Goal: Task Accomplishment & Management: Manage account settings

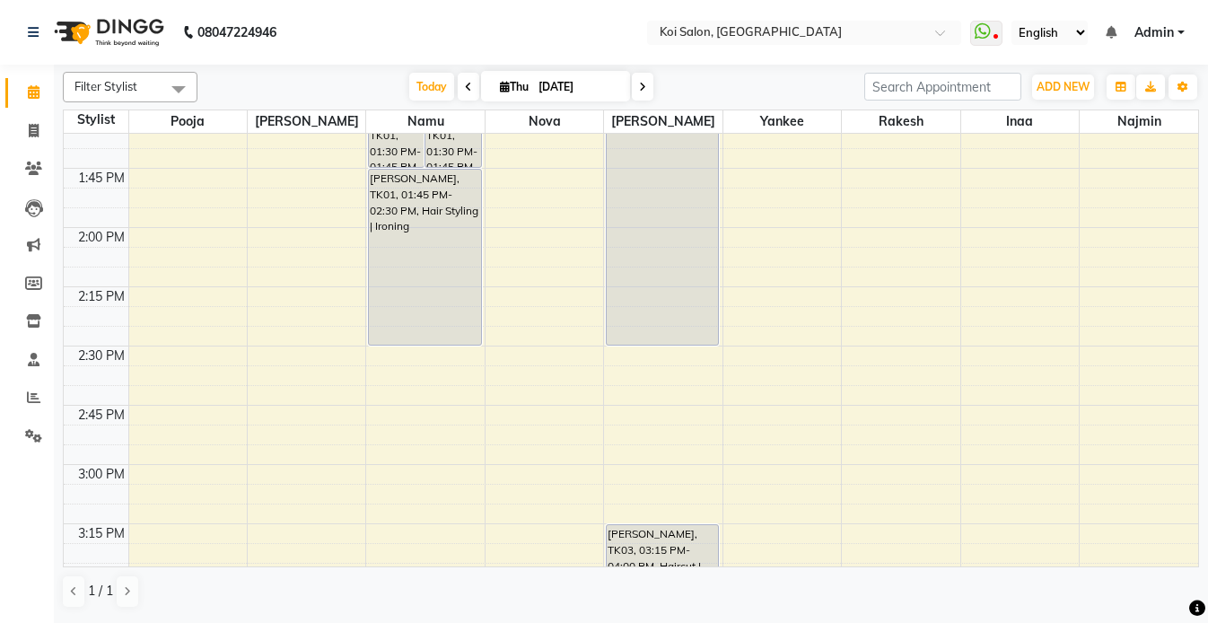
scroll to position [1073, 0]
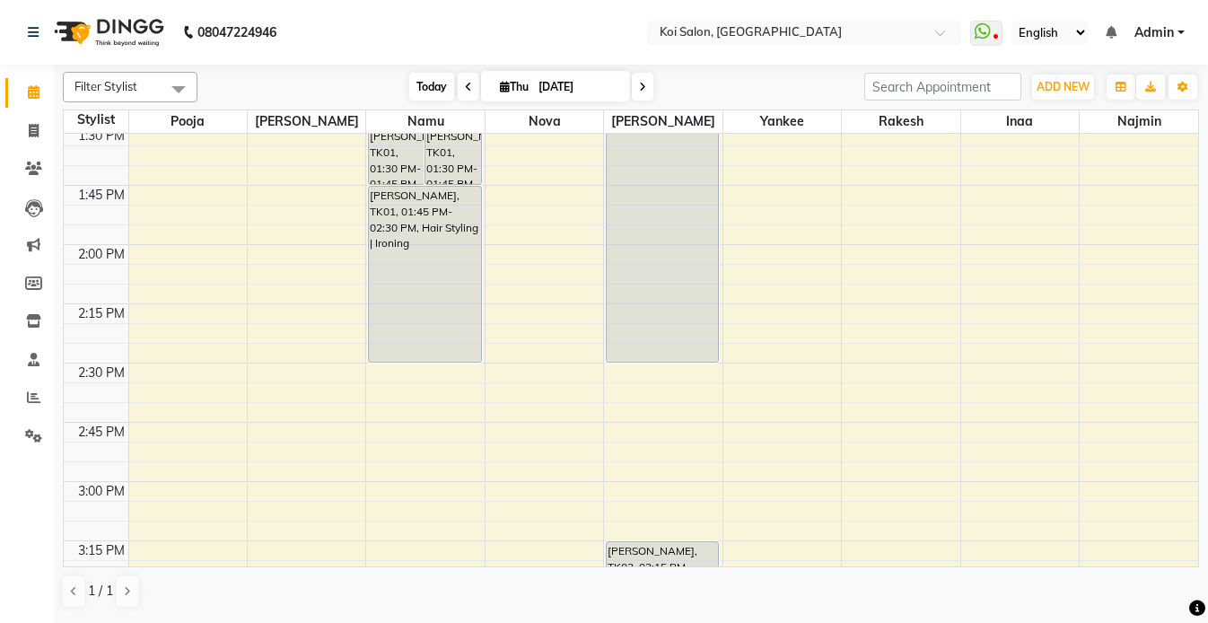
click at [416, 80] on span "Today" at bounding box center [431, 87] width 45 height 28
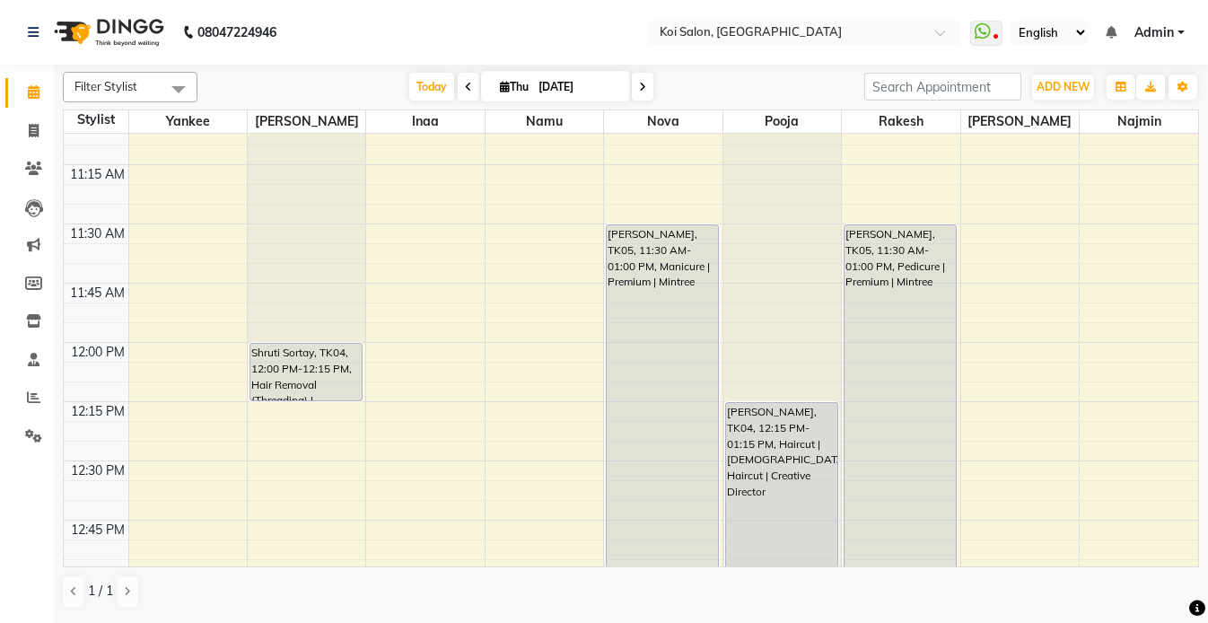
scroll to position [678, 0]
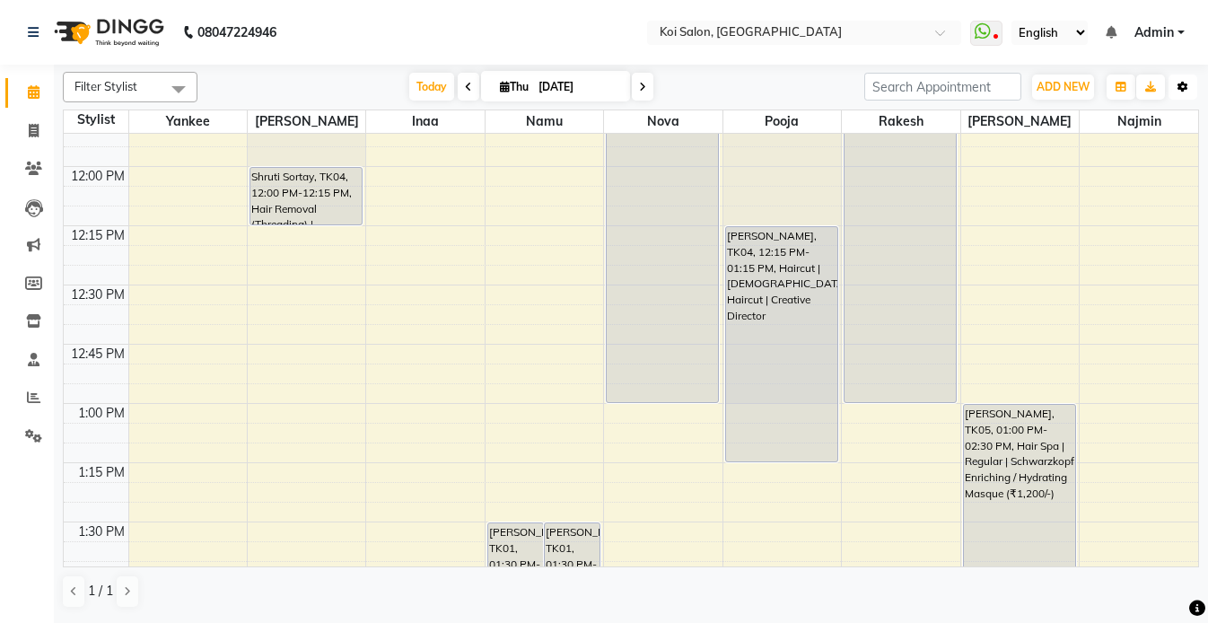
click at [1189, 85] on button "Toggle Dropdown" at bounding box center [1183, 86] width 29 height 25
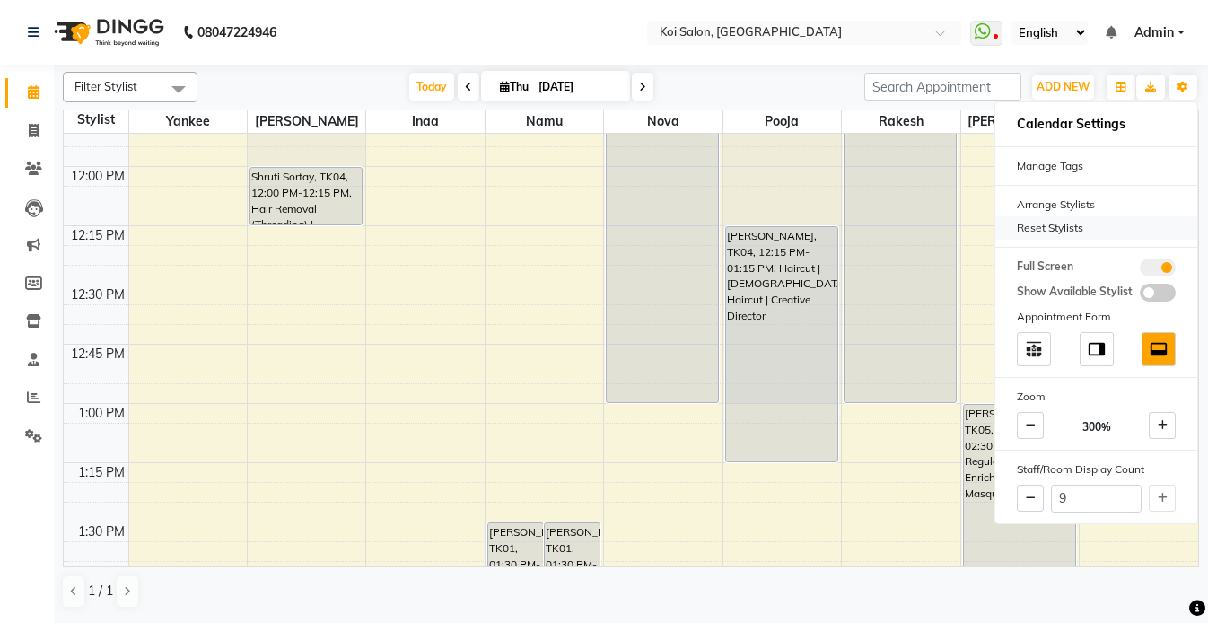
click at [1041, 228] on div "Reset Stylists" at bounding box center [1096, 227] width 202 height 23
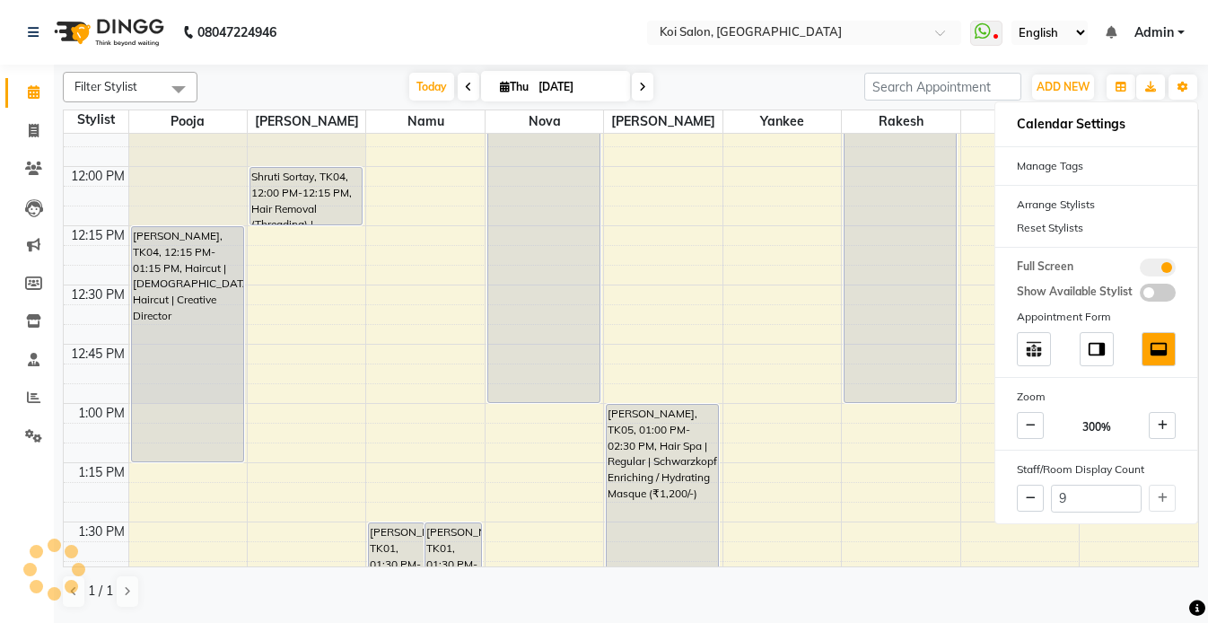
click at [582, 42] on nav "08047224946 Select Location × Koi Salon, Kalyani Nagar WhatsApp Status ✕ Status…" at bounding box center [604, 32] width 1208 height 65
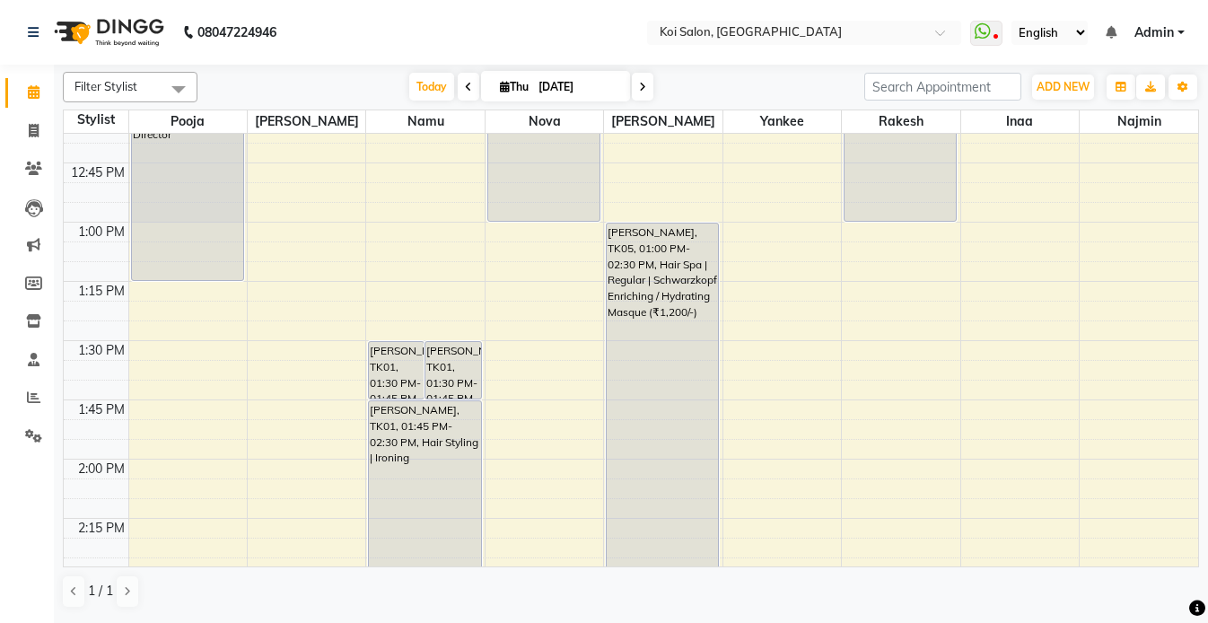
scroll to position [861, 0]
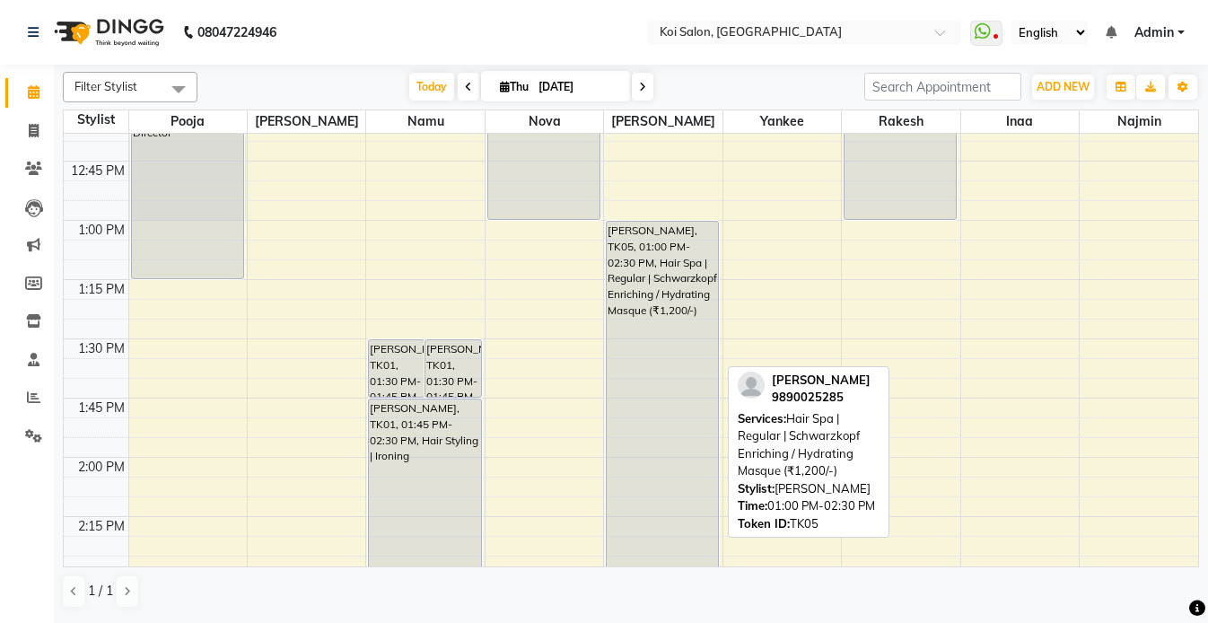
click at [662, 320] on div "[PERSON_NAME], TK05, 01:00 PM-02:30 PM, Hair Spa | Regular | Schwarzkopf Enrich…" at bounding box center [662, 398] width 111 height 353
select select "7"
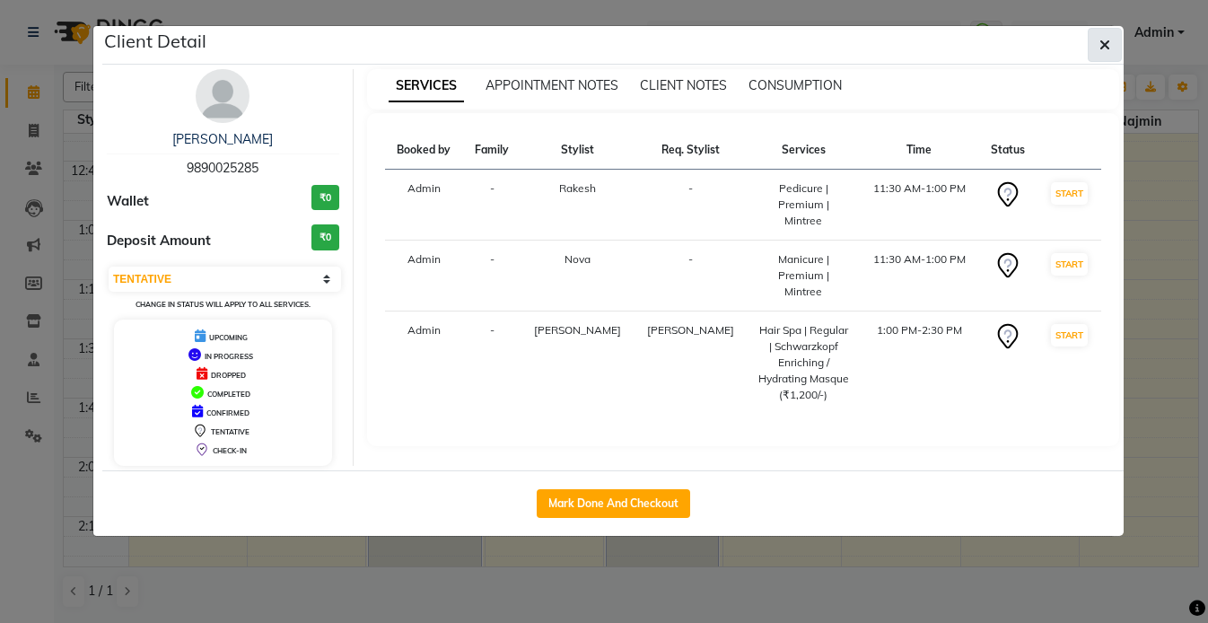
click at [1109, 41] on icon "button" at bounding box center [1104, 45] width 11 height 14
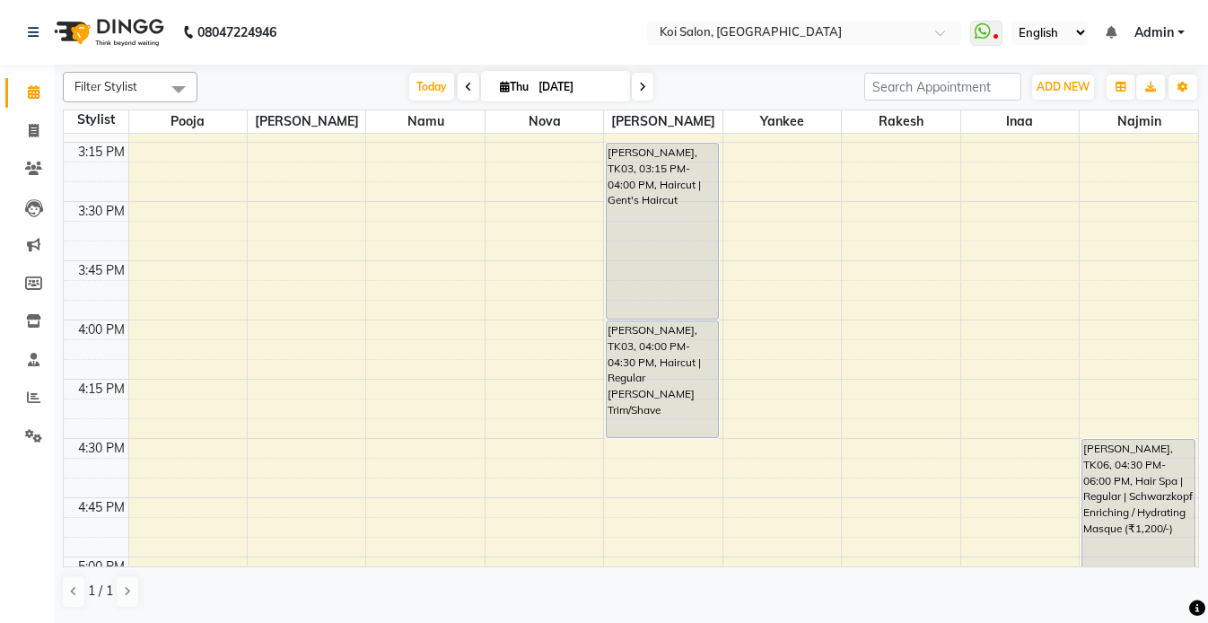
scroll to position [1481, 0]
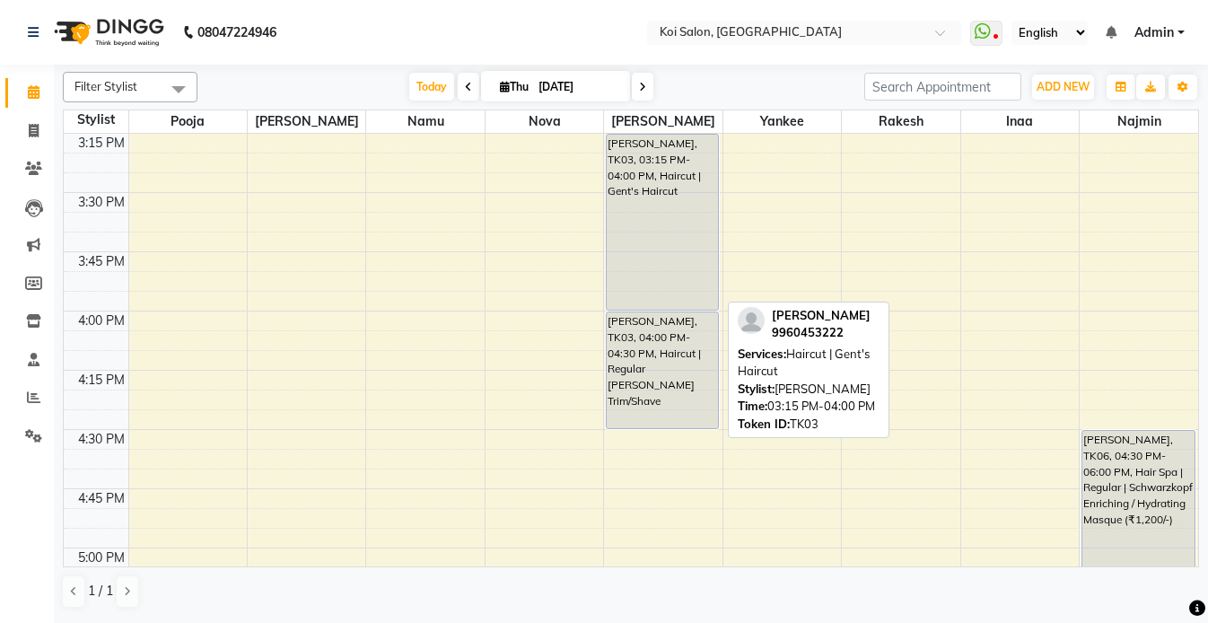
click at [686, 253] on div "[PERSON_NAME], TK03, 03:15 PM-04:00 PM, Haircut | Gent's Haircut" at bounding box center [662, 222] width 111 height 175
select select "7"
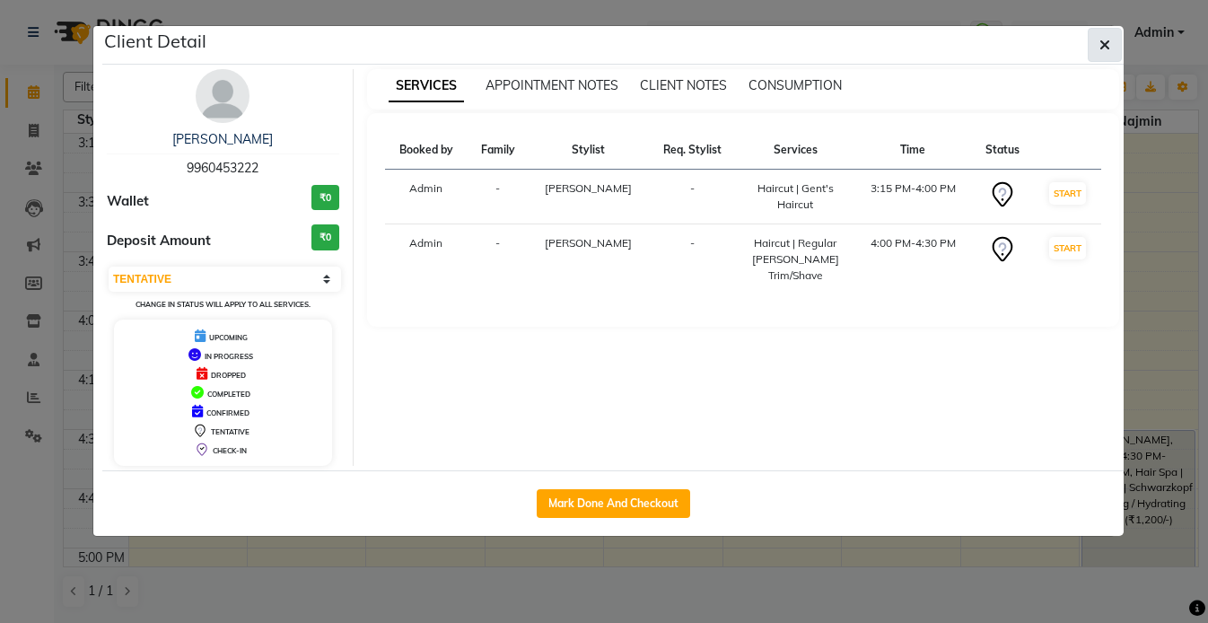
click at [1119, 49] on button "button" at bounding box center [1105, 45] width 34 height 34
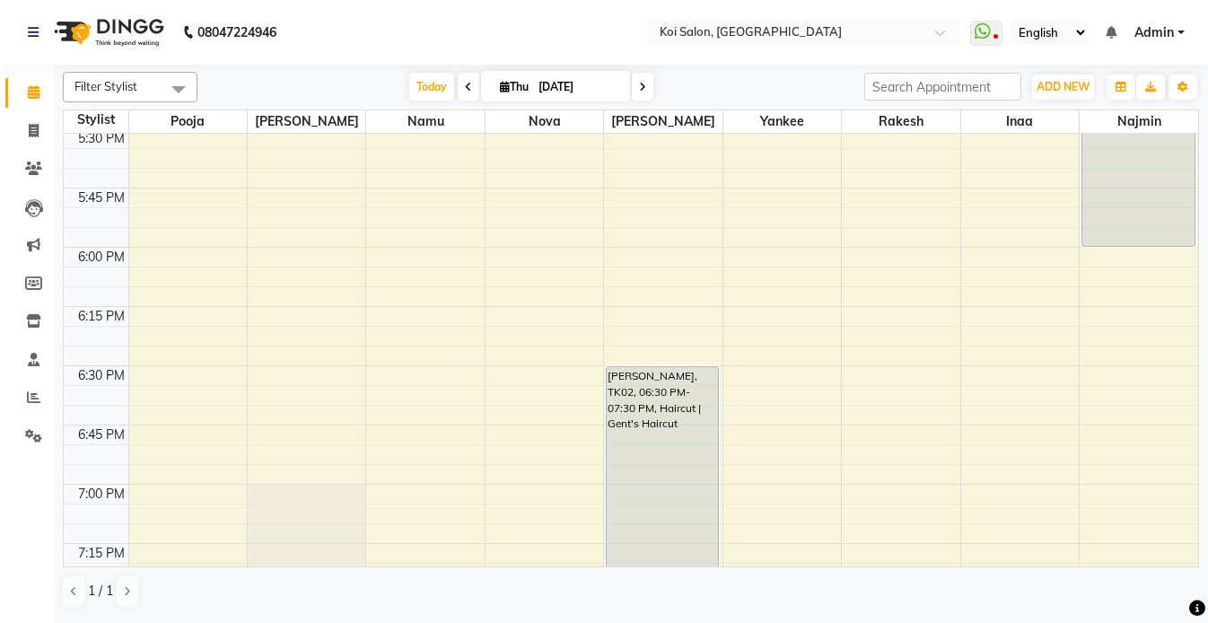
scroll to position [2104, 0]
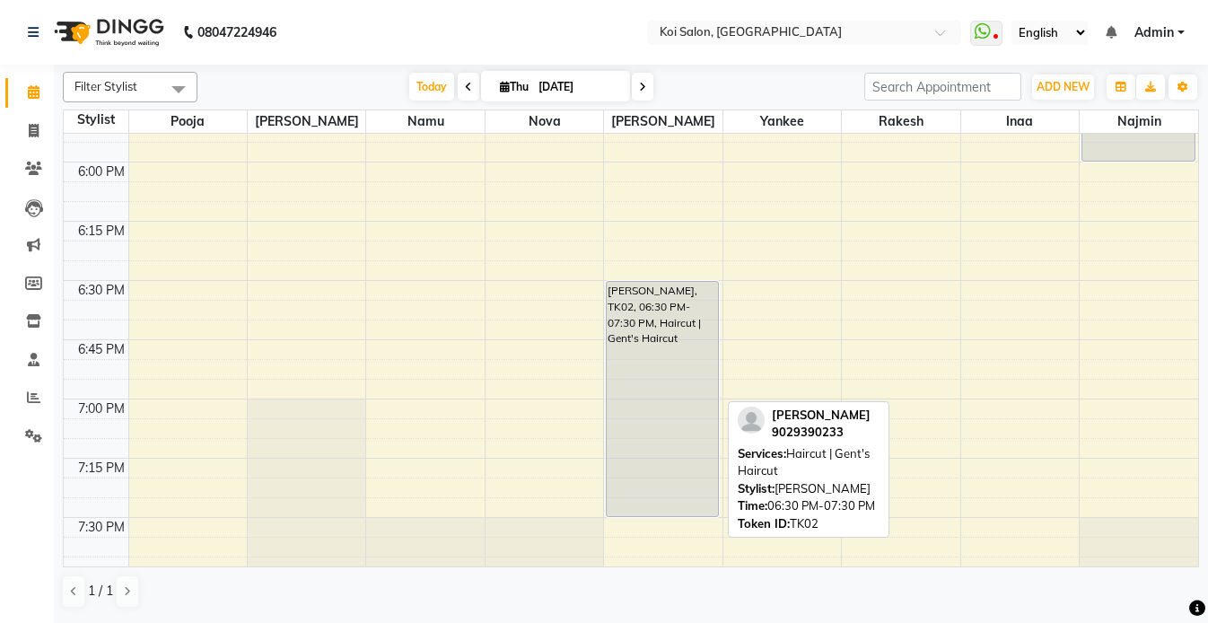
click at [651, 381] on div "[PERSON_NAME], TK02, 06:30 PM-07:30 PM, Haircut | Gent's Haircut" at bounding box center [662, 399] width 111 height 234
select select "7"
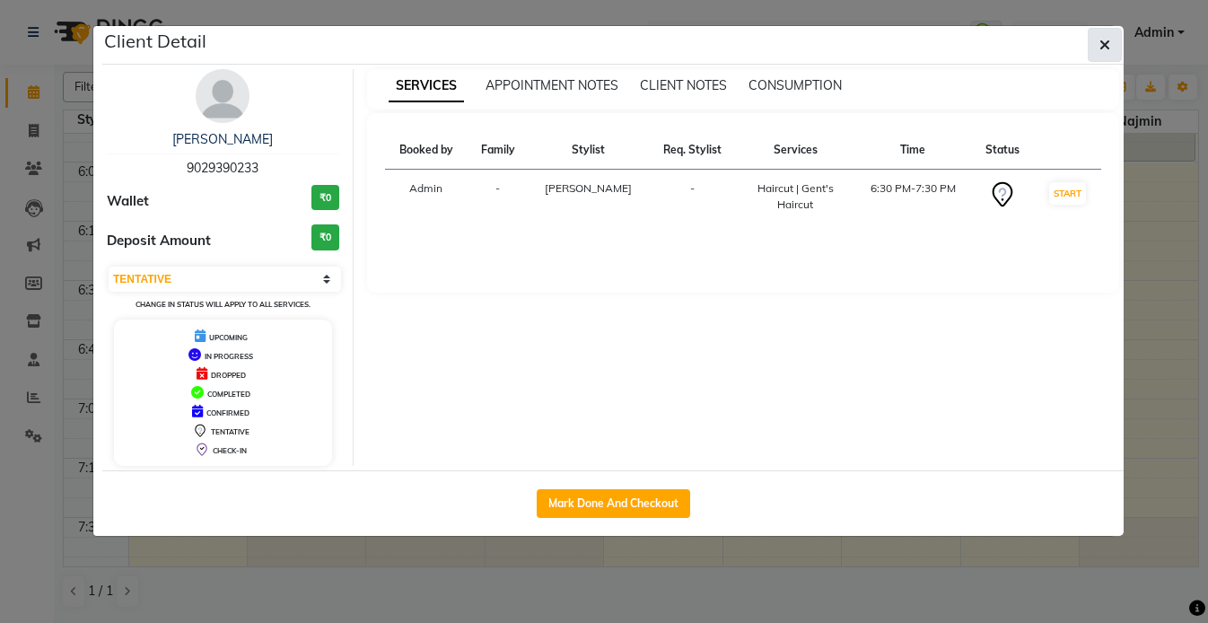
click at [1117, 48] on button "button" at bounding box center [1105, 45] width 34 height 34
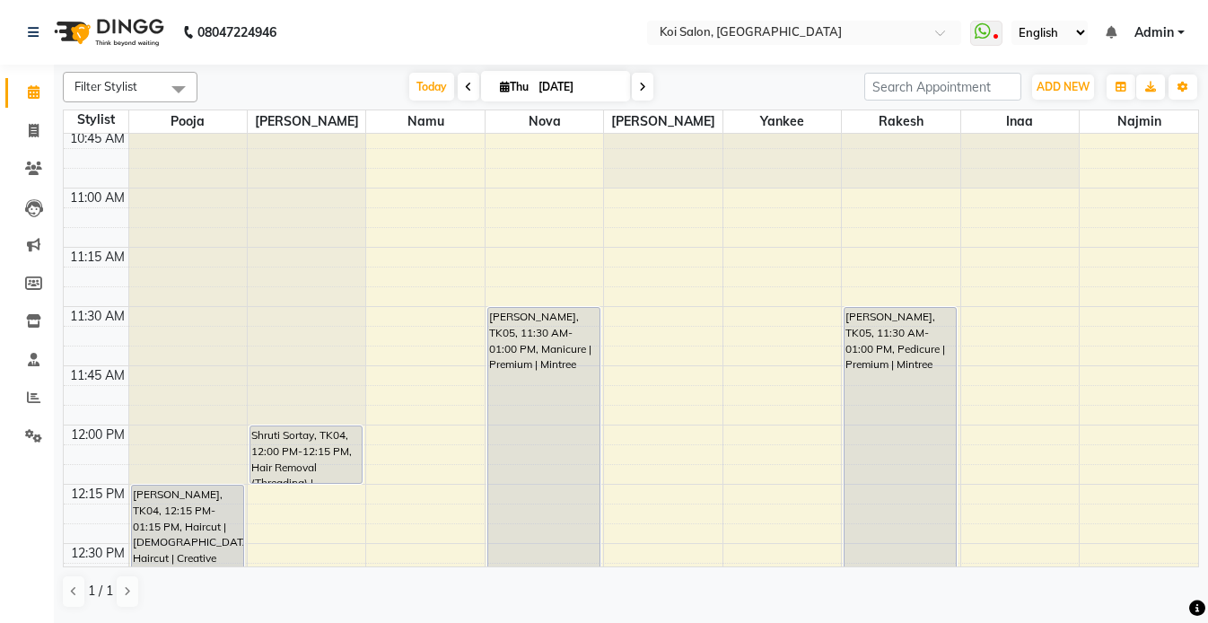
scroll to position [407, 0]
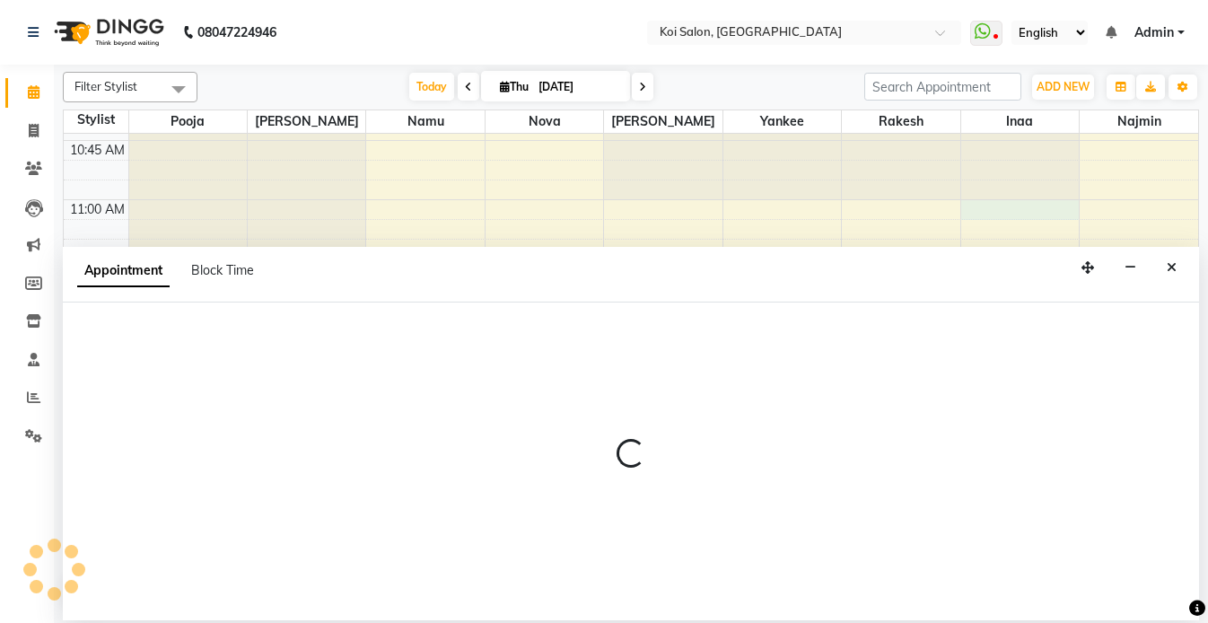
select select "44730"
select select "tentative"
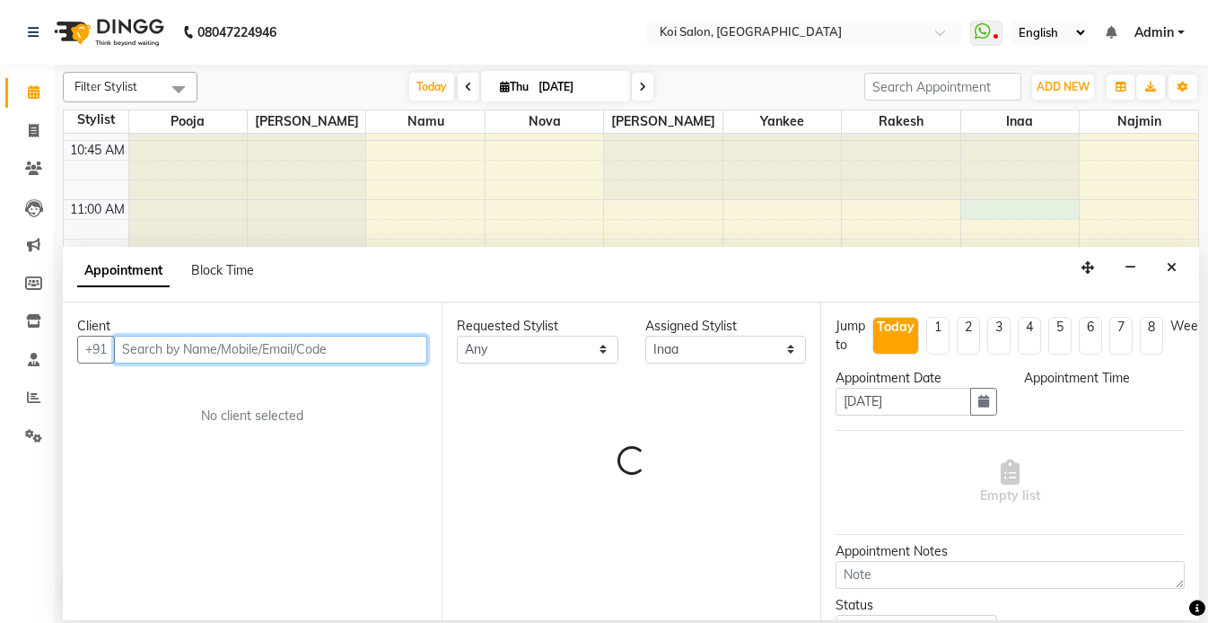
select select "660"
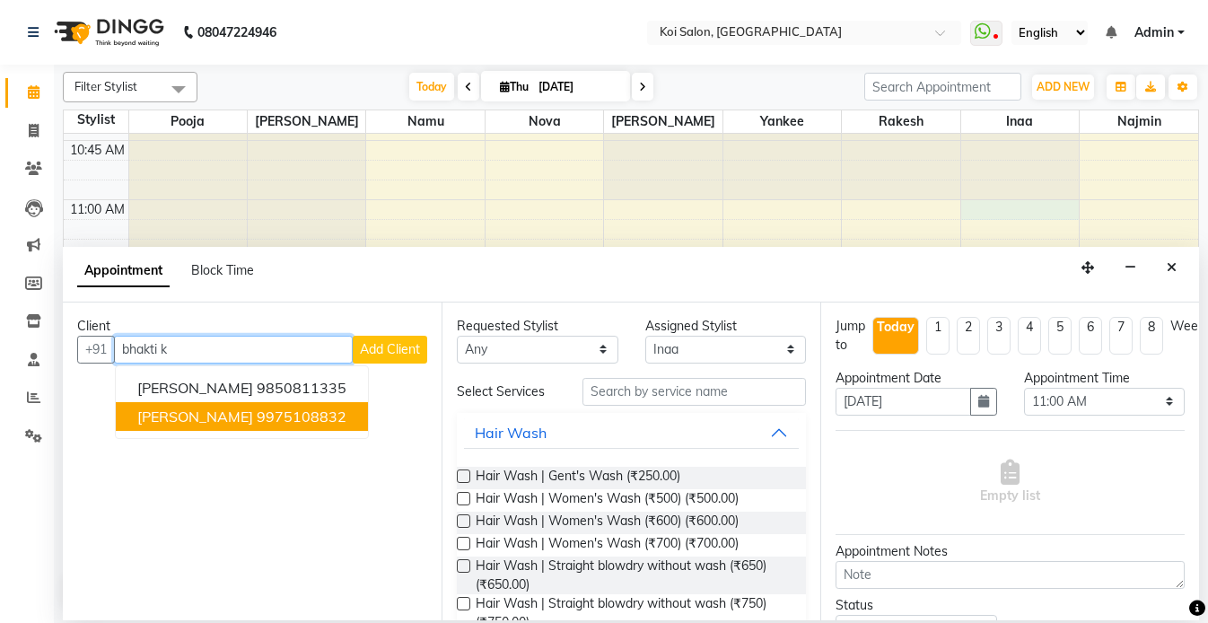
click at [257, 414] on ngb-highlight "9975108832" at bounding box center [302, 416] width 90 height 18
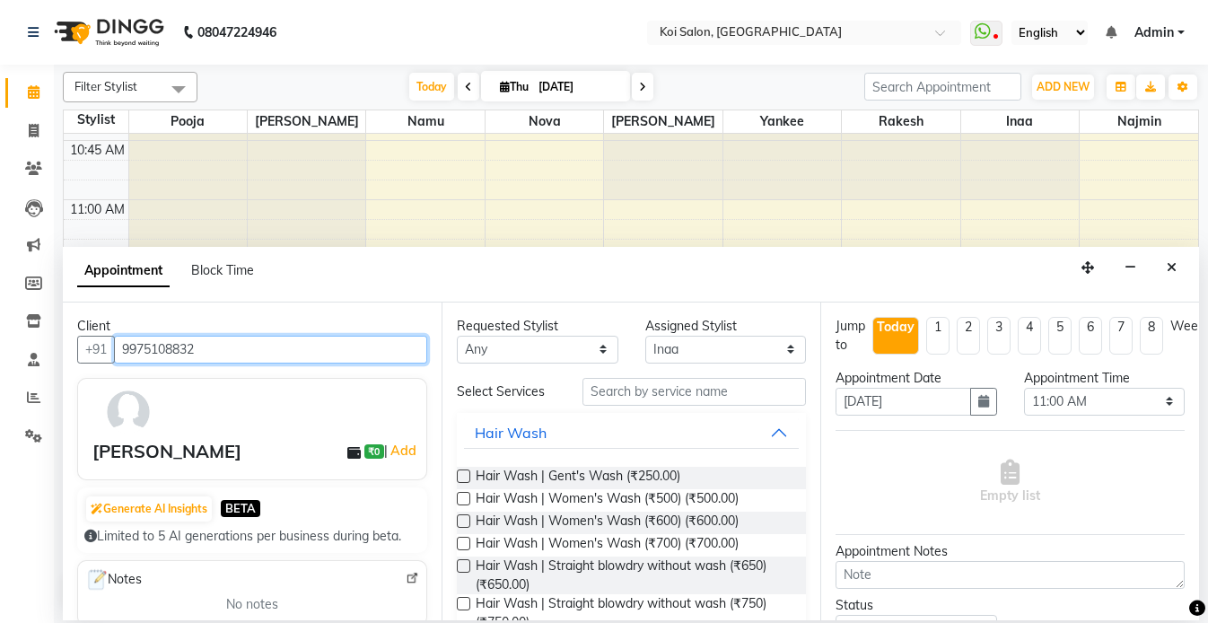
type input "9975108832"
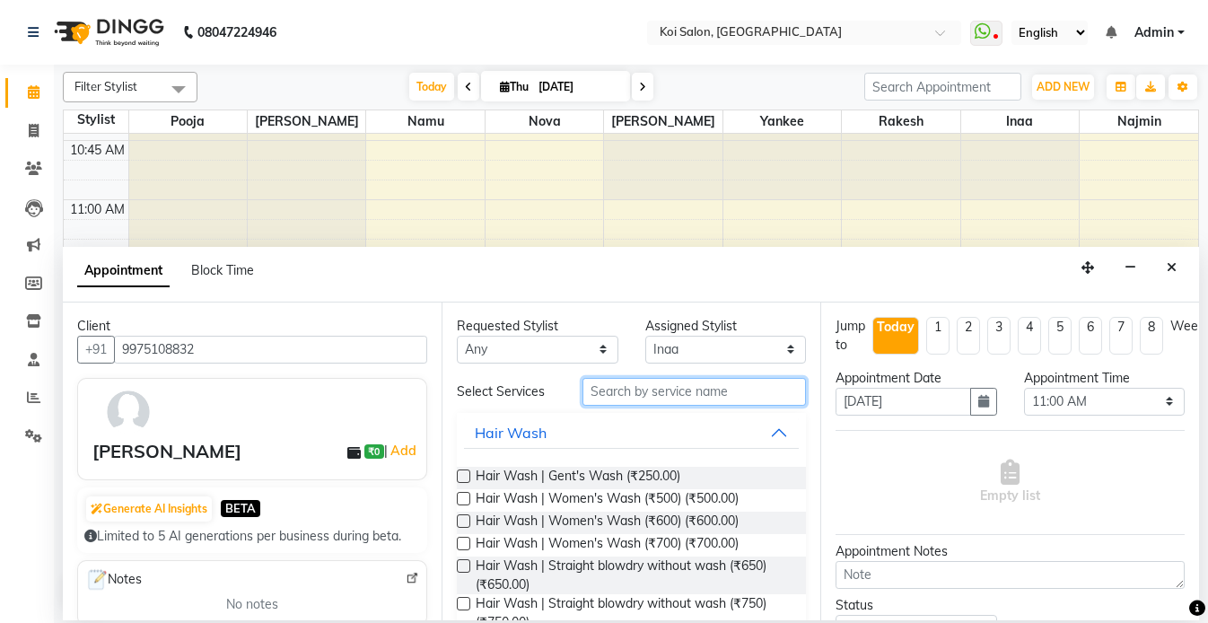
click at [618, 396] on input "text" at bounding box center [693, 392] width 223 height 28
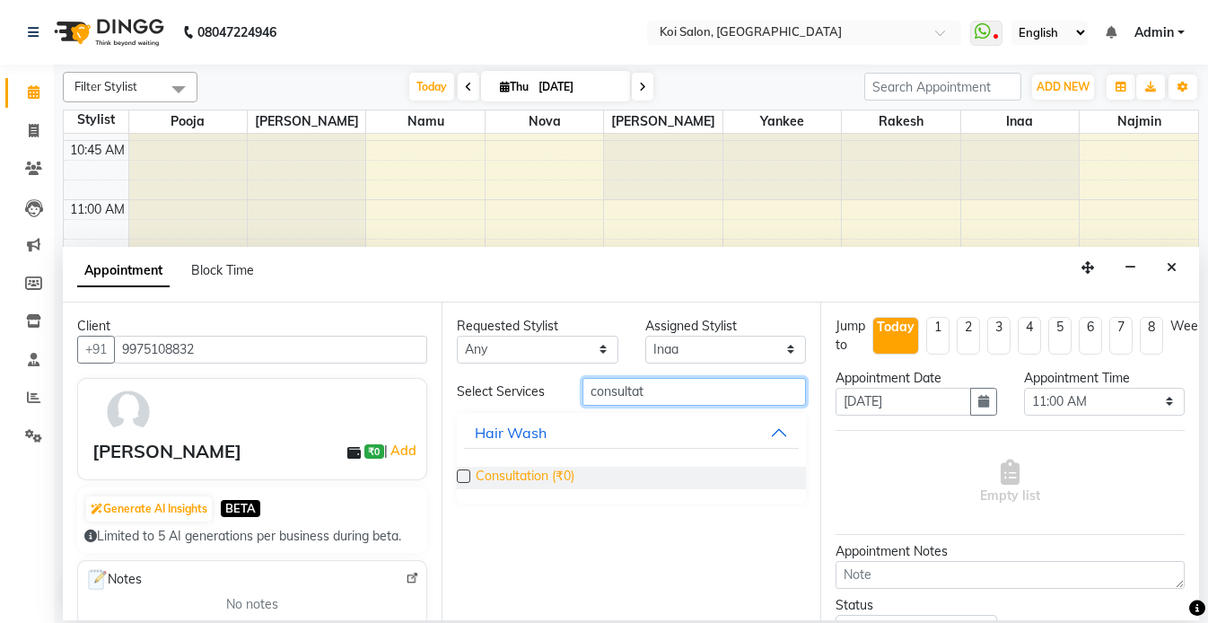
type input "consultat"
click at [520, 467] on span "Consultation (₹0)" at bounding box center [525, 478] width 99 height 22
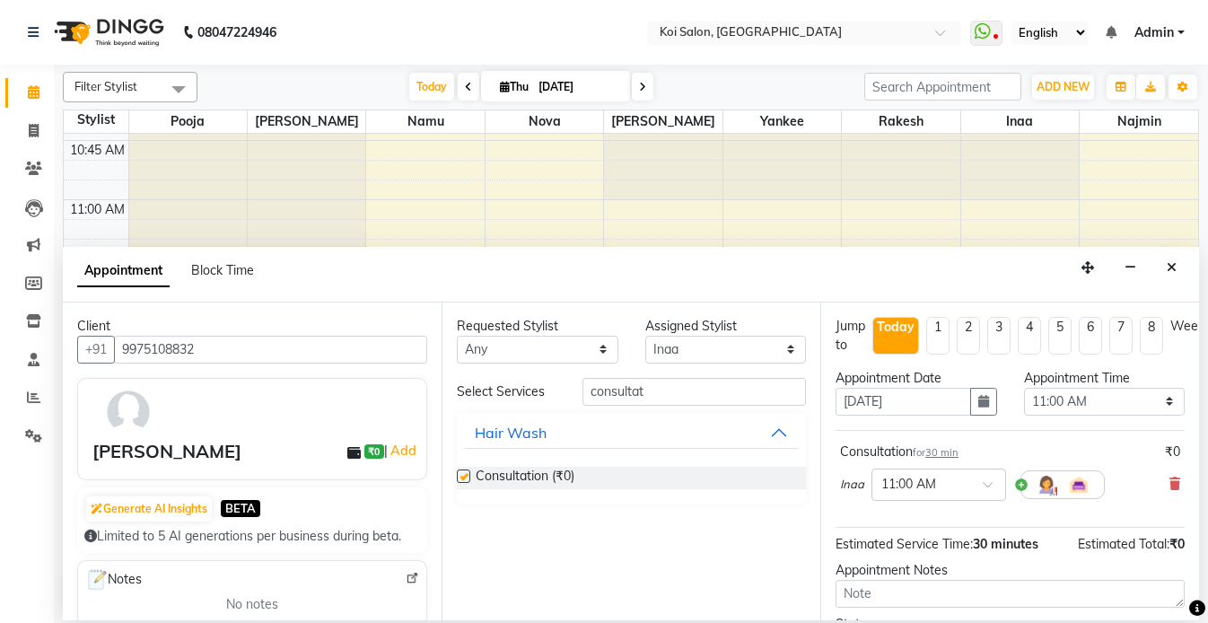
checkbox input "false"
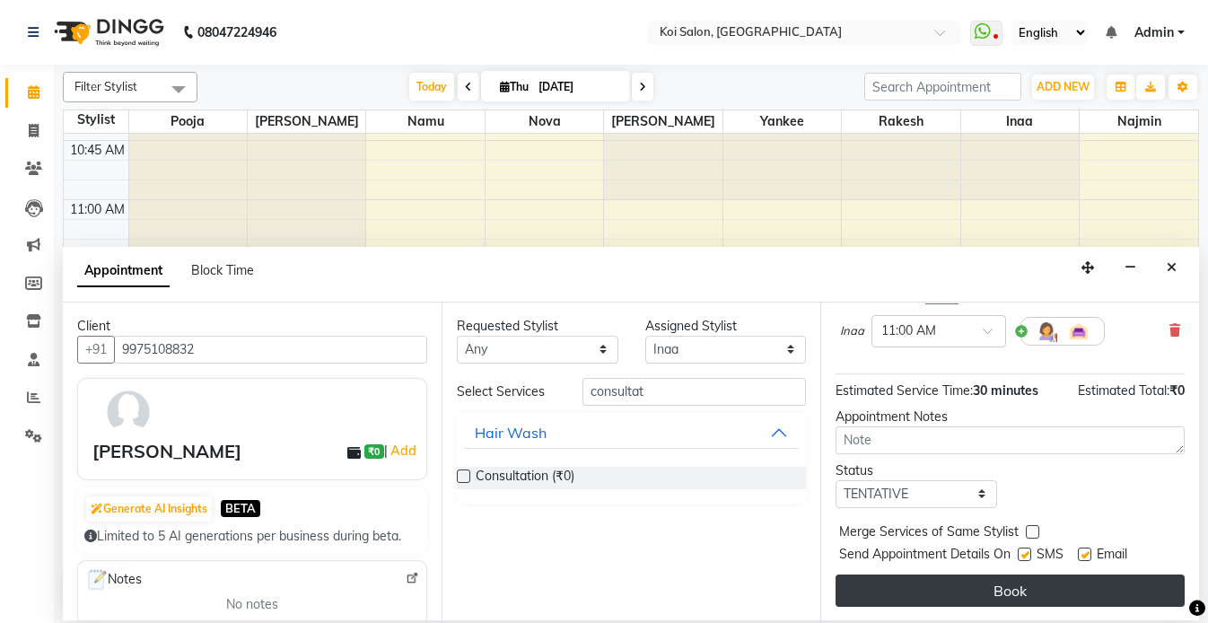
click at [1038, 592] on button "Book" at bounding box center [1010, 590] width 349 height 32
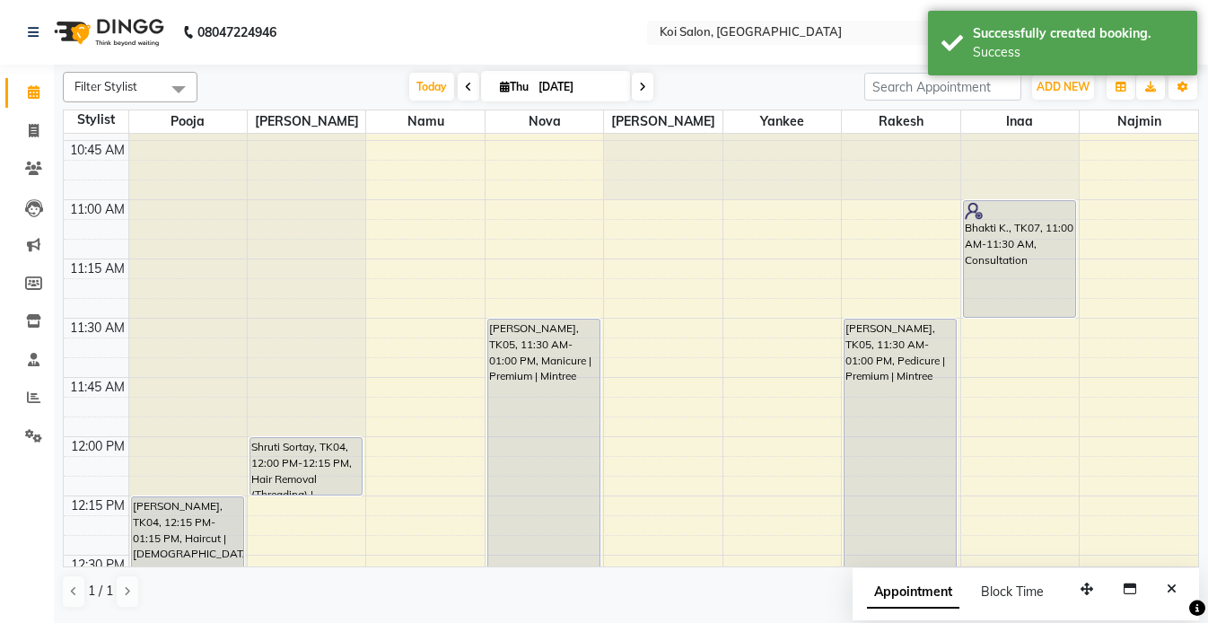
select select "37562"
select select "660"
select select "tentative"
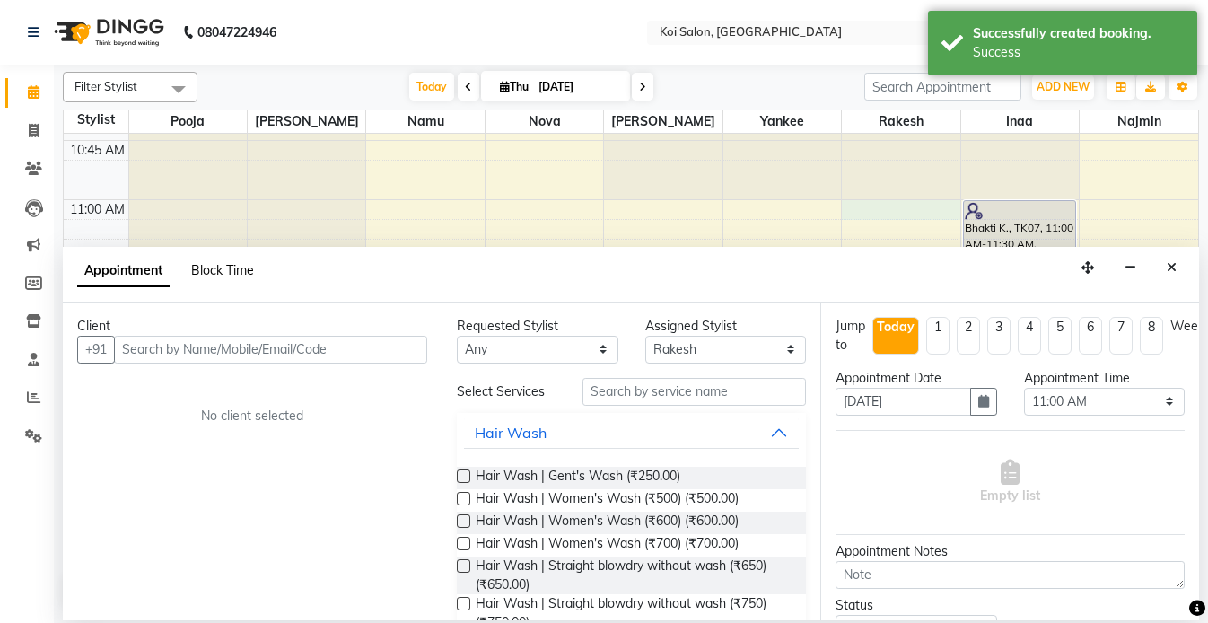
click at [212, 269] on span "Block Time" at bounding box center [222, 270] width 63 height 16
select select "37562"
select select "660"
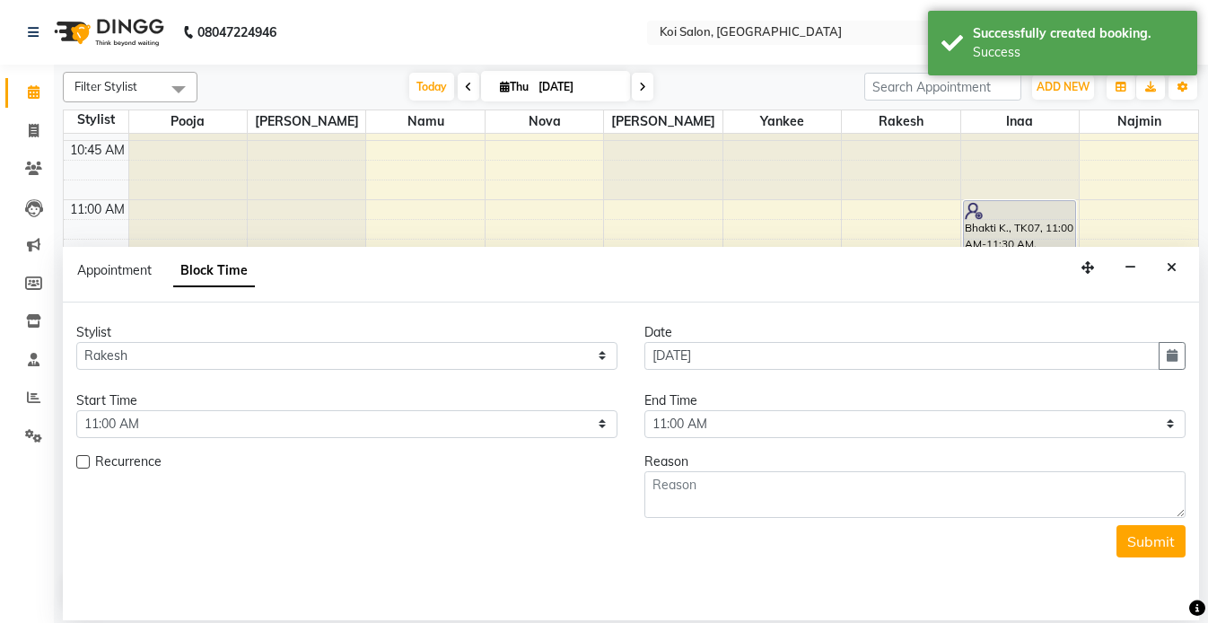
scroll to position [0, 0]
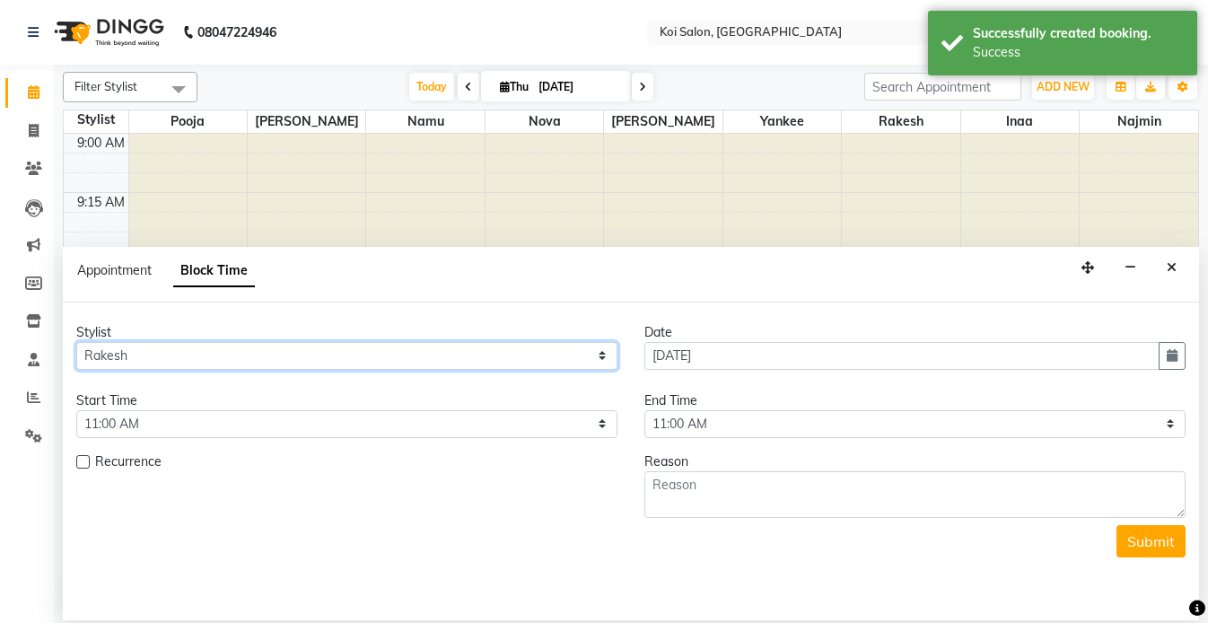
click at [183, 359] on select "Select Harsha Inaa Najmin Namu Nova Pooja Rakesh Shanky Yankee" at bounding box center [346, 356] width 541 height 28
select select "44730"
click at [76, 342] on select "Select Harsha Inaa Najmin Namu Nova Pooja Rakesh Shanky Yankee" at bounding box center [346, 356] width 541 height 28
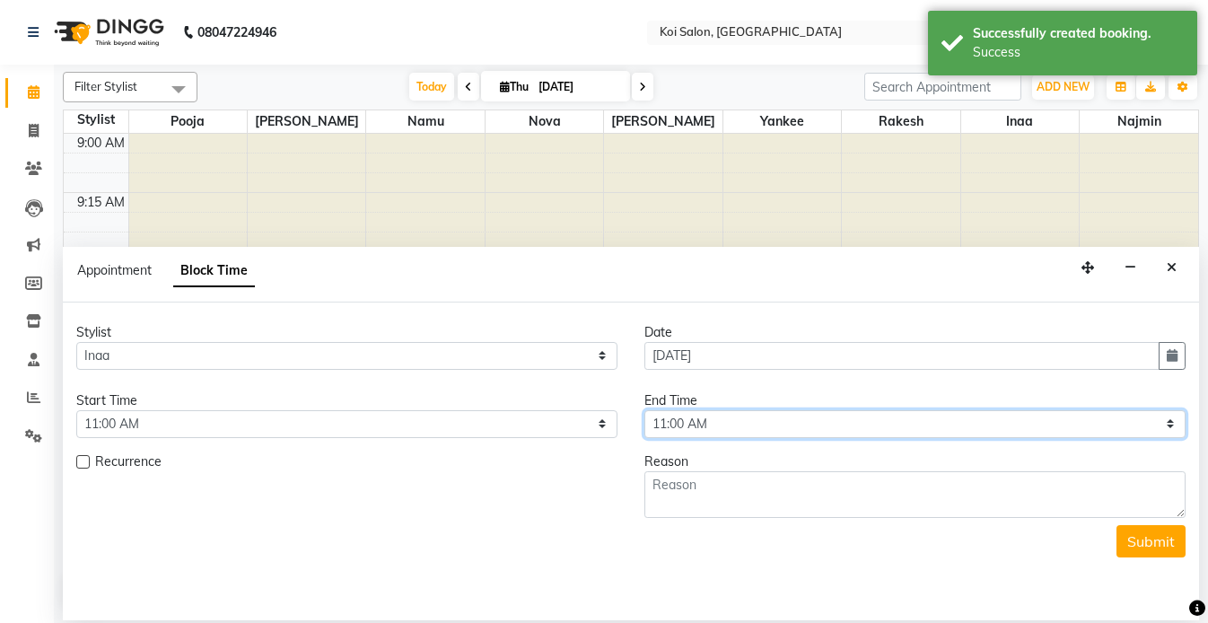
click at [747, 421] on select "Select 10:00 AM 10:15 AM 10:30 AM 10:45 AM 11:00 AM 11:15 AM 11:30 AM 11:45 AM …" at bounding box center [914, 424] width 541 height 28
select select "705"
click at [644, 410] on select "Select 10:00 AM 10:15 AM 10:30 AM 10:45 AM 11:00 AM 11:15 AM 11:30 AM 11:45 AM …" at bounding box center [914, 424] width 541 height 28
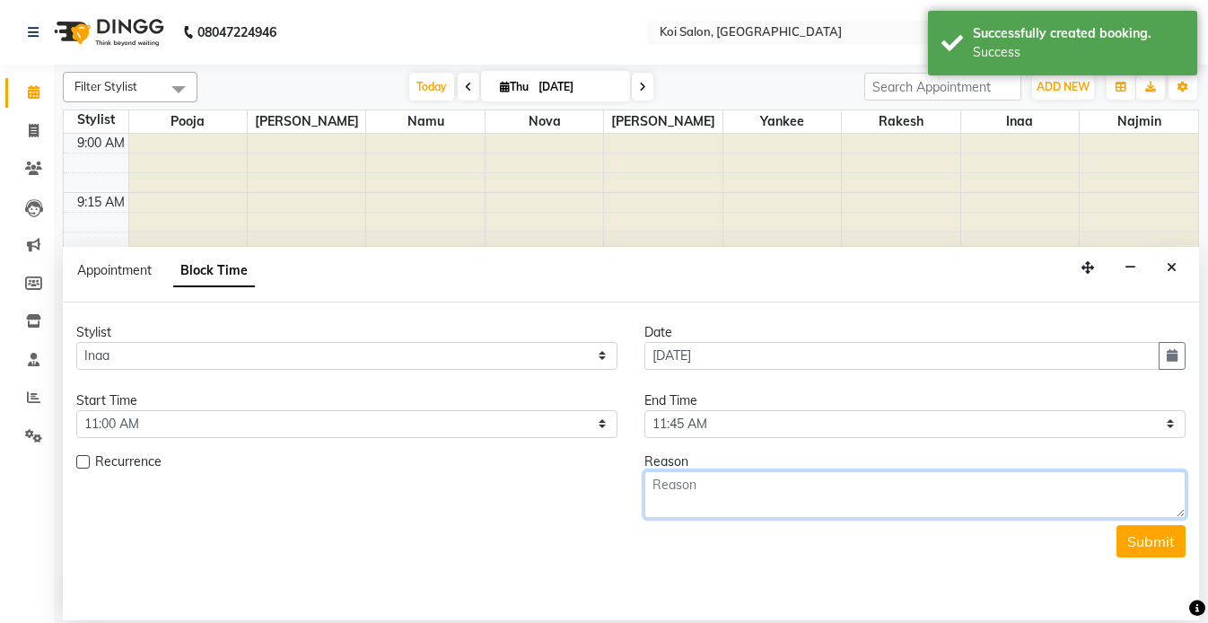
click at [743, 492] on textarea at bounding box center [914, 494] width 541 height 47
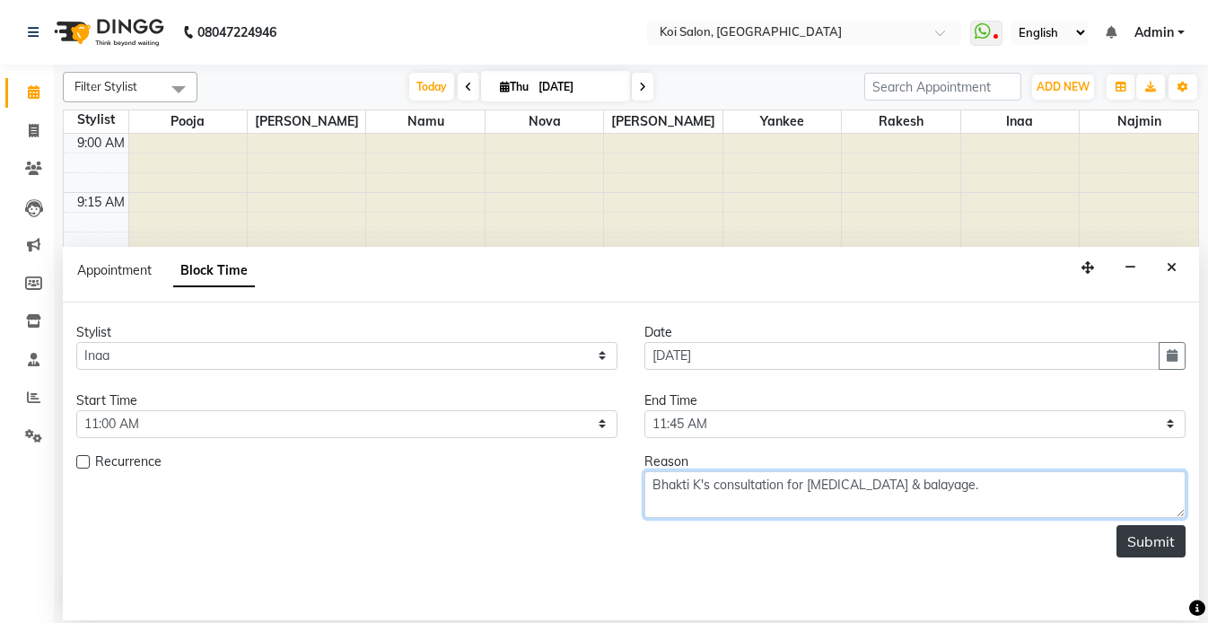
type textarea "Bhakti K's consultation for [MEDICAL_DATA] & balayage."
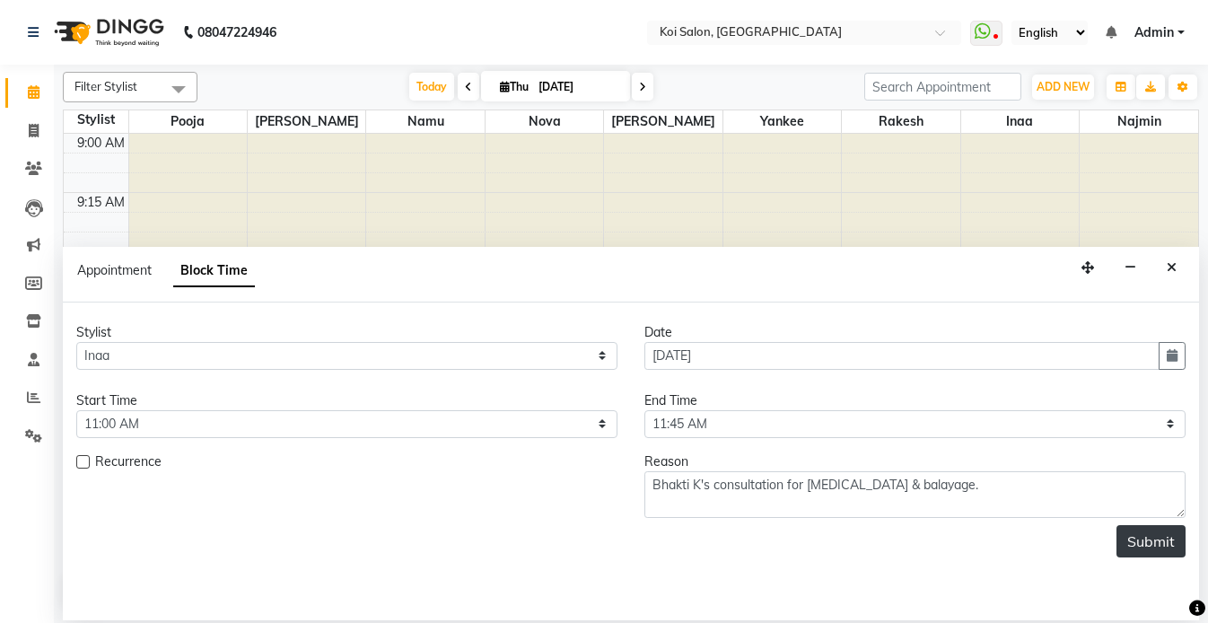
click at [1150, 551] on button "Submit" at bounding box center [1150, 541] width 69 height 32
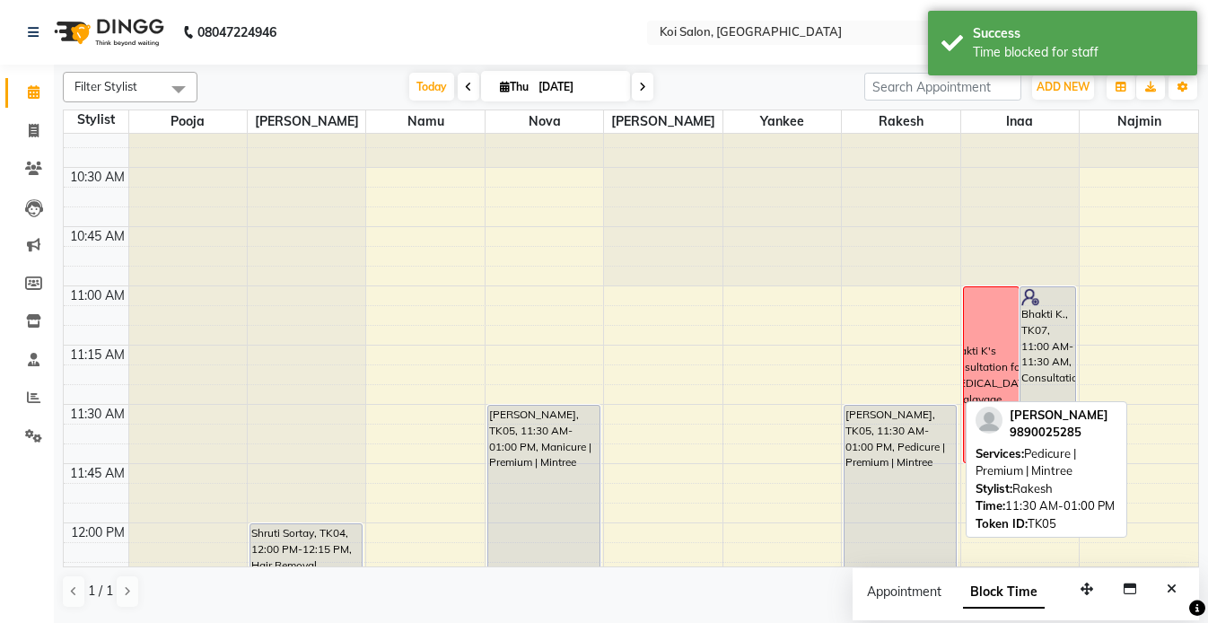
scroll to position [276, 0]
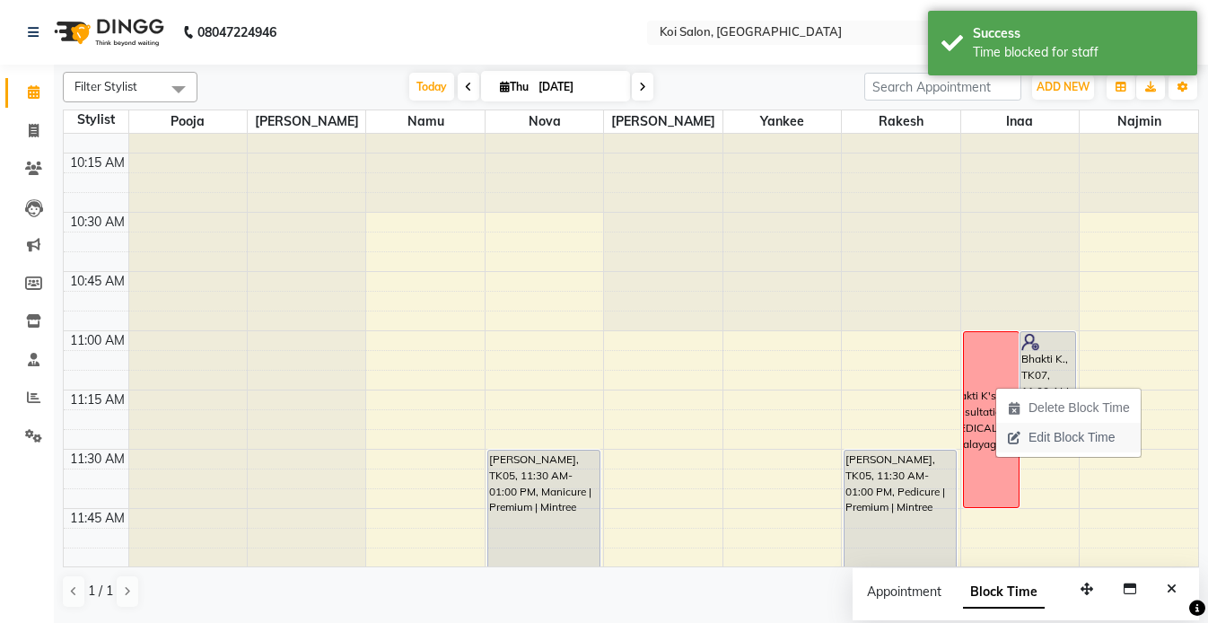
click at [1043, 440] on span "Edit Block Time" at bounding box center [1072, 437] width 86 height 19
select select "44730"
select select "660"
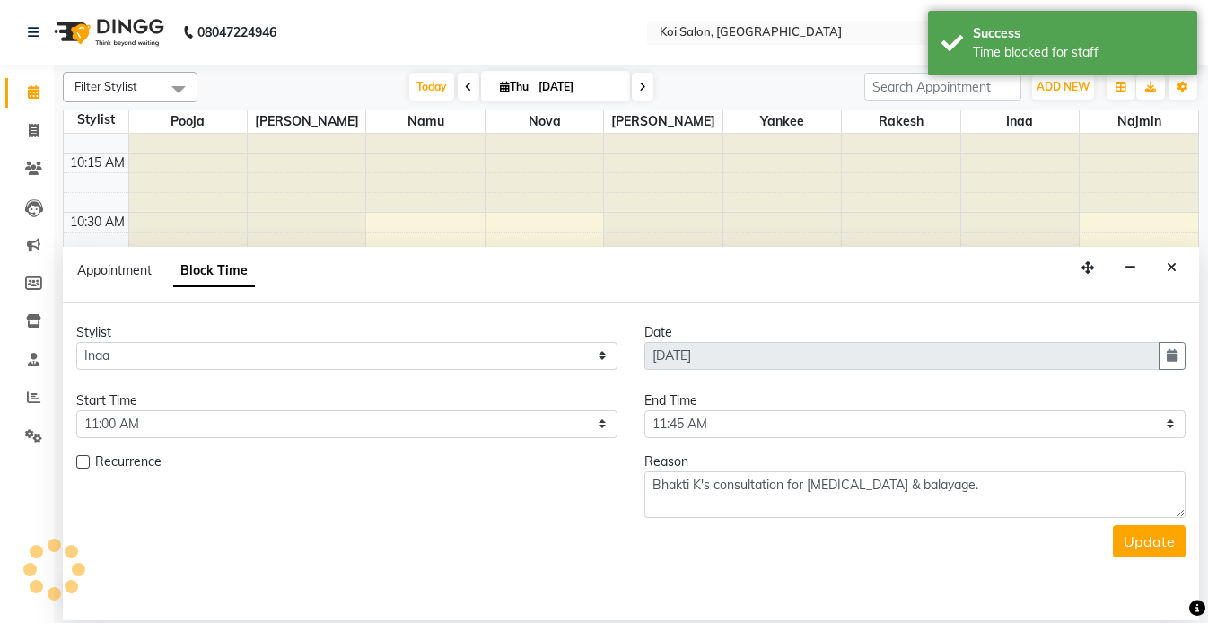
scroll to position [0, 0]
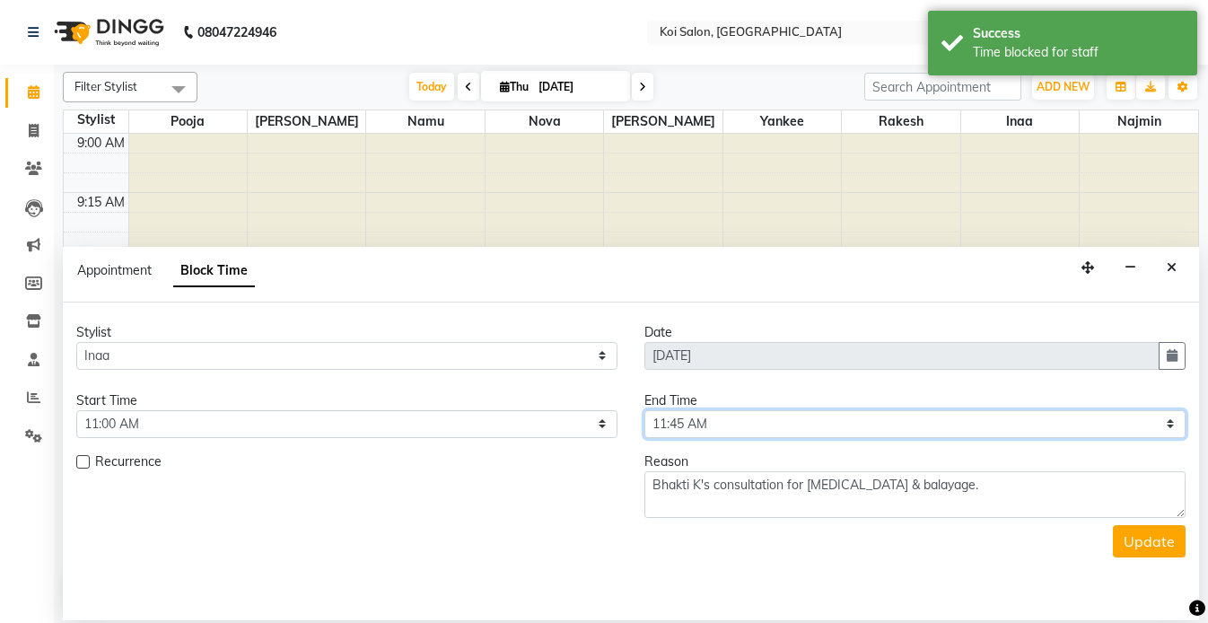
click at [662, 417] on select "Select 10:00 AM 10:15 AM 10:30 AM 10:45 AM 11:00 AM 11:15 AM 11:30 AM 11:45 AM …" at bounding box center [914, 424] width 541 height 28
select select "690"
click at [644, 410] on select "Select 10:00 AM 10:15 AM 10:30 AM 10:45 AM 11:00 AM 11:15 AM 11:30 AM 11:45 AM …" at bounding box center [914, 424] width 541 height 28
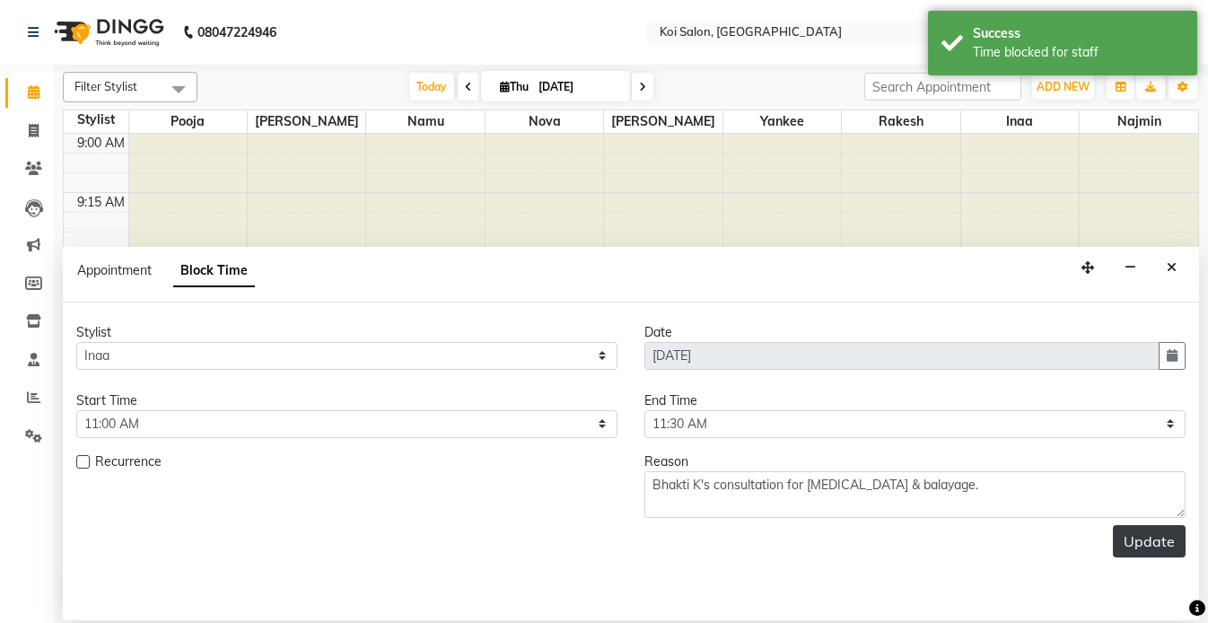
click at [1169, 539] on button "Update" at bounding box center [1149, 541] width 73 height 32
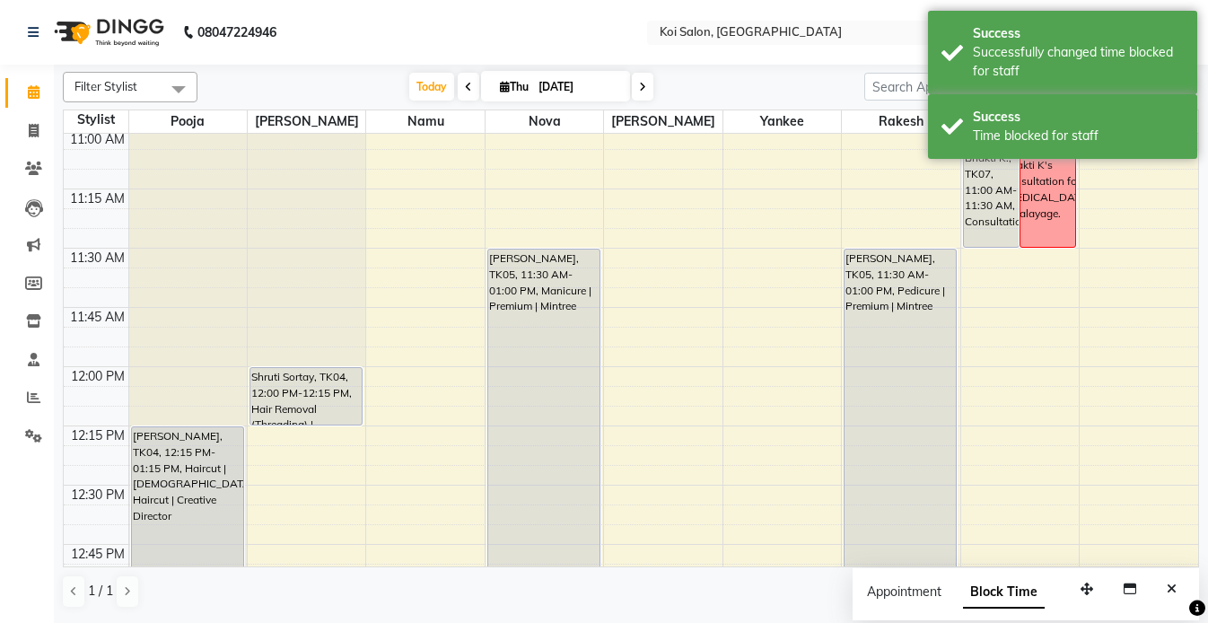
scroll to position [421, 0]
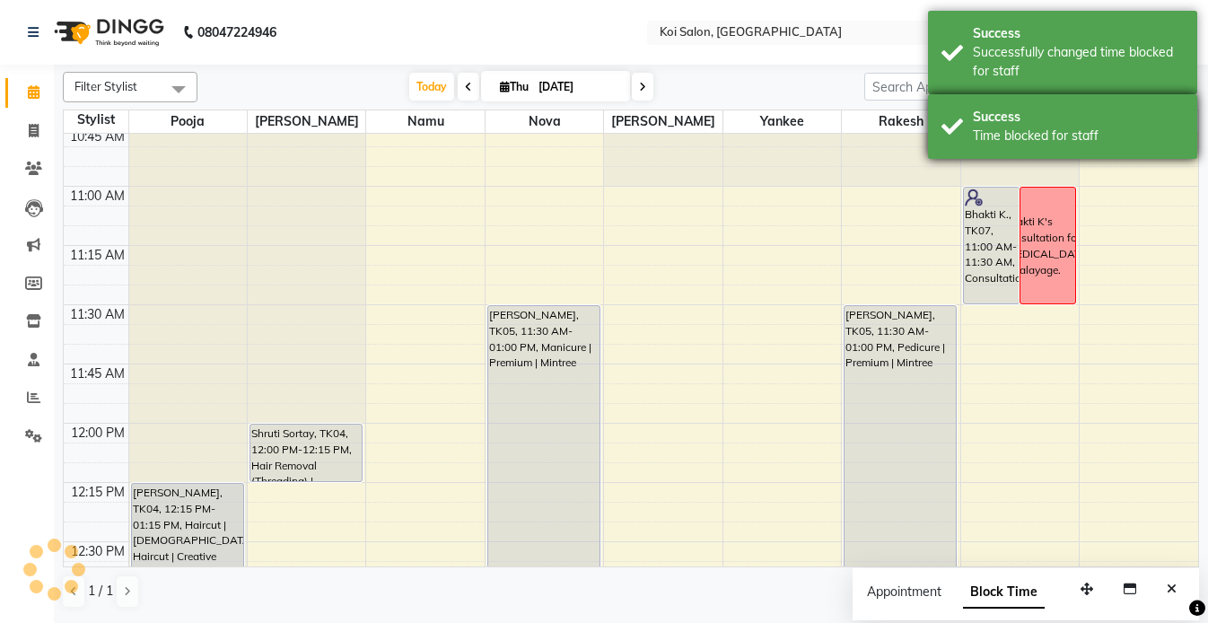
click at [997, 111] on div "Success" at bounding box center [1078, 117] width 211 height 19
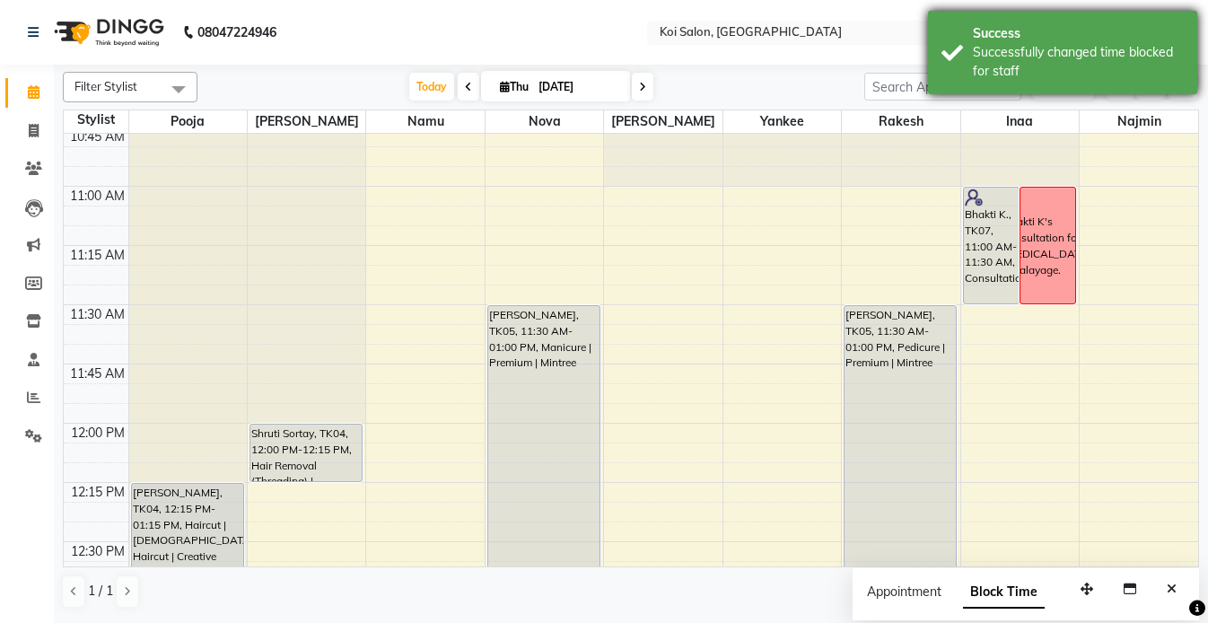
click at [997, 60] on div "Successfully changed time blocked for staff" at bounding box center [1078, 62] width 211 height 38
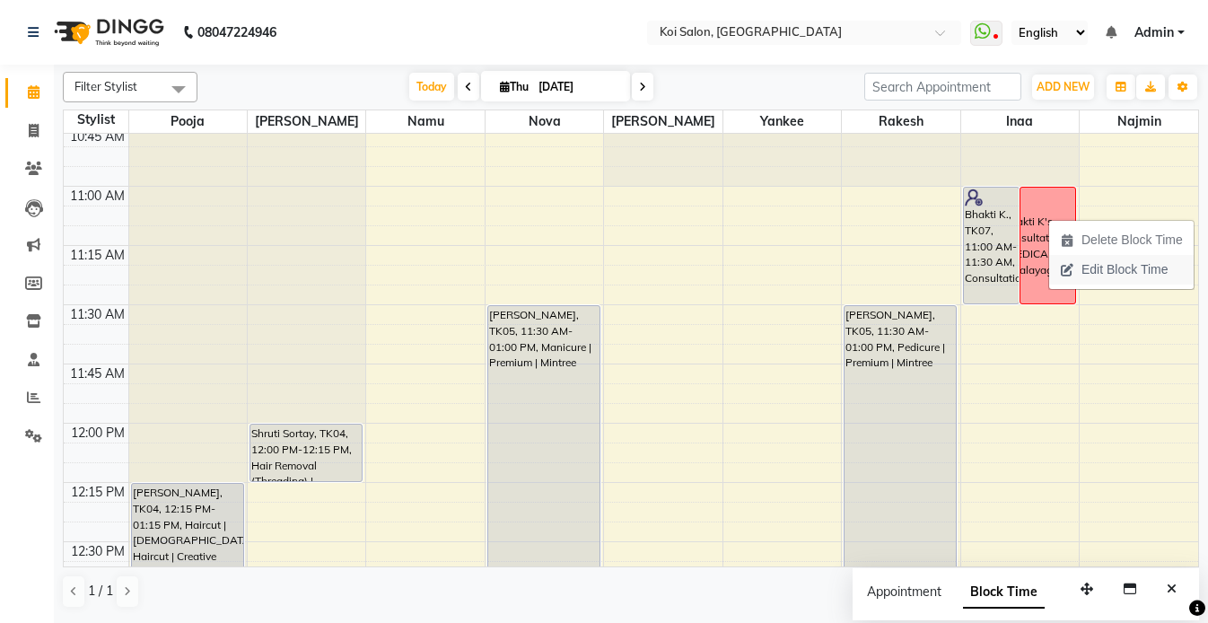
click at [1092, 270] on span "Edit Block Time" at bounding box center [1124, 269] width 86 height 19
select select "44730"
select select "660"
select select "690"
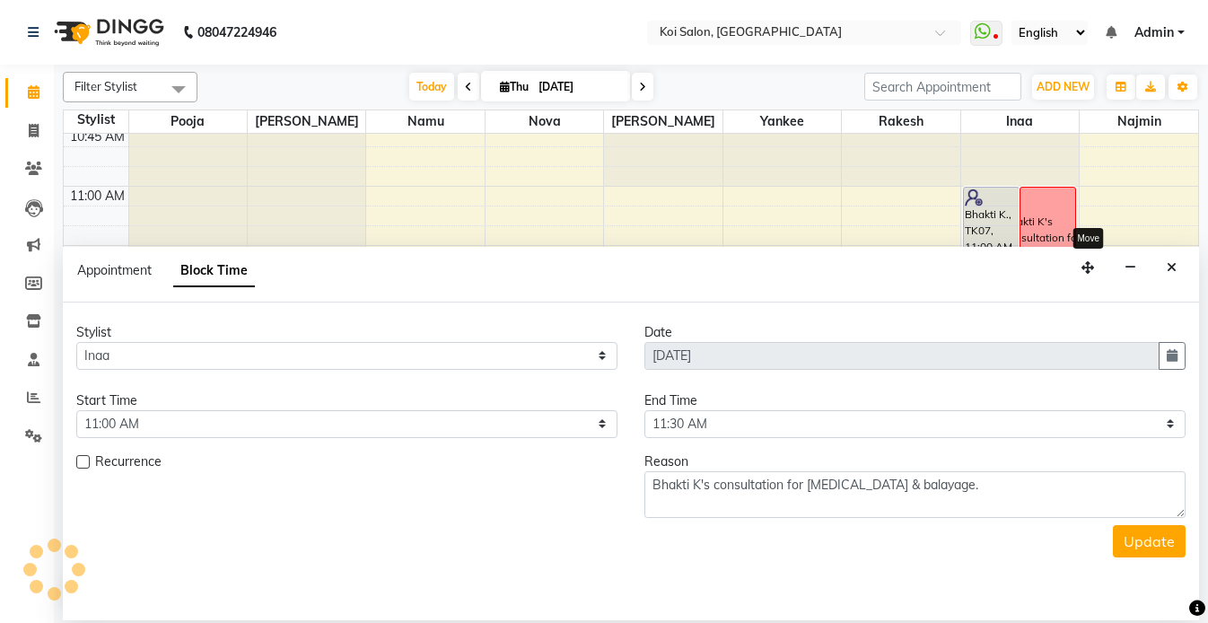
scroll to position [0, 0]
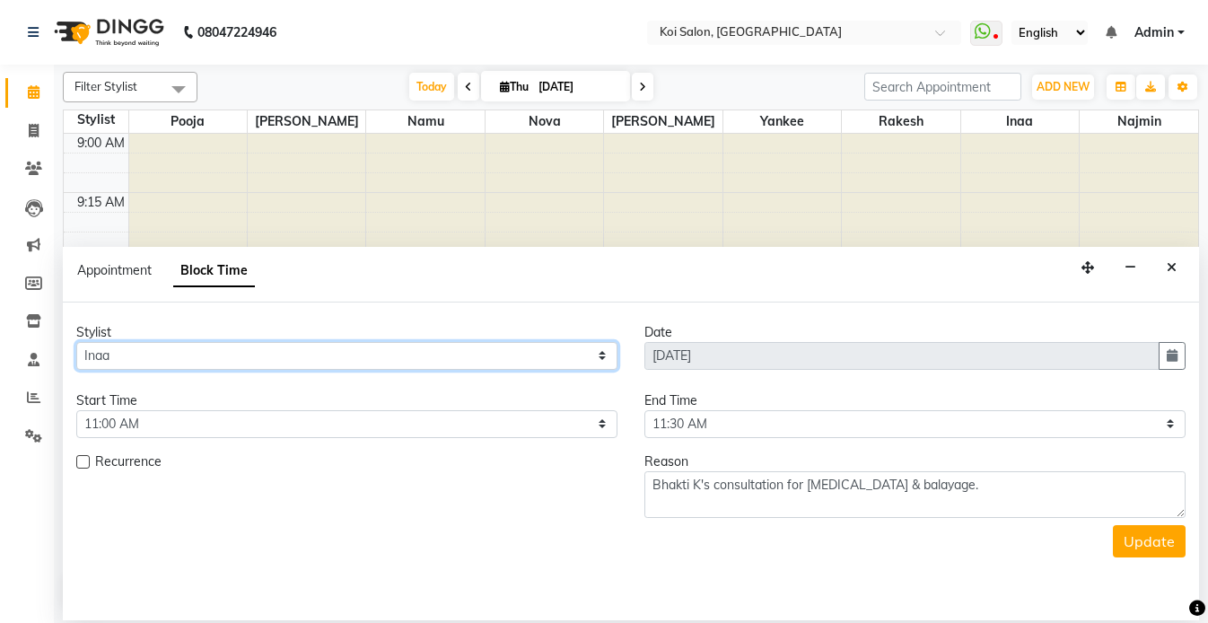
click at [251, 358] on select "Select Harsha Inaa Najmin Namu Nova Pooja Rakesh Shanky Yankee" at bounding box center [346, 356] width 541 height 28
select select "67549"
click at [76, 342] on select "Select Harsha Inaa Najmin Namu Nova Pooja Rakesh Shanky Yankee" at bounding box center [346, 356] width 541 height 28
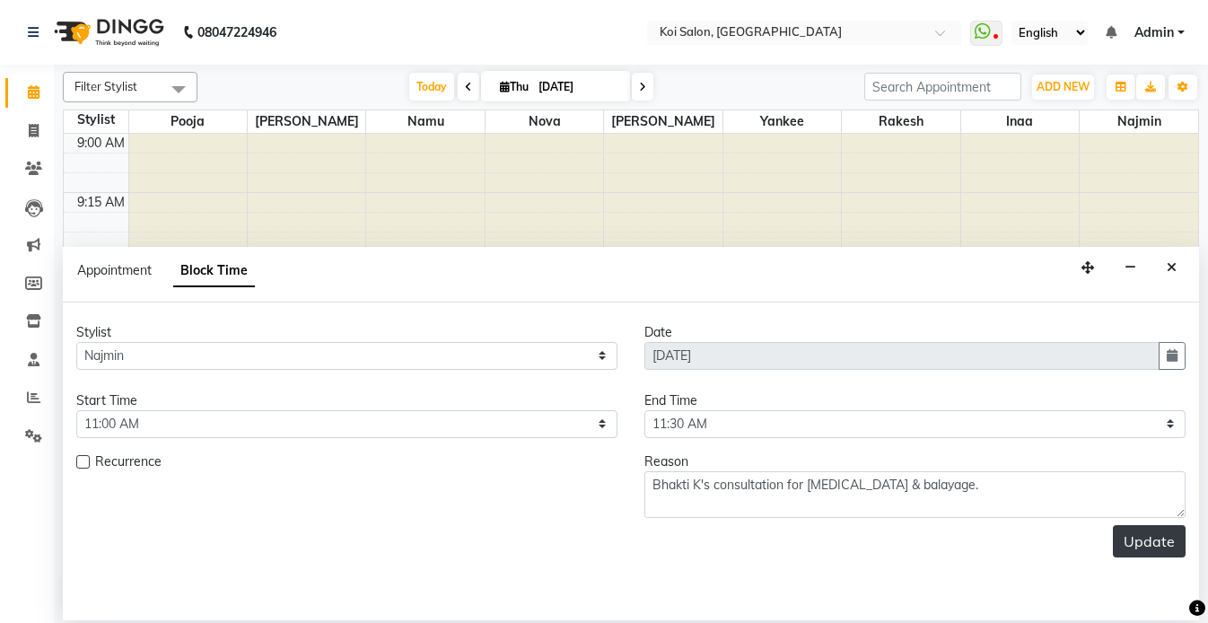
click at [1119, 541] on button "Update" at bounding box center [1149, 541] width 73 height 32
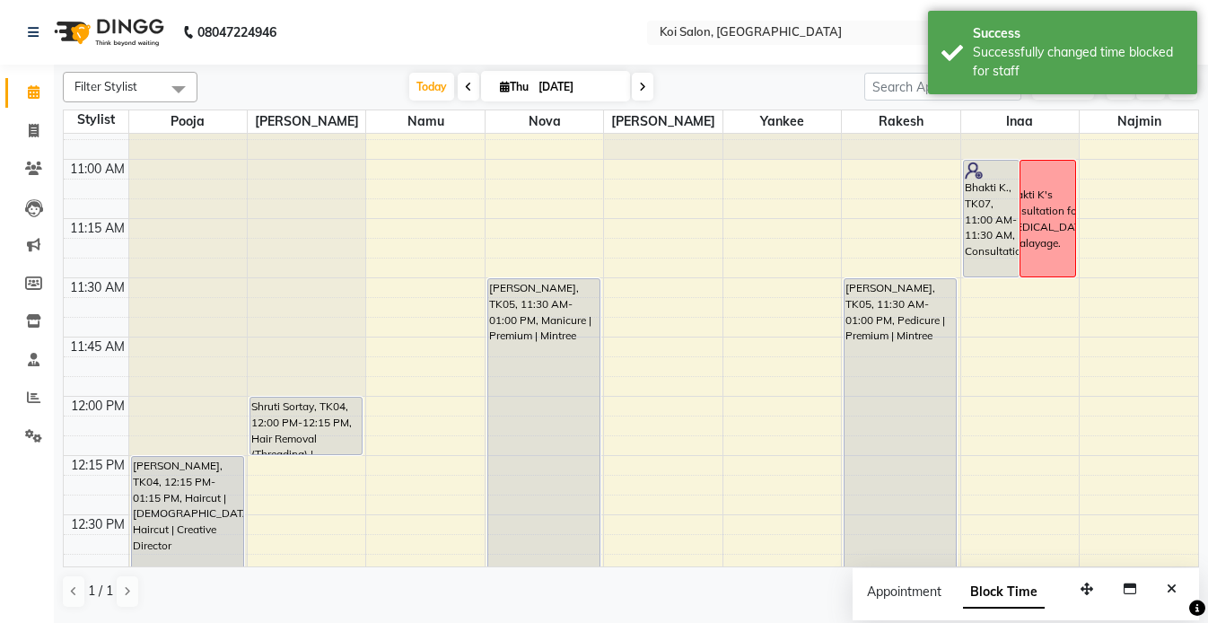
scroll to position [431, 0]
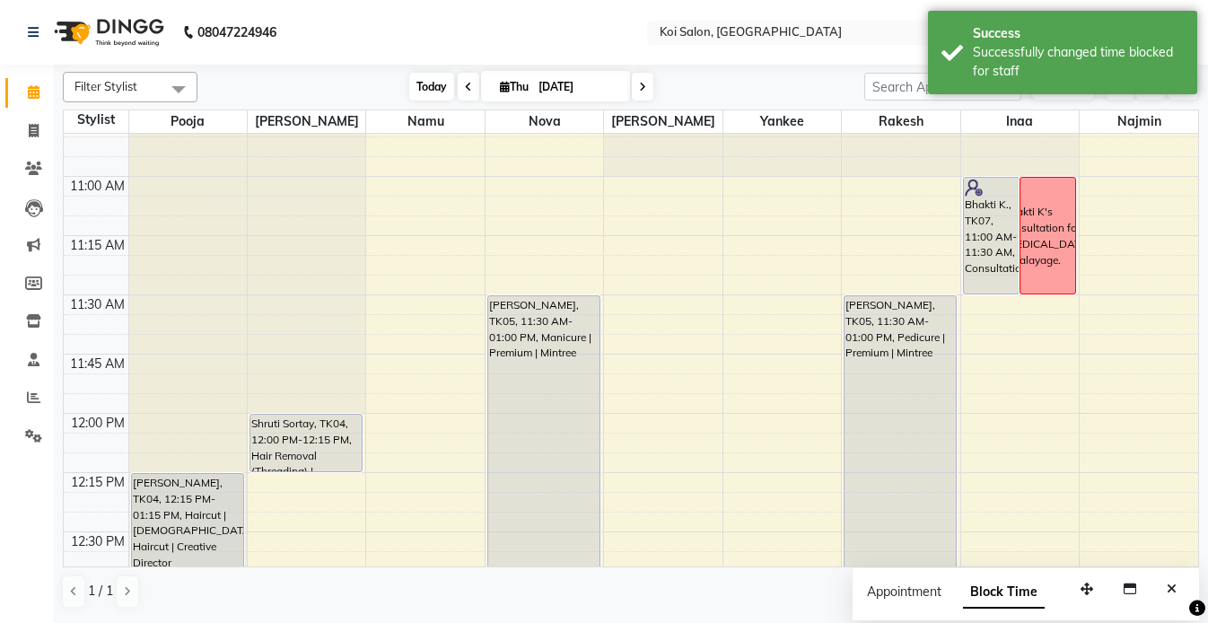
click at [412, 96] on span "Today" at bounding box center [431, 87] width 45 height 28
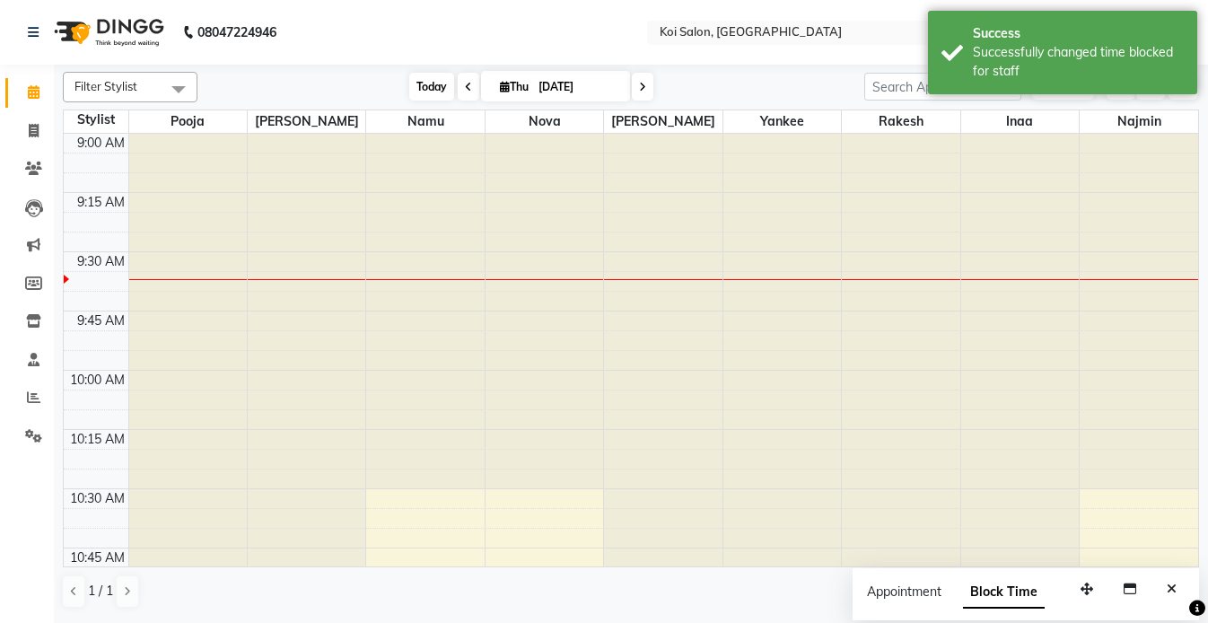
click at [429, 94] on span "Today" at bounding box center [431, 87] width 45 height 28
click at [411, 38] on nav "08047224946 Select Location × Koi Salon, Kalyani Nagar WhatsApp Status ✕ Status…" at bounding box center [604, 32] width 1208 height 65
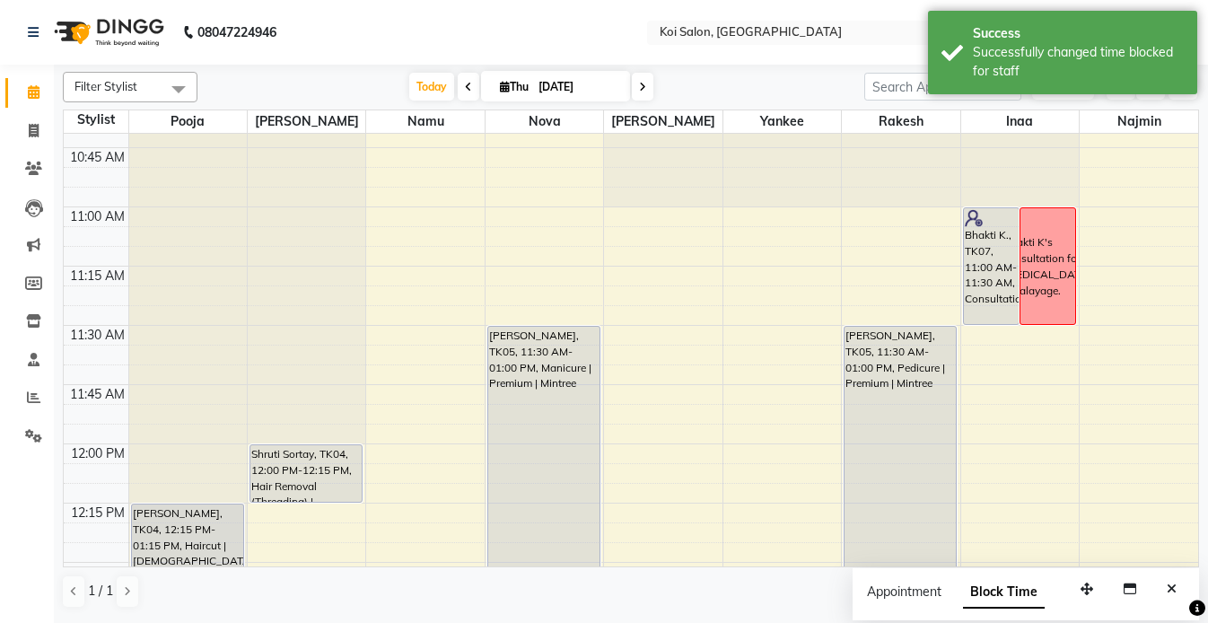
scroll to position [560, 0]
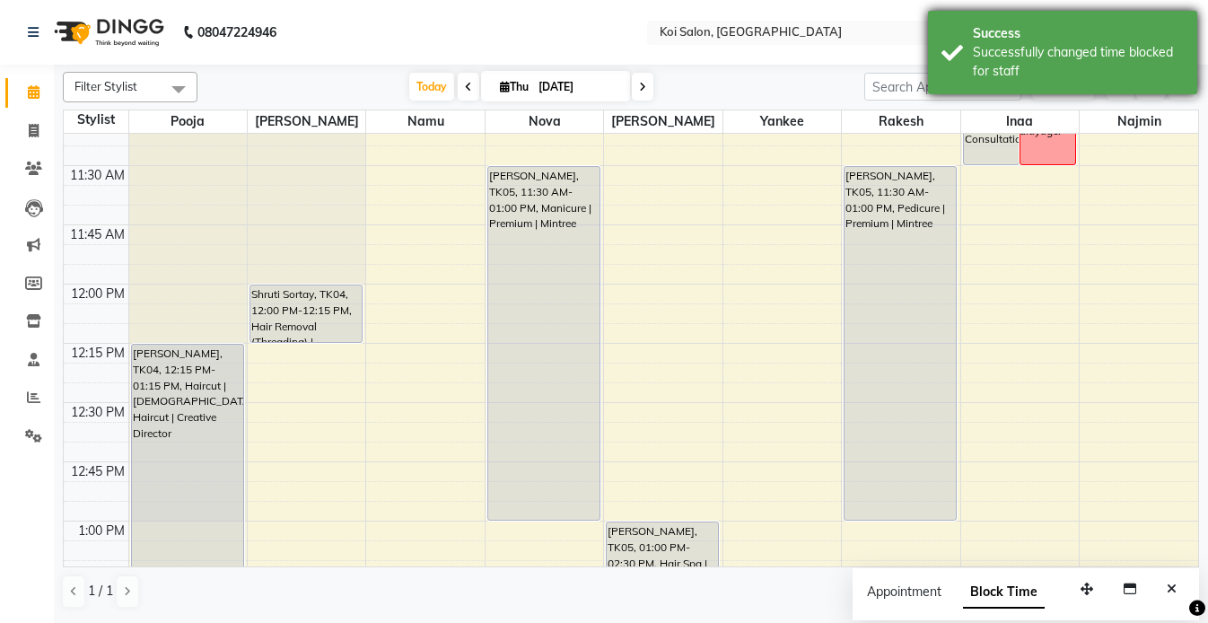
click at [1015, 38] on div "Success" at bounding box center [1078, 33] width 211 height 19
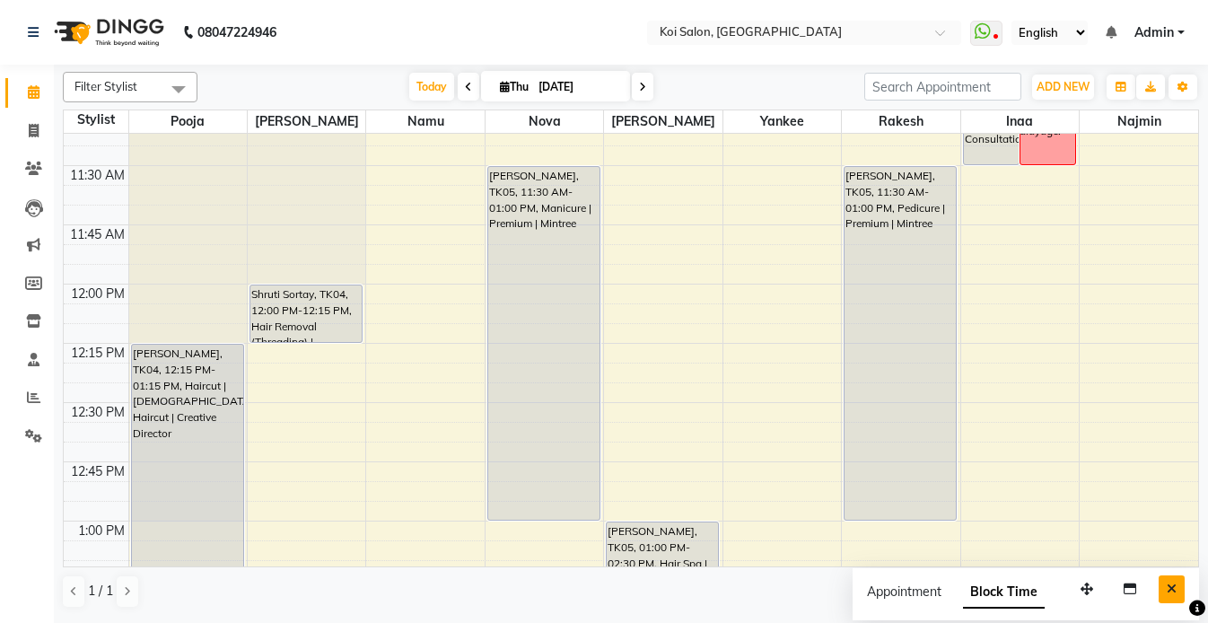
click at [1172, 581] on button "Close" at bounding box center [1172, 589] width 26 height 28
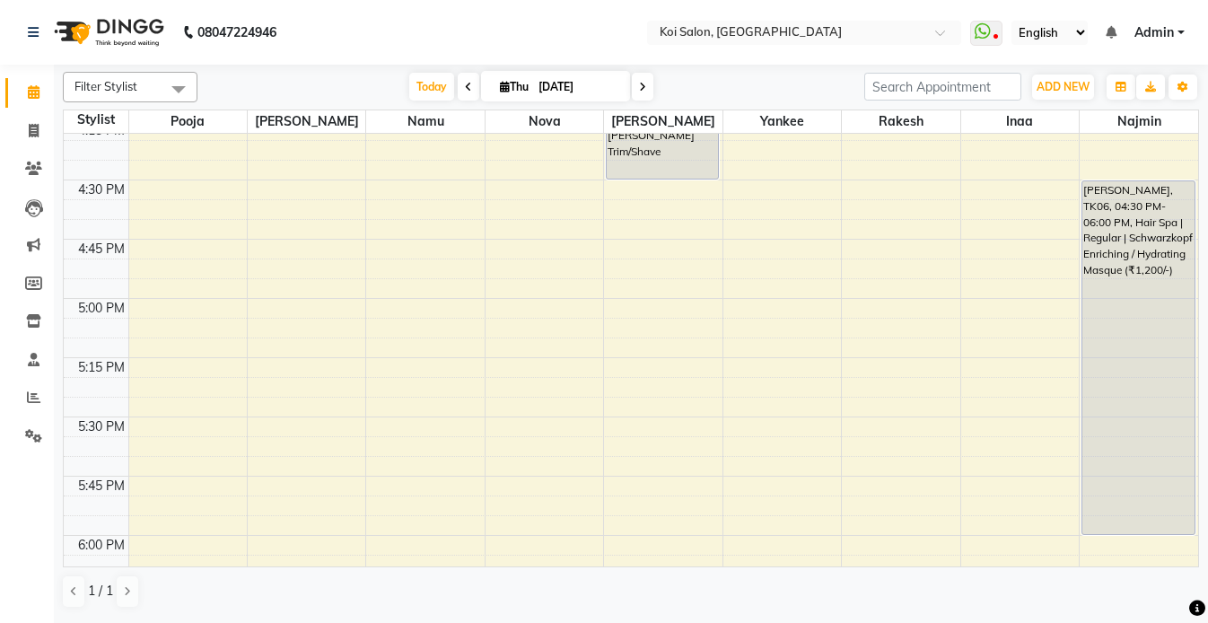
scroll to position [1683, 0]
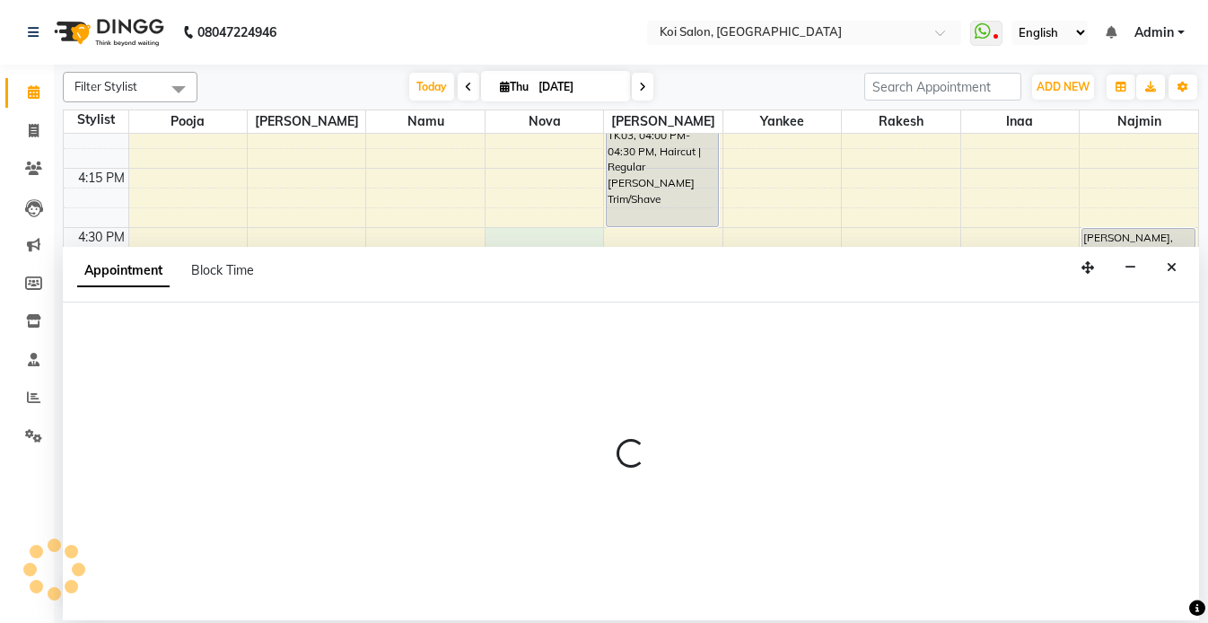
select select "16518"
select select "tentative"
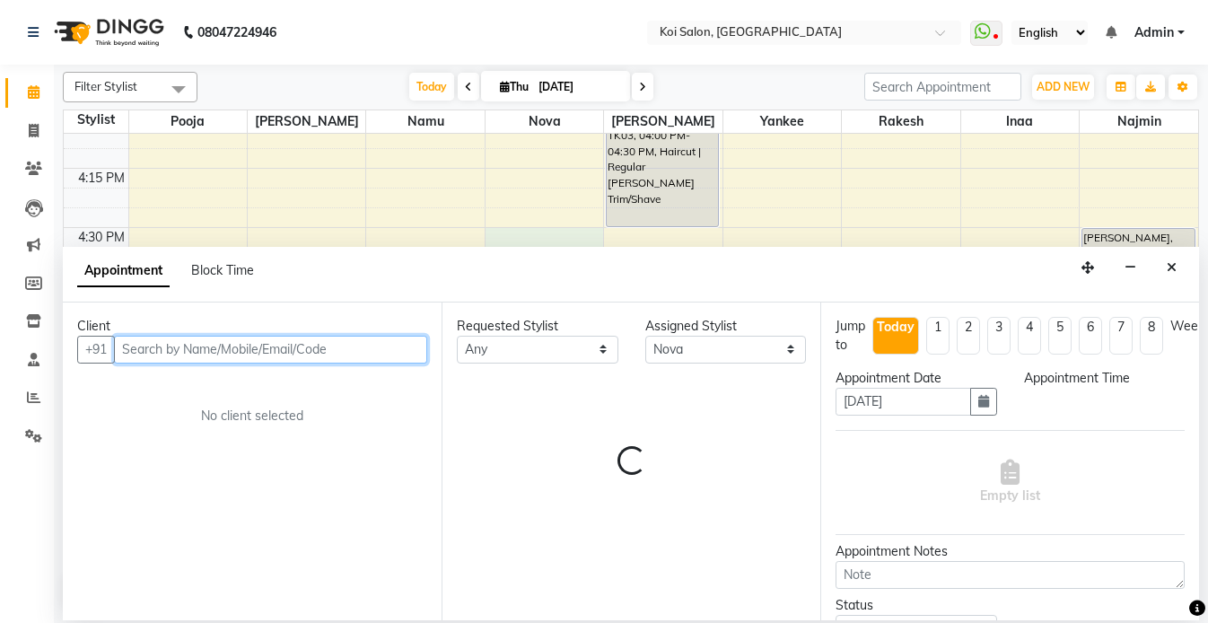
select select "990"
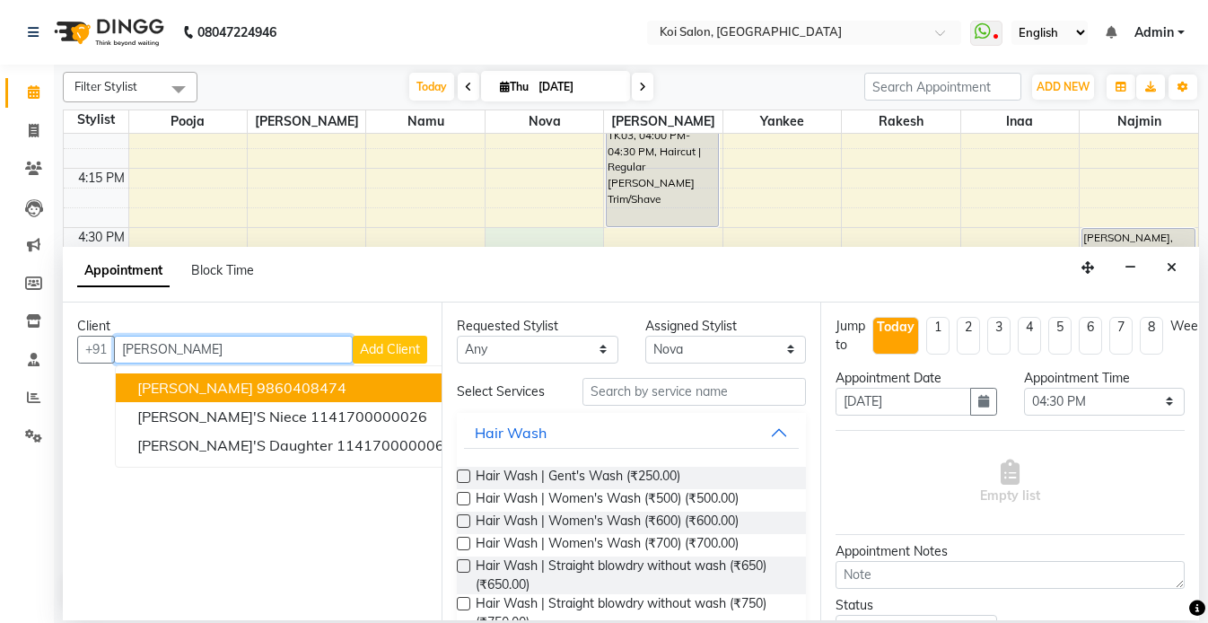
click at [257, 387] on ngb-highlight "9860408474" at bounding box center [302, 388] width 90 height 18
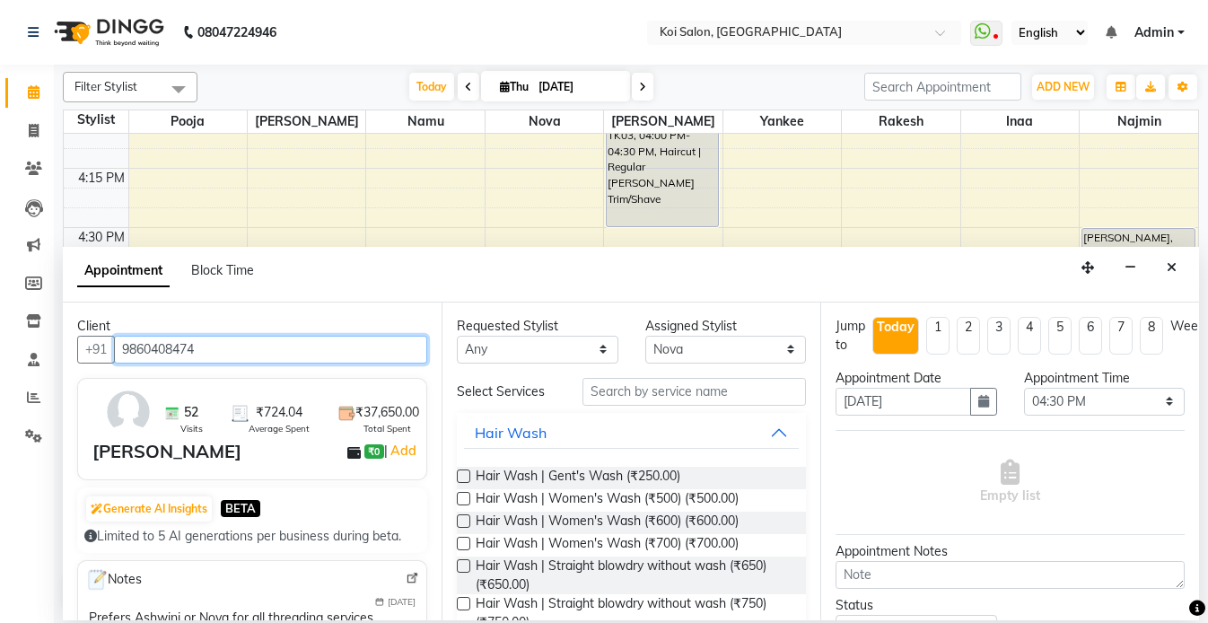
type input "9860408474"
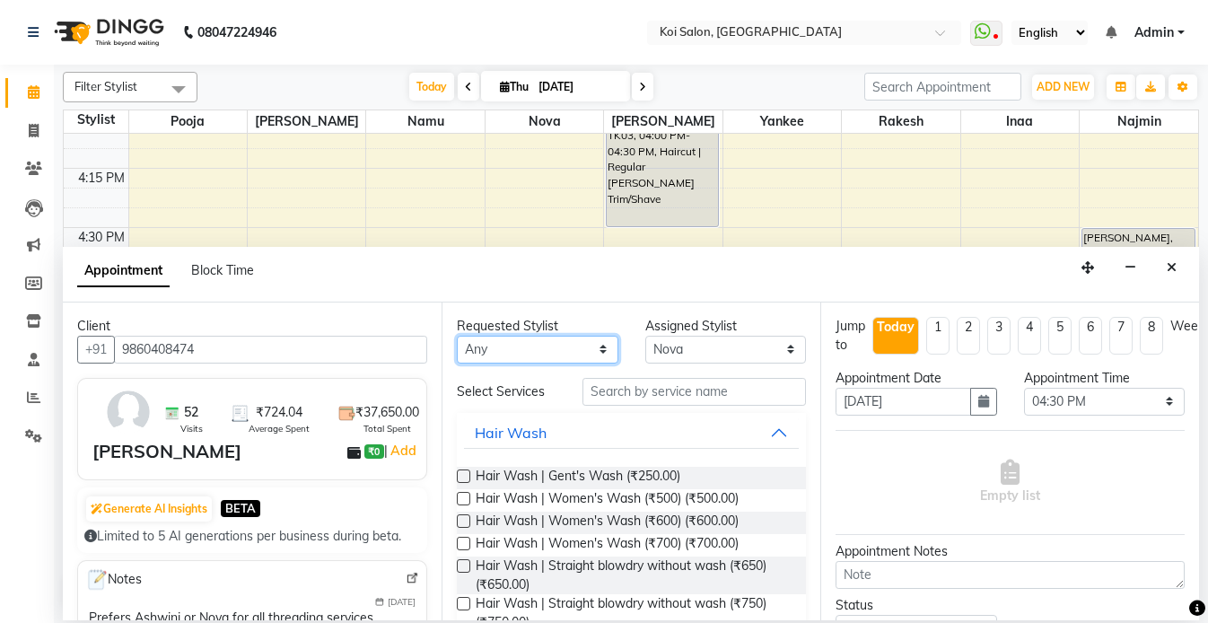
click at [570, 353] on select "Any Harsha Inaa Najmin Namu Nova Pooja Rakesh Shanky Yankee" at bounding box center [538, 350] width 162 height 28
select select "16518"
click at [457, 336] on select "Any Harsha Inaa Najmin Namu Nova Pooja Rakesh Shanky Yankee" at bounding box center [538, 350] width 162 height 28
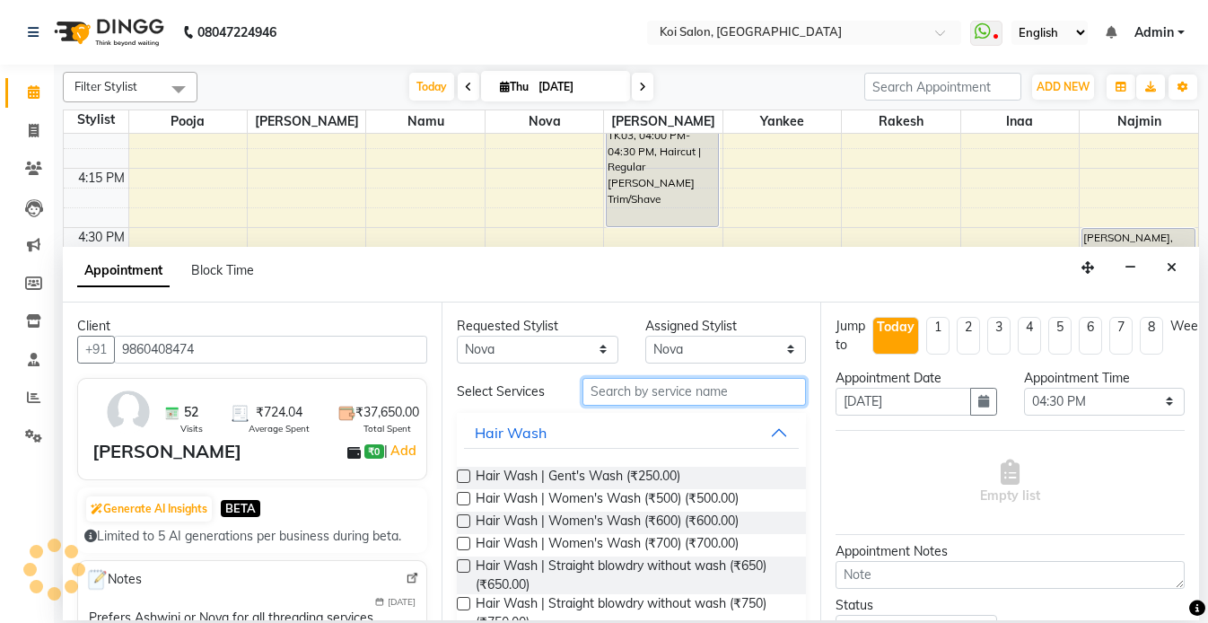
click at [670, 392] on input "text" at bounding box center [693, 392] width 223 height 28
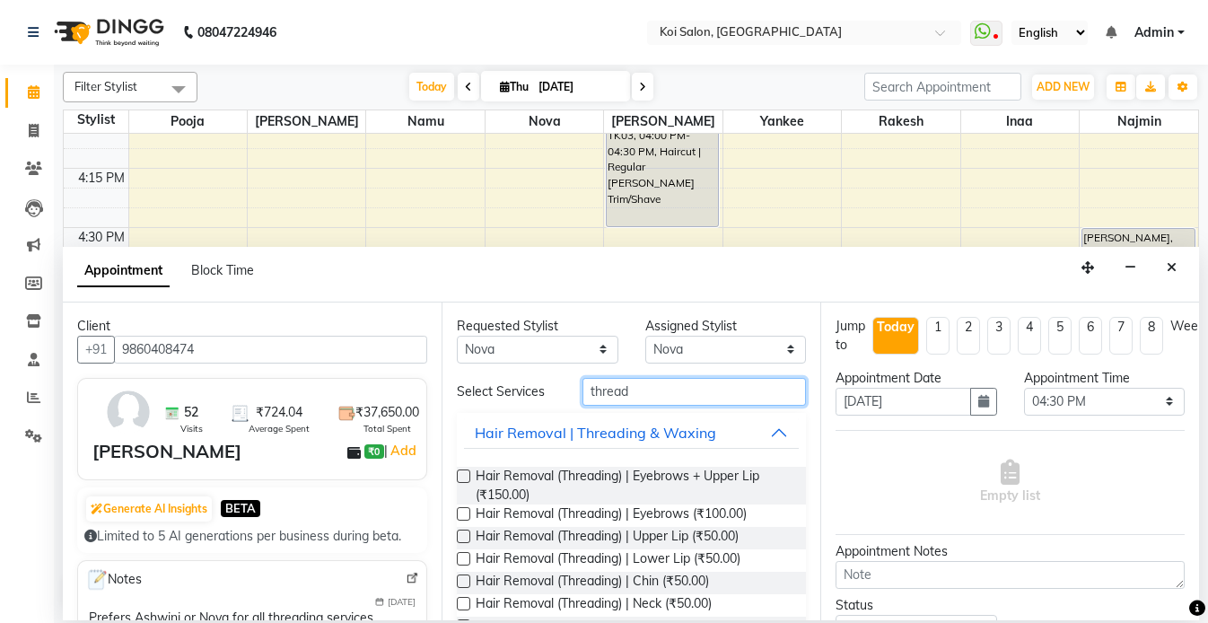
type input "thread"
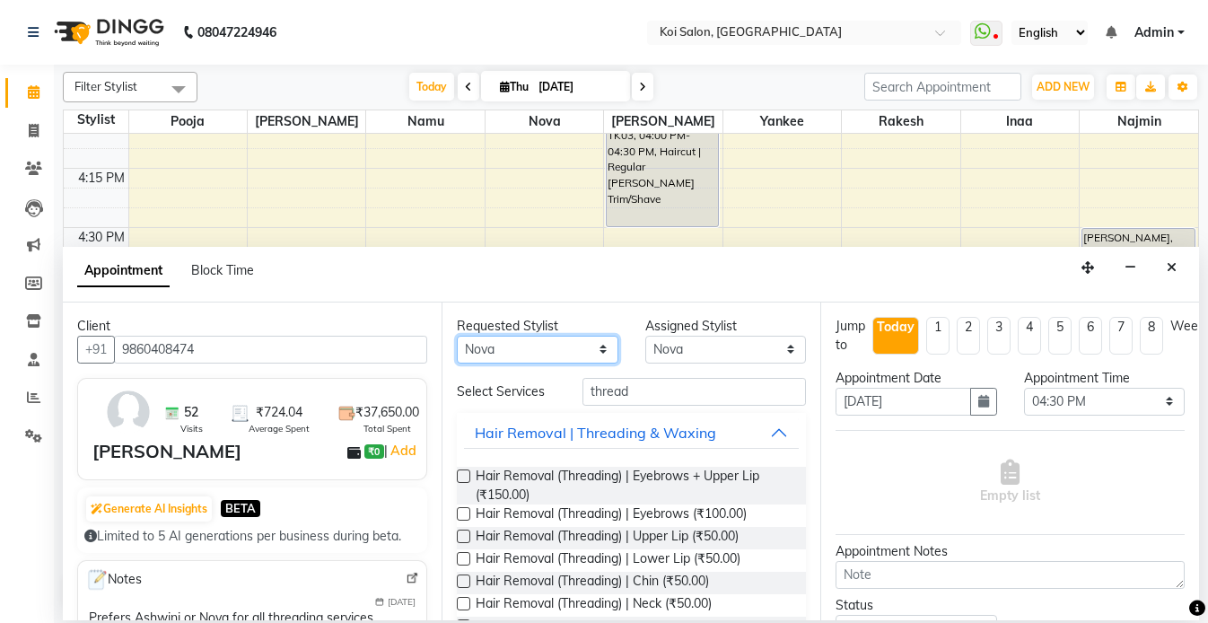
click at [522, 347] on select "Any Harsha Inaa Najmin Namu Nova Pooja Rakesh Shanky Yankee" at bounding box center [538, 350] width 162 height 28
select select "34434"
click at [457, 336] on select "Any Harsha Inaa Najmin Namu Nova Pooja Rakesh Shanky Yankee" at bounding box center [538, 350] width 162 height 28
select select "34434"
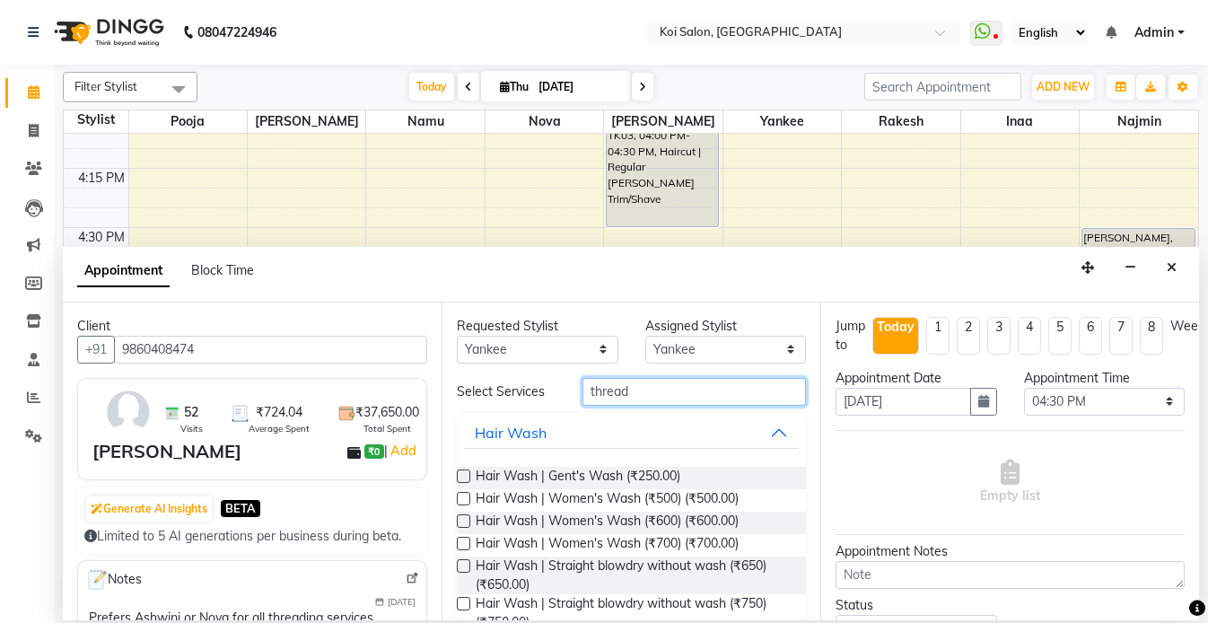
click at [653, 396] on input "thread" at bounding box center [693, 392] width 223 height 28
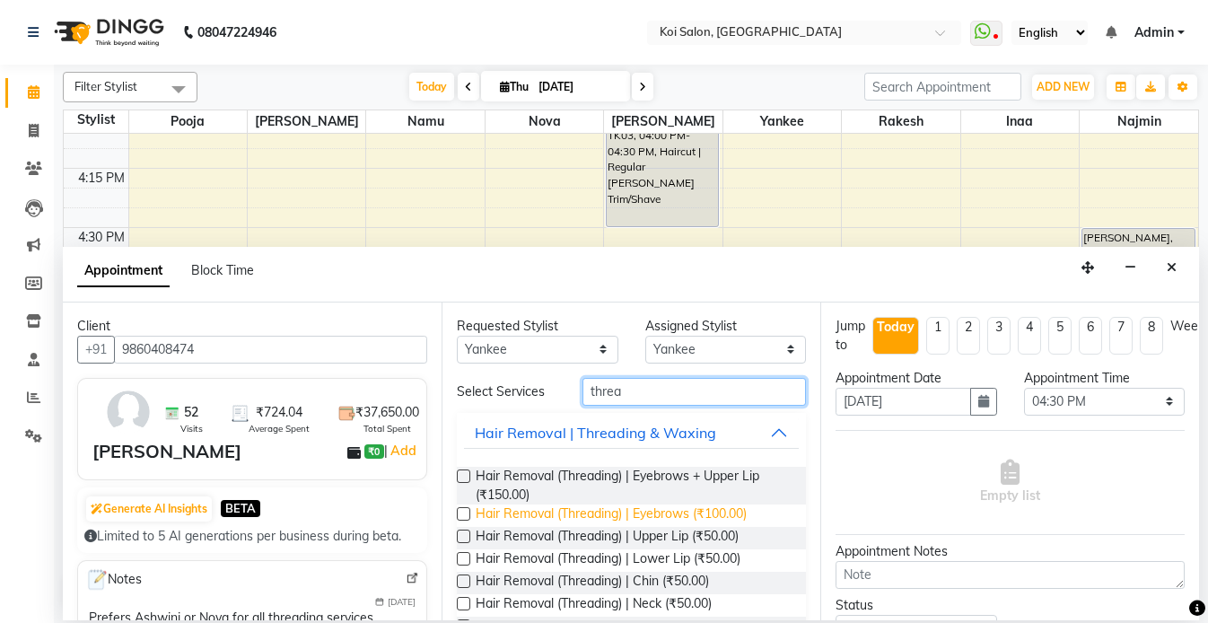
type input "threa"
click at [595, 514] on span "Hair Removal (Threading) | Eyebrows (₹100.00)" at bounding box center [611, 515] width 271 height 22
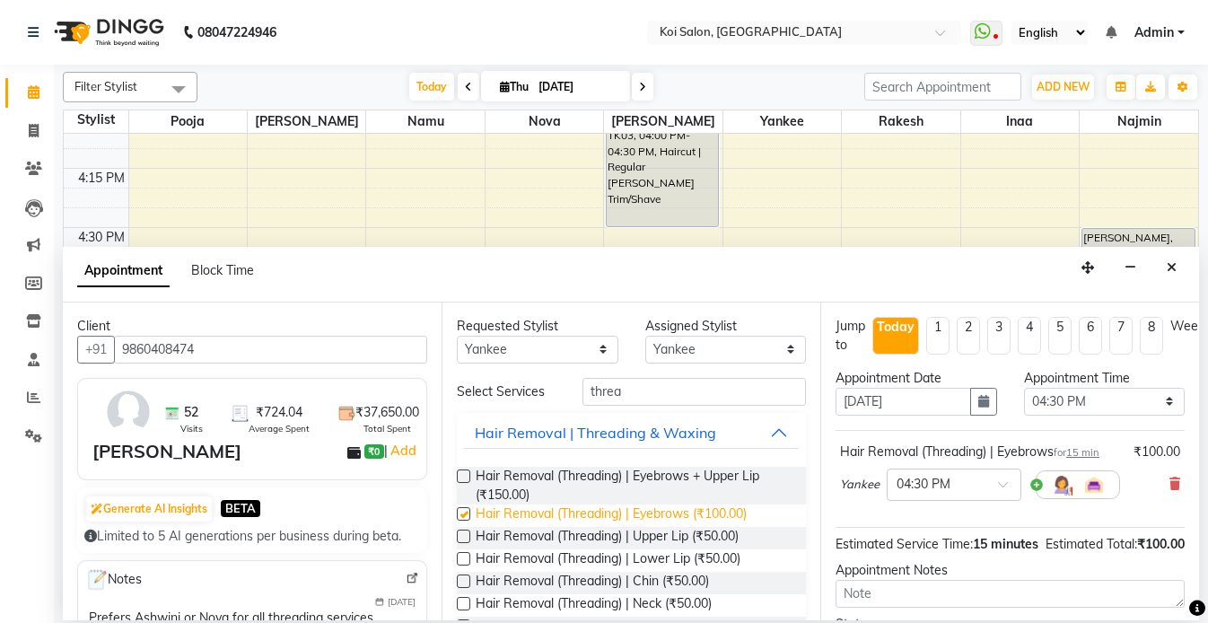
checkbox input "false"
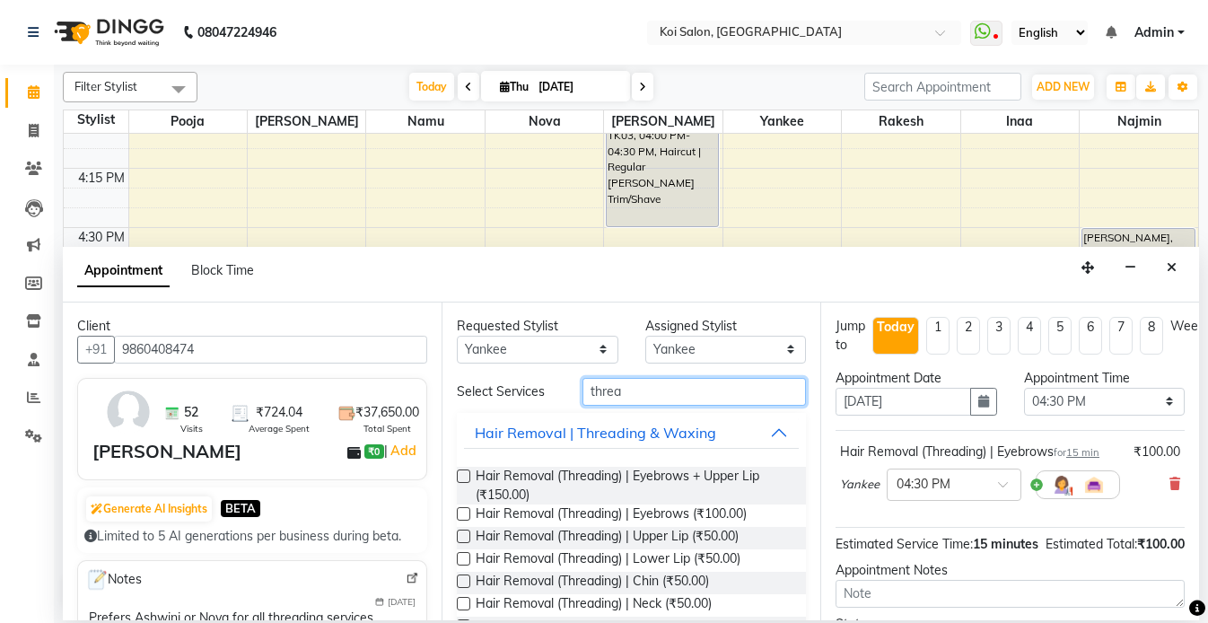
drag, startPoint x: 639, startPoint y: 399, endPoint x: 514, endPoint y: 394, distance: 124.9
click at [514, 394] on div "Select Services threa" at bounding box center [631, 392] width 376 height 28
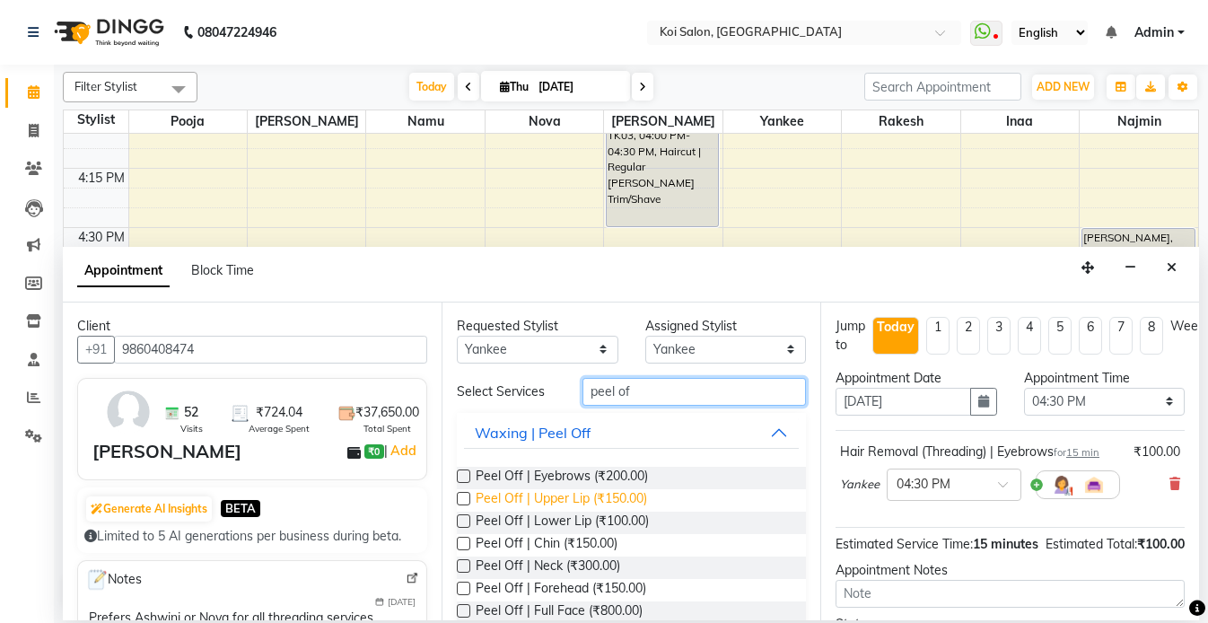
type input "peel of"
click at [550, 504] on span "Peel Off | Upper Lip (₹150.00)" at bounding box center [561, 500] width 171 height 22
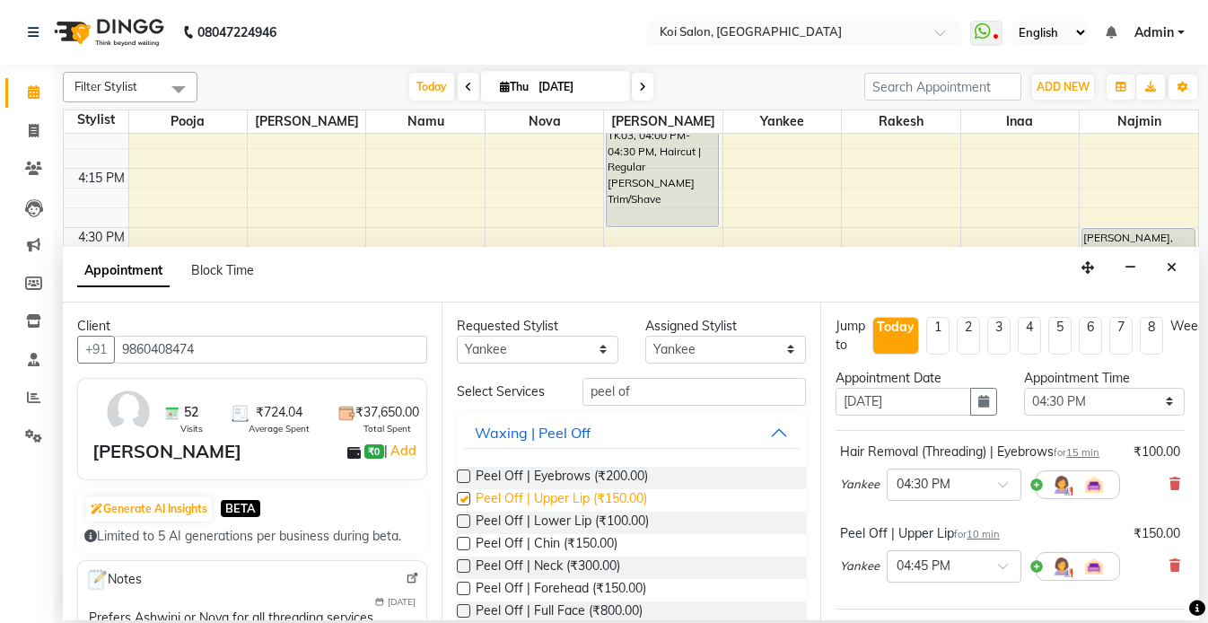
checkbox input "false"
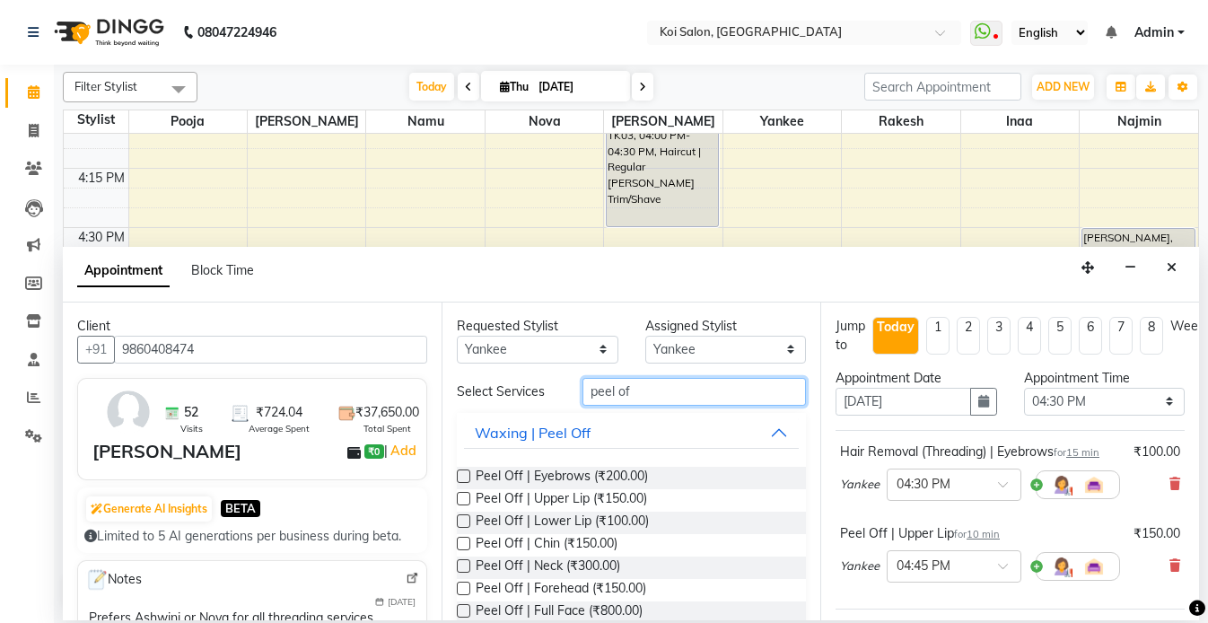
drag, startPoint x: 655, startPoint y: 393, endPoint x: 500, endPoint y: 388, distance: 155.4
click at [503, 389] on div "Select Services peel of" at bounding box center [631, 392] width 376 height 28
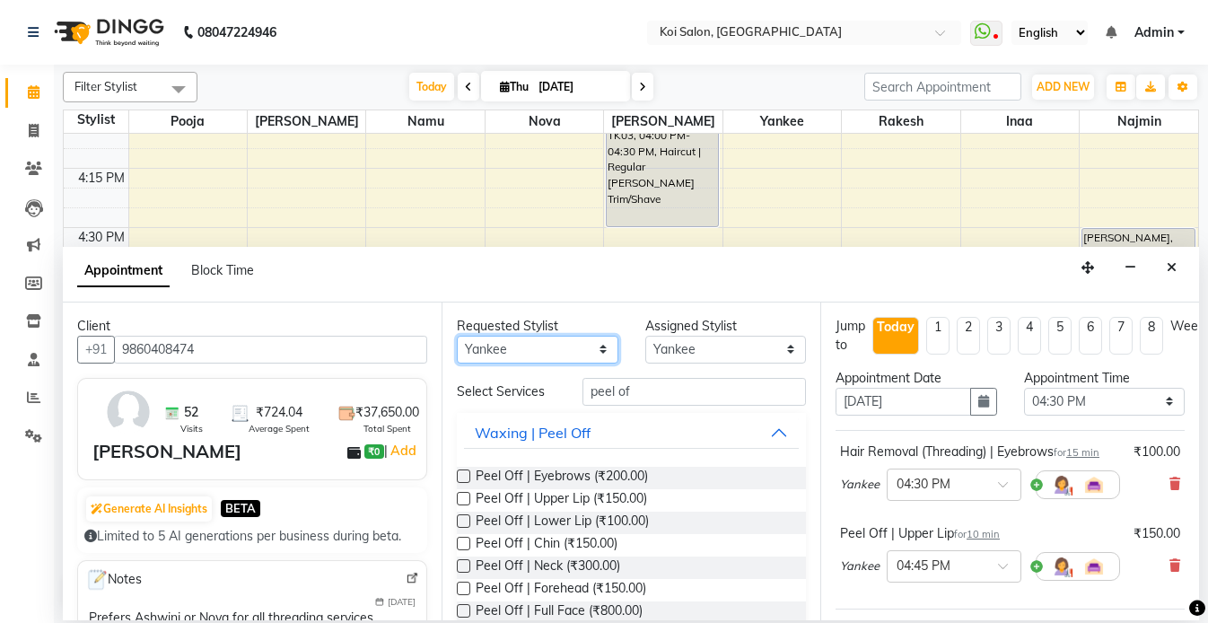
click at [501, 352] on select "Any Harsha Inaa Najmin Namu Nova Pooja Rakesh Shanky Yankee" at bounding box center [538, 350] width 162 height 28
select select "null"
click at [457, 336] on select "Any Harsha Inaa Najmin Namu Nova Pooja Rakesh Shanky Yankee" at bounding box center [538, 350] width 162 height 28
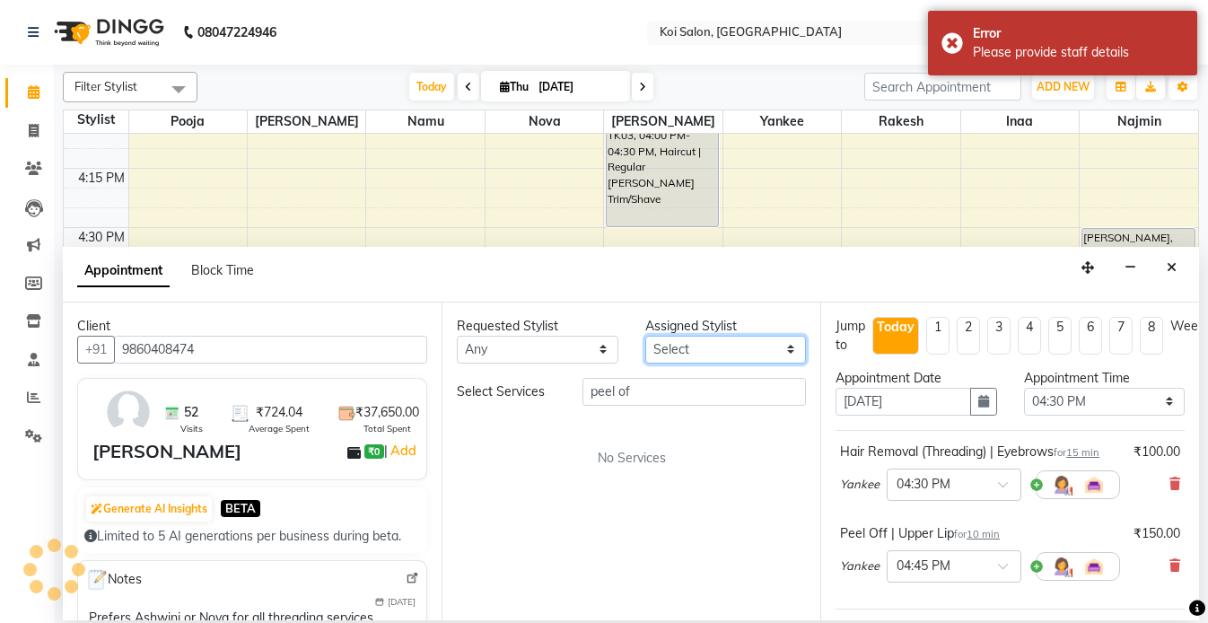
click at [691, 348] on select "Select Harsha Inaa Najmin Namu Nova Pooja Rakesh Shanky Yankee" at bounding box center [726, 350] width 162 height 28
select select "34434"
click at [645, 336] on select "Select Harsha Inaa Najmin Namu Nova Pooja Rakesh Shanky Yankee" at bounding box center [726, 350] width 162 height 28
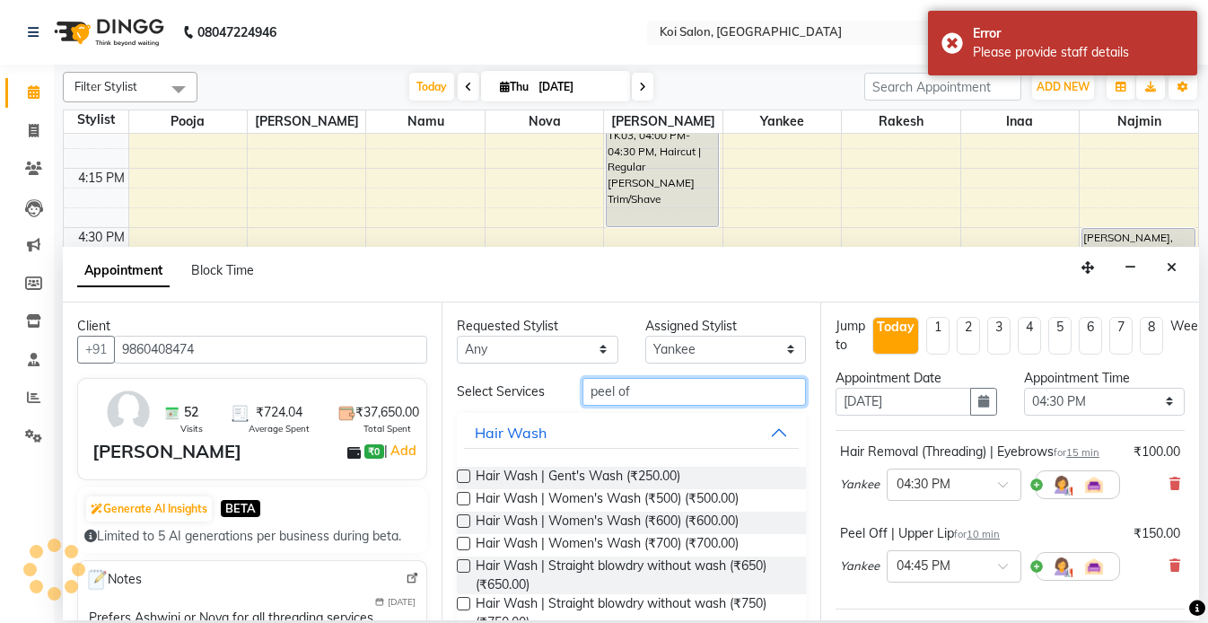
click at [635, 398] on input "peel of" at bounding box center [693, 392] width 223 height 28
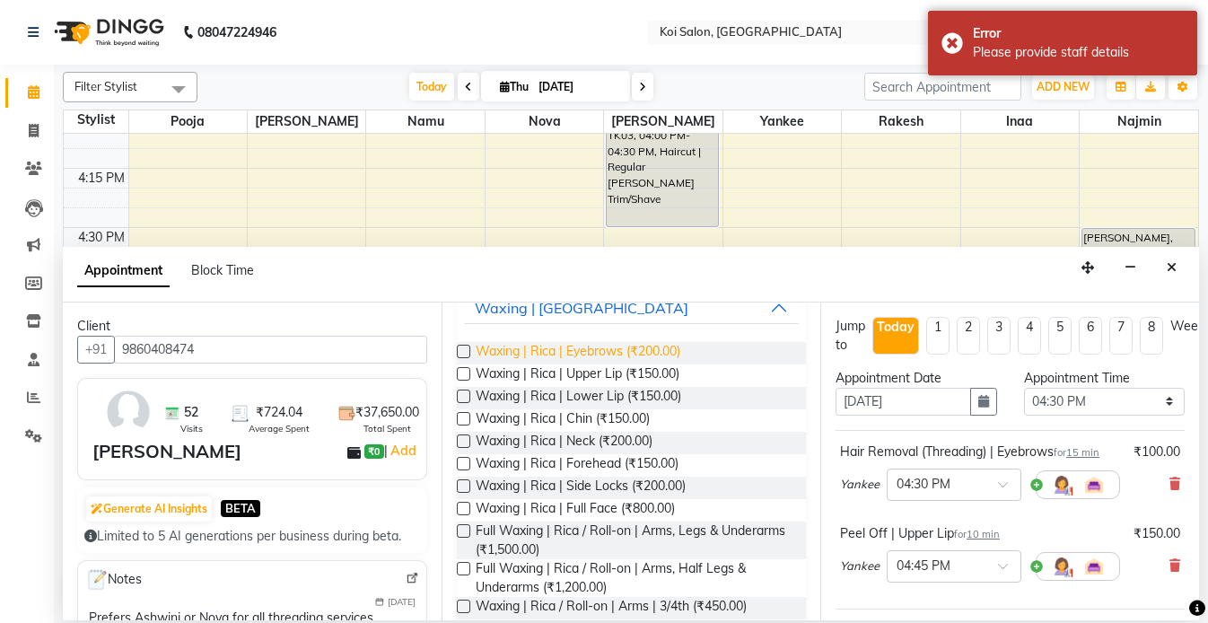
scroll to position [151, 0]
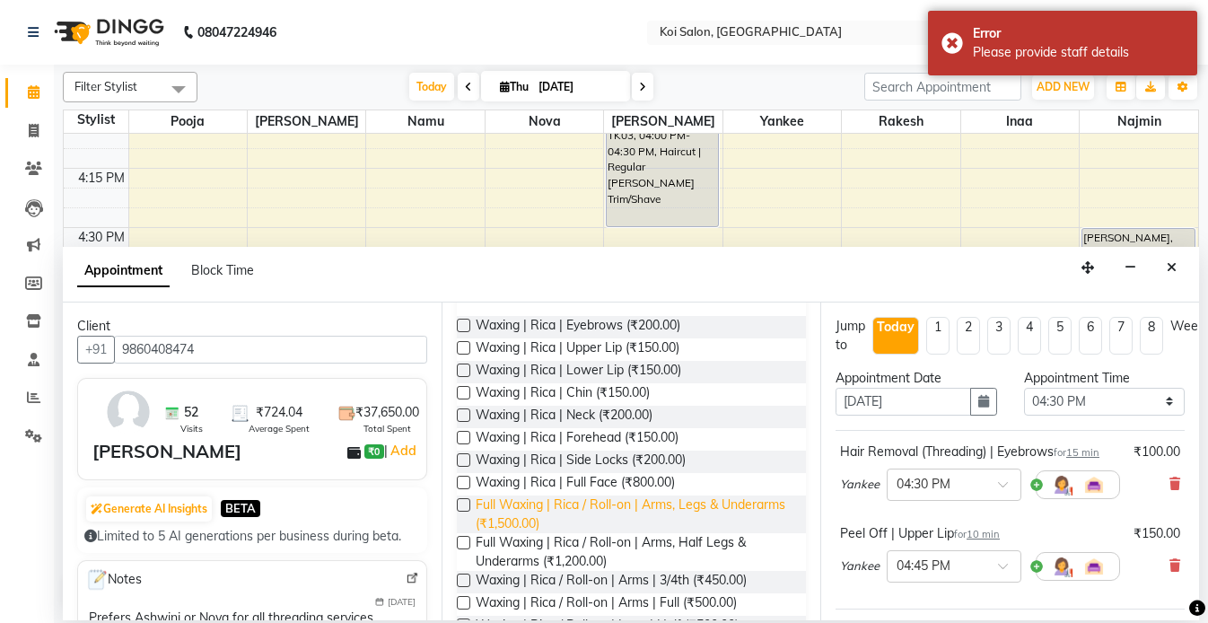
type input "rica"
click at [697, 511] on span "Full Waxing | Rica / Roll-on | Arms, Legs & Underarms (₹1,500.00)" at bounding box center [634, 514] width 316 height 38
checkbox input "false"
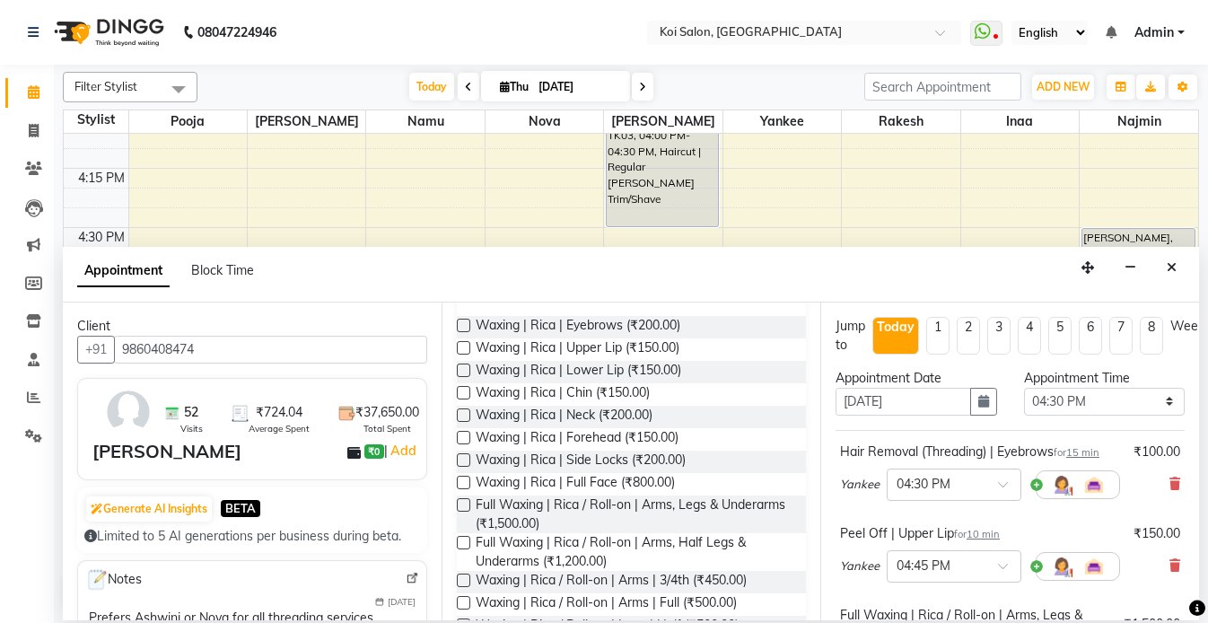
scroll to position [355, 0]
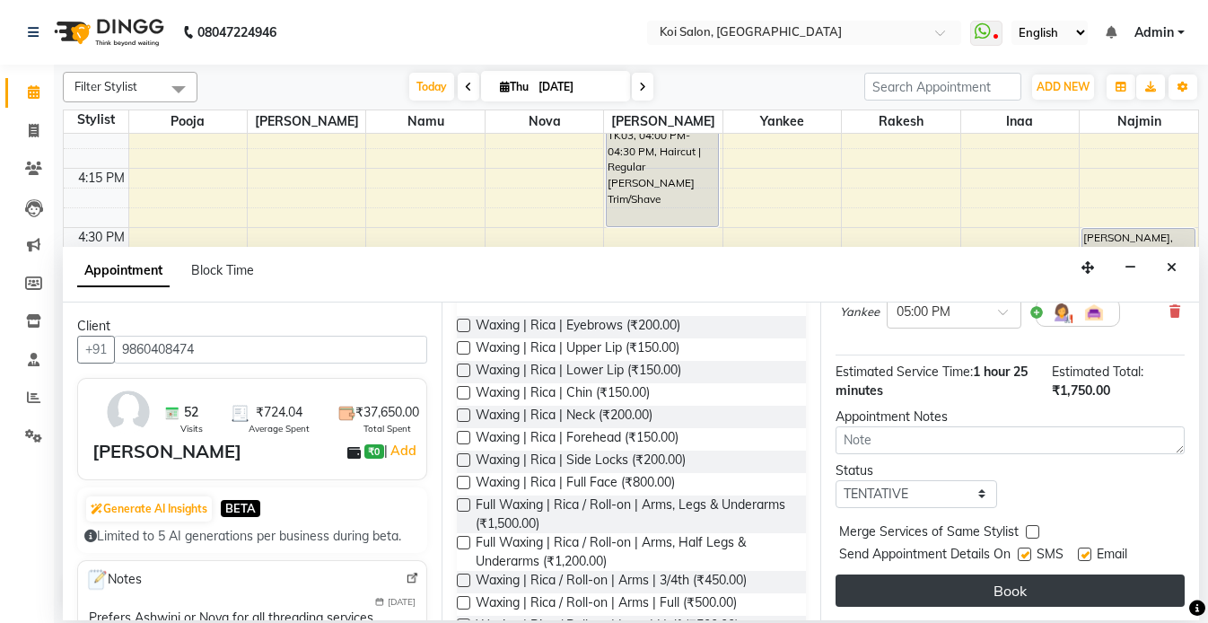
click at [985, 591] on button "Book" at bounding box center [1010, 590] width 349 height 32
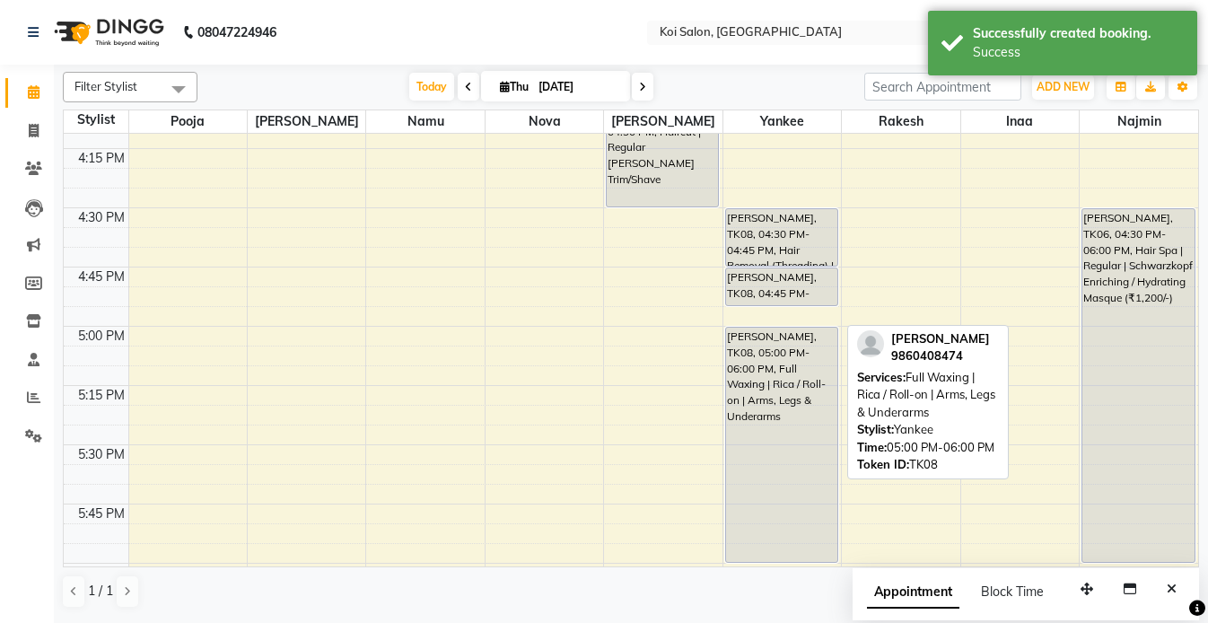
scroll to position [1690, 0]
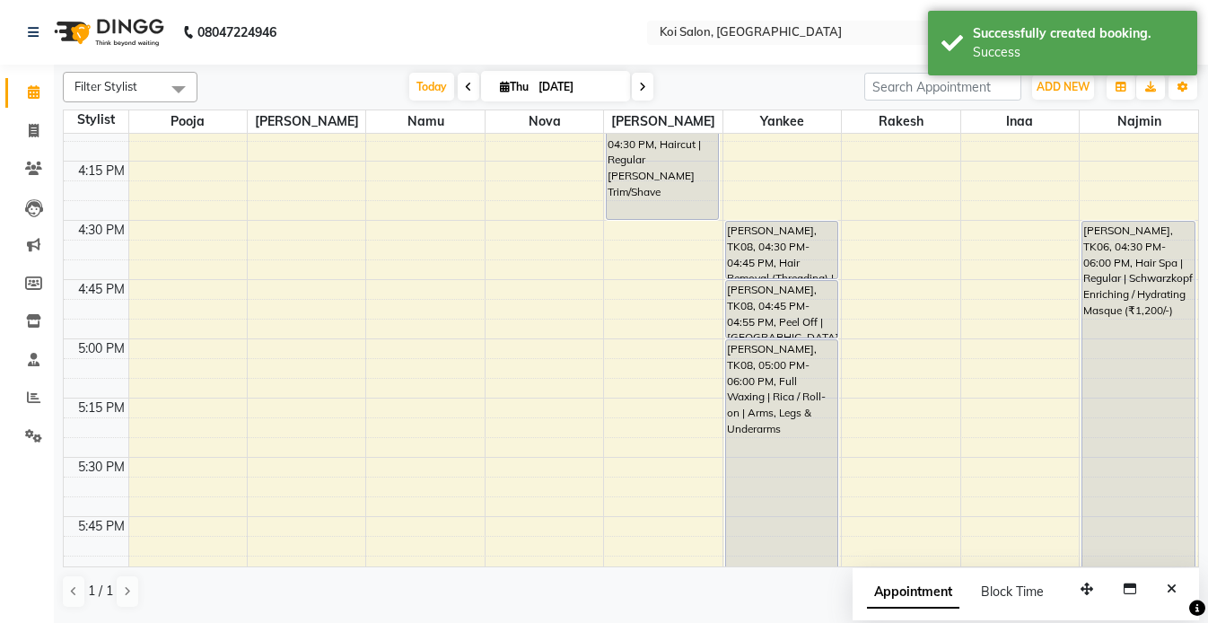
drag, startPoint x: 798, startPoint y: 316, endPoint x: 798, endPoint y: 327, distance: 10.8
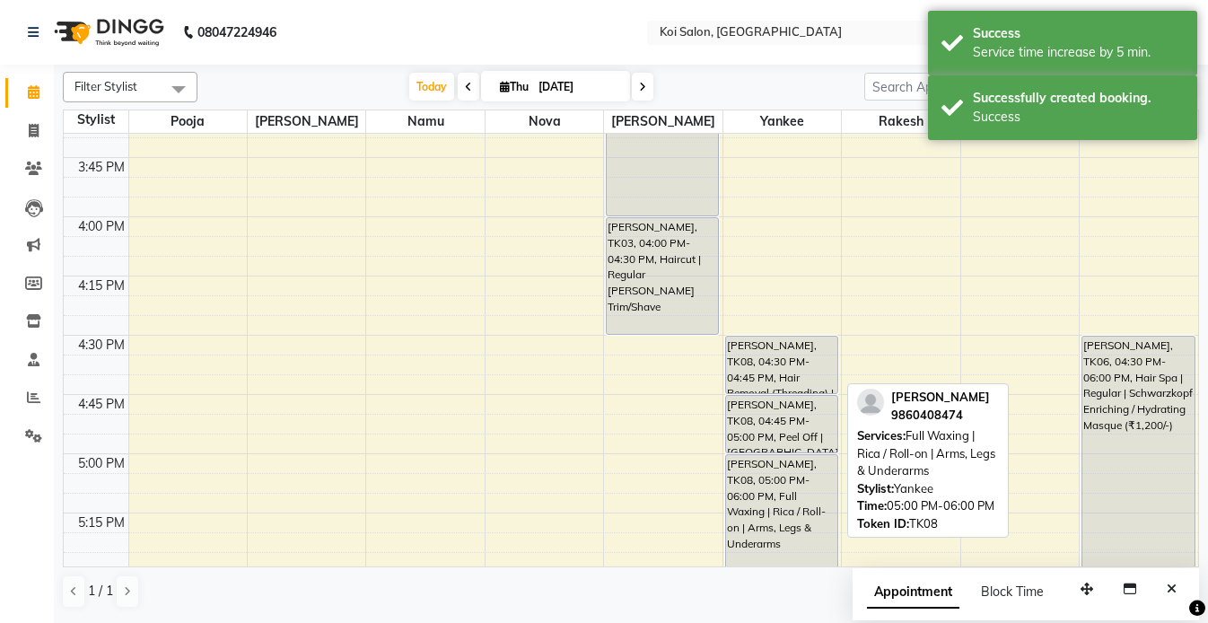
scroll to position [1453, 0]
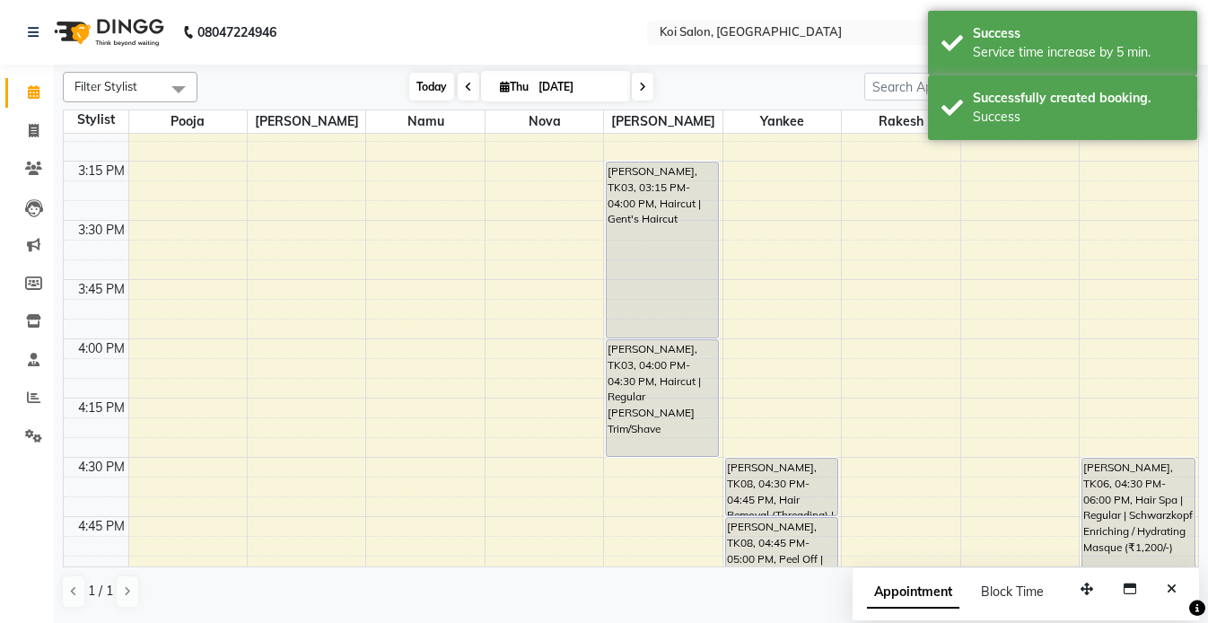
click at [428, 96] on span "Today" at bounding box center [431, 87] width 45 height 28
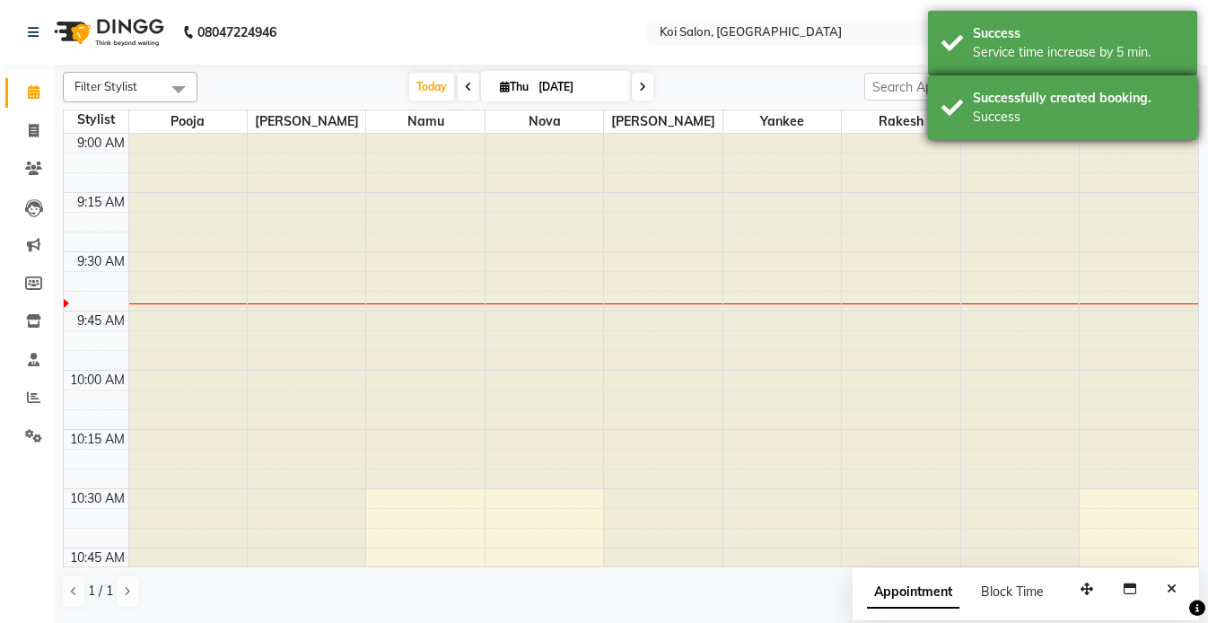
click at [977, 109] on div "Success" at bounding box center [1078, 117] width 211 height 19
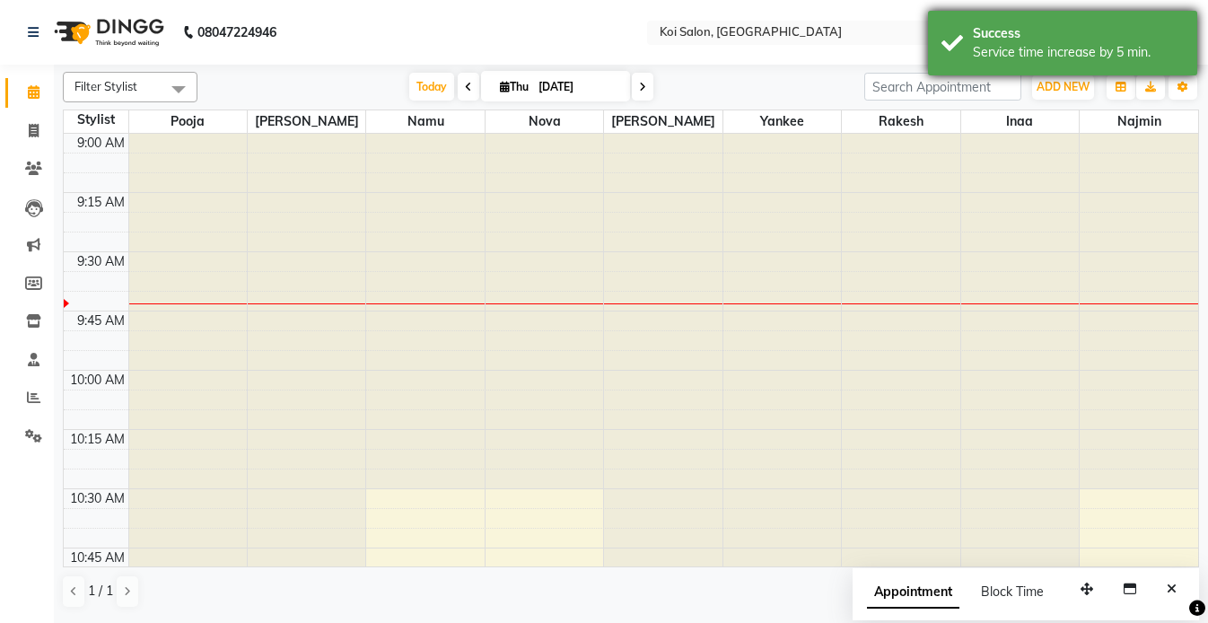
click at [977, 52] on div "Service time increase by 5 min." at bounding box center [1078, 52] width 211 height 19
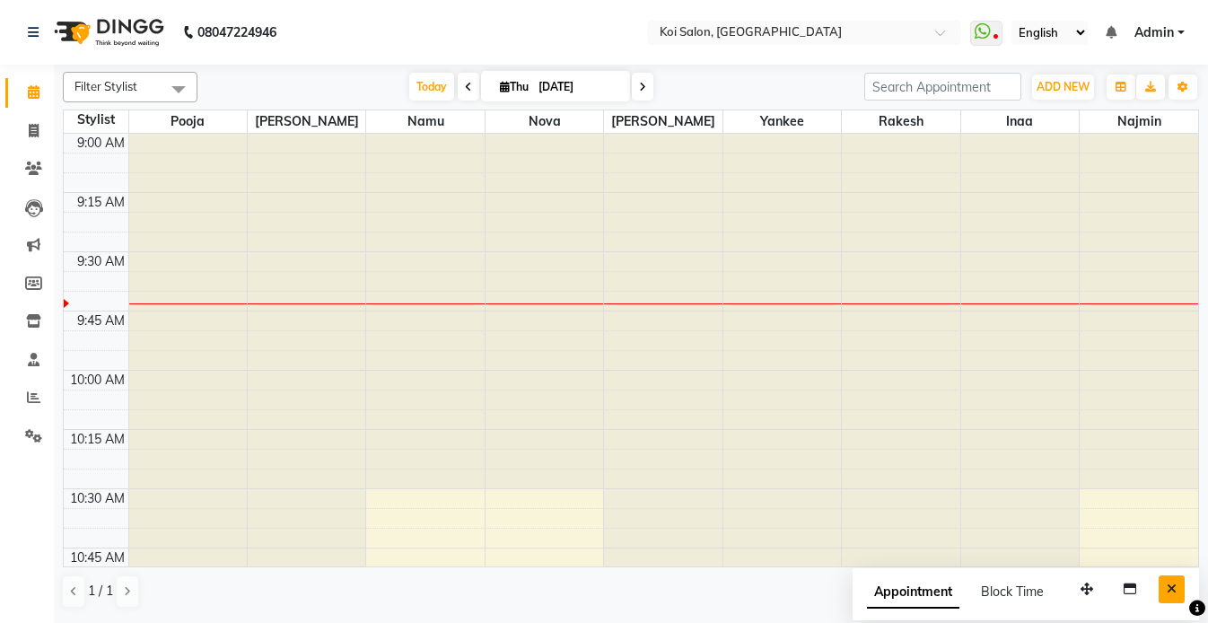
click at [1178, 590] on button "Close" at bounding box center [1172, 589] width 26 height 28
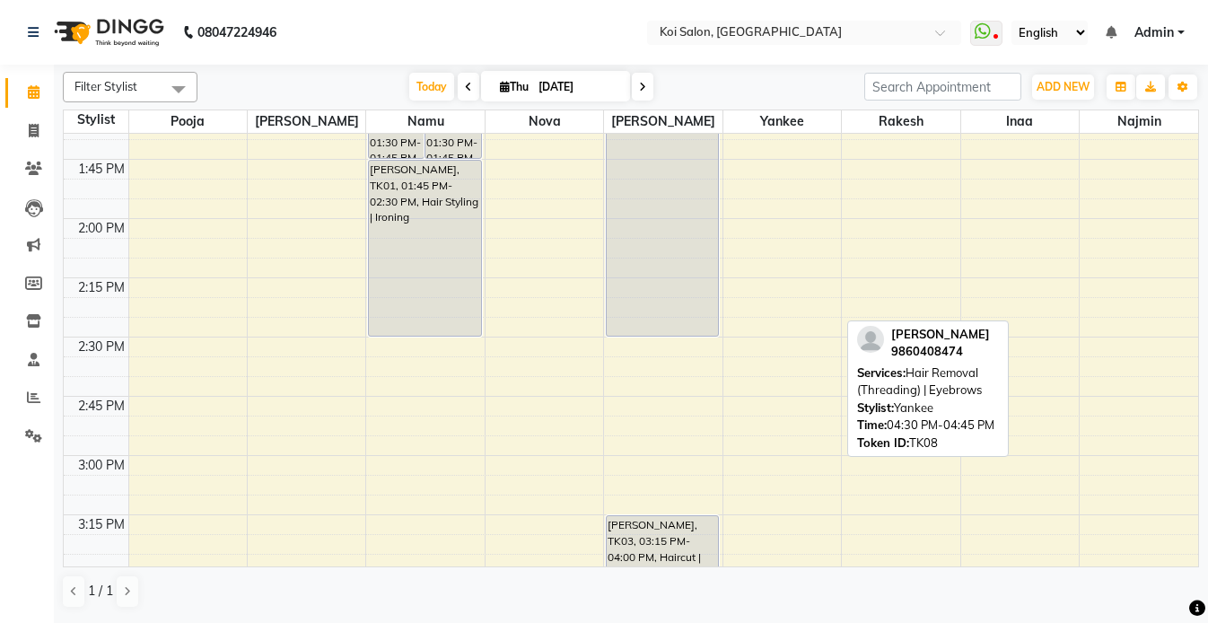
scroll to position [462, 0]
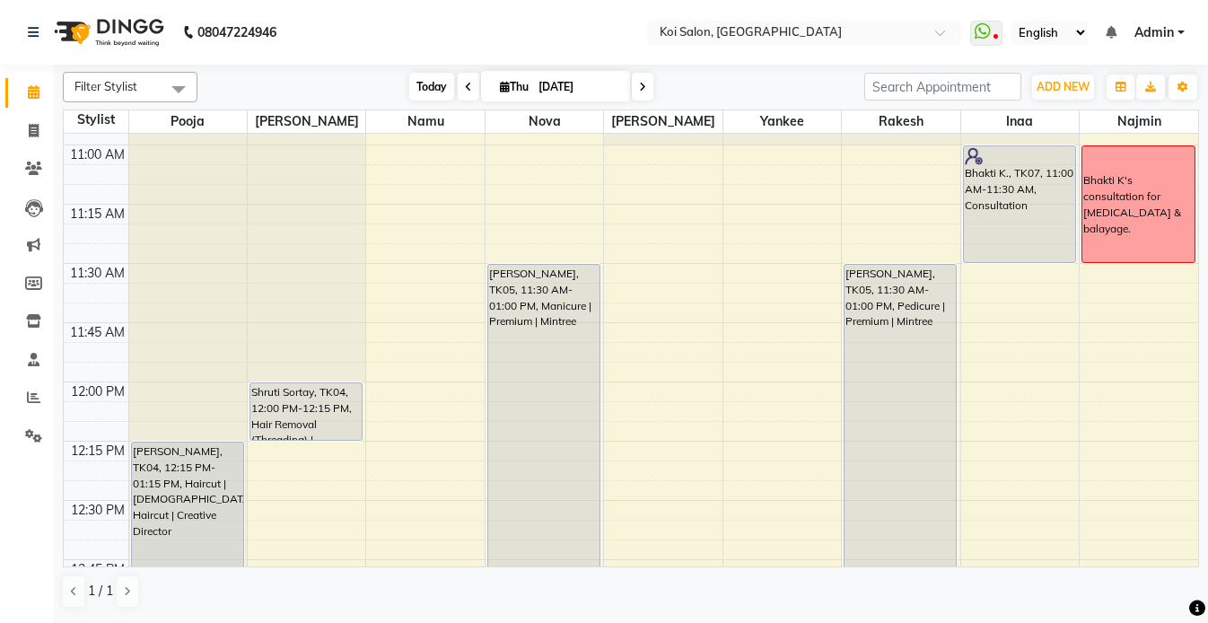
click at [424, 92] on span "Today" at bounding box center [431, 87] width 45 height 28
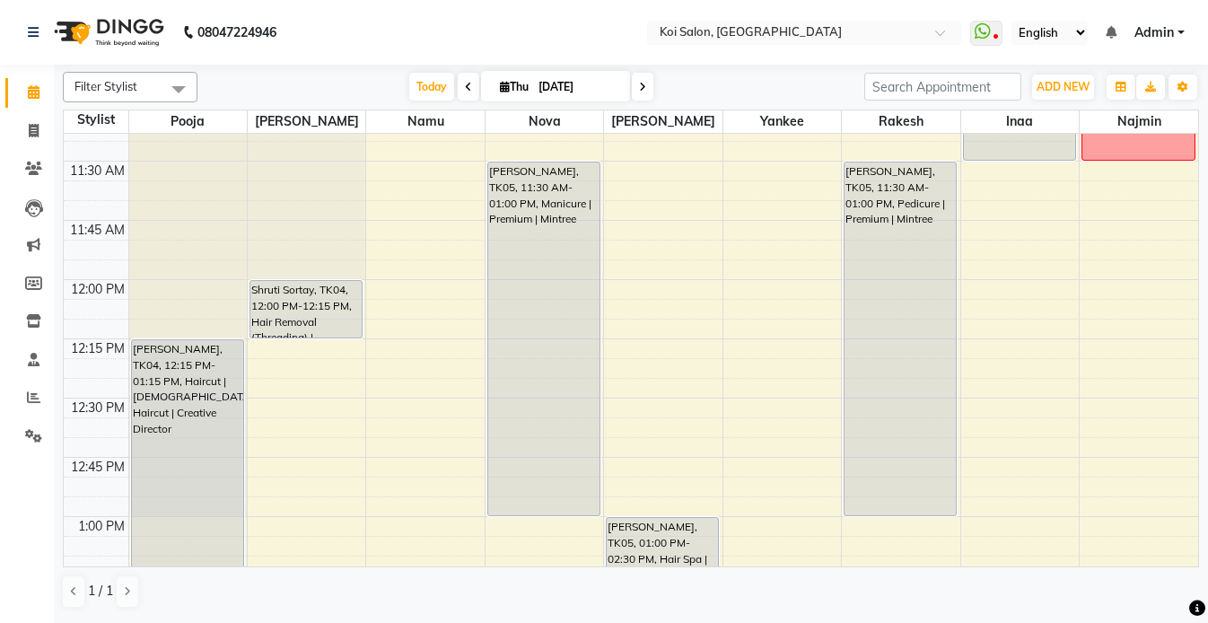
scroll to position [383, 0]
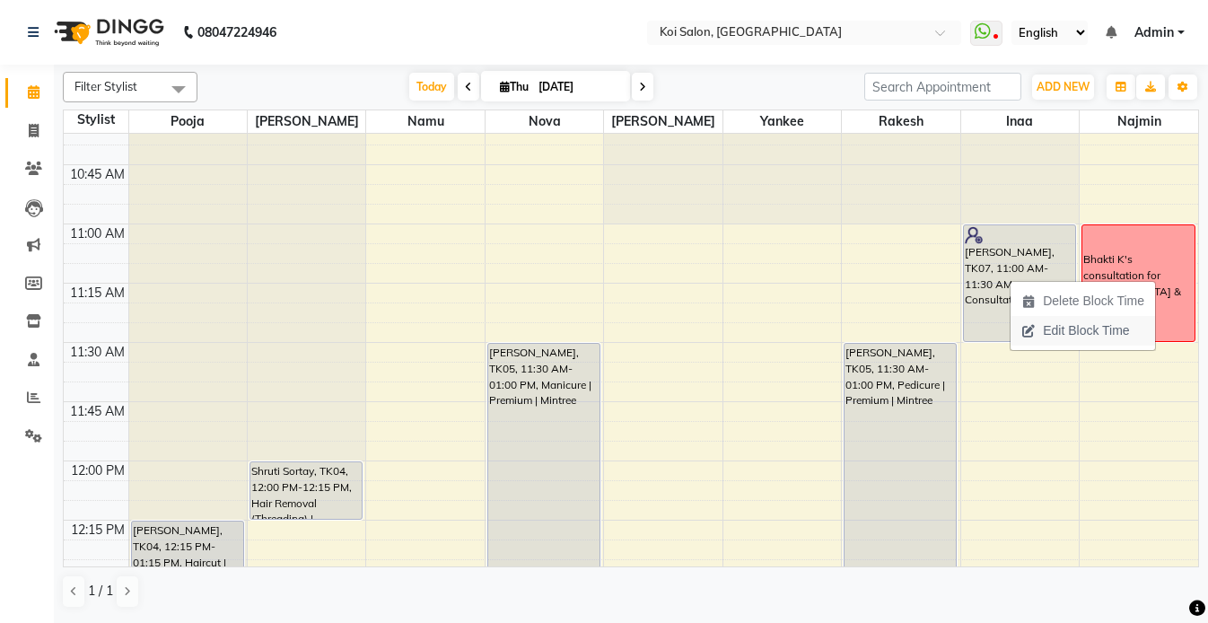
click at [1073, 328] on span "Edit Block Time" at bounding box center [1086, 330] width 86 height 19
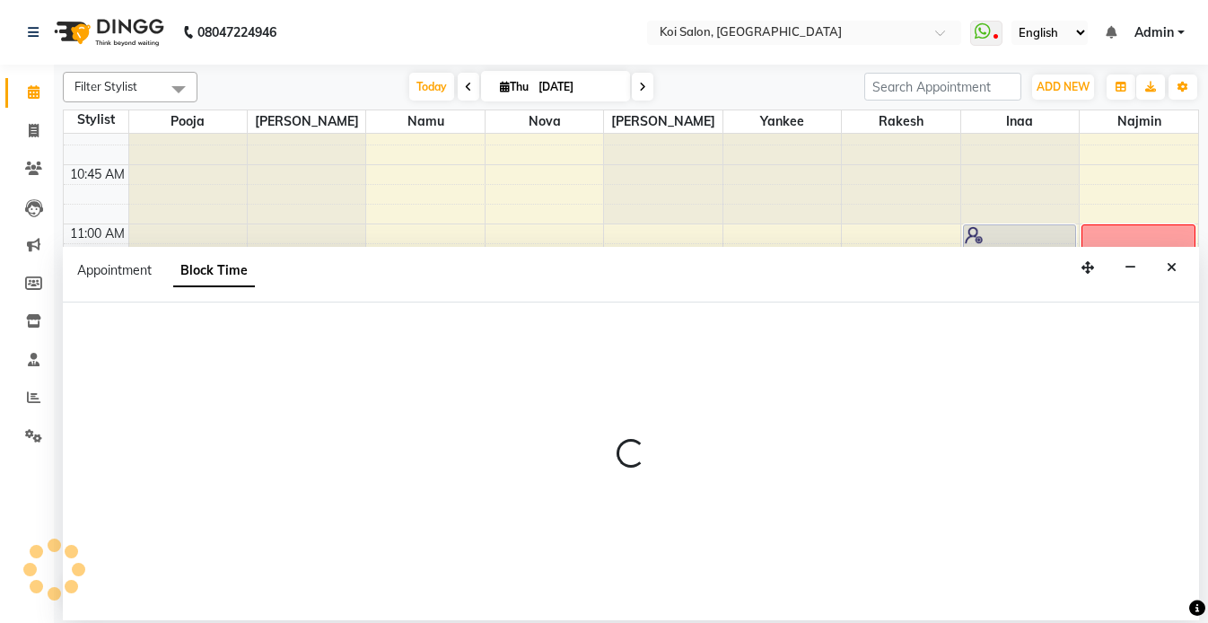
select select "67549"
select select "660"
select select "690"
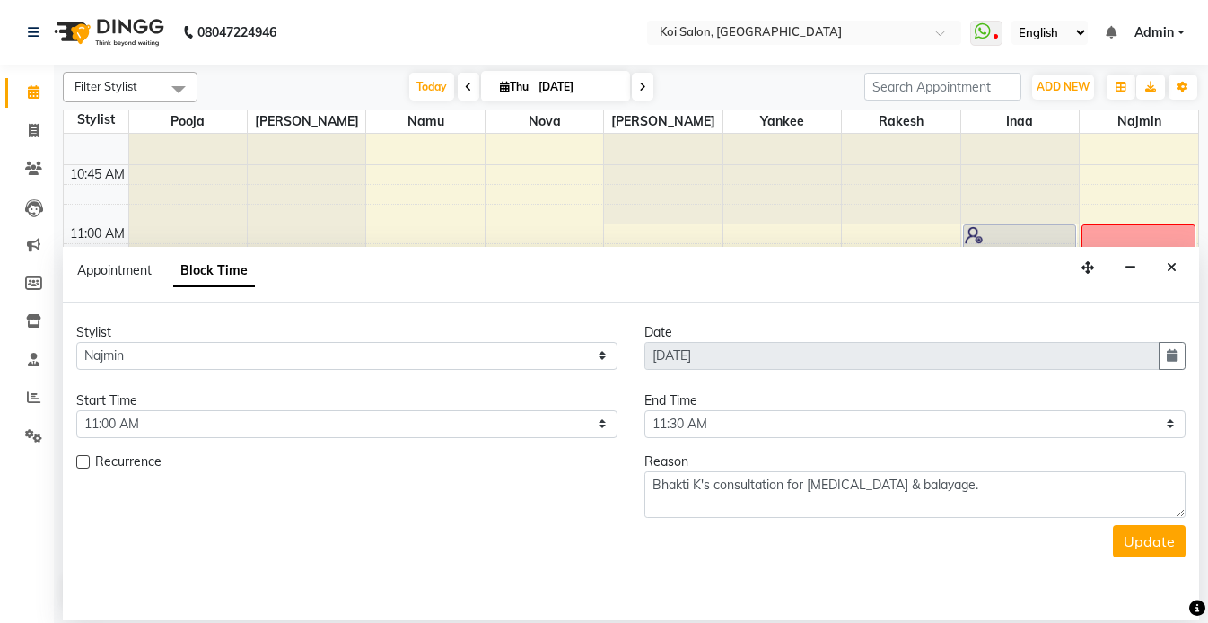
scroll to position [0, 0]
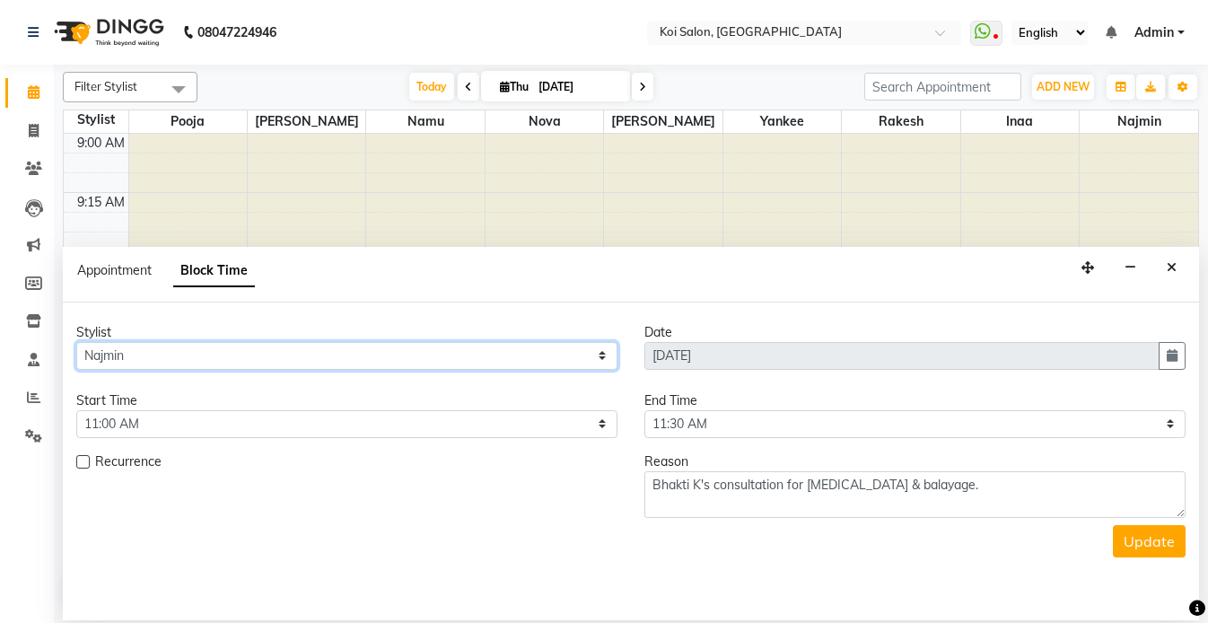
click at [234, 354] on select "Select Harsha Inaa Najmin Namu Nova Pooja Rakesh Shanky Yankee" at bounding box center [346, 356] width 541 height 28
select select "44730"
click at [76, 342] on select "Select Harsha Inaa Najmin Namu Nova Pooja Rakesh Shanky Yankee" at bounding box center [346, 356] width 541 height 28
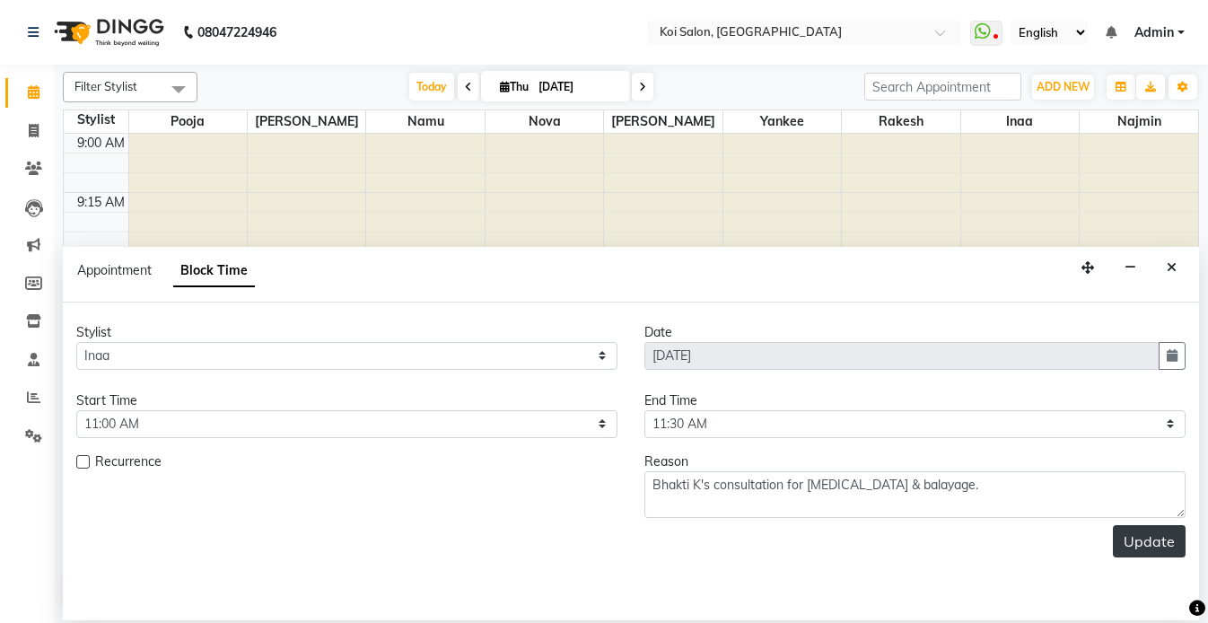
click at [1143, 530] on button "Update" at bounding box center [1149, 541] width 73 height 32
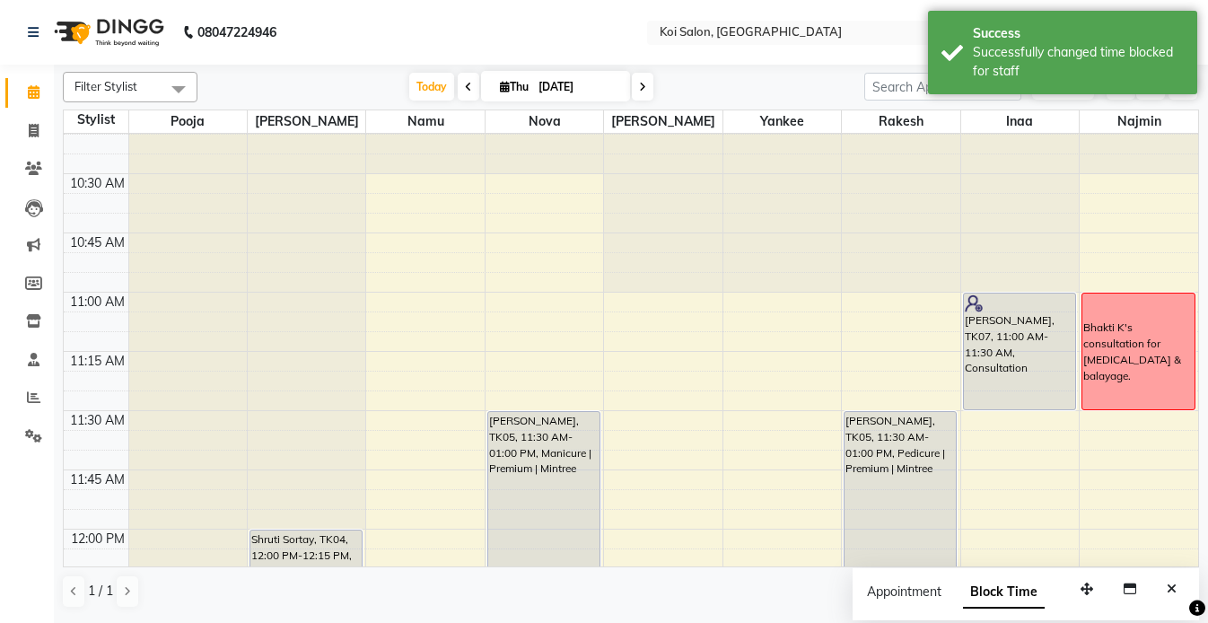
scroll to position [345, 0]
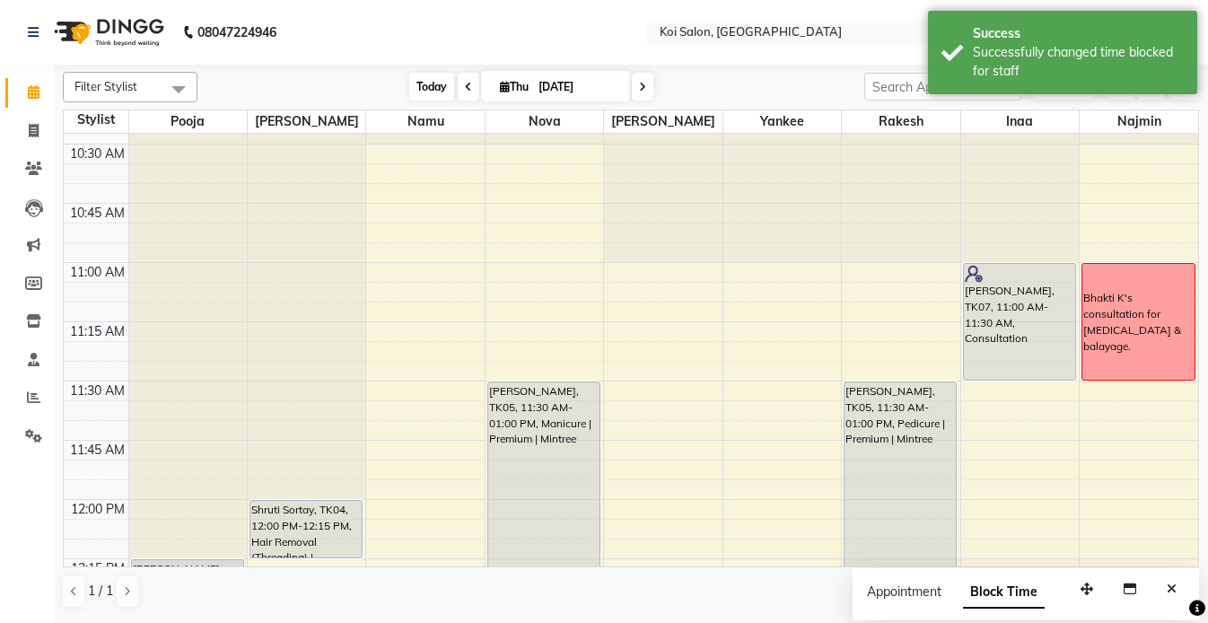
click at [426, 84] on span "Today" at bounding box center [431, 87] width 45 height 28
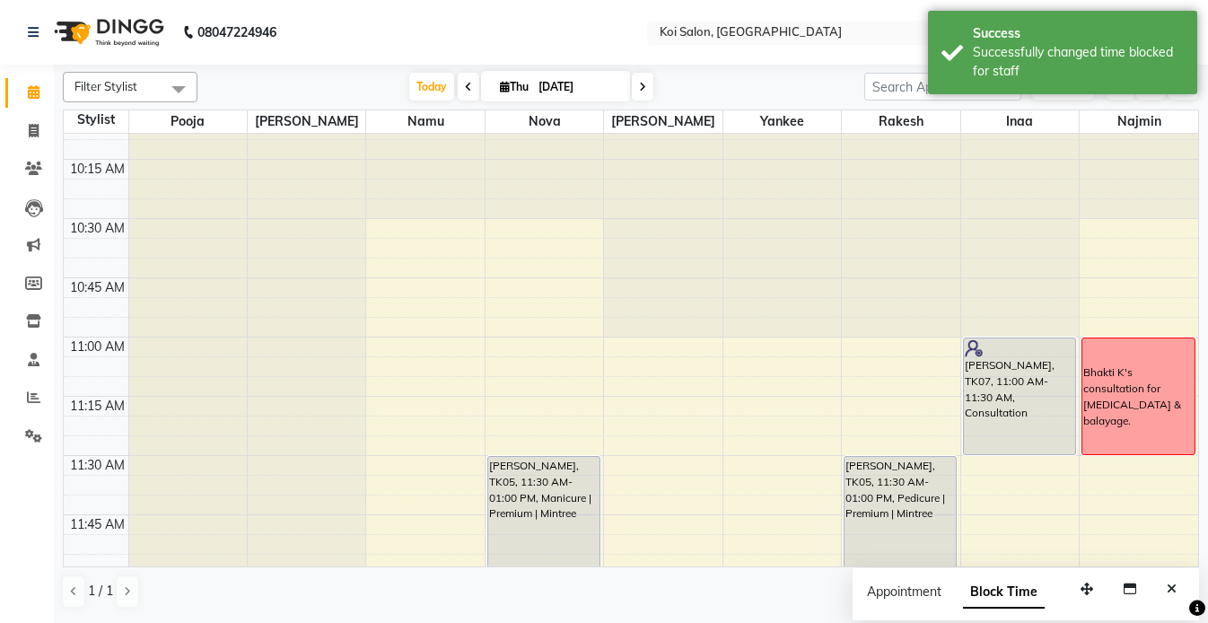
scroll to position [336, 0]
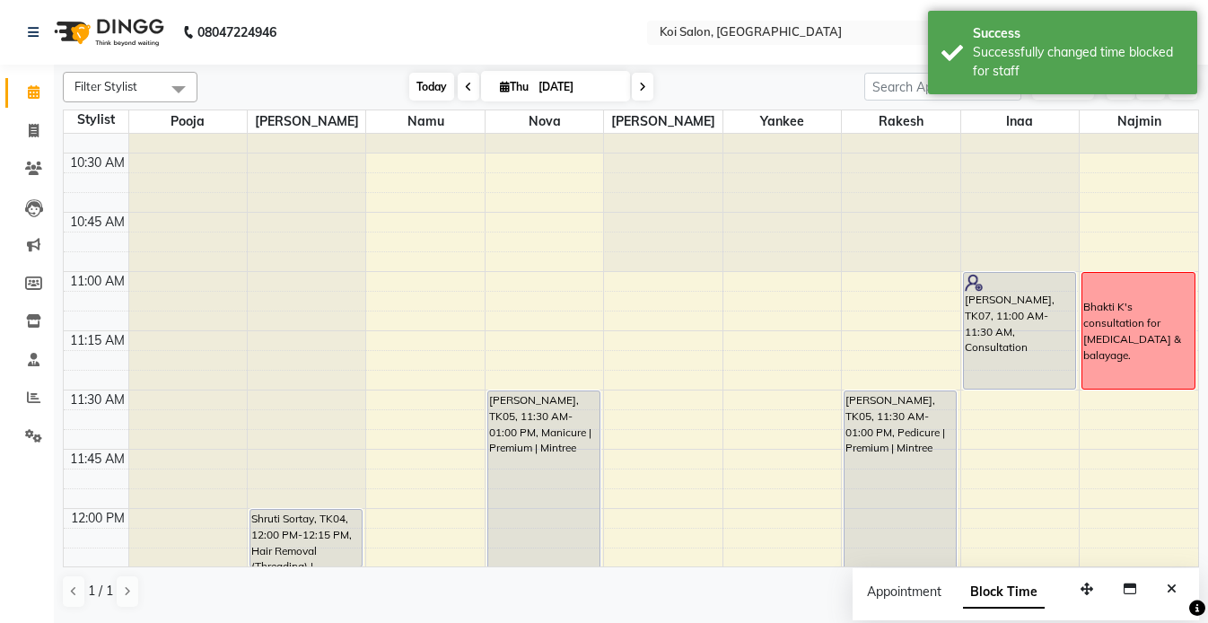
click at [426, 81] on span "Today" at bounding box center [431, 87] width 45 height 28
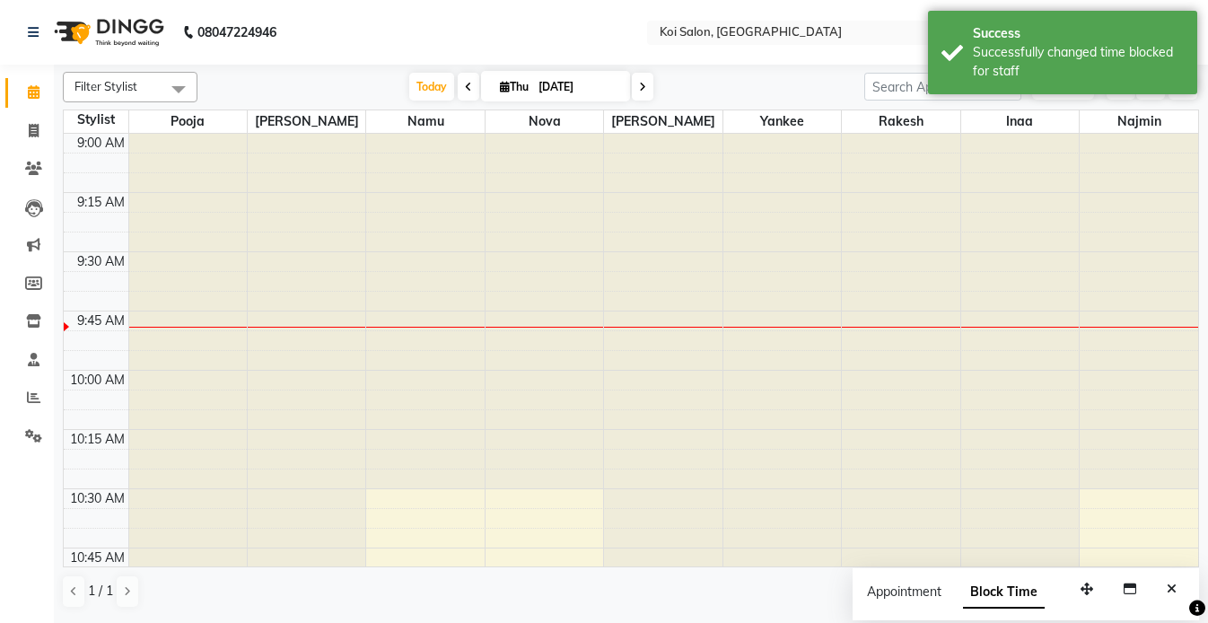
scroll to position [374, 0]
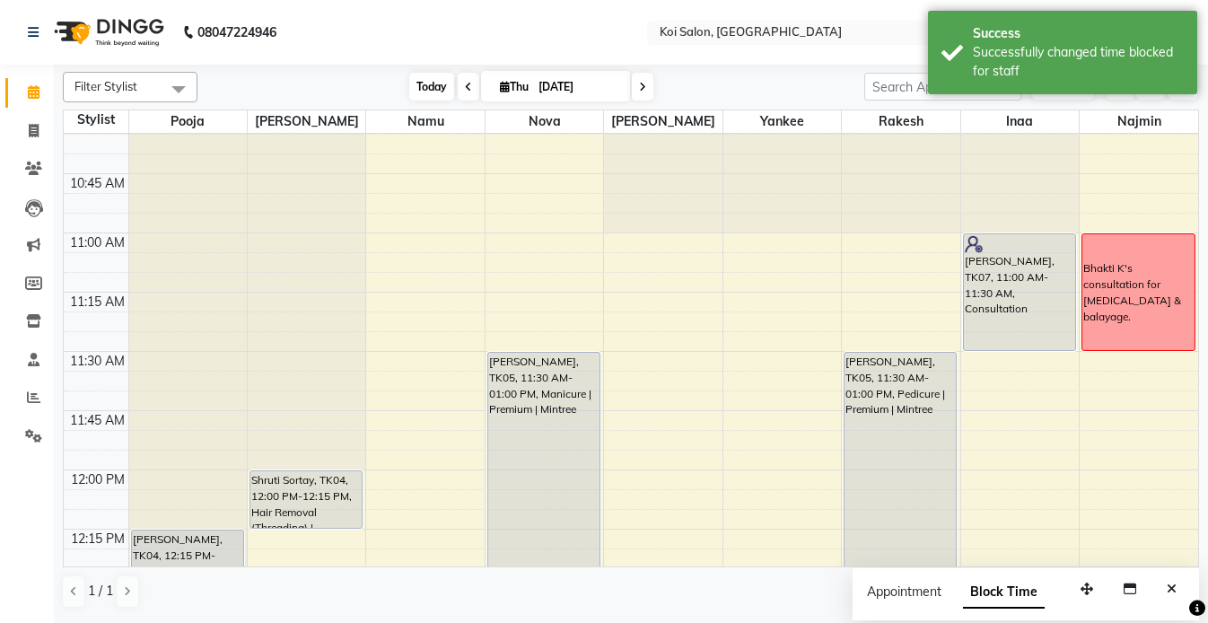
click at [433, 88] on span "Today" at bounding box center [431, 87] width 45 height 28
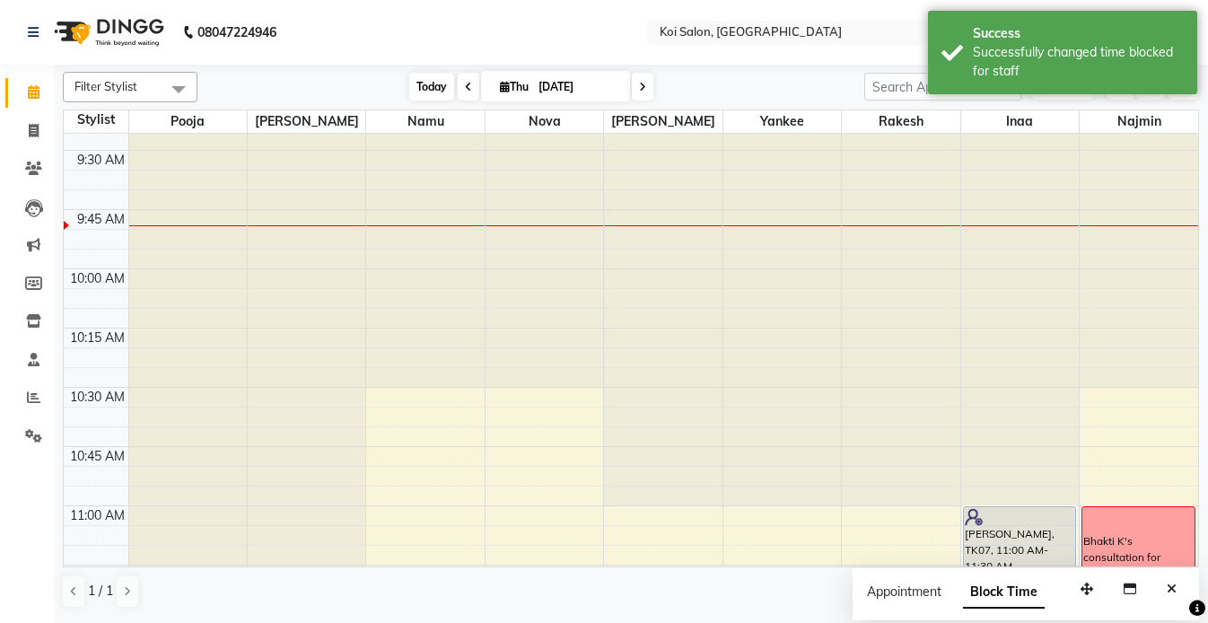
scroll to position [270, 0]
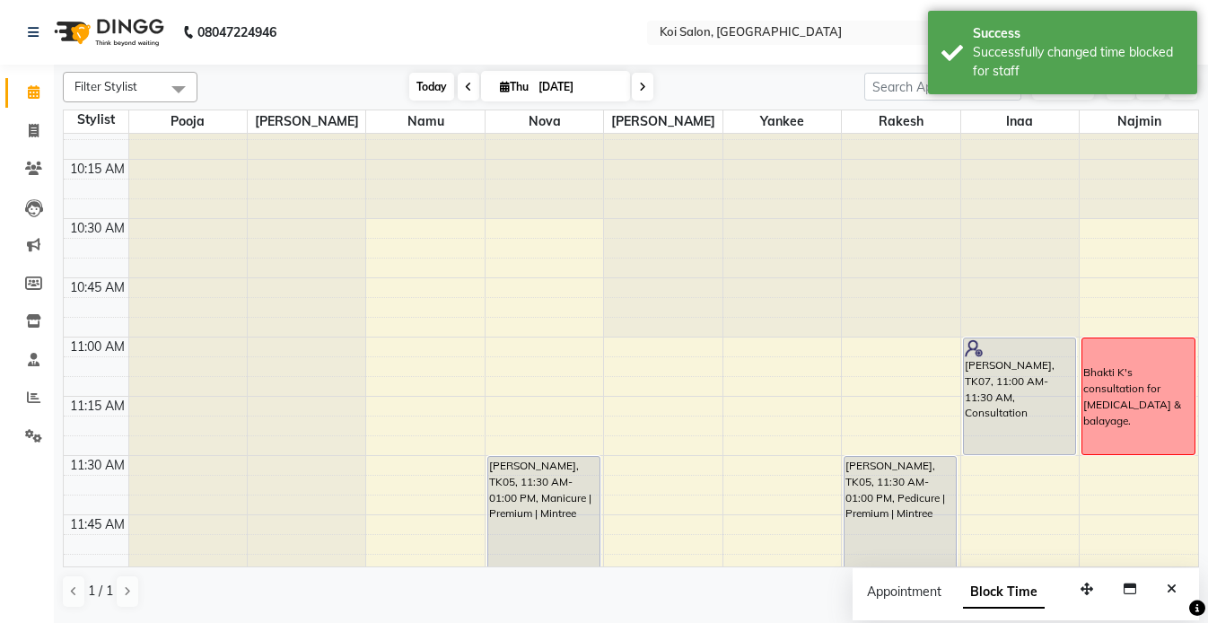
click at [422, 85] on span "Today" at bounding box center [431, 87] width 45 height 28
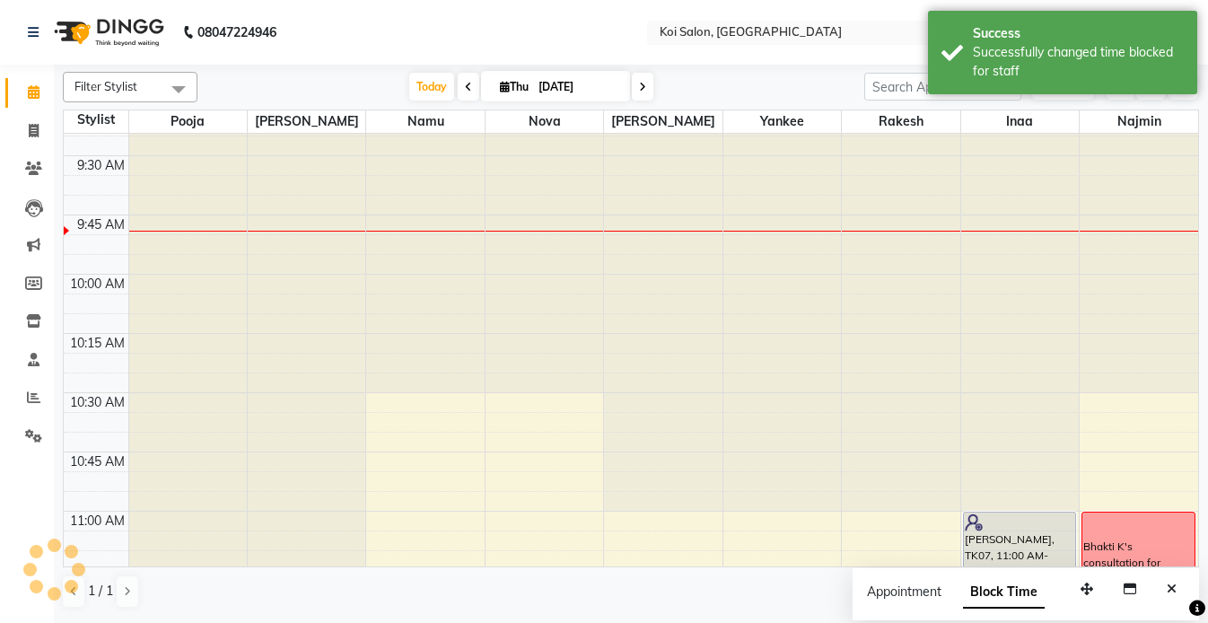
scroll to position [357, 0]
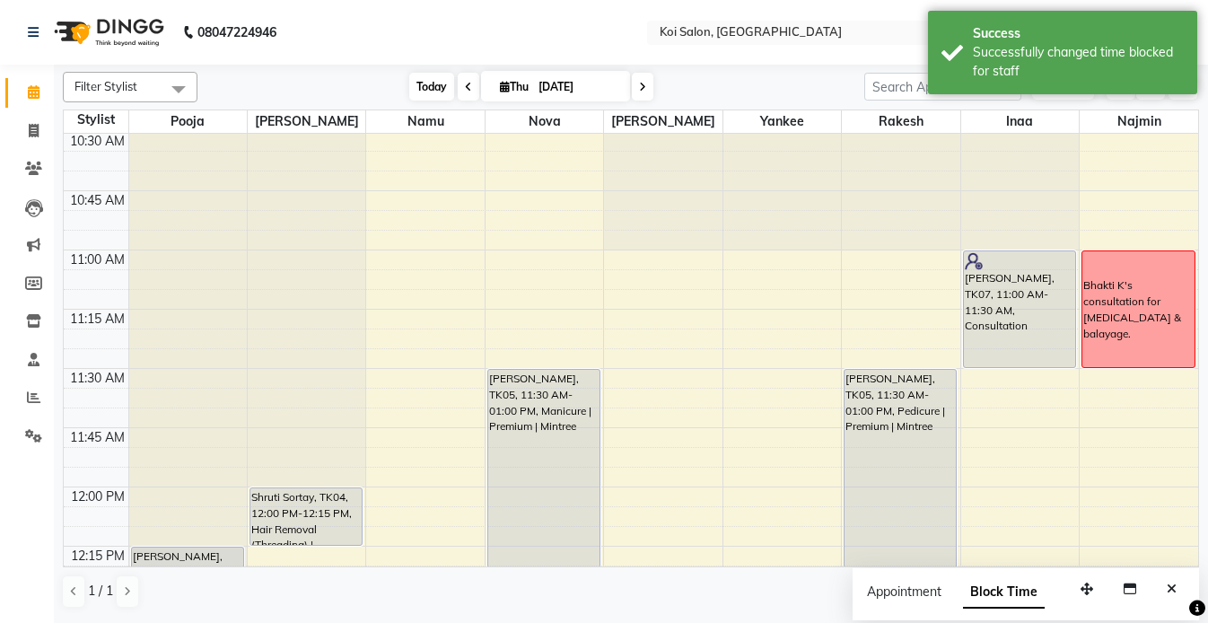
click at [416, 80] on span "Today" at bounding box center [431, 87] width 45 height 28
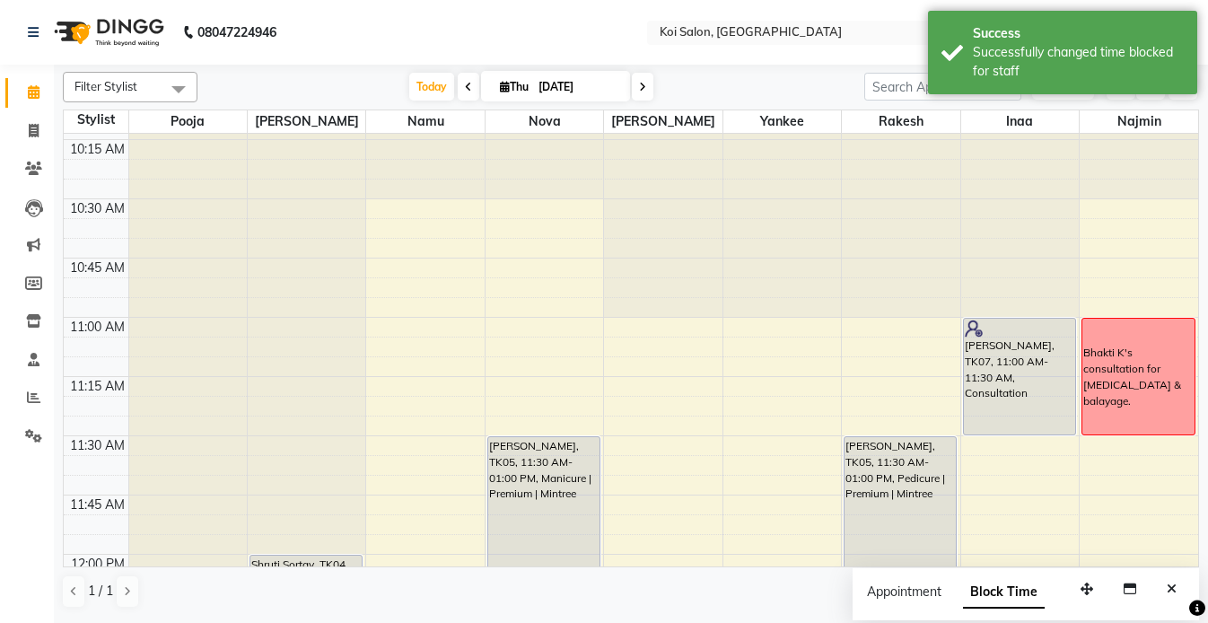
scroll to position [433, 0]
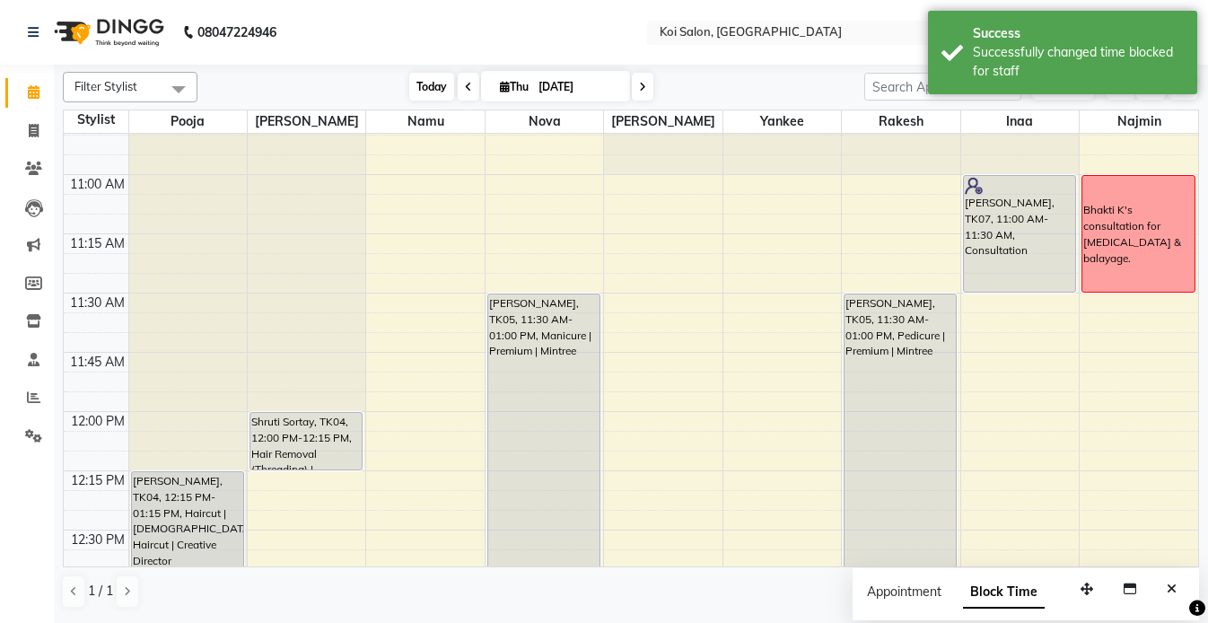
click at [435, 86] on span "Today" at bounding box center [431, 87] width 45 height 28
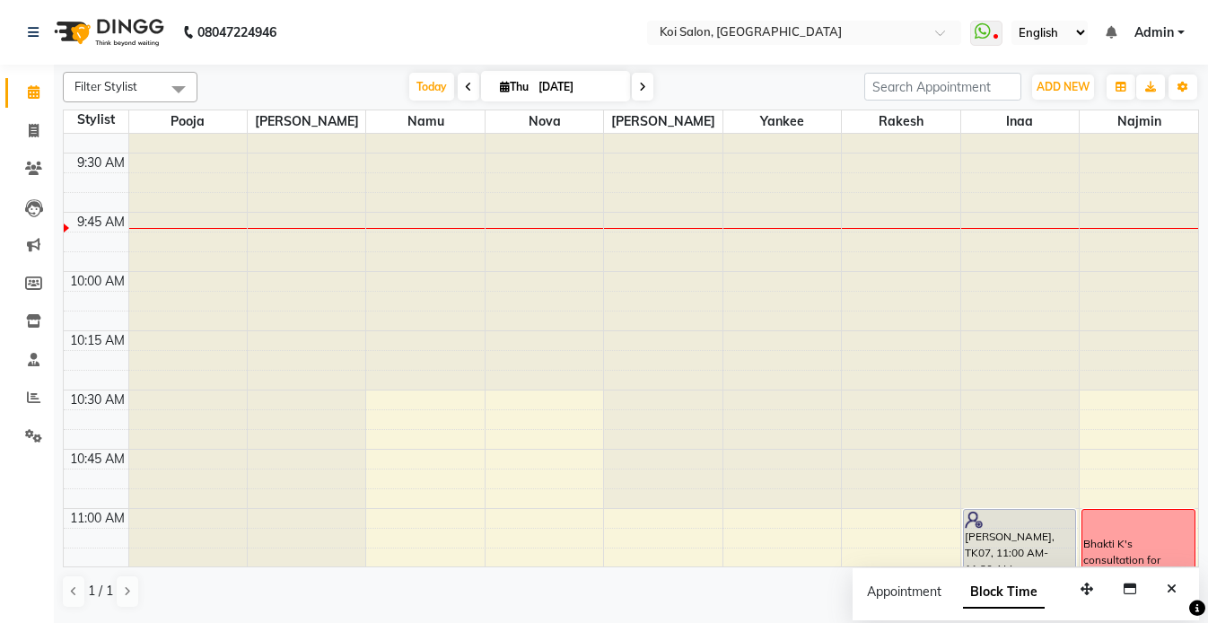
scroll to position [271, 0]
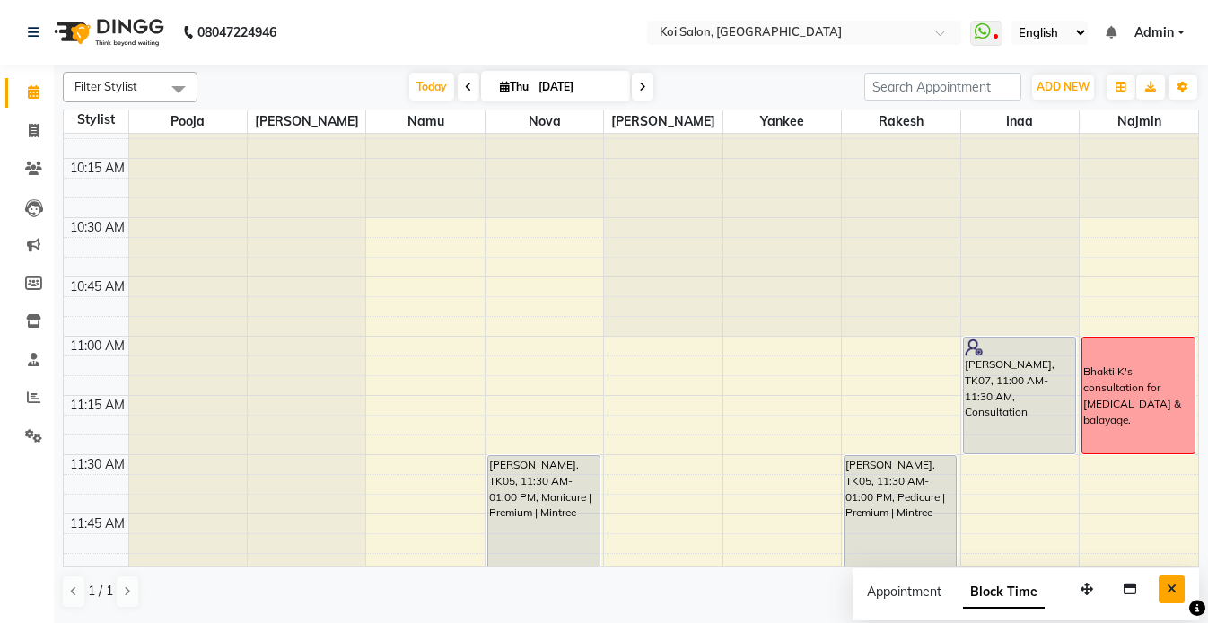
click at [1171, 591] on icon "Close" at bounding box center [1172, 588] width 10 height 13
click at [419, 94] on span "Today" at bounding box center [431, 87] width 45 height 28
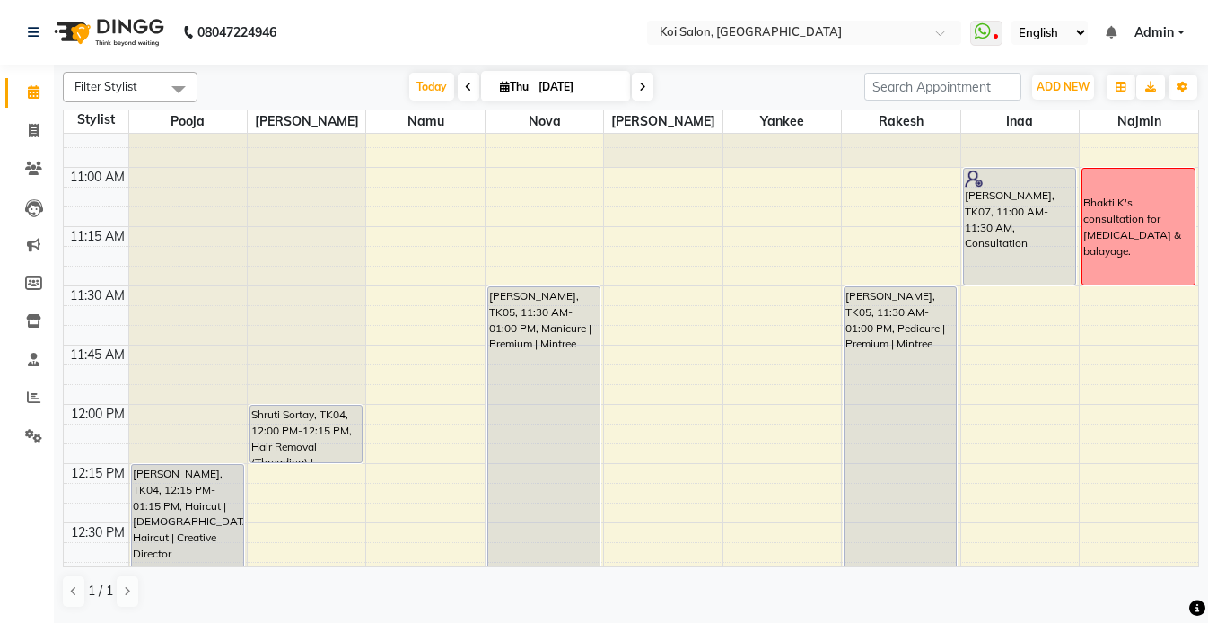
scroll to position [590, 0]
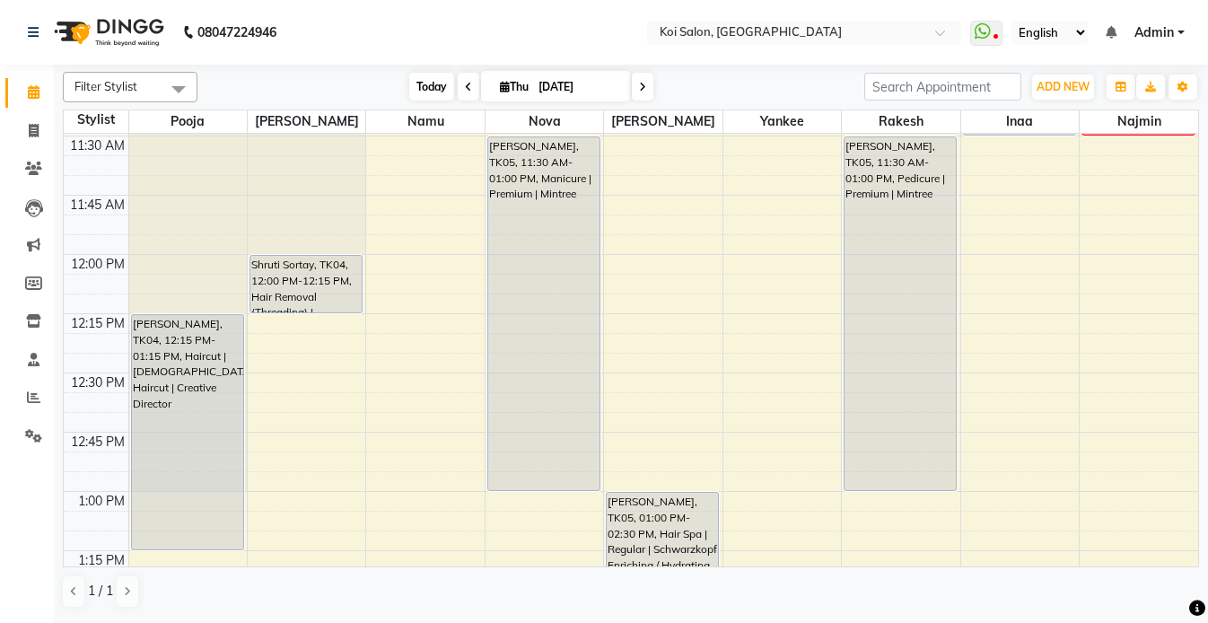
click at [419, 89] on span "Today" at bounding box center [431, 87] width 45 height 28
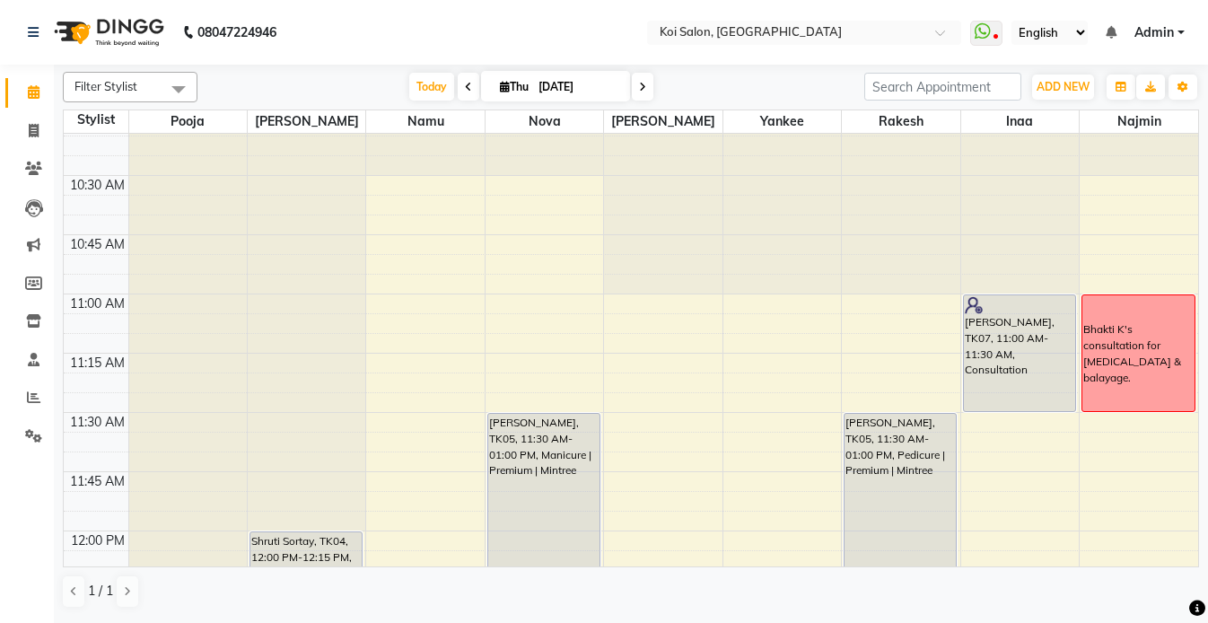
scroll to position [318, 0]
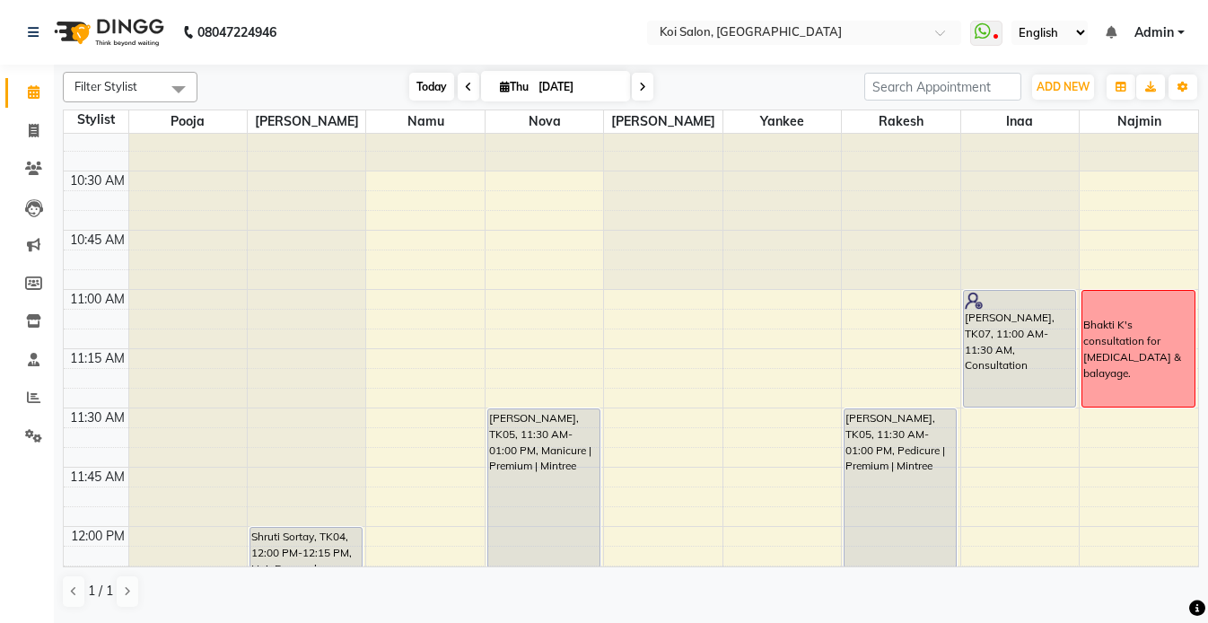
click at [429, 80] on span "Today" at bounding box center [431, 87] width 45 height 28
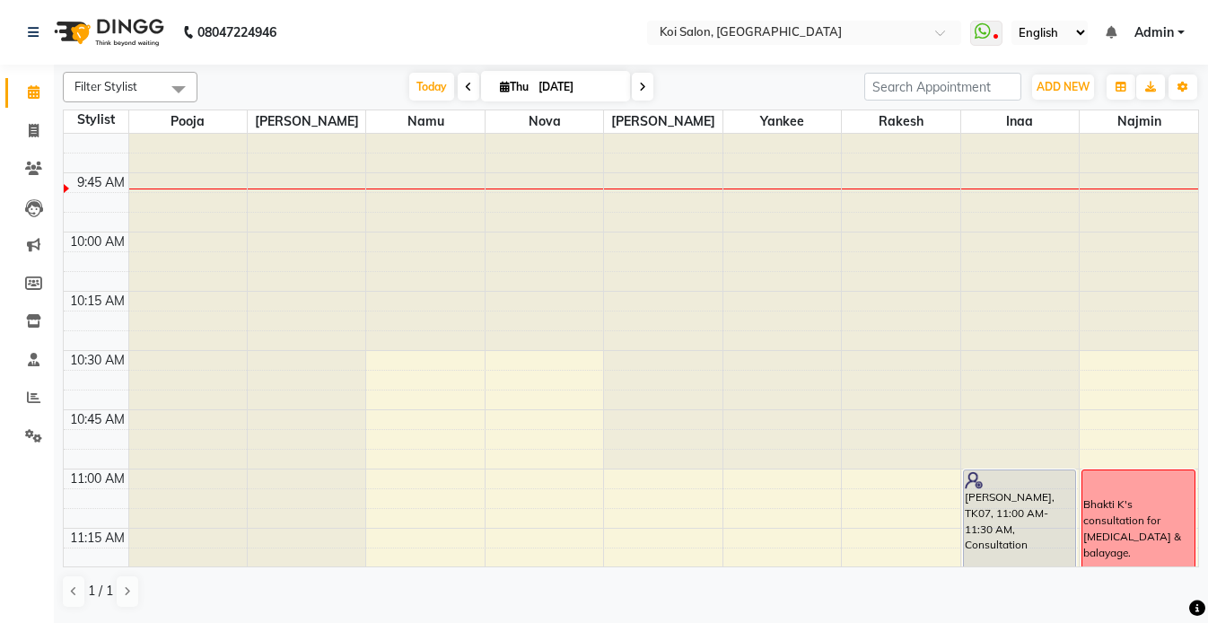
scroll to position [323, 0]
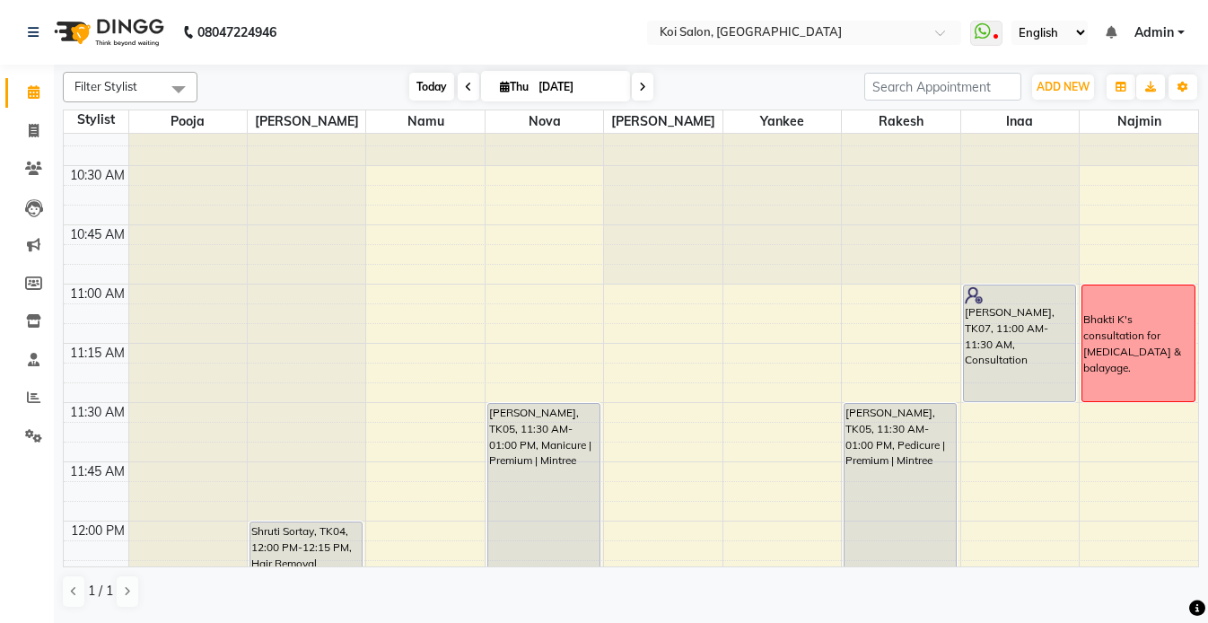
click at [430, 88] on span "Today" at bounding box center [431, 87] width 45 height 28
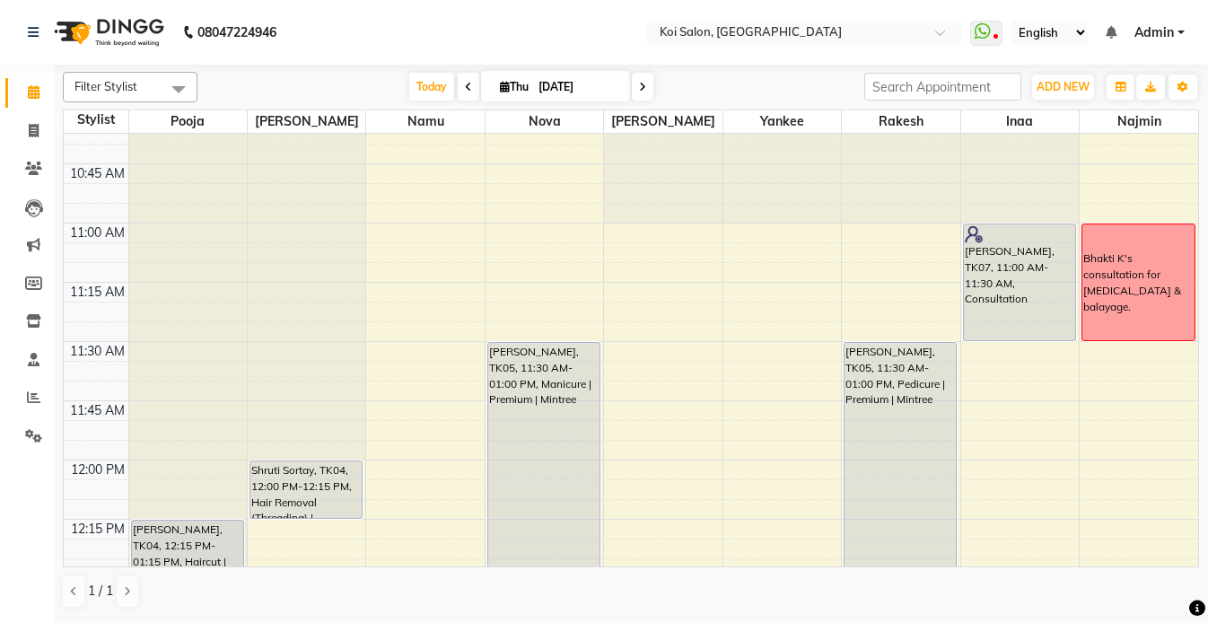
scroll to position [486, 0]
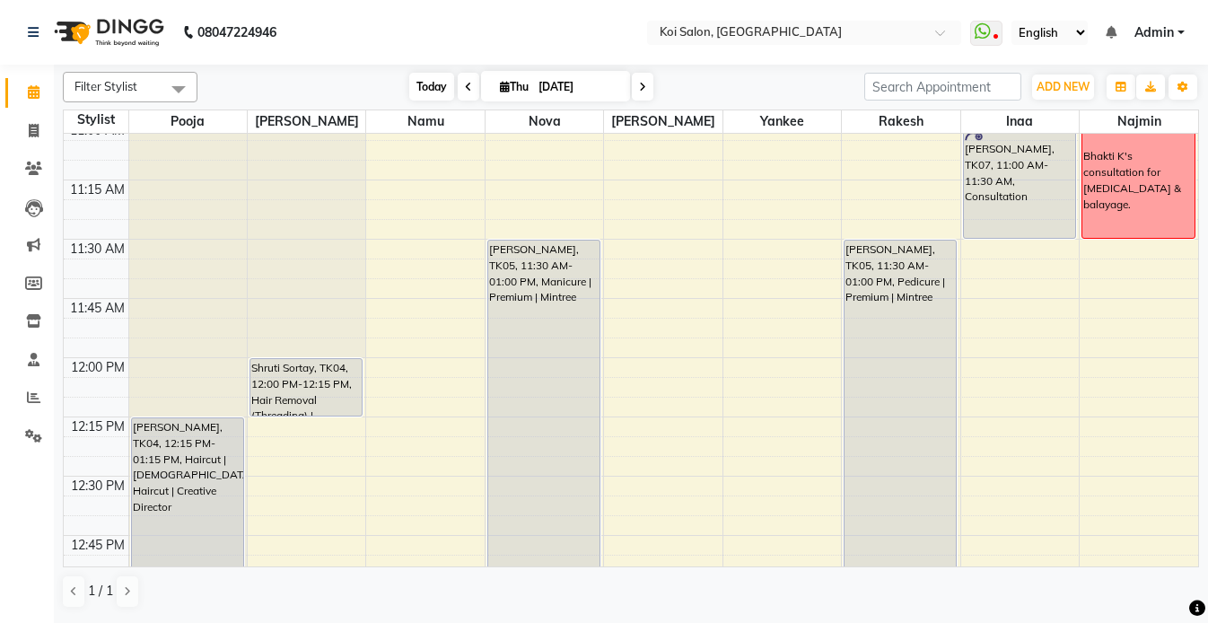
click at [437, 86] on span "Today" at bounding box center [431, 87] width 45 height 28
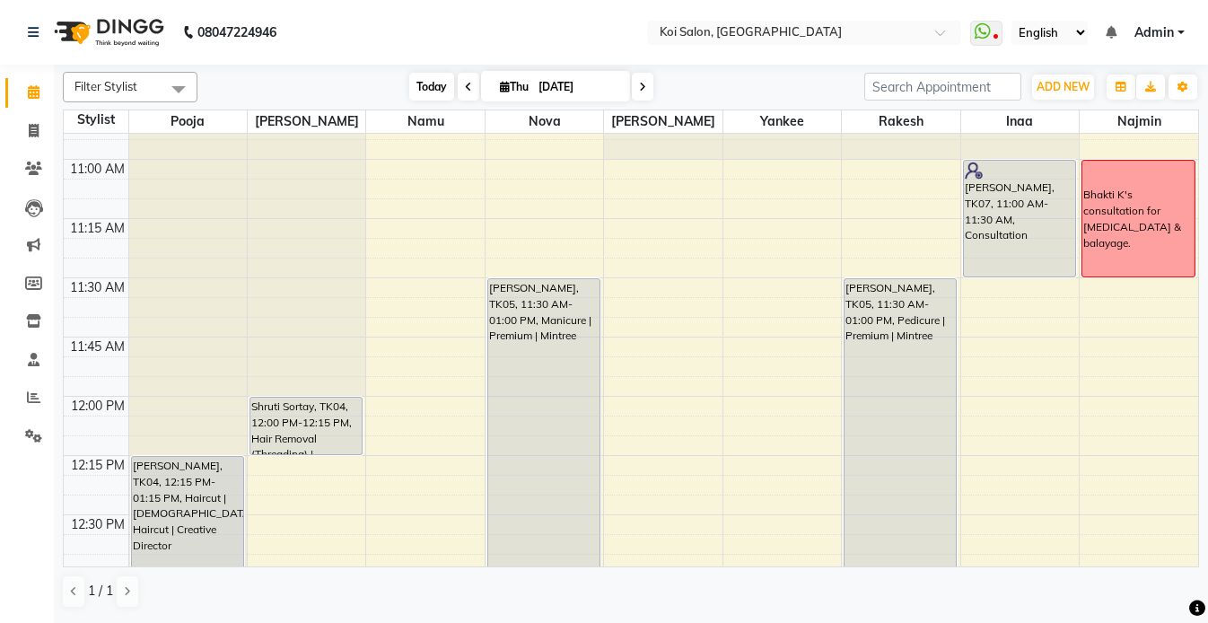
scroll to position [494, 0]
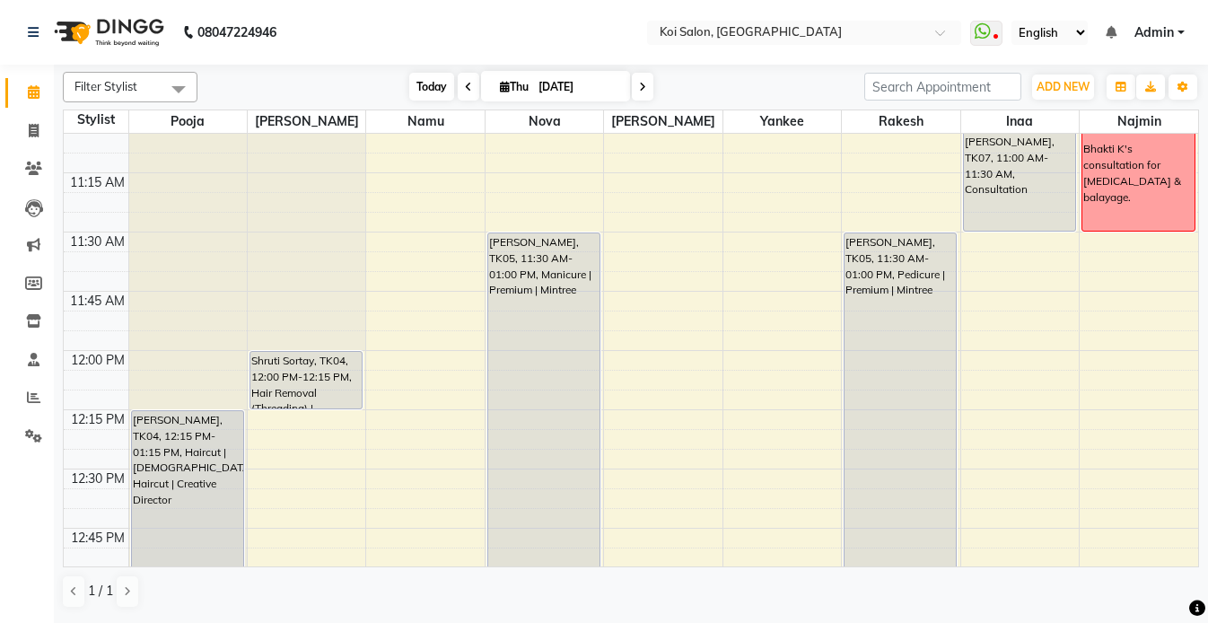
click at [419, 82] on span "Today" at bounding box center [431, 87] width 45 height 28
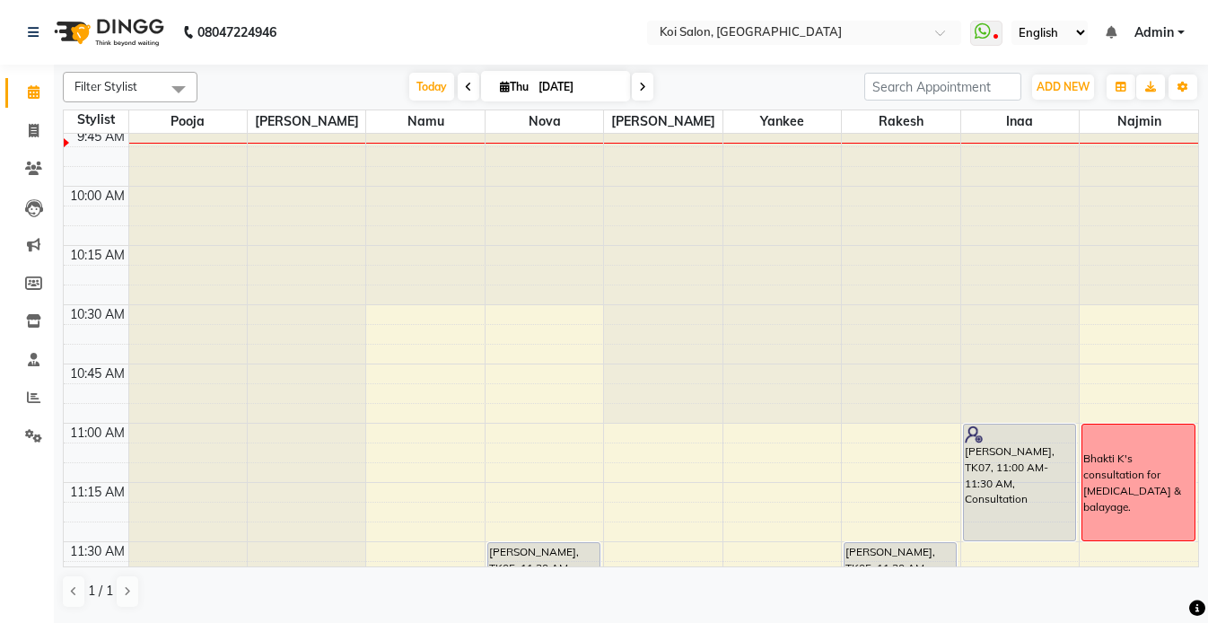
scroll to position [296, 0]
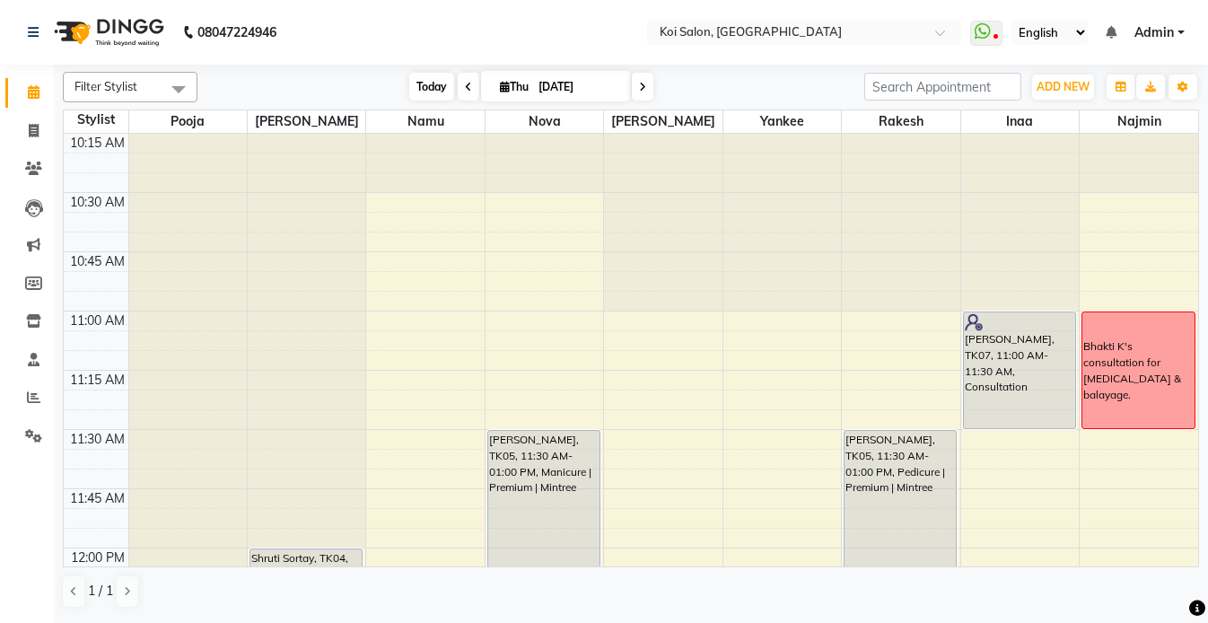
click at [431, 80] on span "Today" at bounding box center [431, 87] width 45 height 28
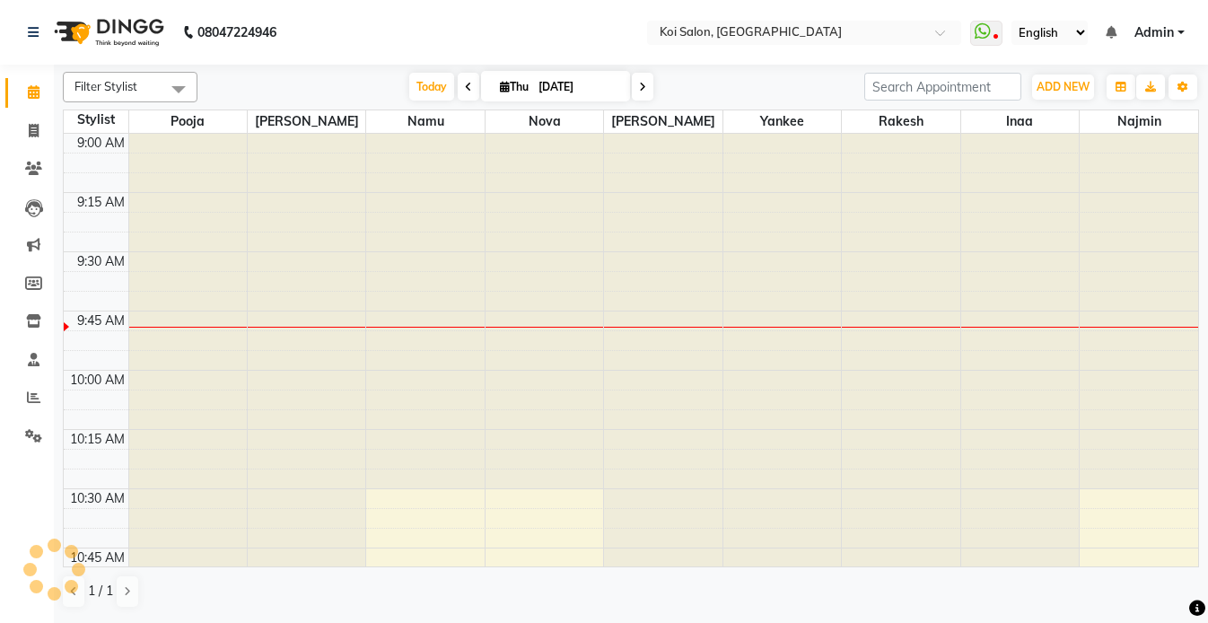
scroll to position [378, 0]
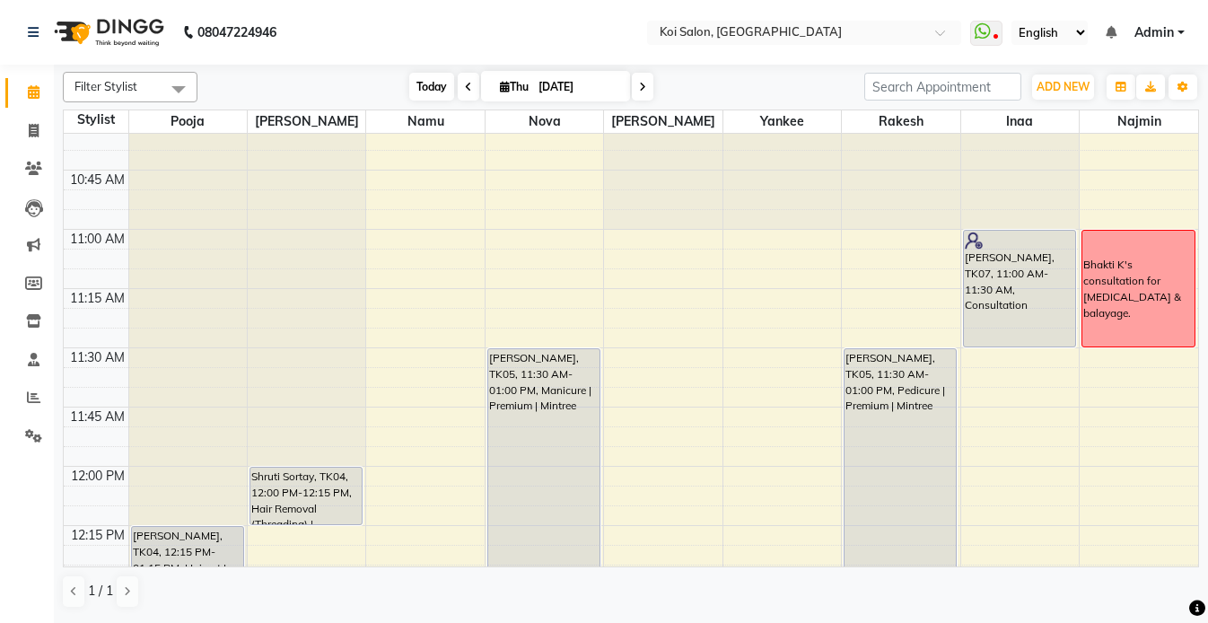
click at [425, 79] on span "Today" at bounding box center [431, 87] width 45 height 28
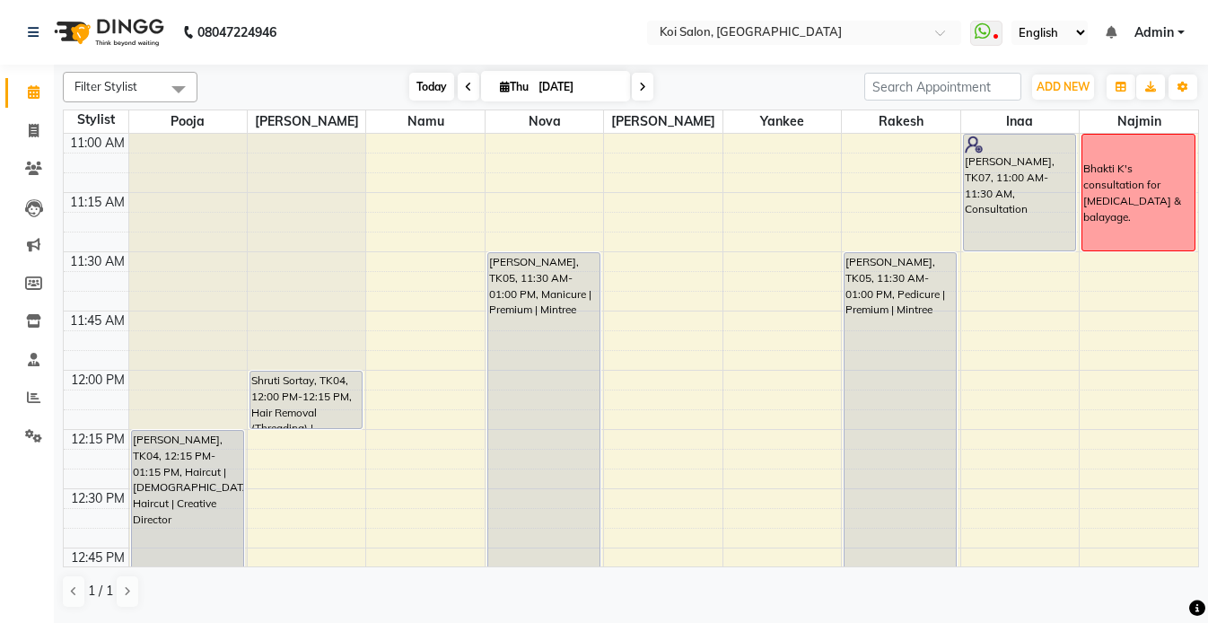
click at [430, 76] on span "Today" at bounding box center [431, 87] width 45 height 28
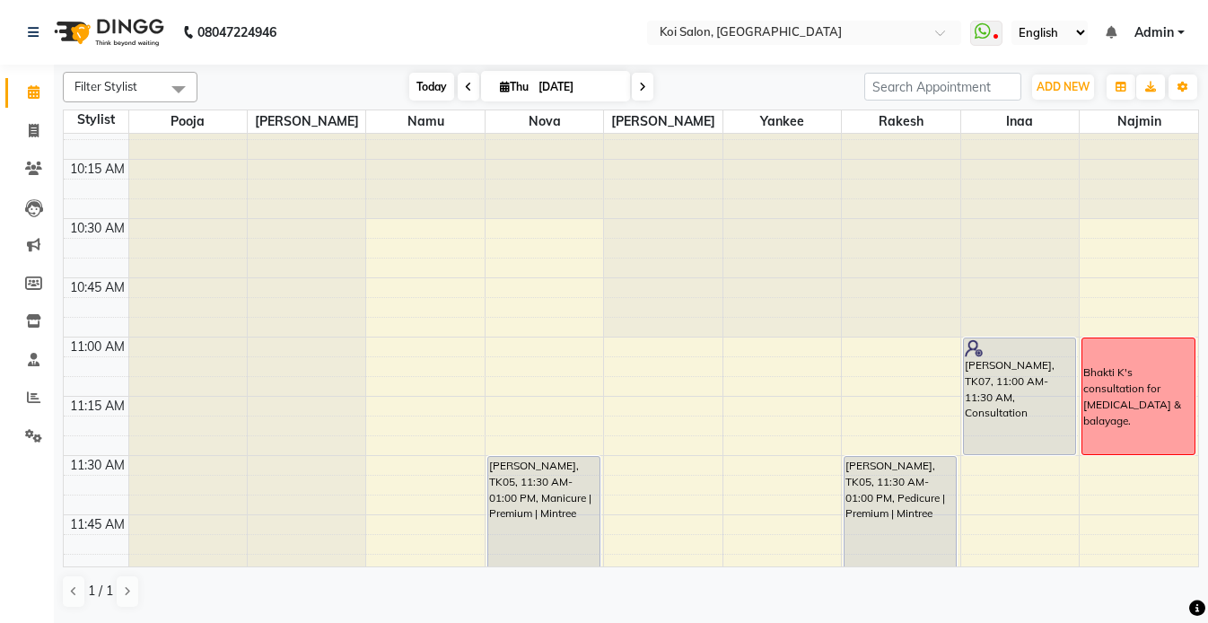
click at [429, 79] on span "Today" at bounding box center [431, 87] width 45 height 28
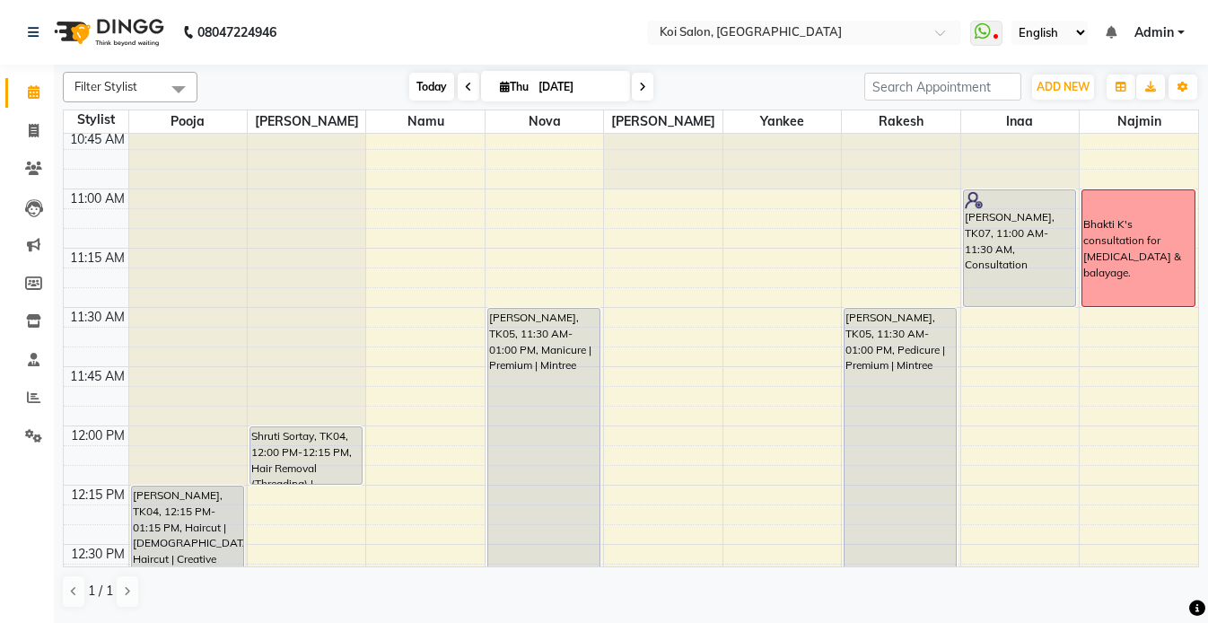
click at [432, 81] on span "Today" at bounding box center [431, 87] width 45 height 28
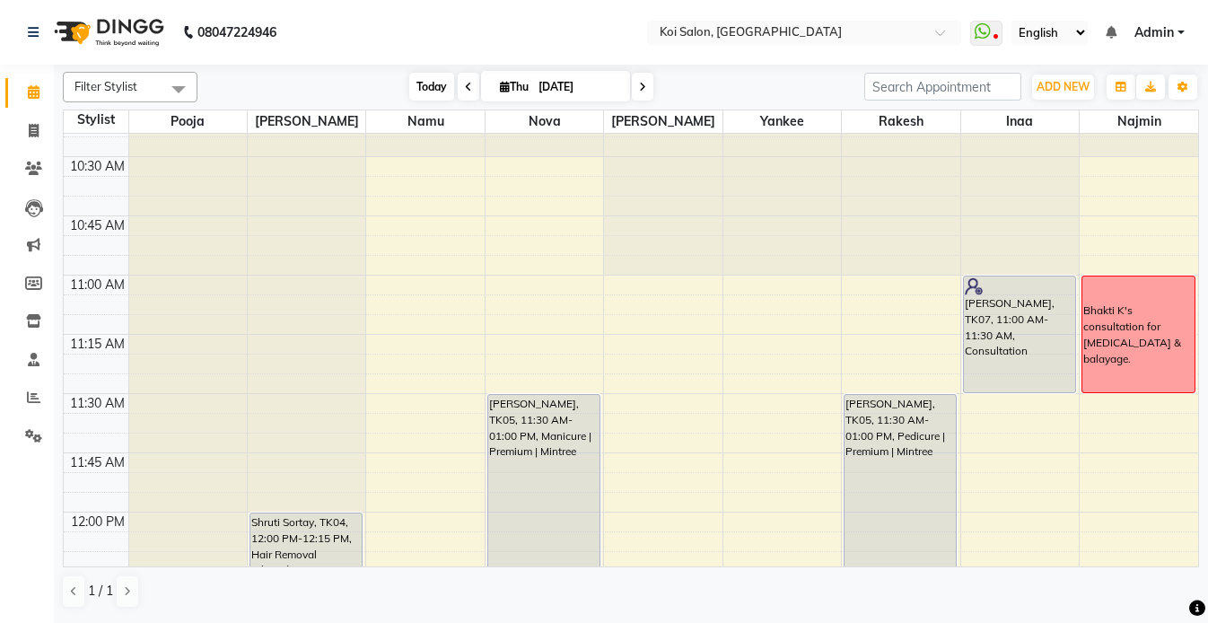
click at [432, 92] on span "Today" at bounding box center [431, 87] width 45 height 28
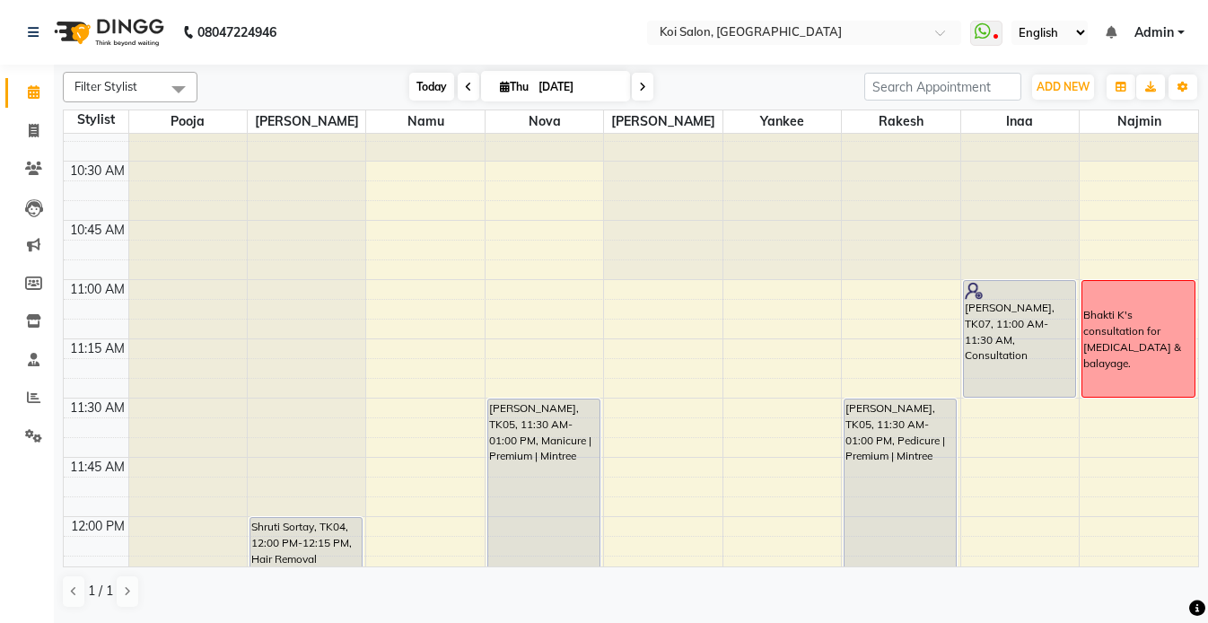
click at [426, 92] on span "Today" at bounding box center [431, 87] width 45 height 28
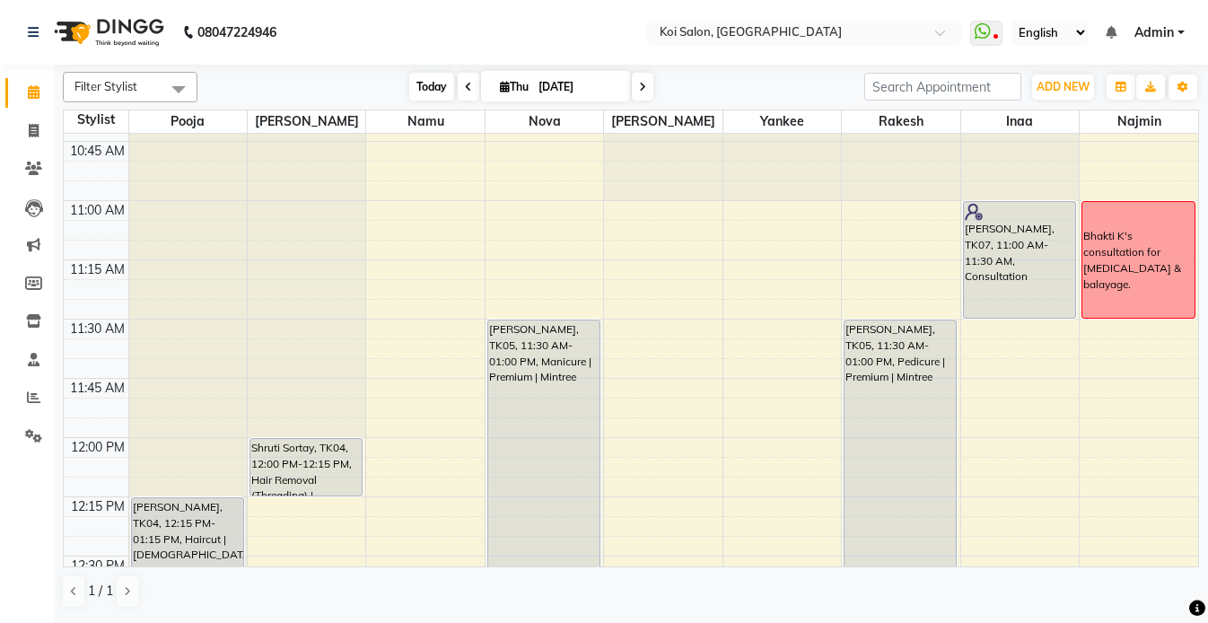
click at [428, 76] on span "Today" at bounding box center [431, 87] width 45 height 28
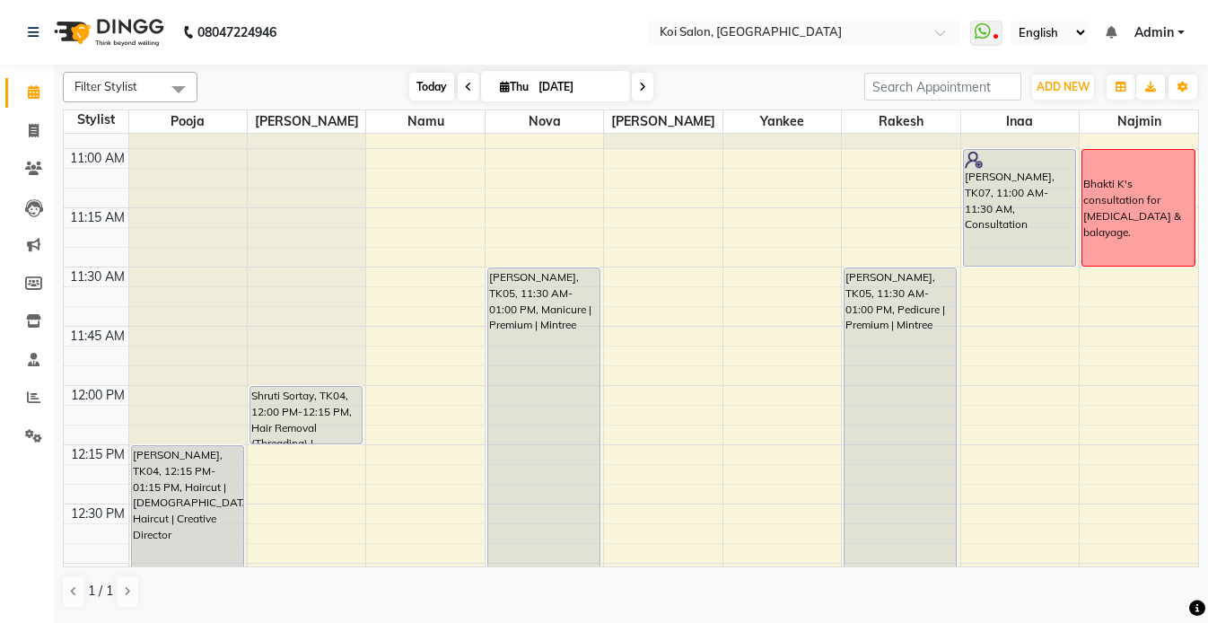
click at [430, 77] on span "Today" at bounding box center [431, 87] width 45 height 28
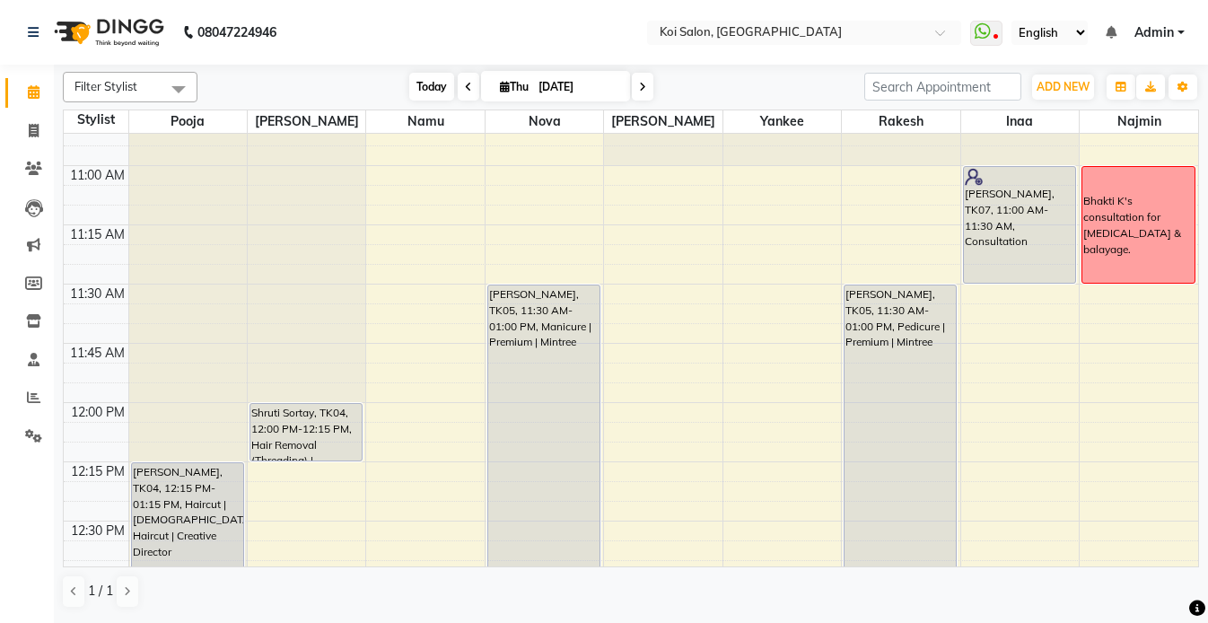
click at [424, 82] on span "Today" at bounding box center [431, 87] width 45 height 28
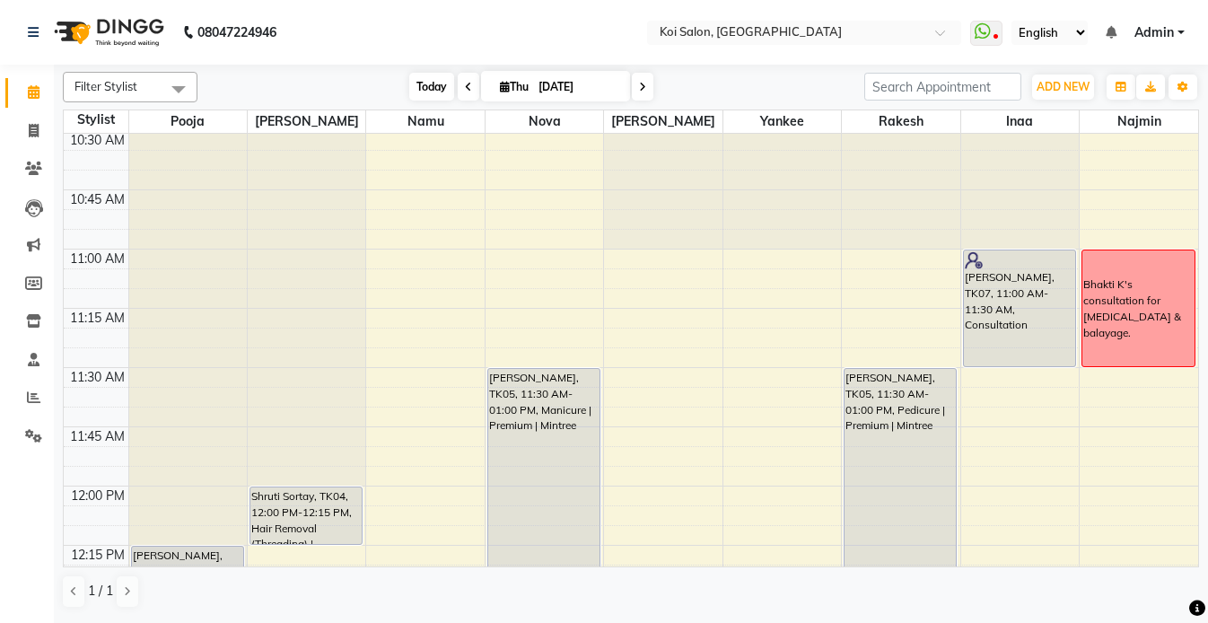
click at [425, 84] on span "Today" at bounding box center [431, 87] width 45 height 28
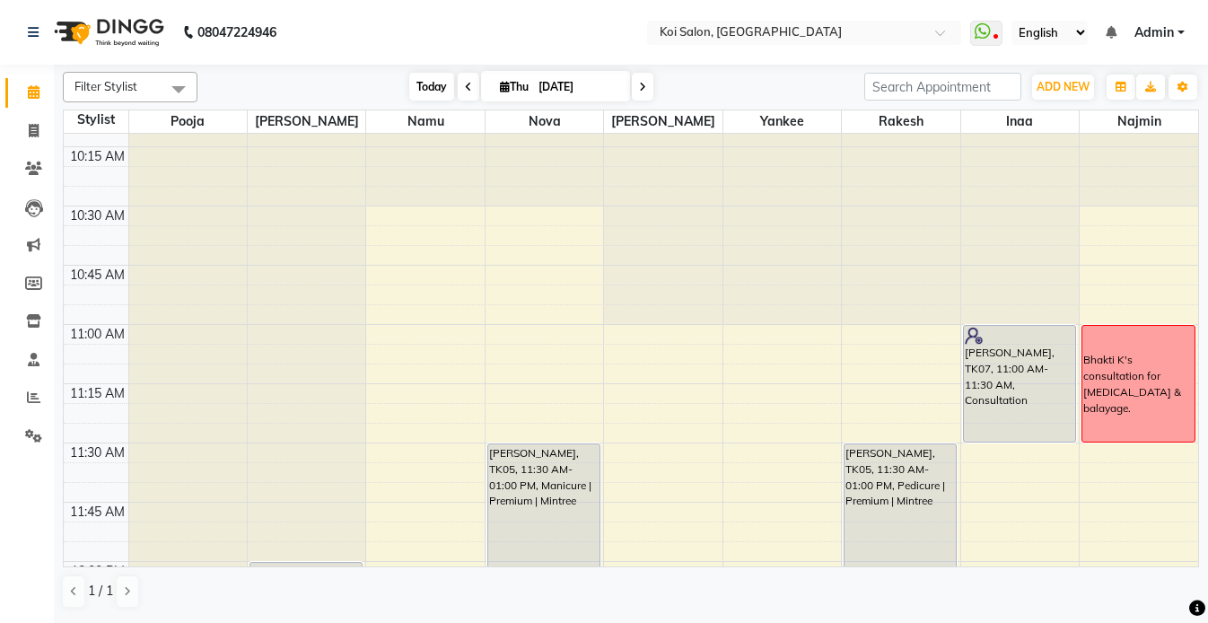
click at [425, 77] on span "Today" at bounding box center [431, 87] width 45 height 28
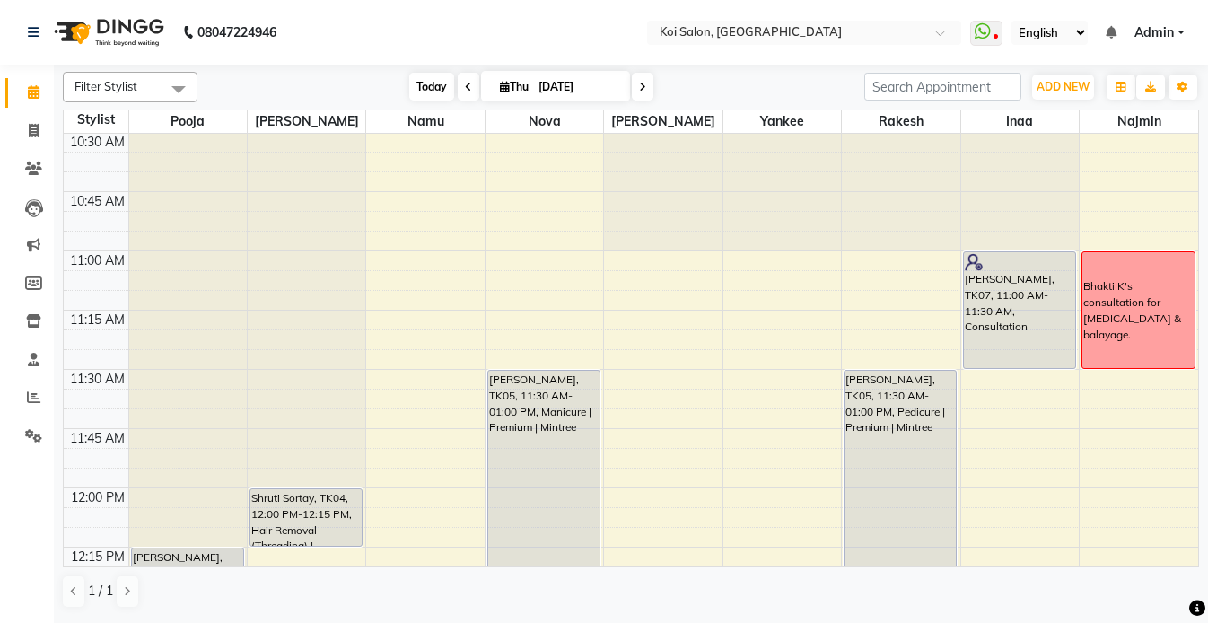
click at [427, 94] on span "Today" at bounding box center [431, 87] width 45 height 28
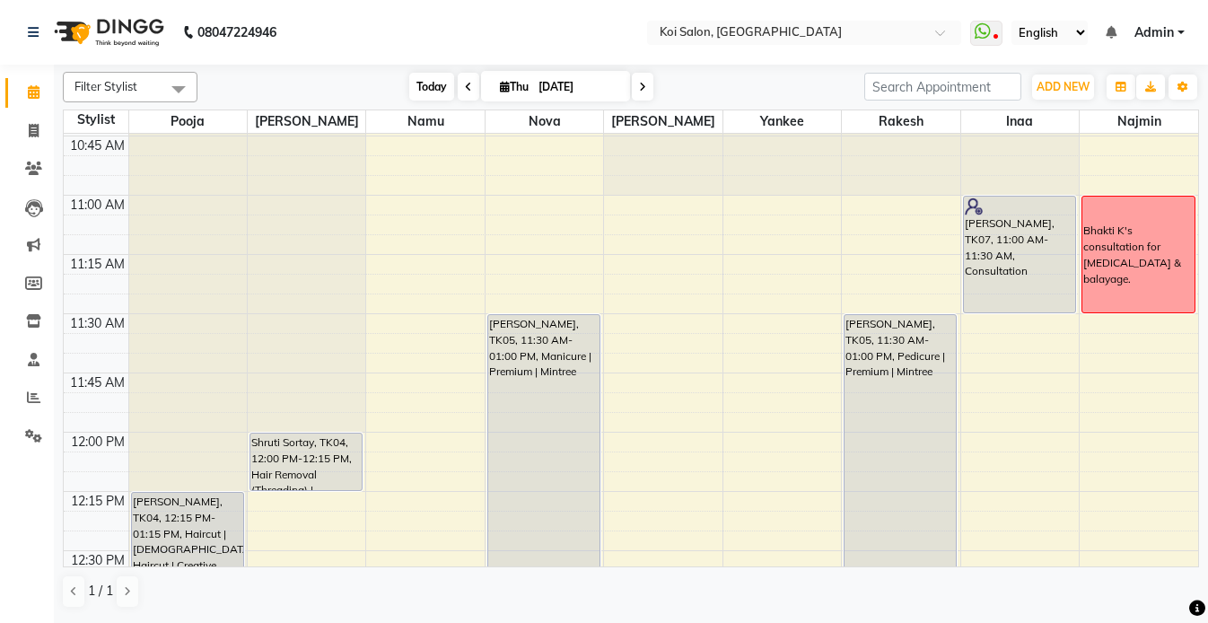
click at [433, 86] on span "Today" at bounding box center [431, 87] width 45 height 28
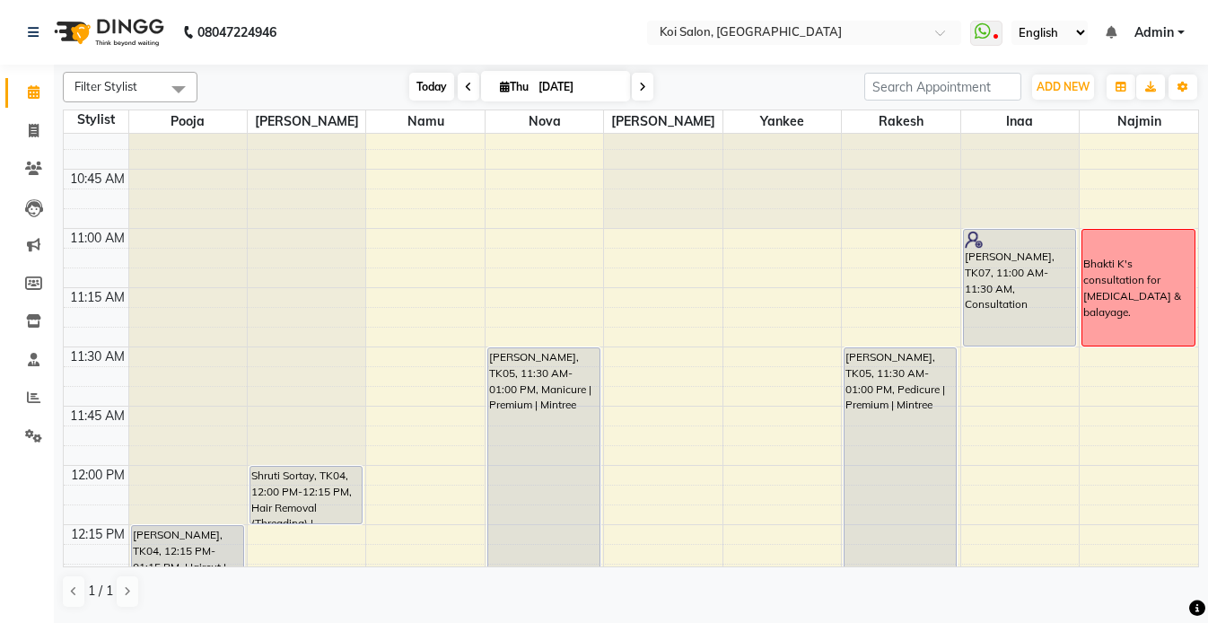
click at [434, 81] on span "Today" at bounding box center [431, 87] width 45 height 28
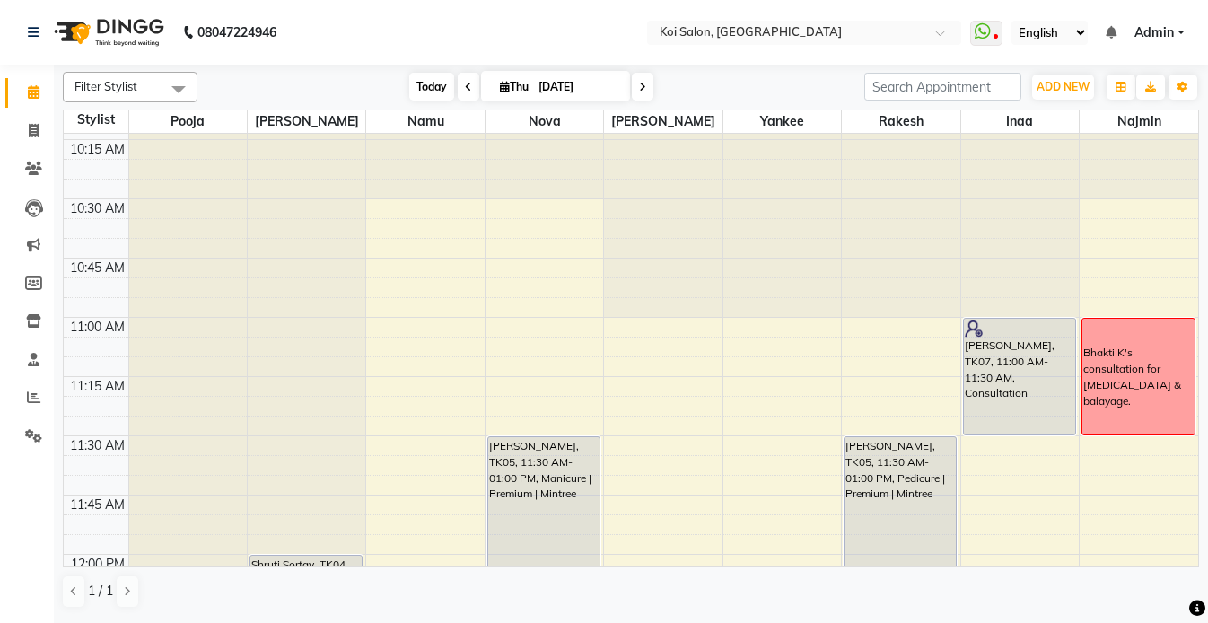
click at [434, 83] on span "Today" at bounding box center [431, 87] width 45 height 28
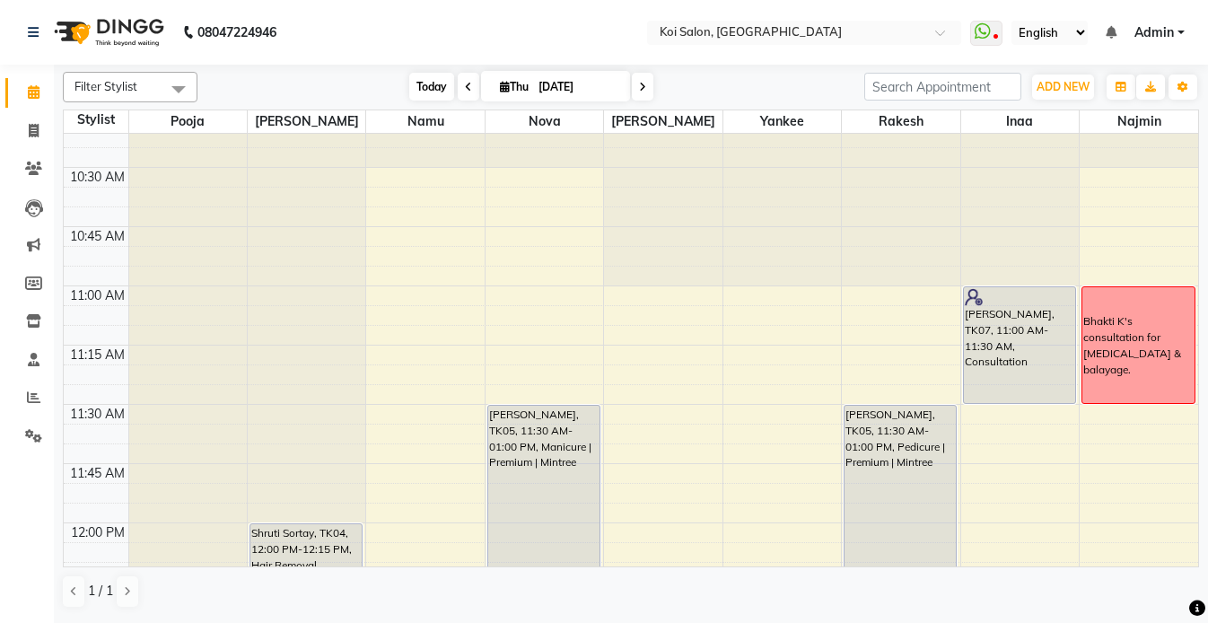
click at [422, 92] on span "Today" at bounding box center [431, 87] width 45 height 28
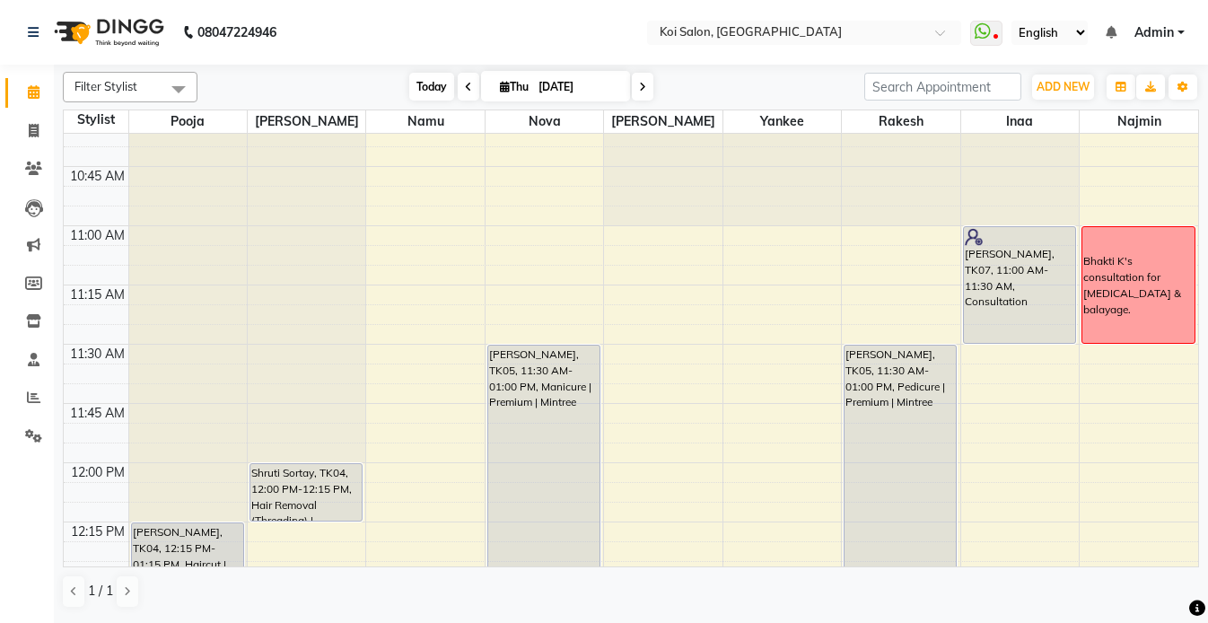
click at [425, 82] on span "Today" at bounding box center [431, 87] width 45 height 28
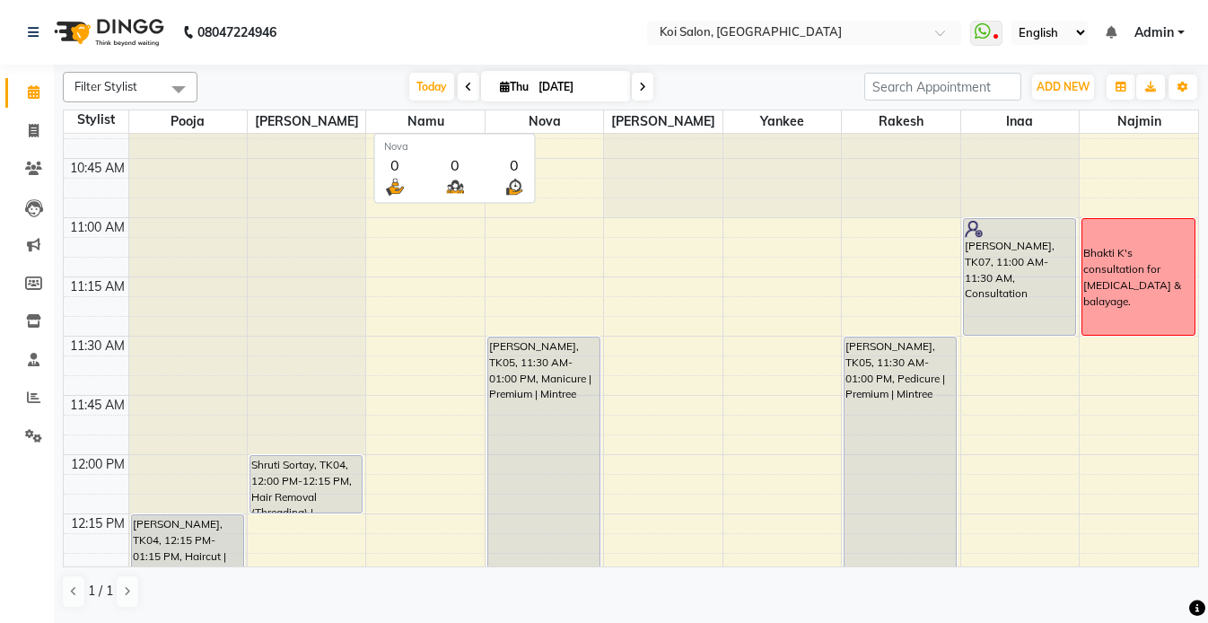
click at [558, 95] on input "[DATE]" at bounding box center [578, 87] width 90 height 27
select select "9"
select select "2025"
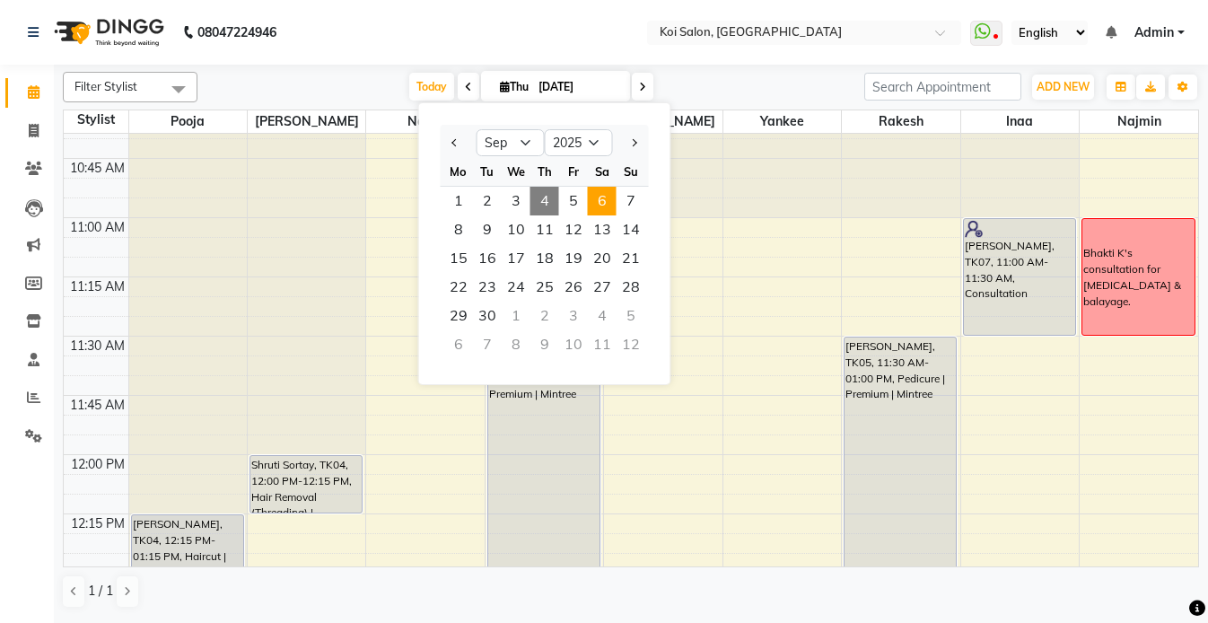
click at [603, 198] on span "6" at bounding box center [602, 201] width 29 height 29
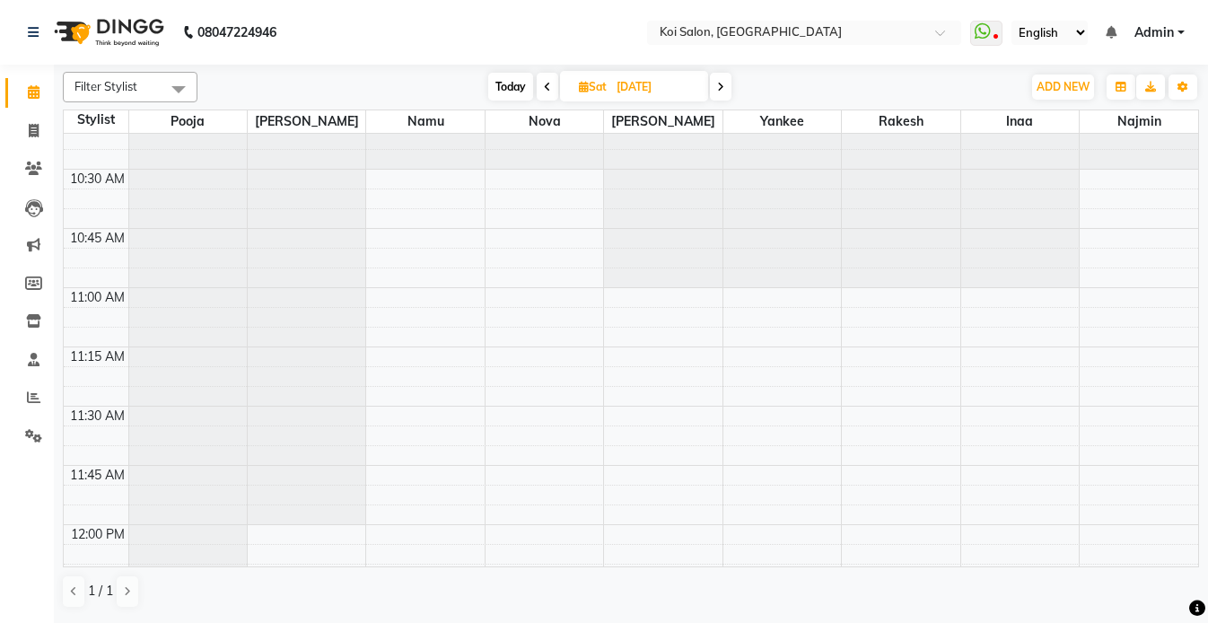
scroll to position [316, 0]
click at [519, 89] on span "Today" at bounding box center [510, 87] width 45 height 28
type input "[DATE]"
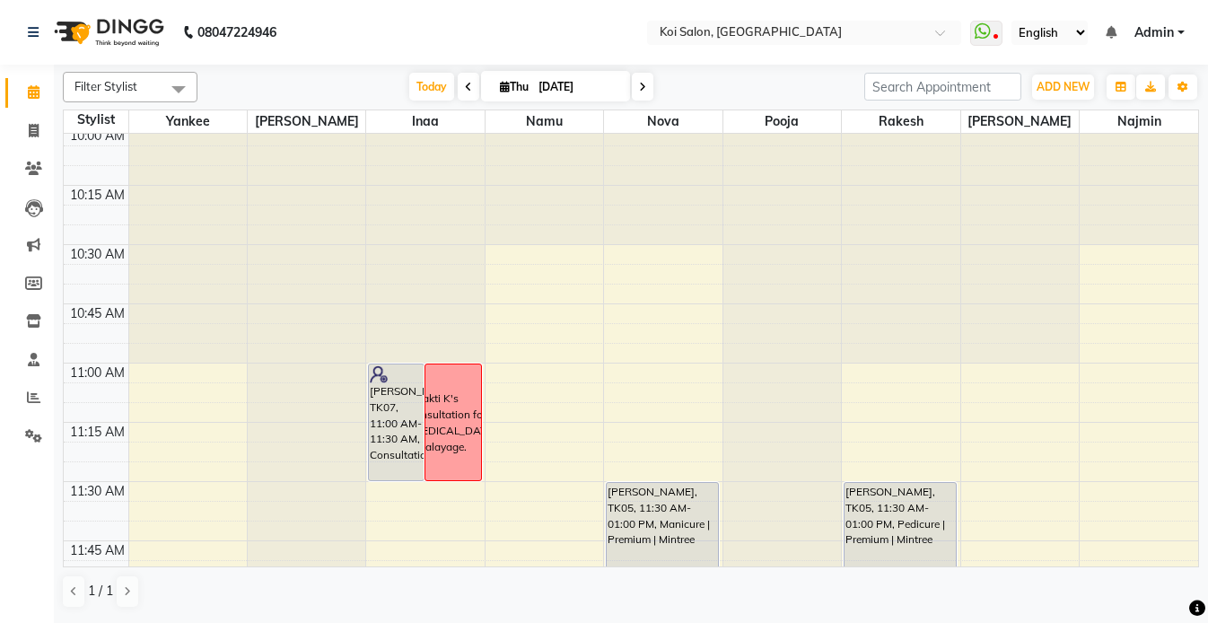
scroll to position [293, 0]
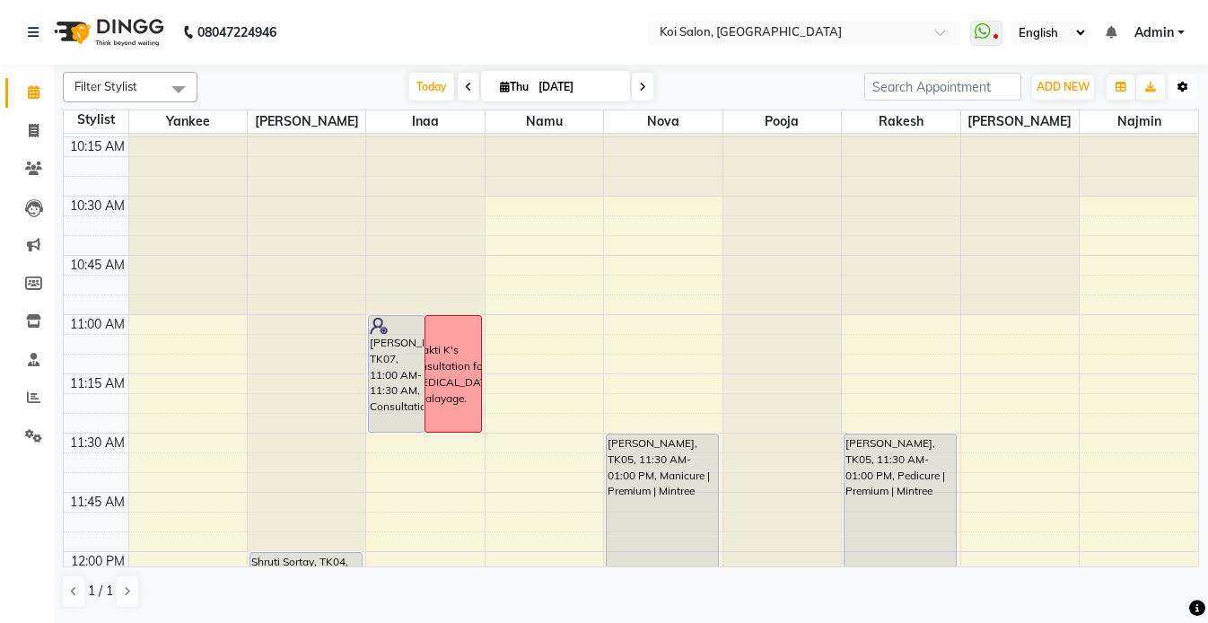
click at [1179, 83] on icon "button" at bounding box center [1183, 87] width 11 height 11
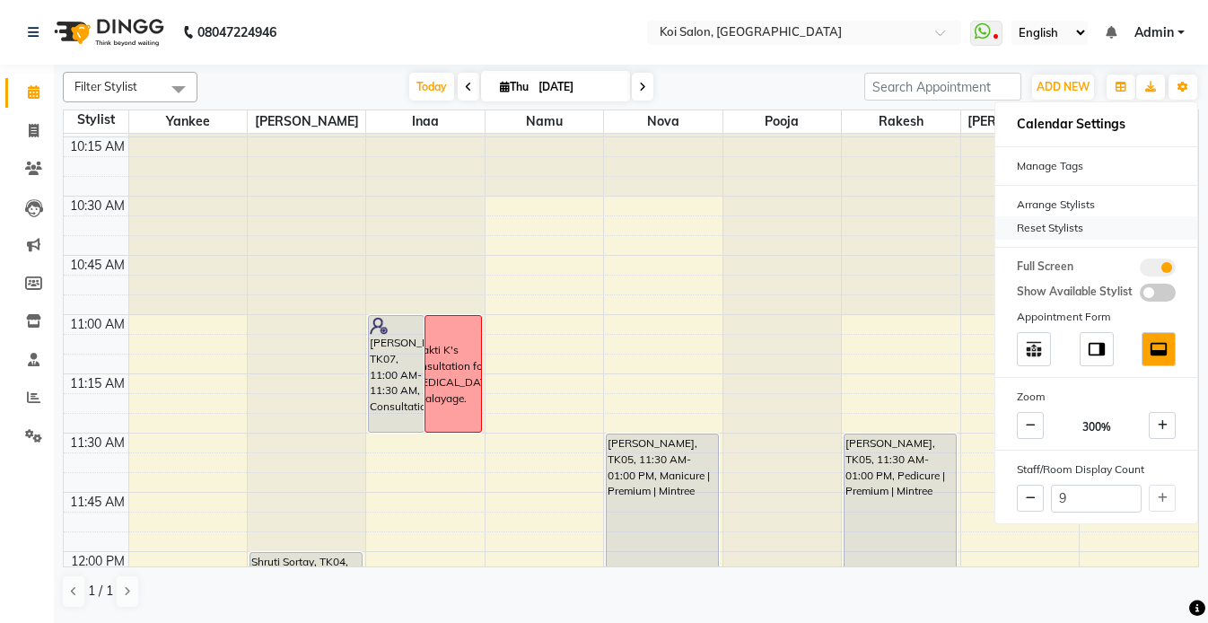
click at [1025, 230] on div "Reset Stylists" at bounding box center [1096, 227] width 202 height 23
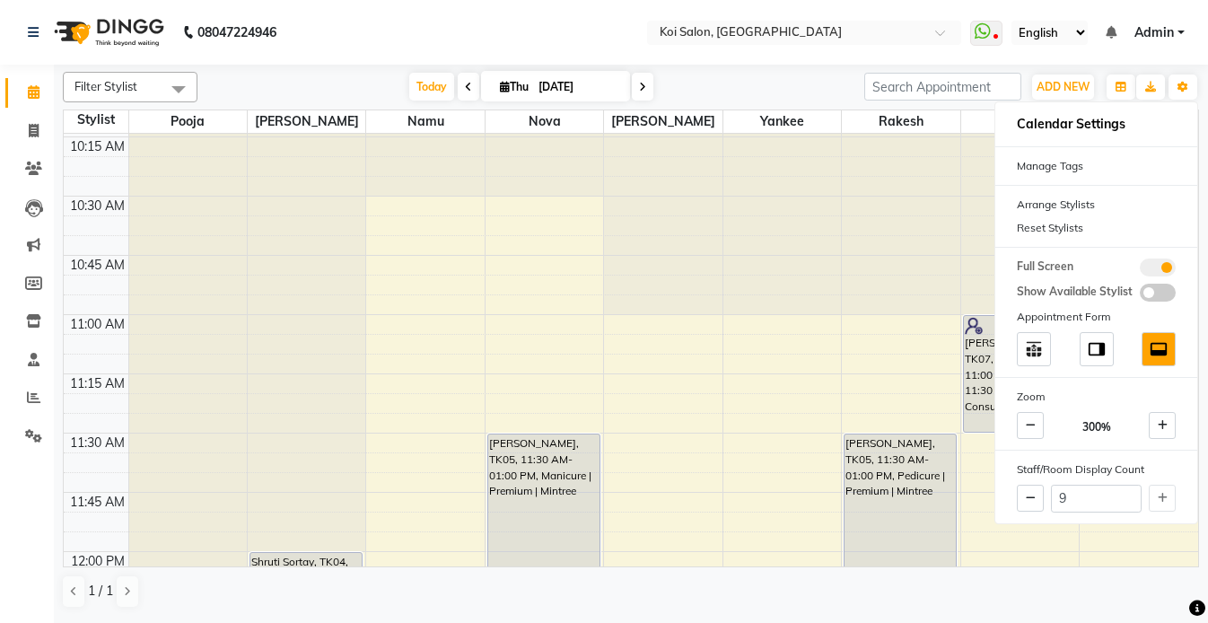
click at [427, 38] on nav "08047224946 Select Location × Koi Salon, Kalyani Nagar WhatsApp Status ✕ Status…" at bounding box center [604, 32] width 1208 height 65
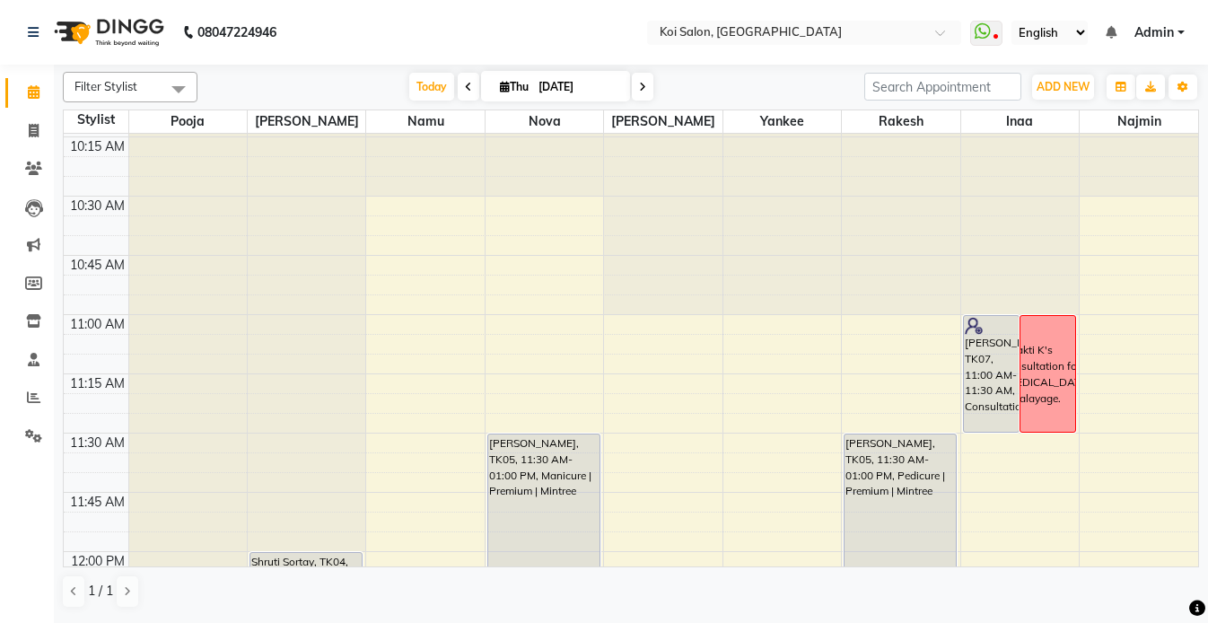
scroll to position [365, 0]
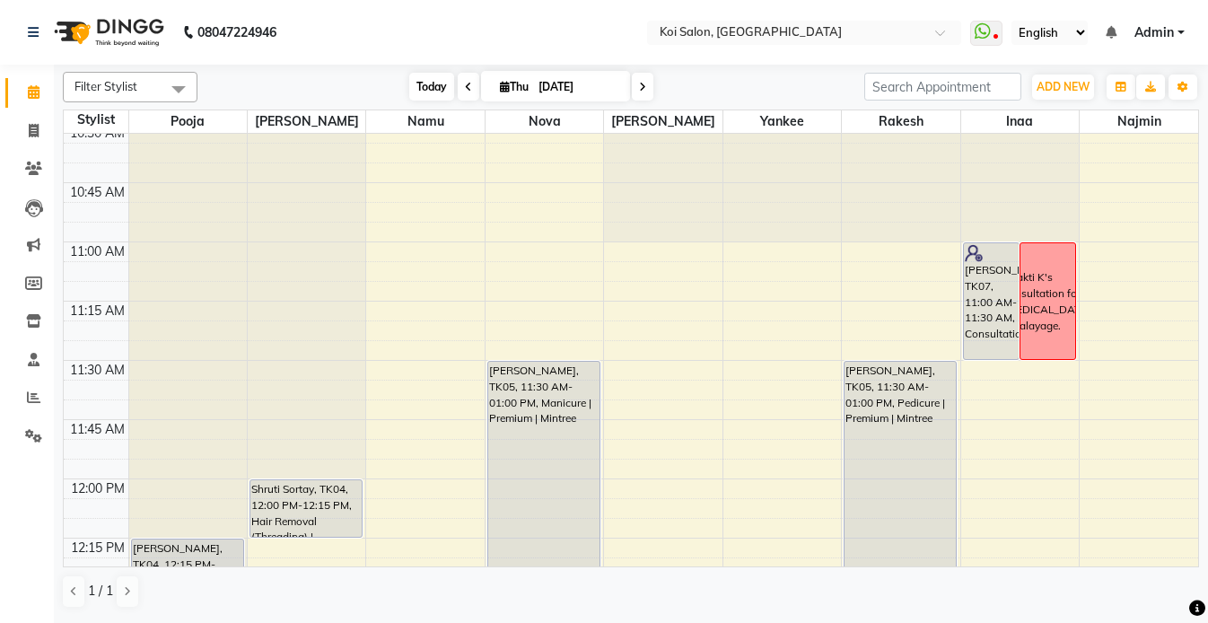
click at [440, 88] on span "Today" at bounding box center [431, 87] width 45 height 28
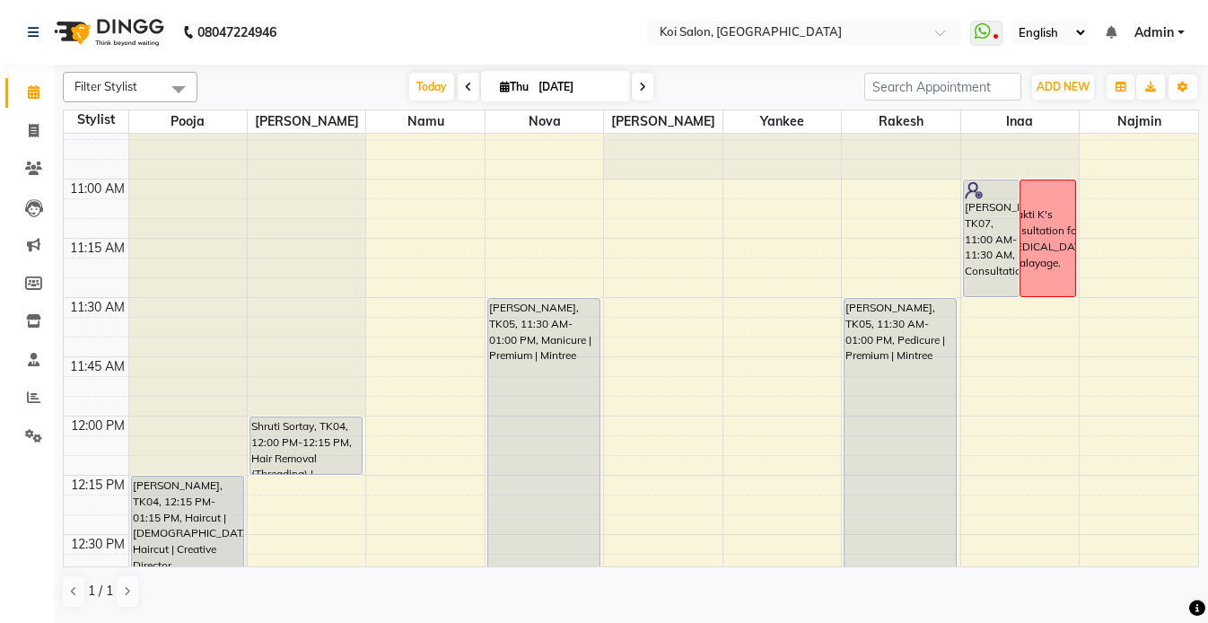
scroll to position [220, 0]
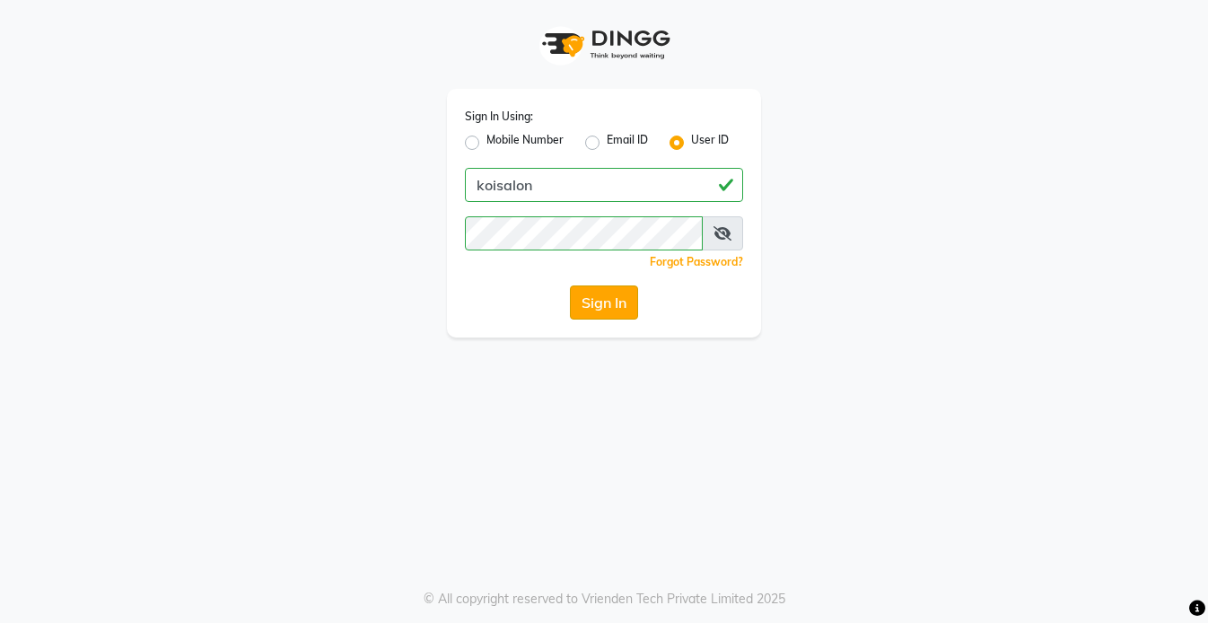
click at [593, 296] on button "Sign In" at bounding box center [604, 302] width 68 height 34
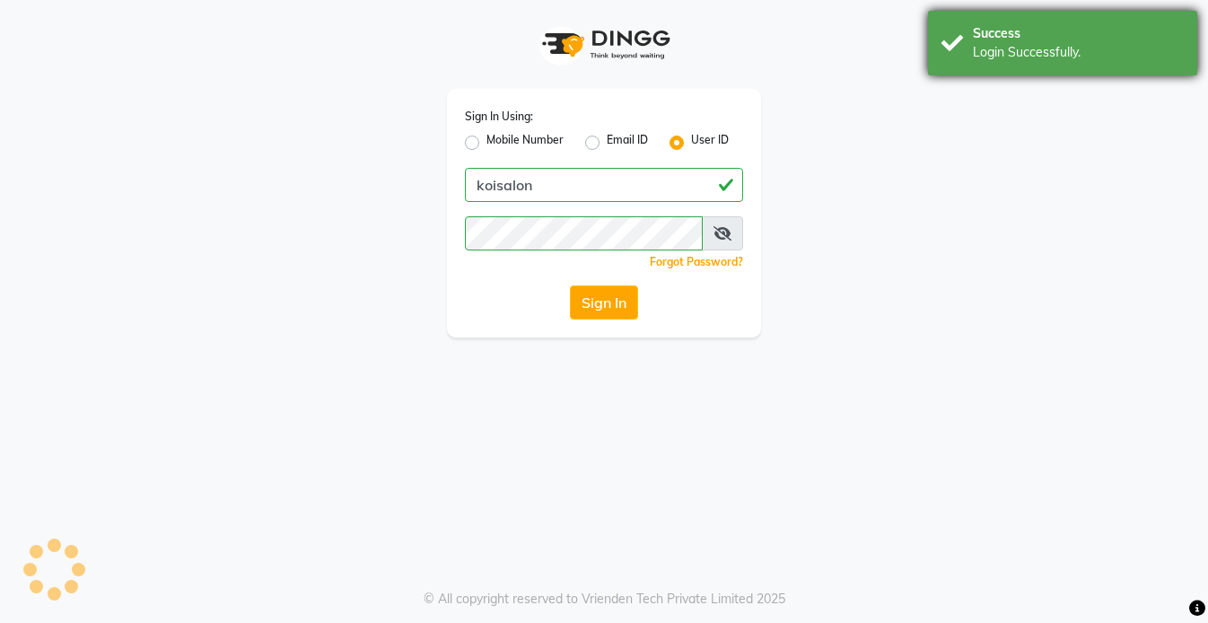
click at [1046, 12] on div "Success Login Successfully." at bounding box center [1062, 43] width 269 height 65
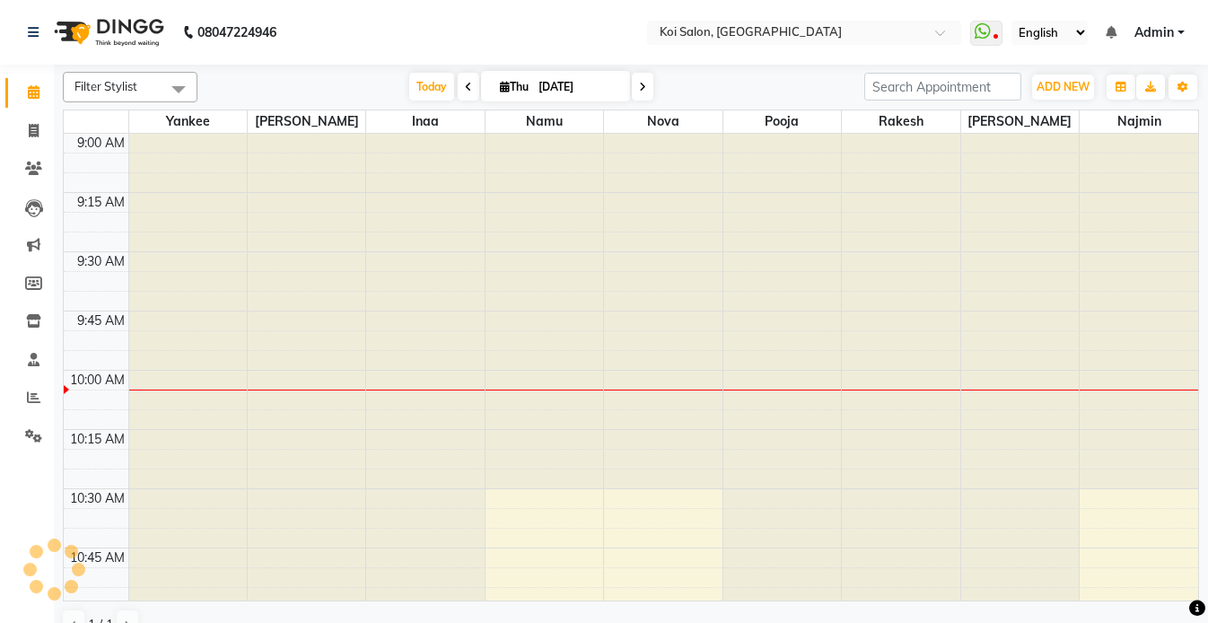
select select "en"
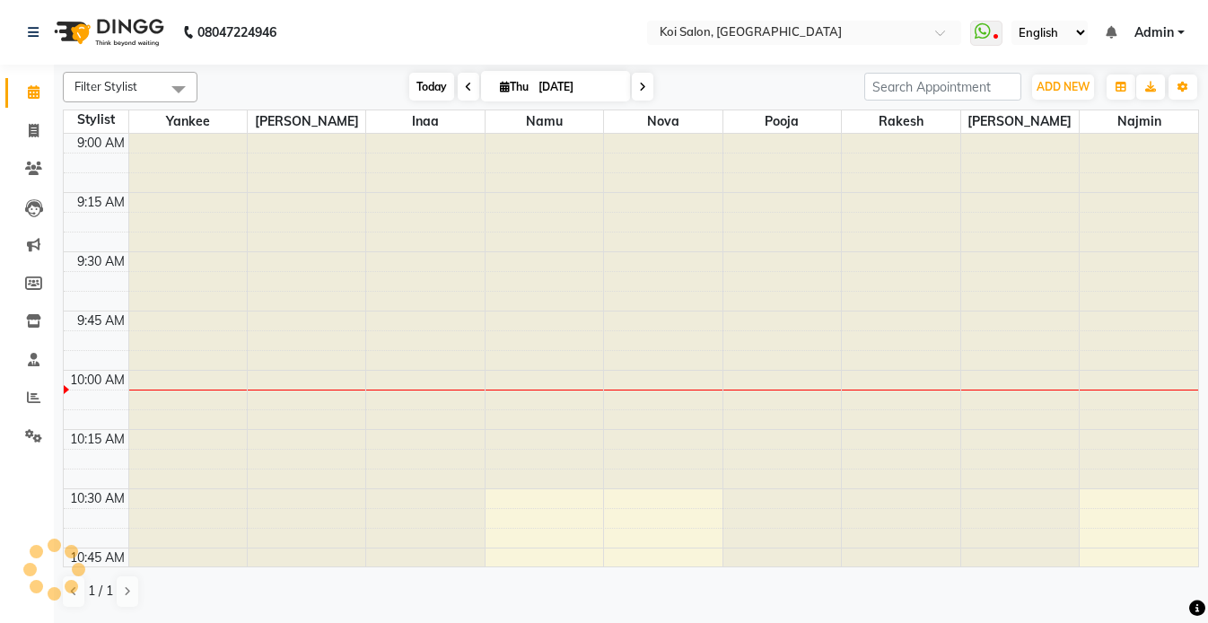
click at [430, 80] on span "Today" at bounding box center [431, 87] width 45 height 28
click at [1195, 92] on button "Toggle Dropdown" at bounding box center [1183, 86] width 29 height 25
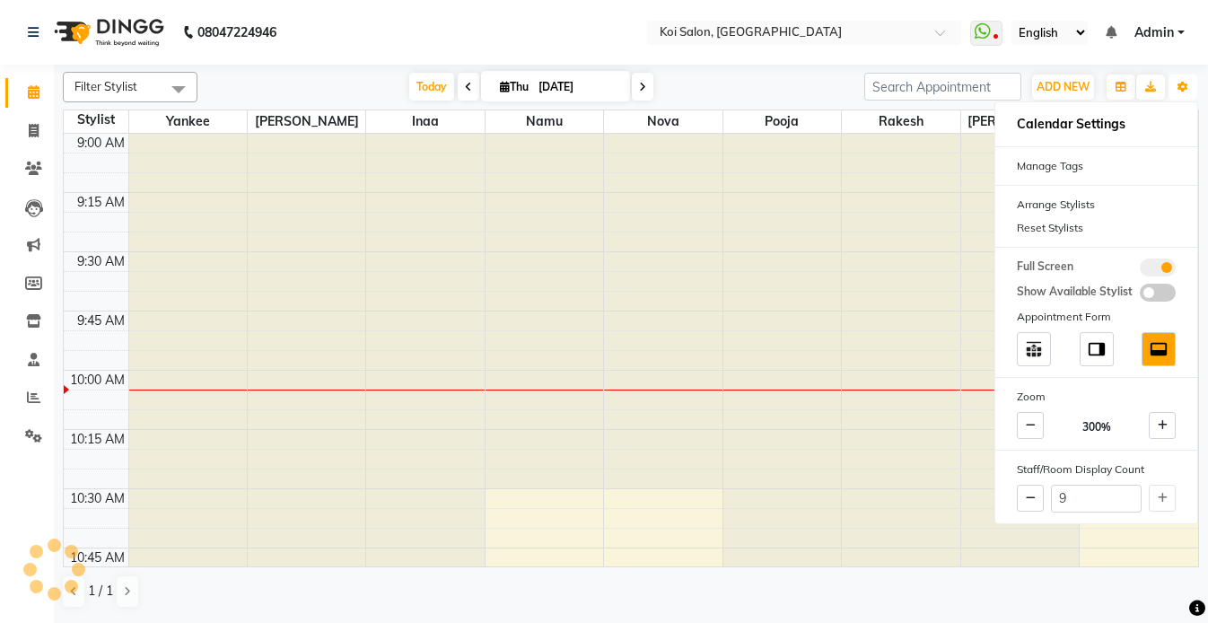
scroll to position [238, 0]
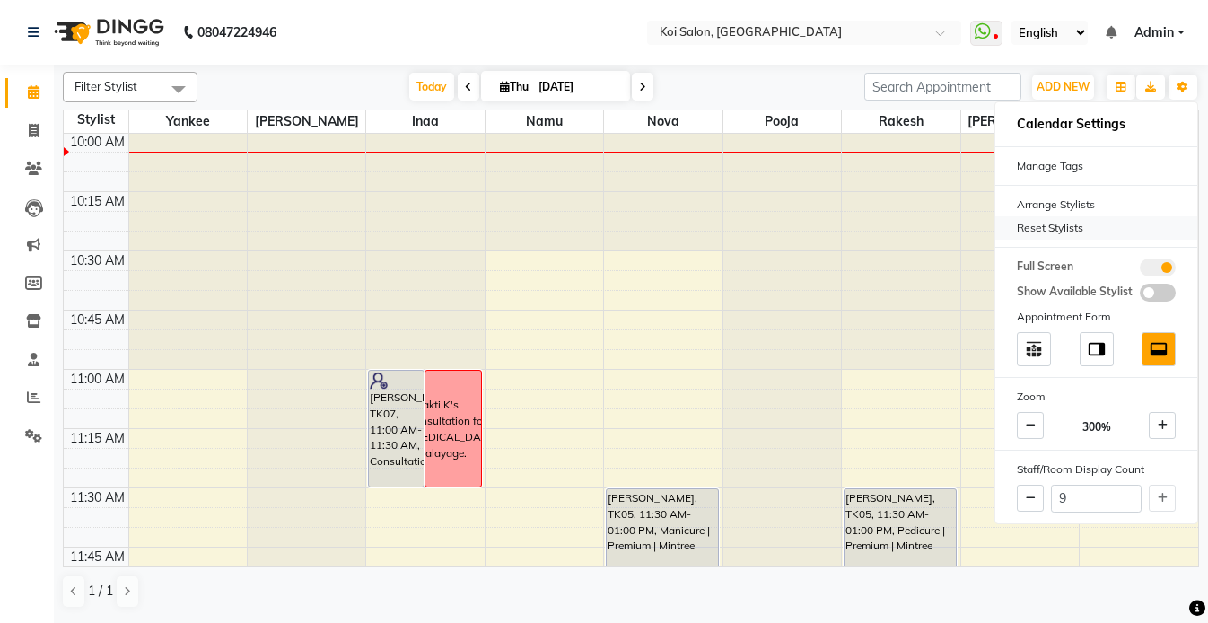
click at [1055, 219] on div "Reset Stylists" at bounding box center [1096, 227] width 202 height 23
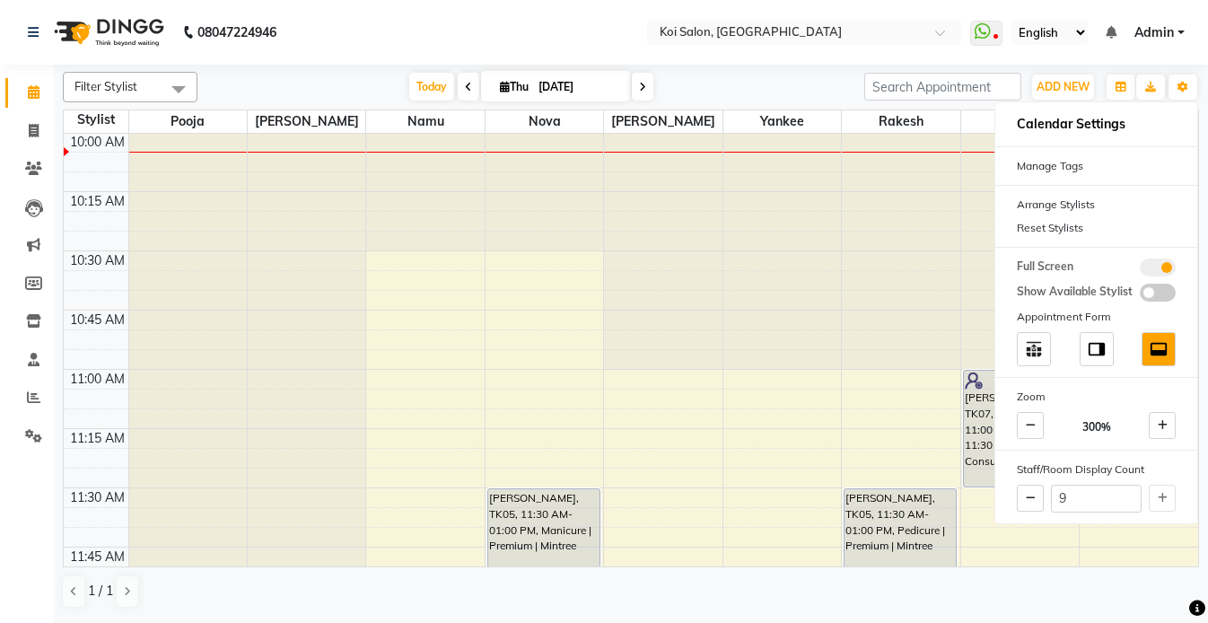
click at [383, 28] on nav "08047224946 Select Location × Koi Salon, Kalyani Nagar WhatsApp Status ✕ Status…" at bounding box center [604, 32] width 1208 height 65
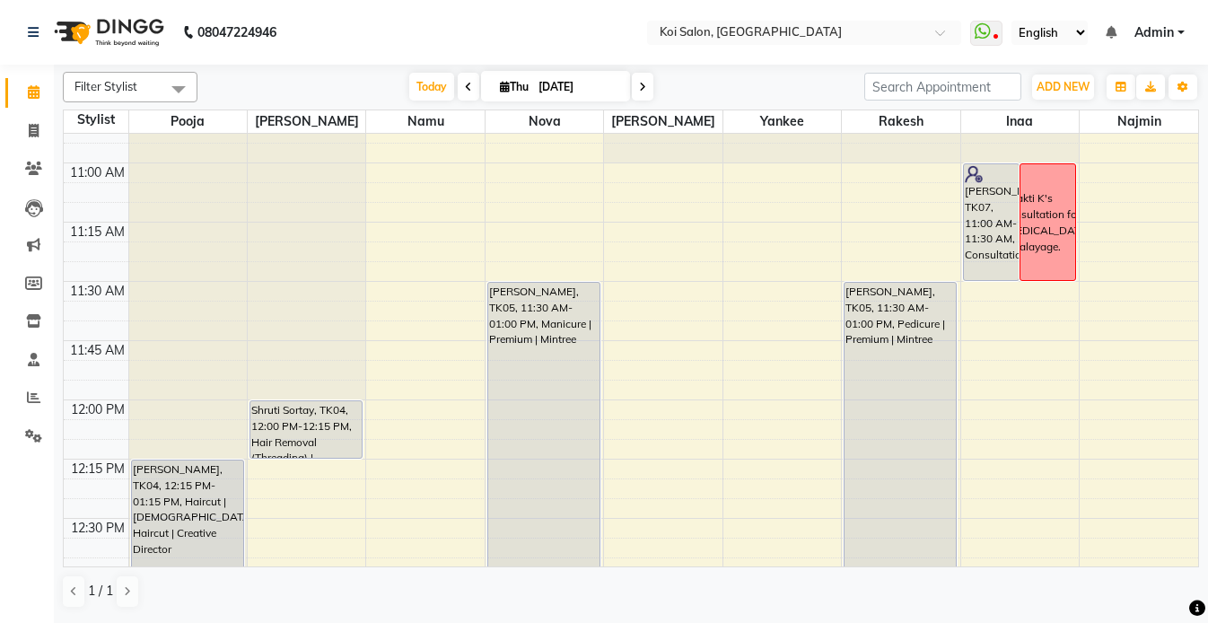
scroll to position [366, 0]
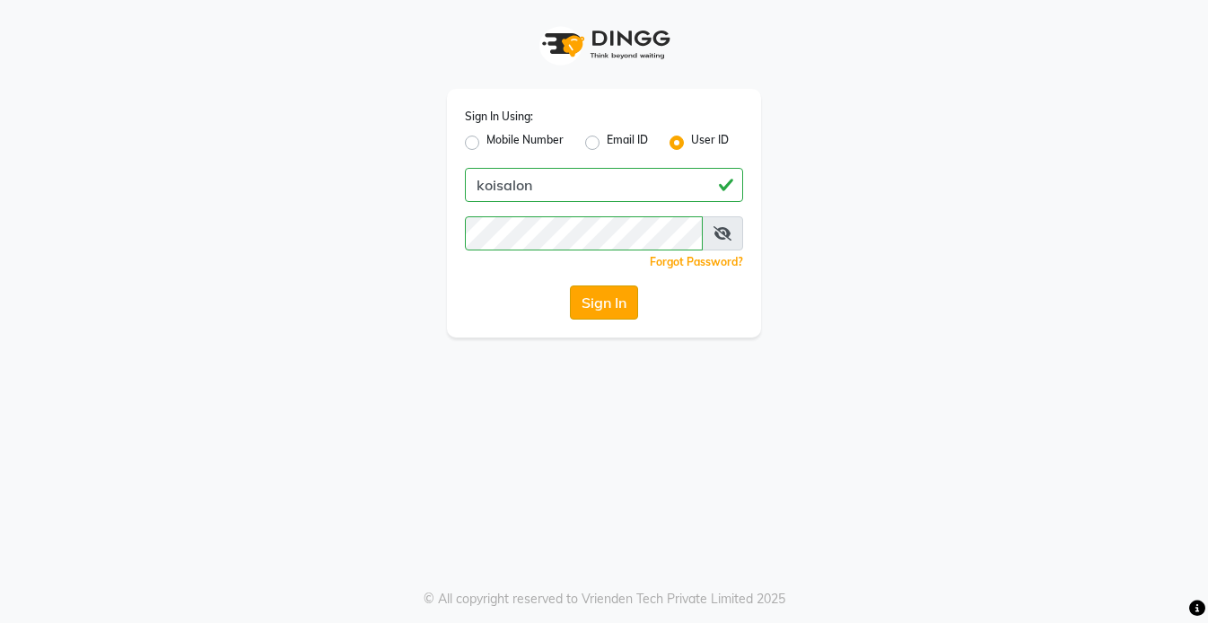
click at [600, 310] on button "Sign In" at bounding box center [604, 302] width 68 height 34
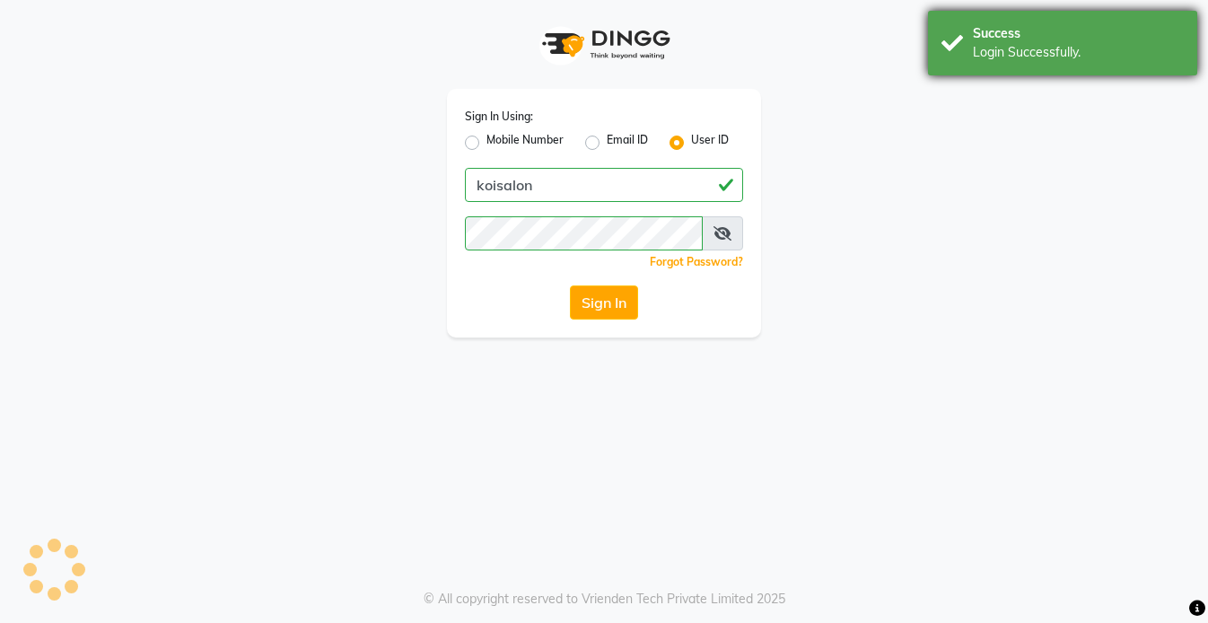
click at [1041, 66] on div "Success Login Successfully." at bounding box center [1062, 43] width 269 height 65
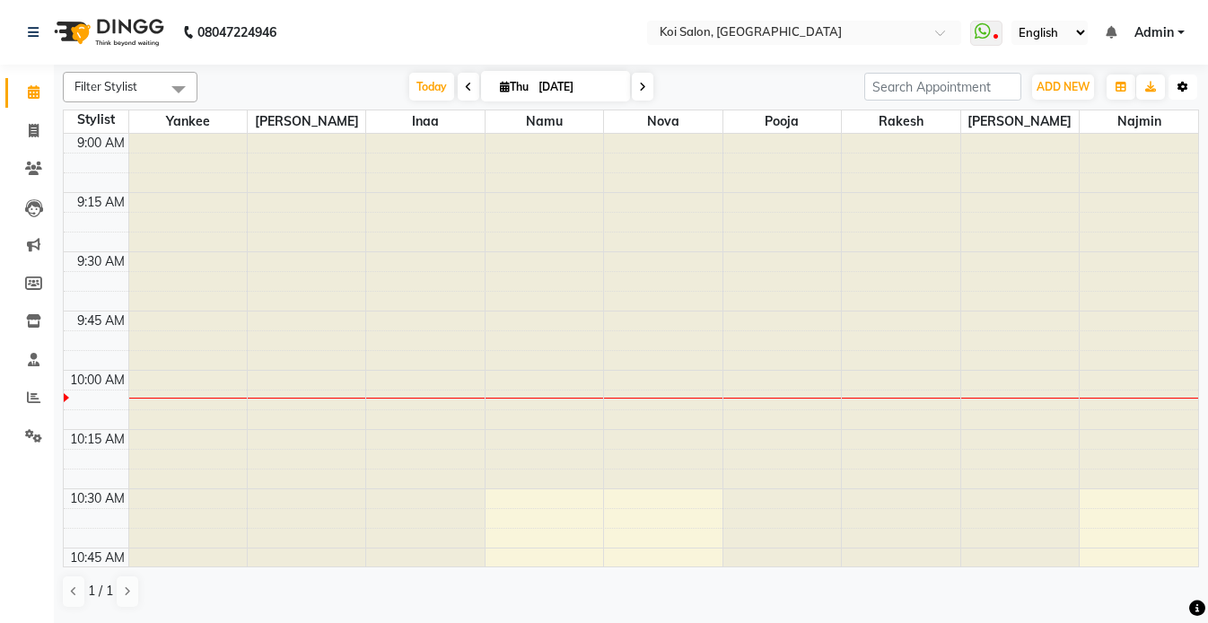
click at [1183, 84] on icon "button" at bounding box center [1183, 87] width 11 height 11
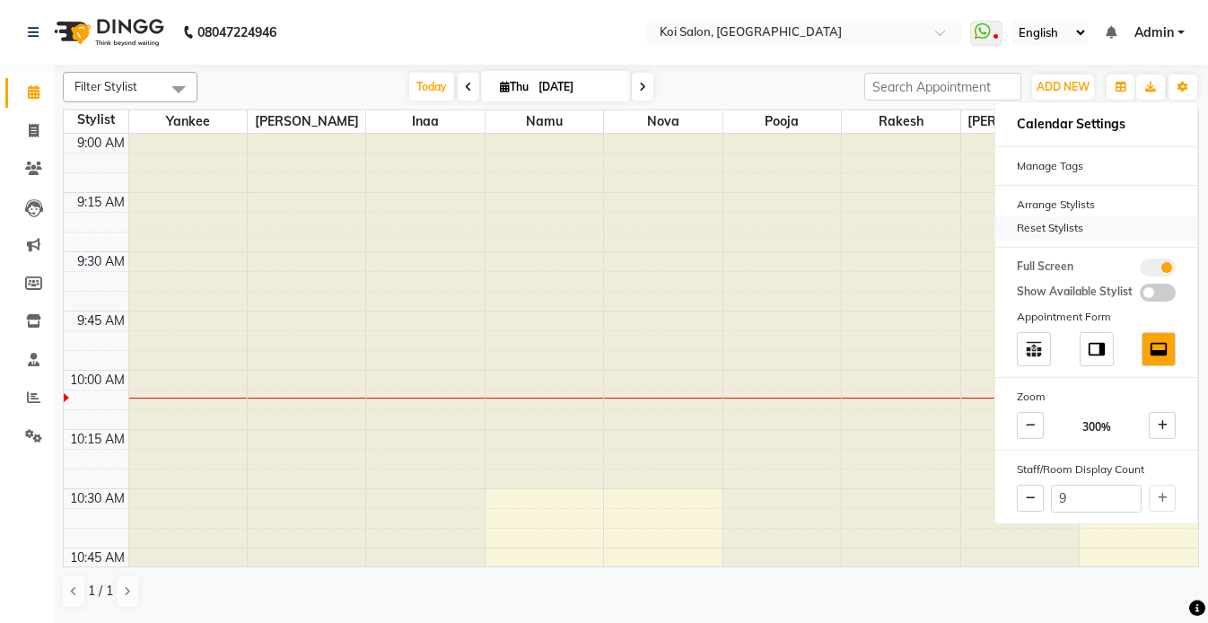
click at [1056, 223] on div "Reset Stylists" at bounding box center [1096, 227] width 202 height 23
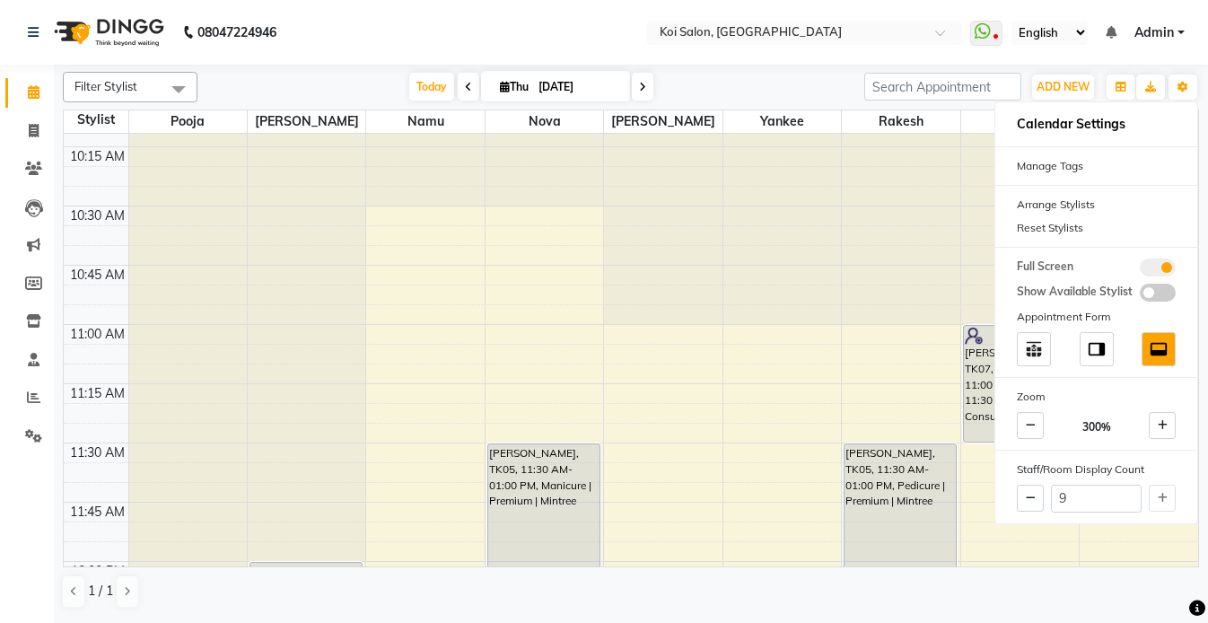
scroll to position [409, 0]
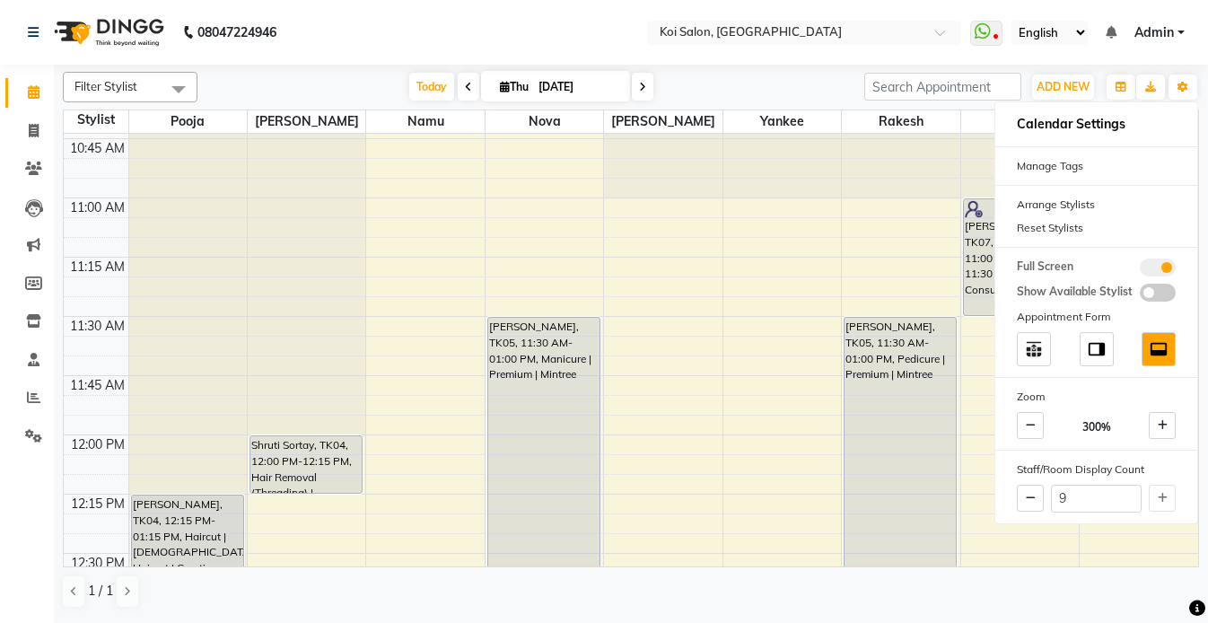
click at [471, 49] on nav "08047224946 Select Location × Koi Salon, Kalyani Nagar WhatsApp Status ✕ Status…" at bounding box center [604, 32] width 1208 height 65
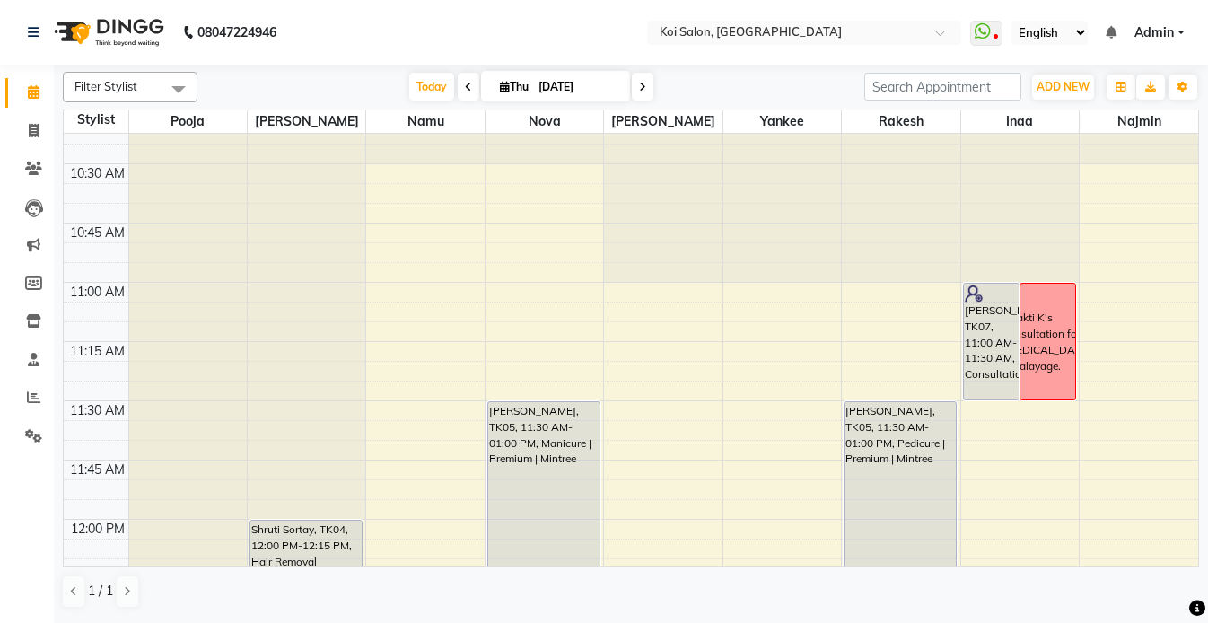
scroll to position [318, 0]
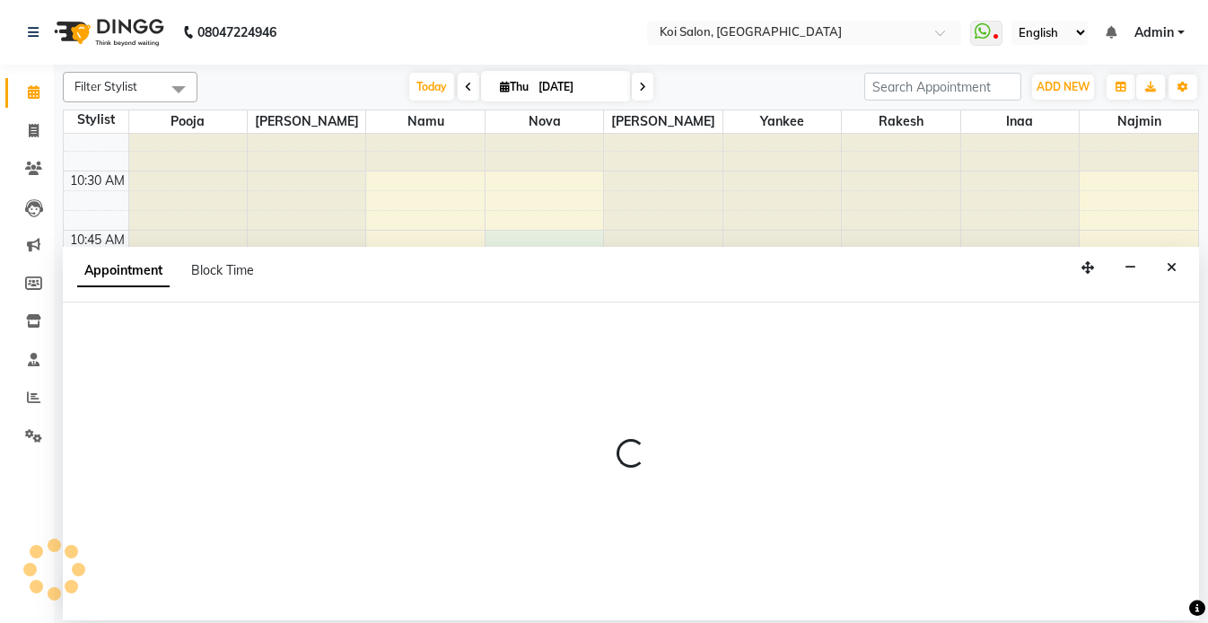
select select "16518"
select select "tentative"
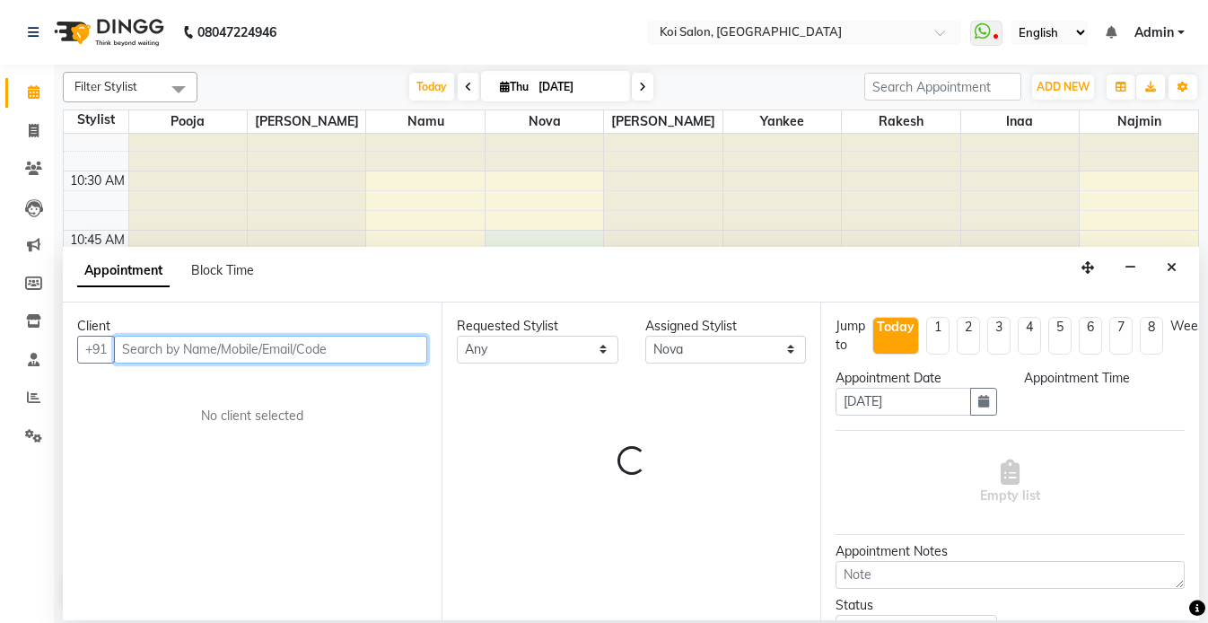
select select "645"
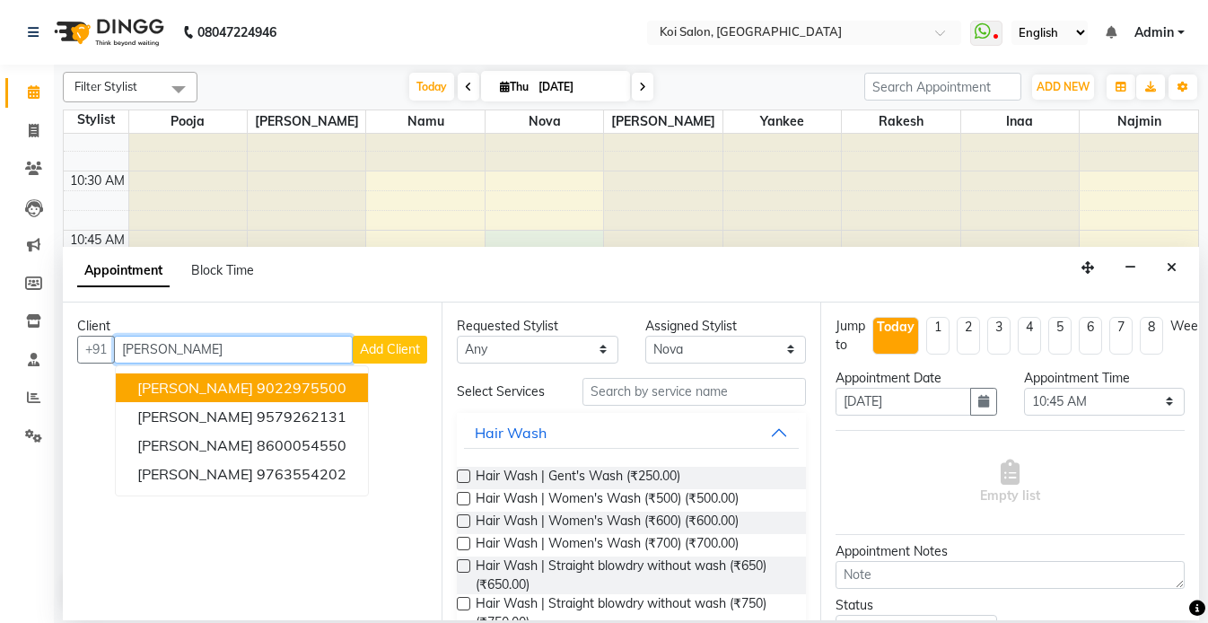
click at [223, 388] on span "[PERSON_NAME]" at bounding box center [195, 388] width 116 height 18
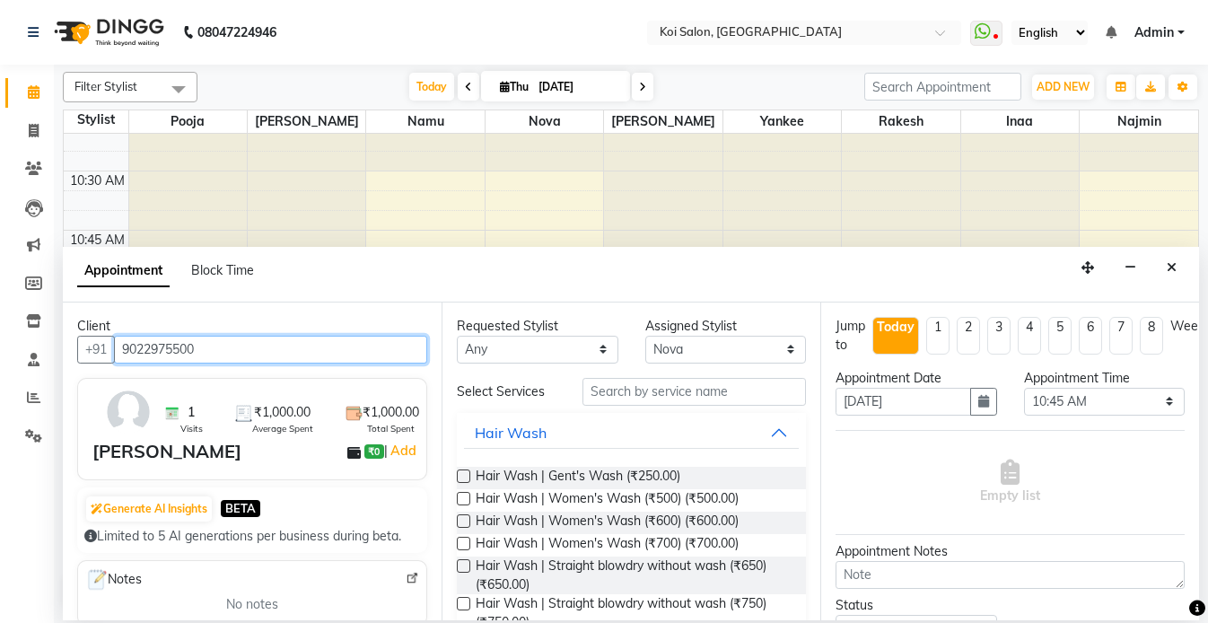
type input "9022975500"
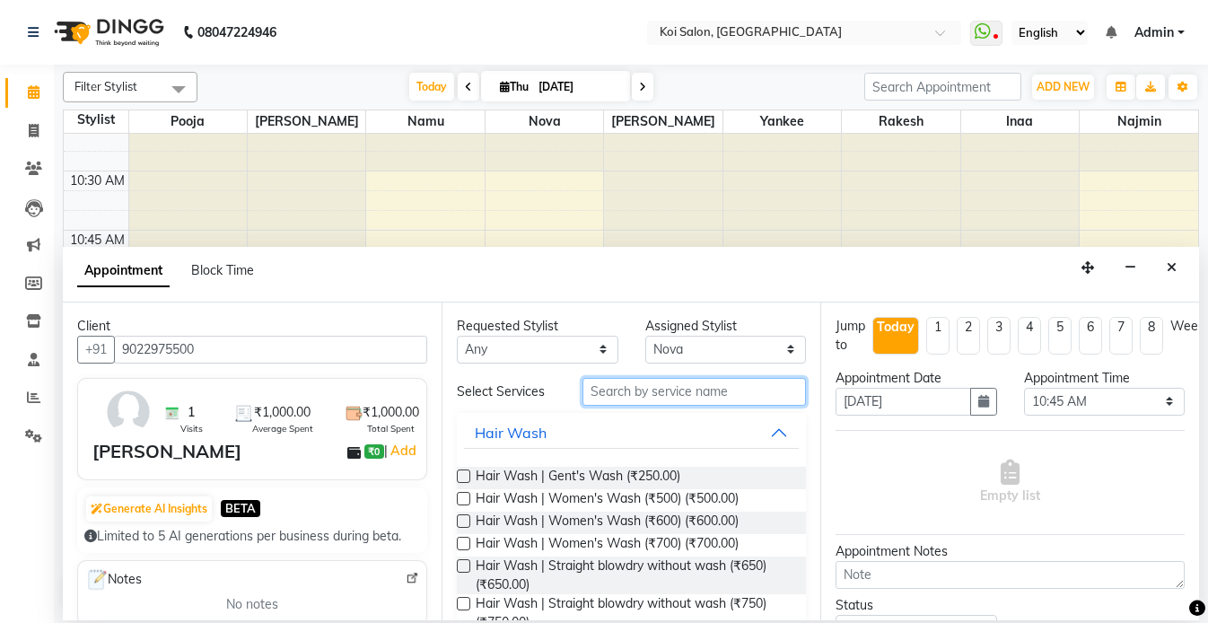
click at [632, 384] on input "text" at bounding box center [693, 392] width 223 height 28
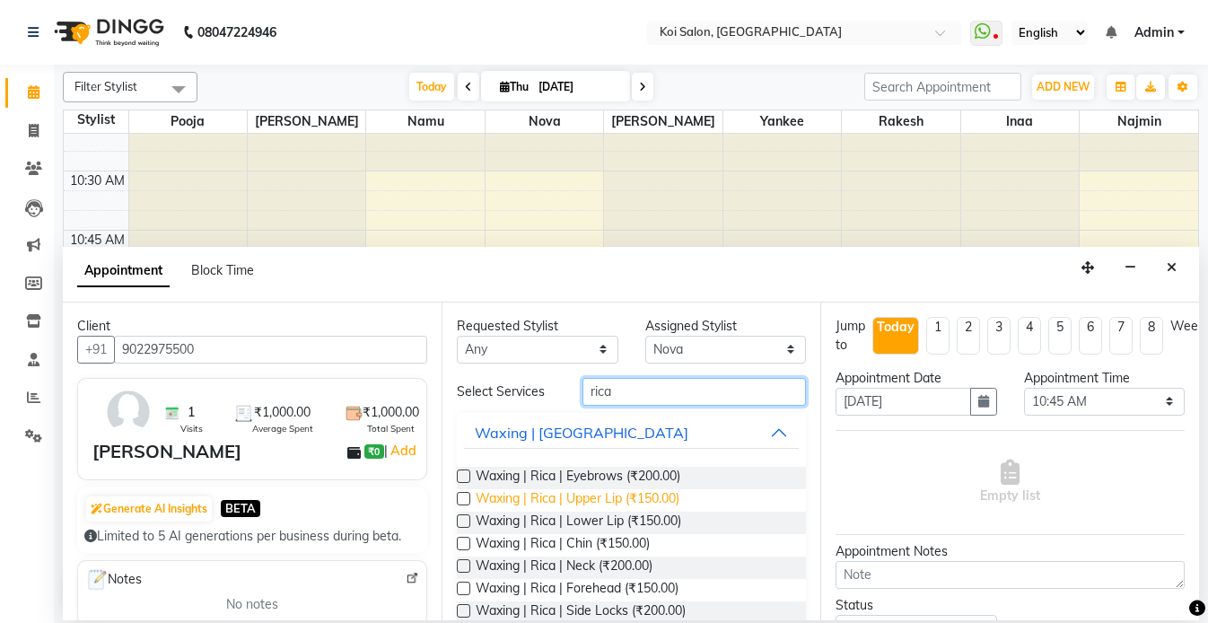
scroll to position [160, 0]
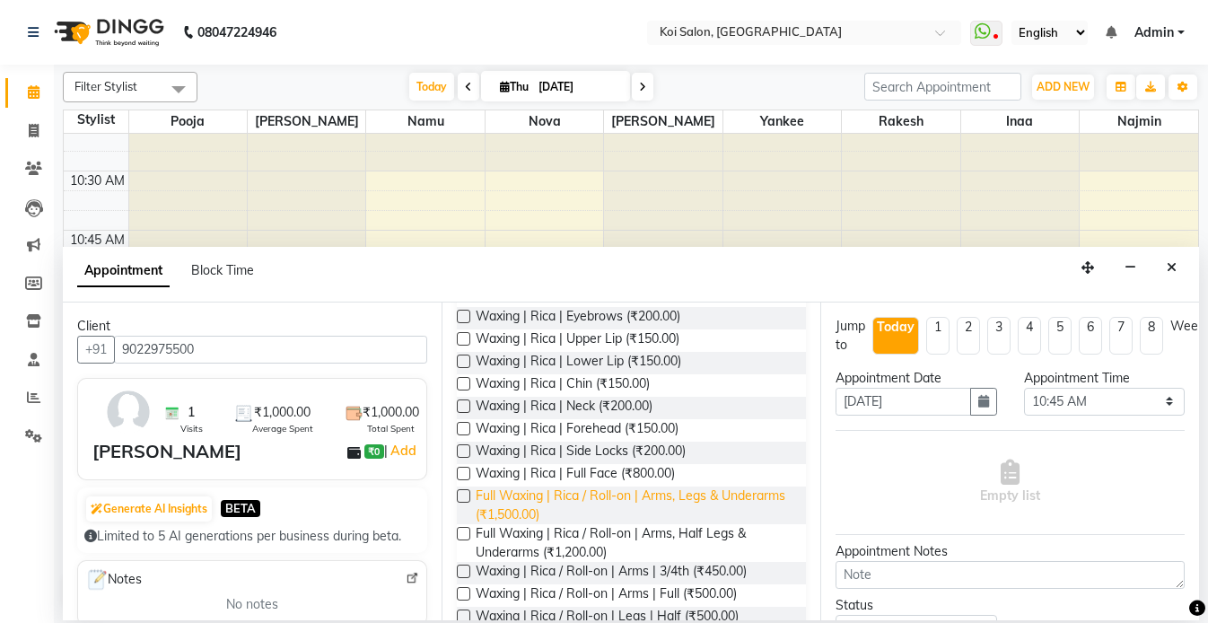
type input "rica"
click at [688, 503] on span "Full Waxing | Rica / Roll-on | Arms, Legs & Underarms (₹1,500.00)" at bounding box center [634, 505] width 316 height 38
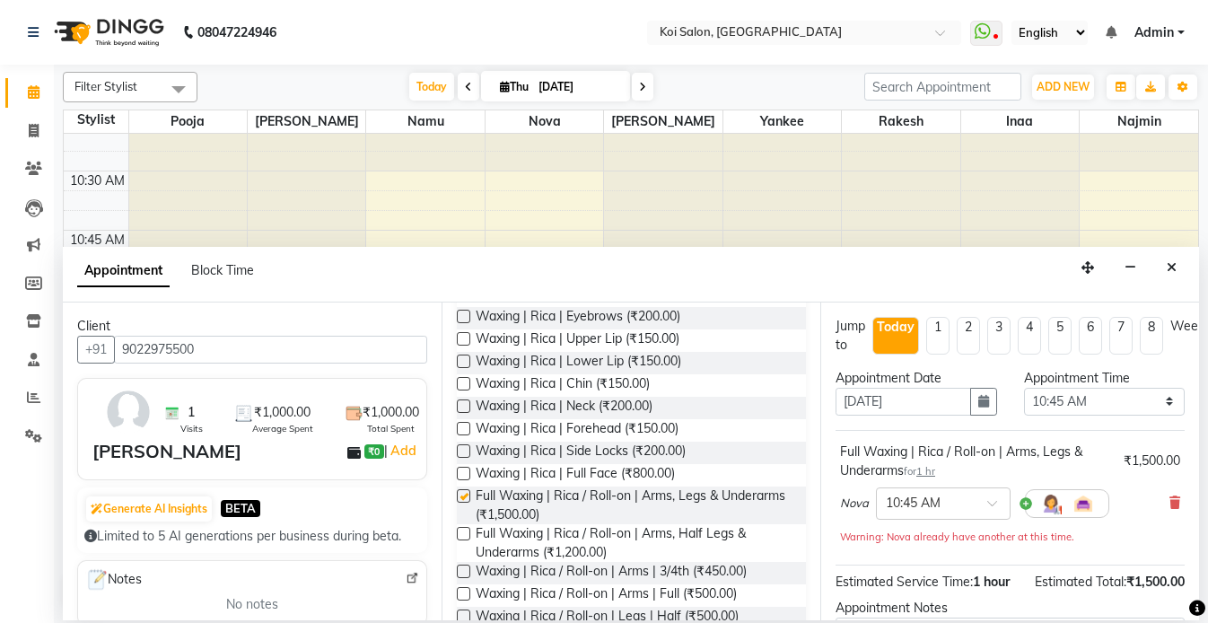
checkbox input "false"
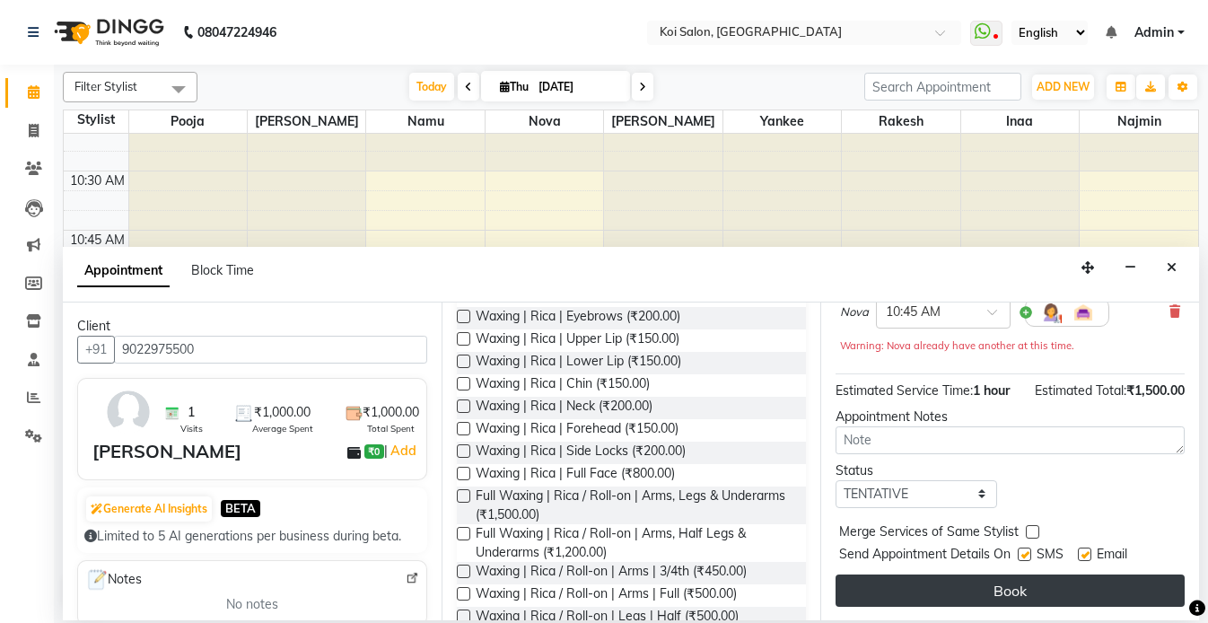
click at [1014, 586] on button "Book" at bounding box center [1010, 590] width 349 height 32
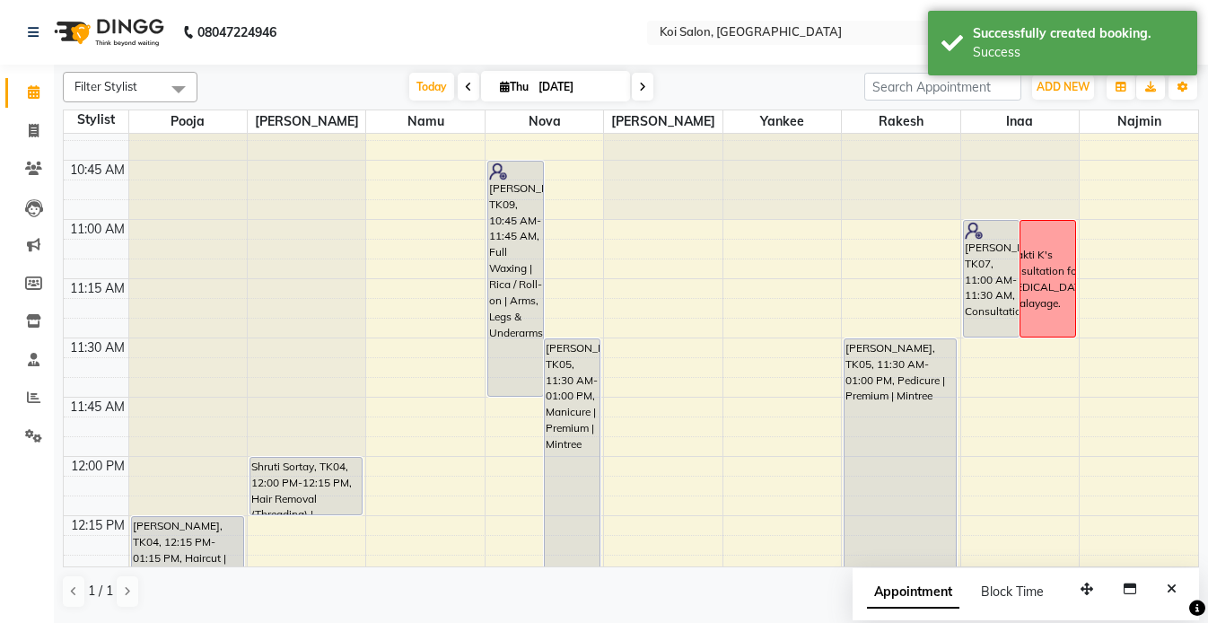
scroll to position [411, 0]
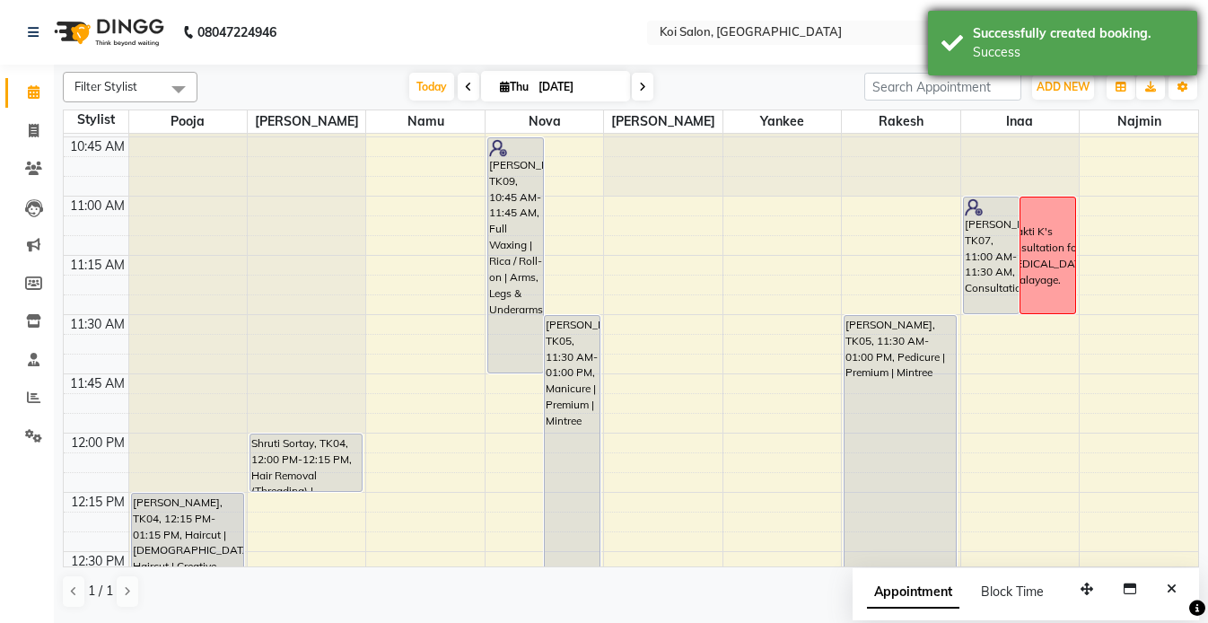
click at [1039, 44] on div "Success" at bounding box center [1078, 52] width 211 height 19
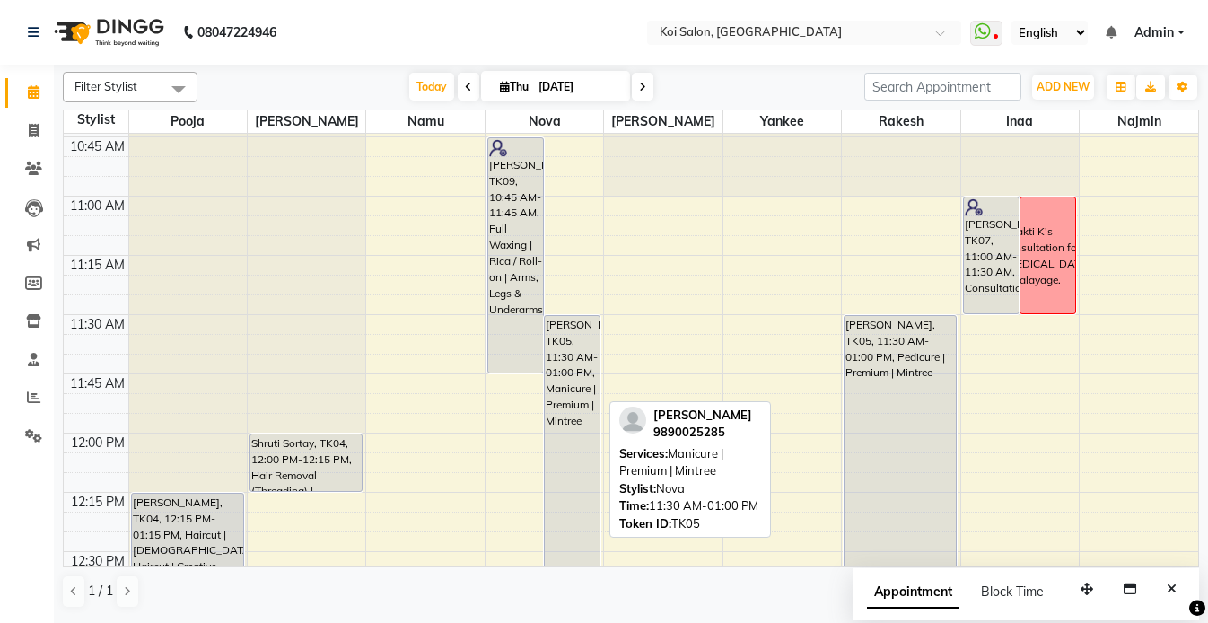
click at [584, 355] on div "[PERSON_NAME], TK05, 11:30 AM-01:00 PM, Manicure | Premium | Mintree" at bounding box center [572, 492] width 55 height 353
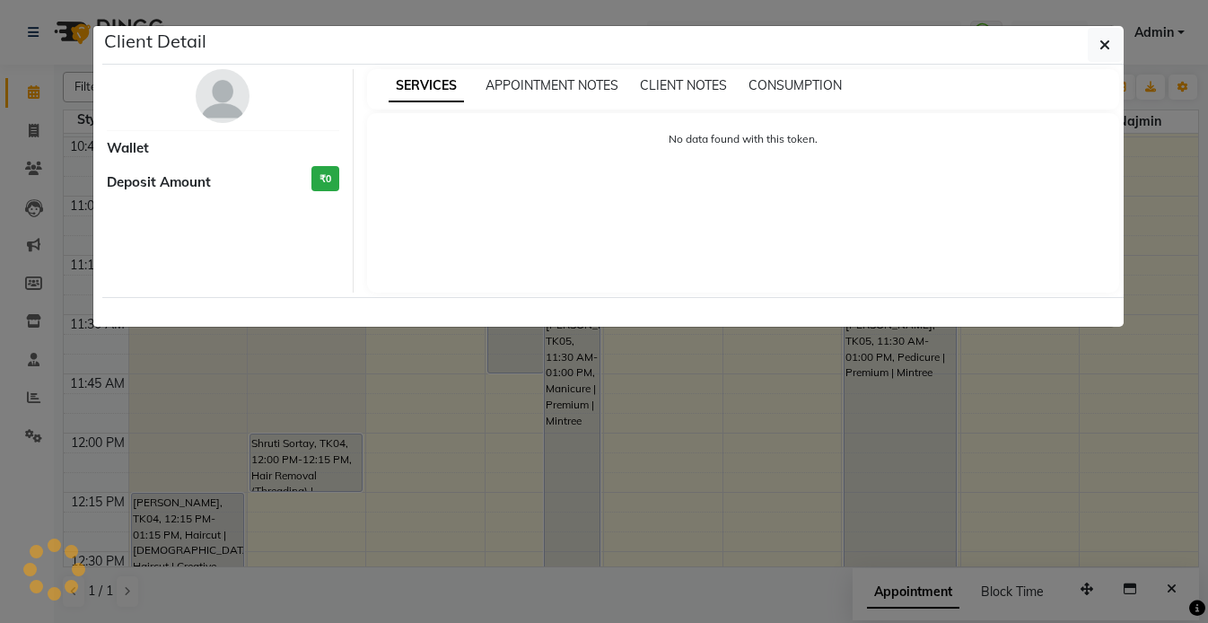
select select "7"
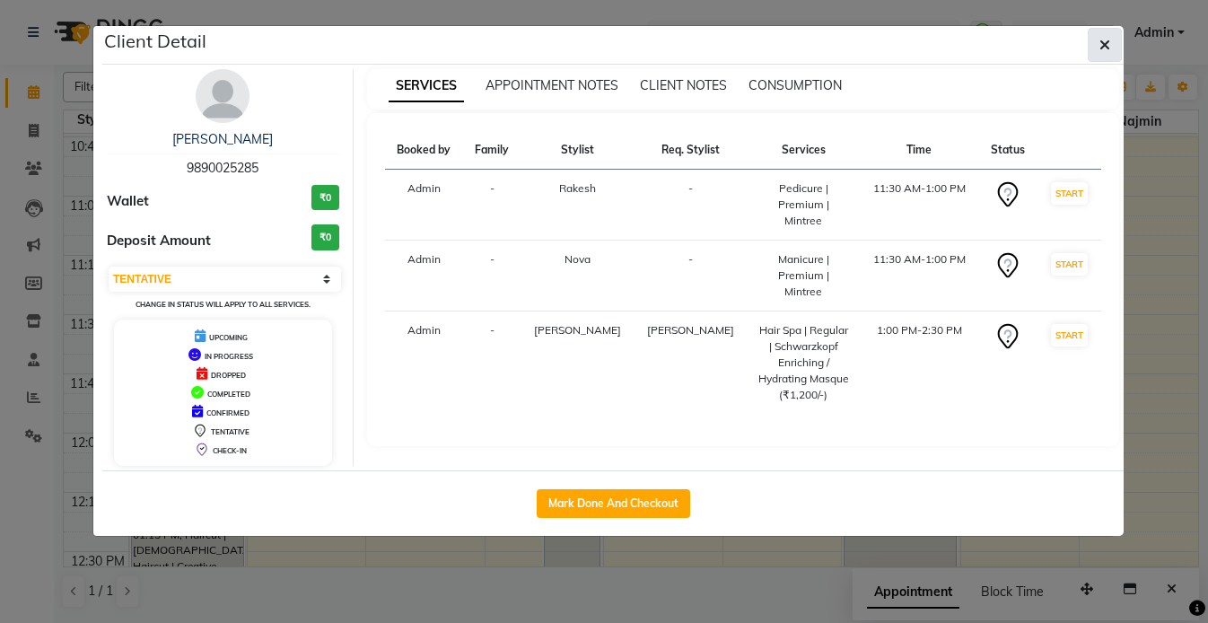
click at [1104, 43] on icon "button" at bounding box center [1104, 45] width 11 height 14
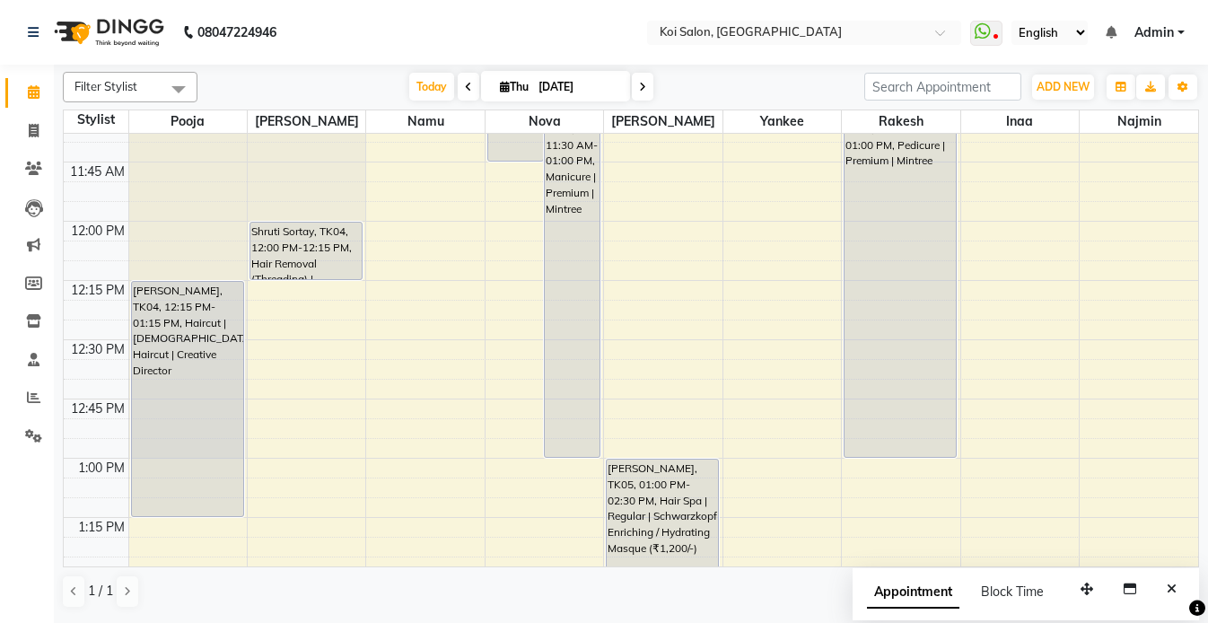
scroll to position [511, 0]
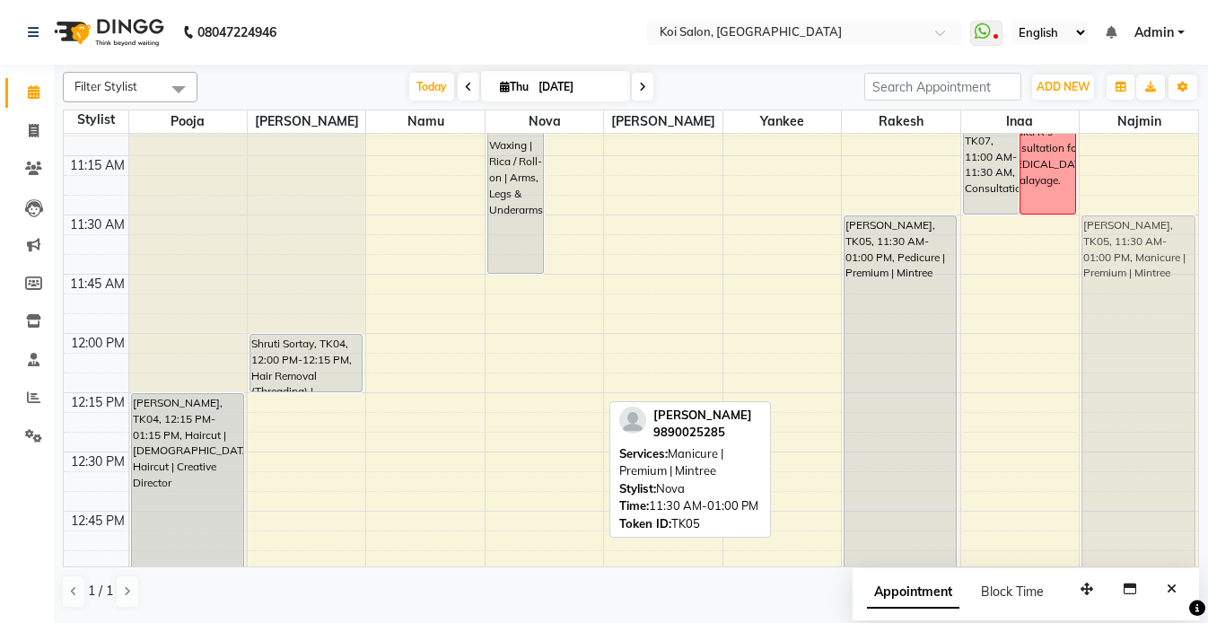
drag, startPoint x: 582, startPoint y: 236, endPoint x: 1147, endPoint y: 237, distance: 564.5
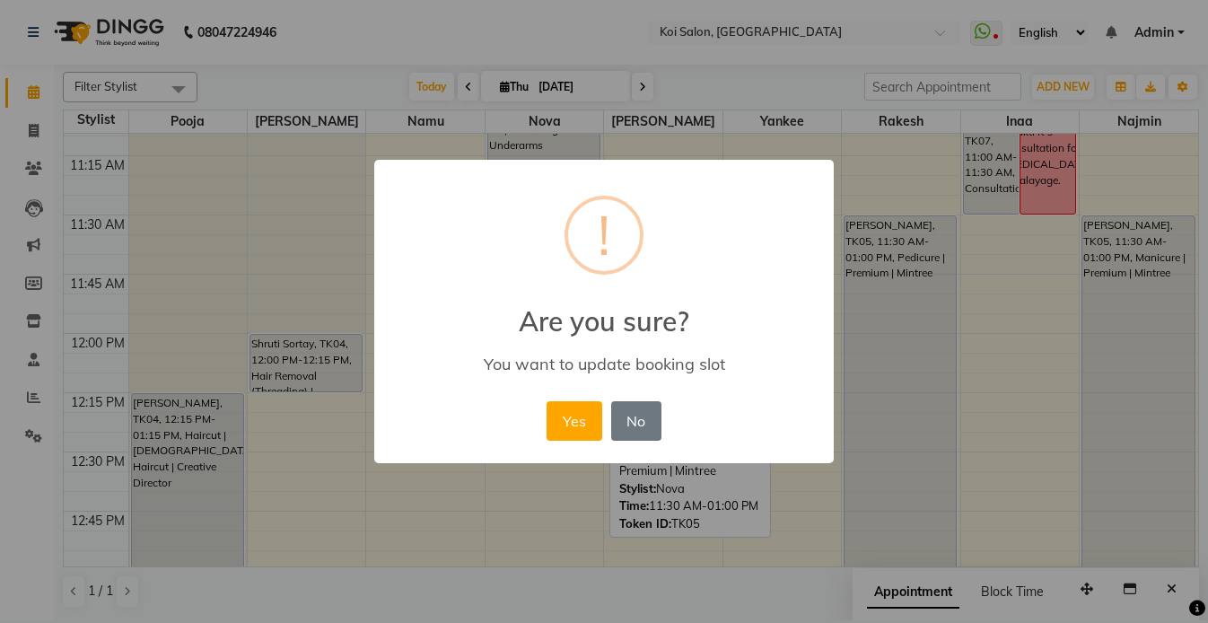
click at [581, 394] on div "× ! Are you sure? You want to update booking slot Yes No No" at bounding box center [604, 311] width 460 height 303
click at [577, 416] on button "Yes" at bounding box center [574, 420] width 55 height 39
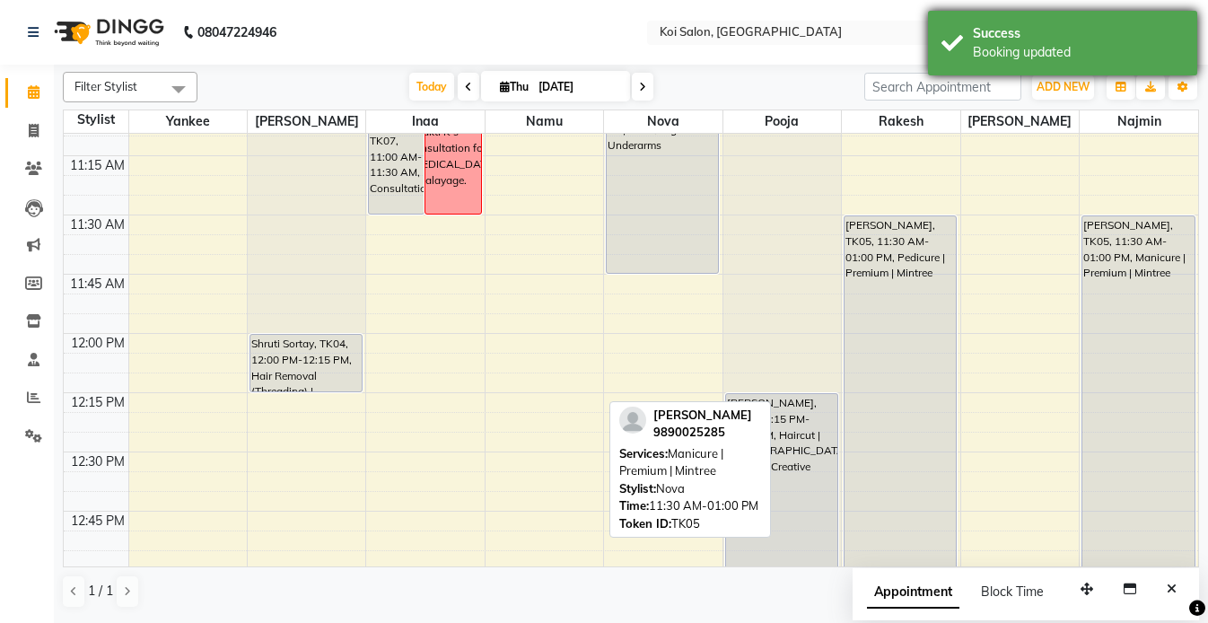
click at [1023, 35] on div "Success" at bounding box center [1078, 33] width 211 height 19
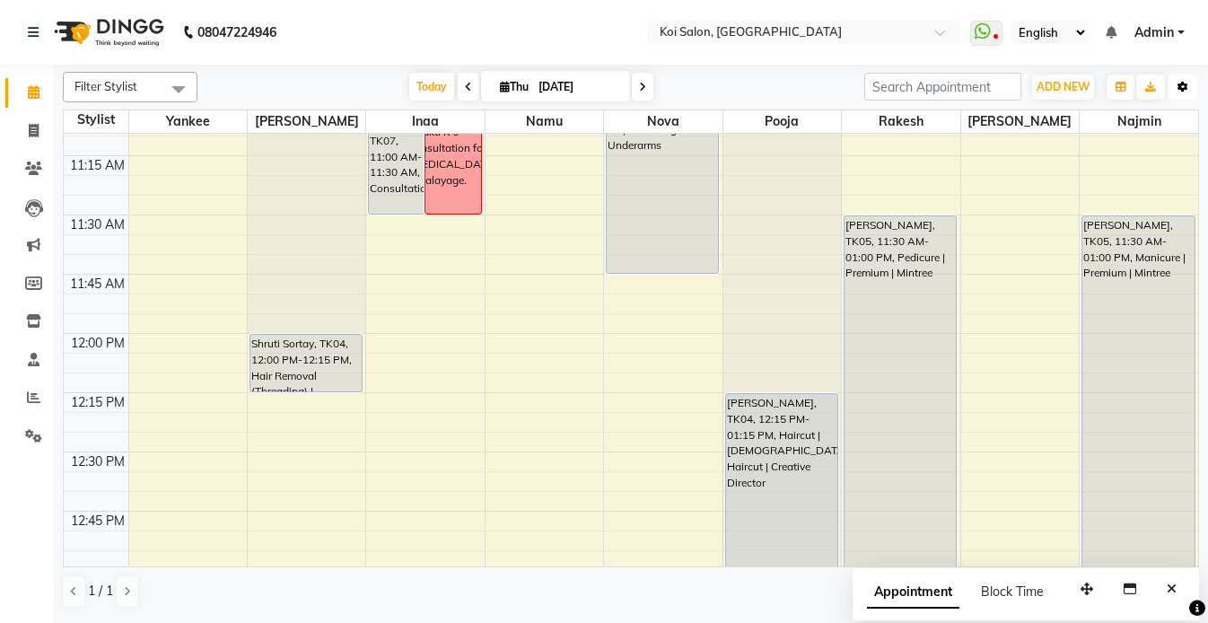
click at [1181, 85] on icon "button" at bounding box center [1183, 87] width 11 height 11
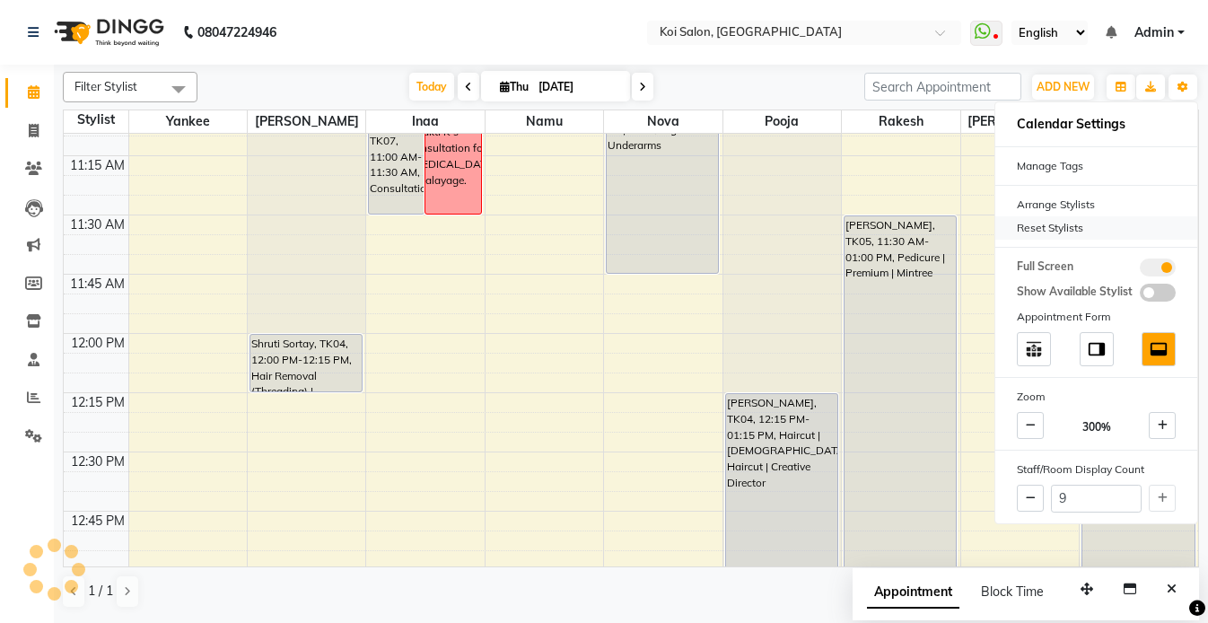
click at [1030, 230] on div "Reset Stylists" at bounding box center [1096, 227] width 202 height 23
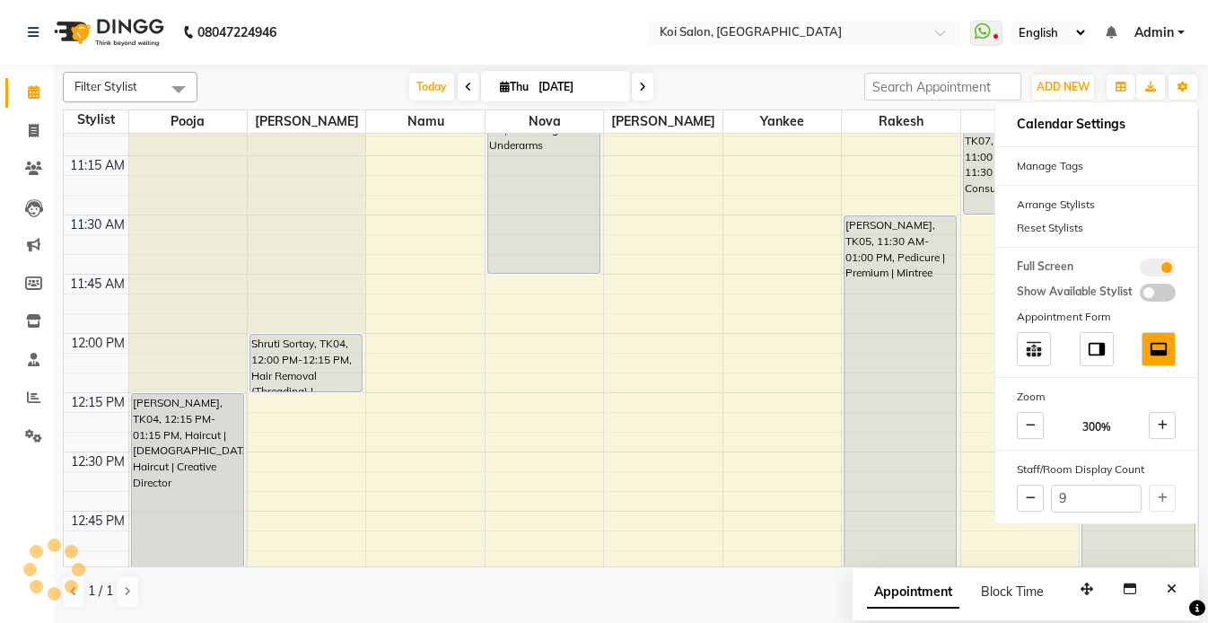
click at [560, 33] on nav "08047224946 Select Location × Koi Salon, Kalyani Nagar WhatsApp Status ✕ Status…" at bounding box center [604, 32] width 1208 height 65
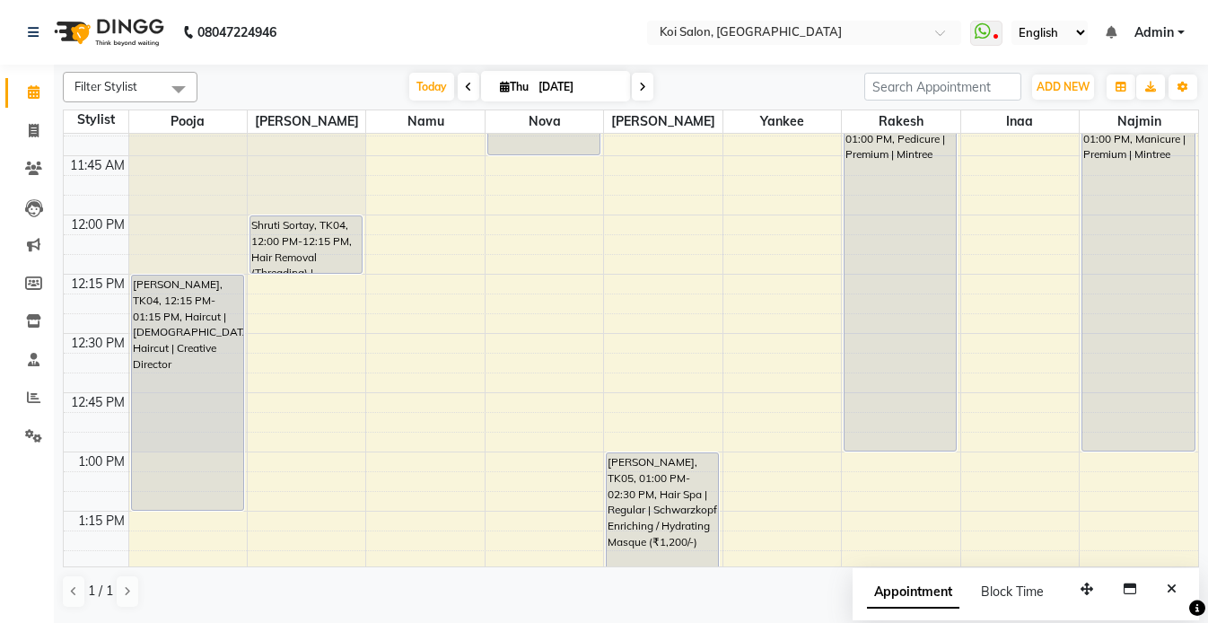
scroll to position [658, 0]
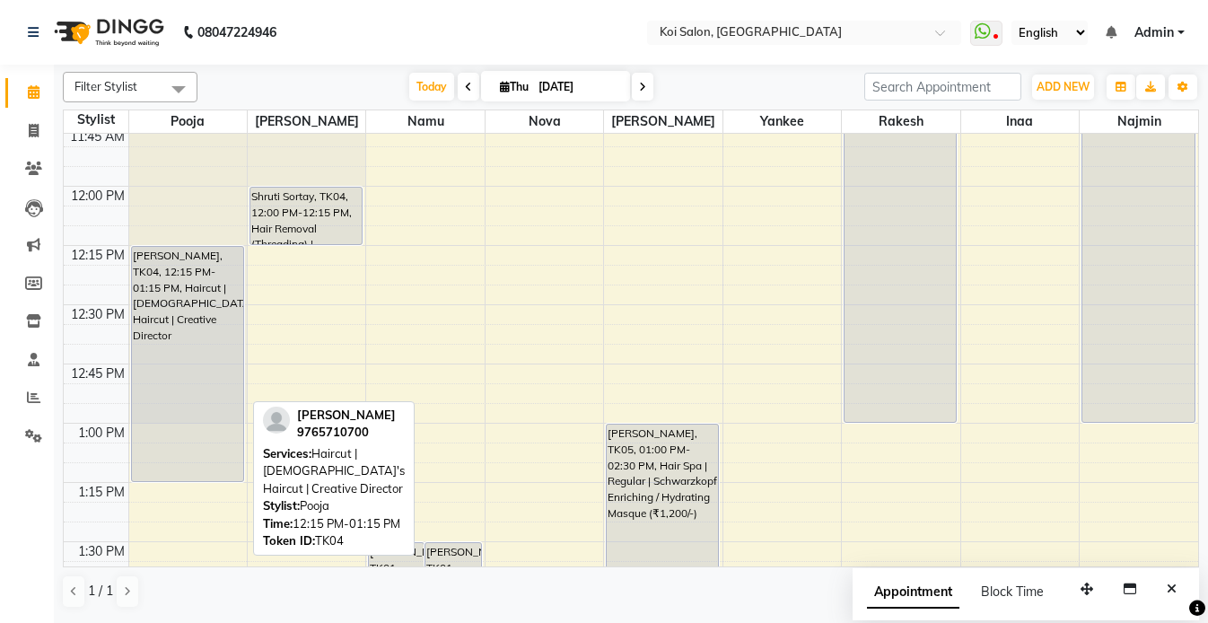
click at [175, 346] on div "[PERSON_NAME], TK04, 12:15 PM-01:15 PM, Haircut | [DEMOGRAPHIC_DATA]'s Haircut …" at bounding box center [187, 364] width 111 height 234
select select "7"
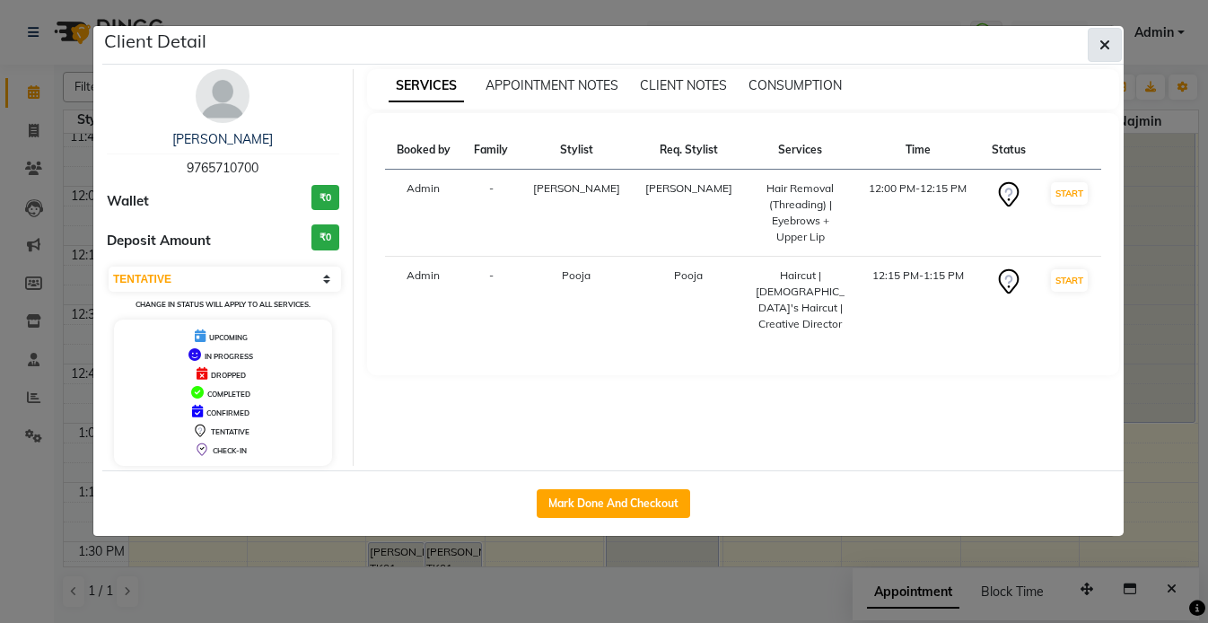
click at [1105, 51] on icon "button" at bounding box center [1104, 45] width 11 height 14
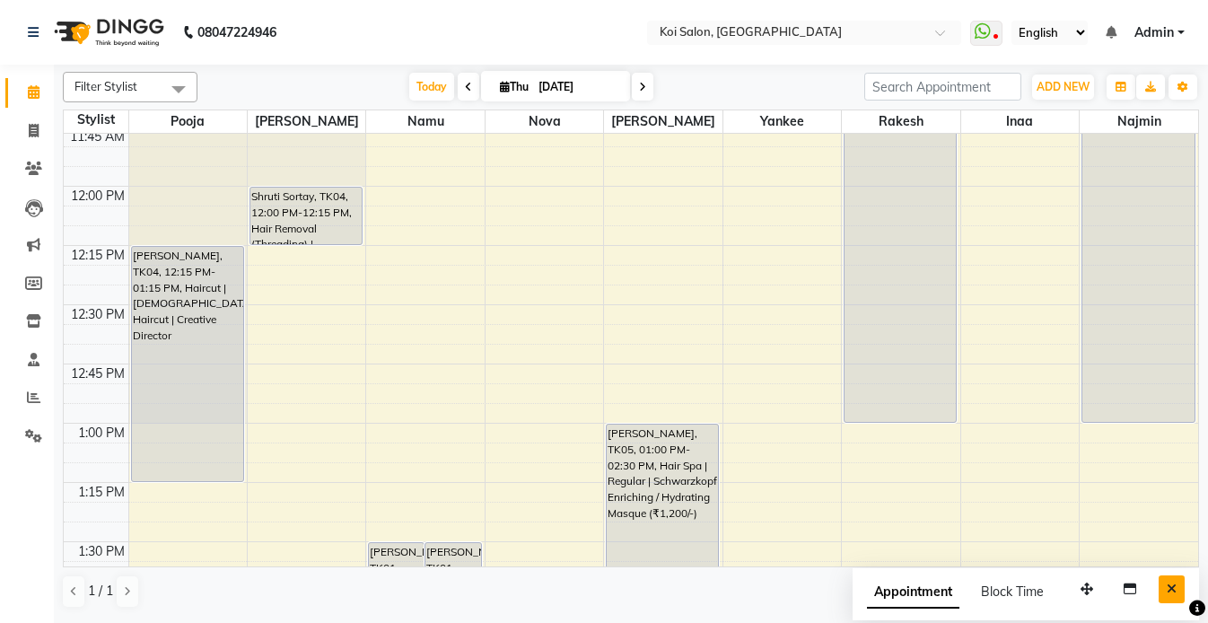
click at [1169, 583] on icon "Close" at bounding box center [1172, 588] width 10 height 13
click at [418, 75] on span "Today" at bounding box center [431, 87] width 45 height 28
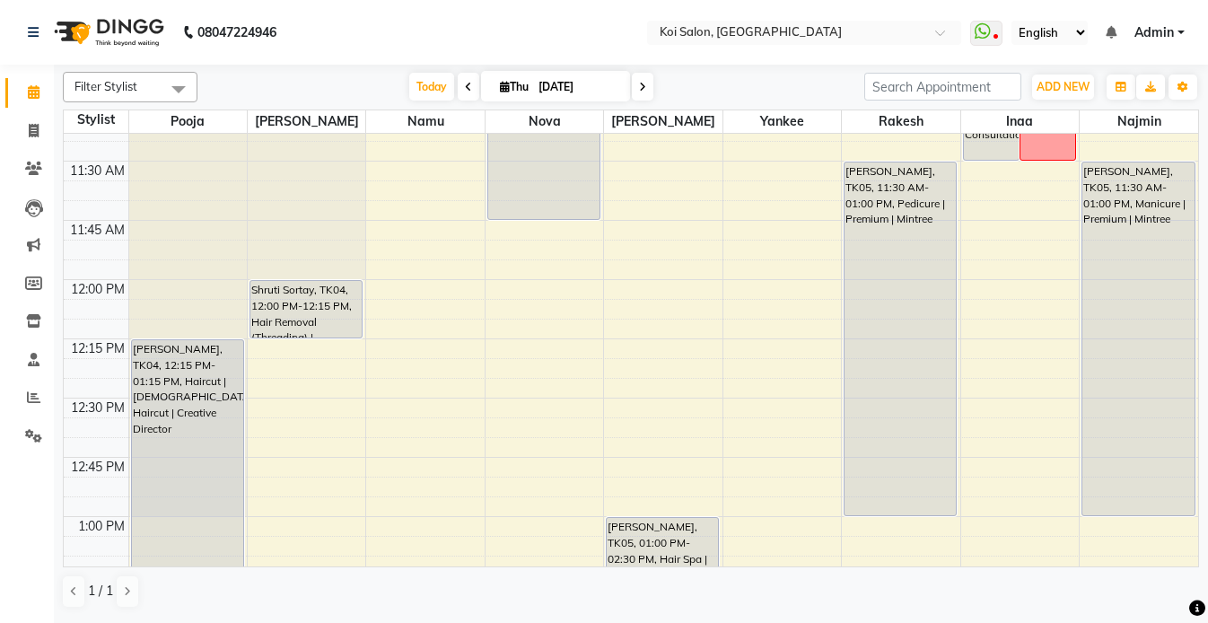
scroll to position [664, 0]
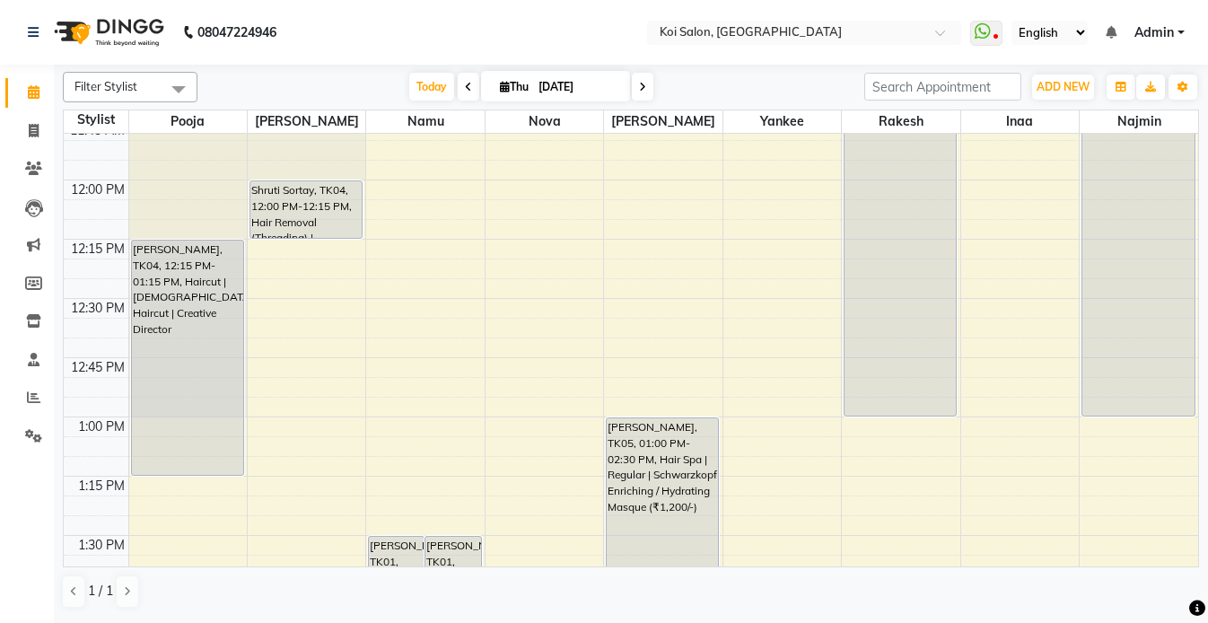
click at [643, 88] on icon at bounding box center [642, 87] width 7 height 11
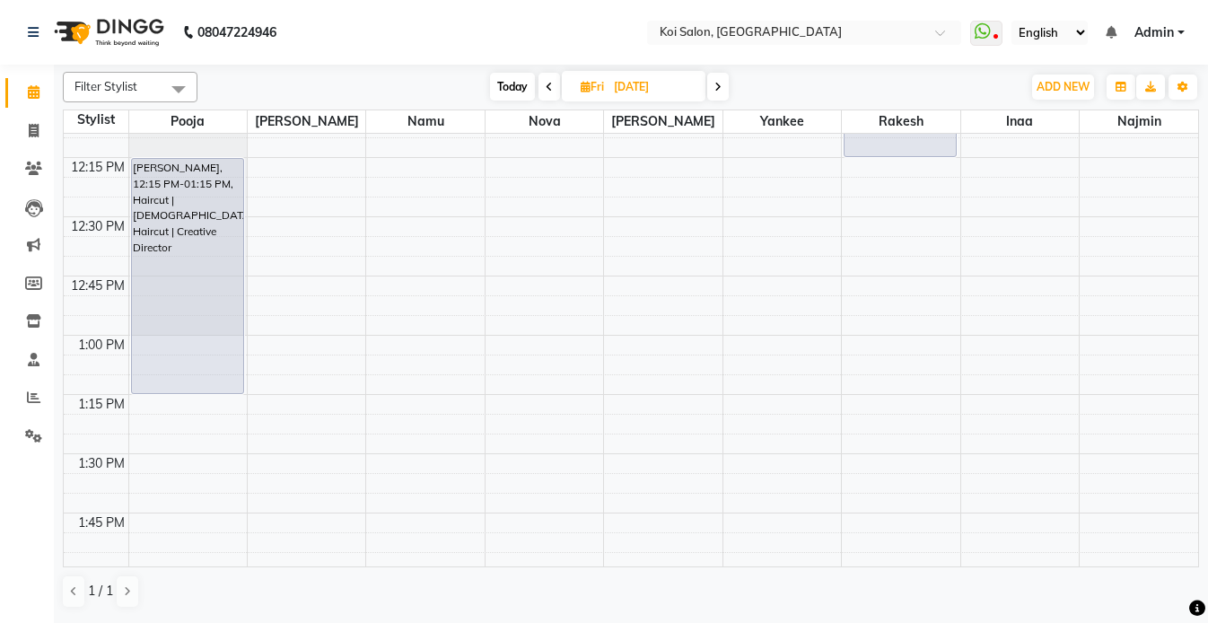
scroll to position [1006, 0]
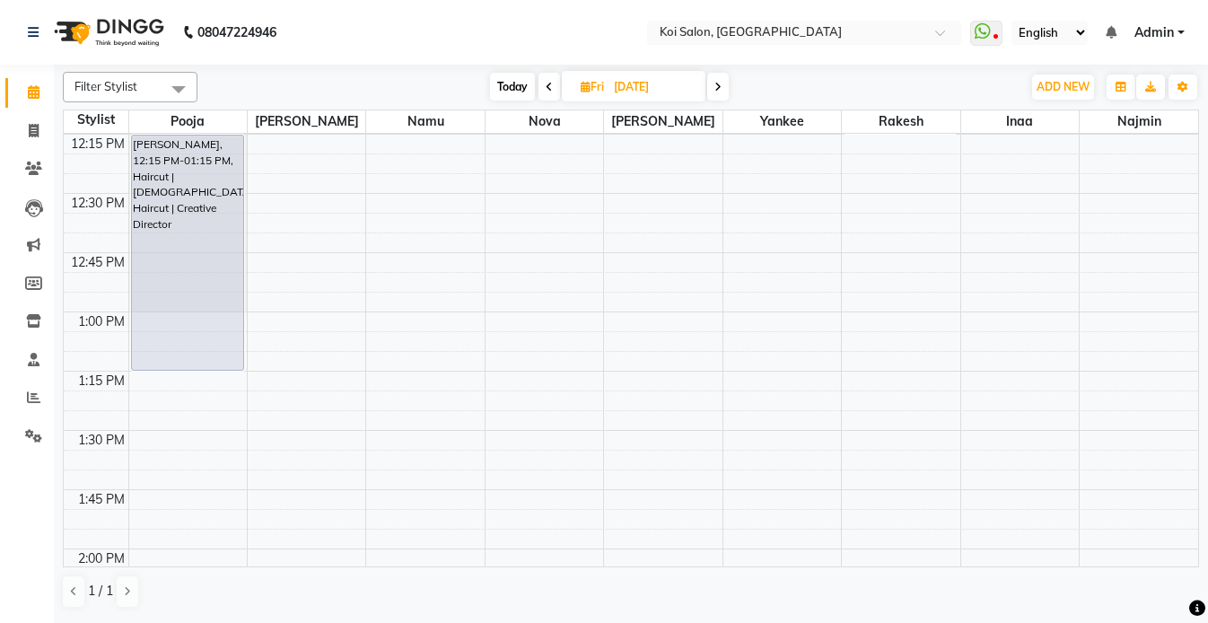
click at [541, 92] on span at bounding box center [550, 87] width 22 height 28
type input "[DATE]"
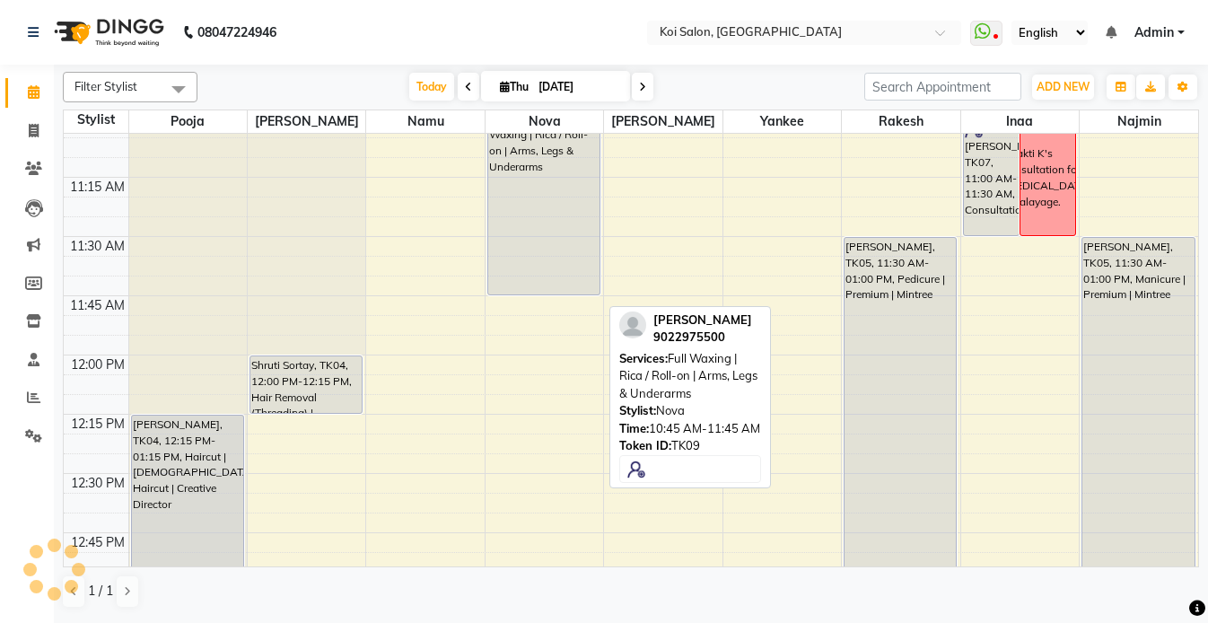
scroll to position [499, 0]
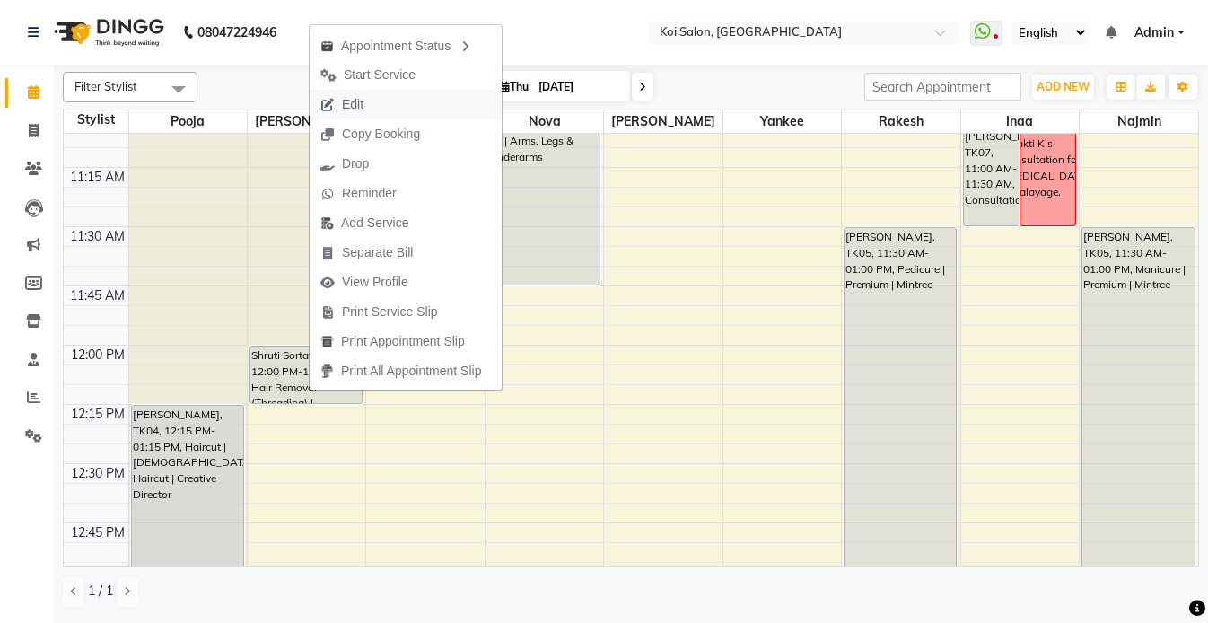
click at [397, 109] on button "Edit" at bounding box center [406, 105] width 192 height 30
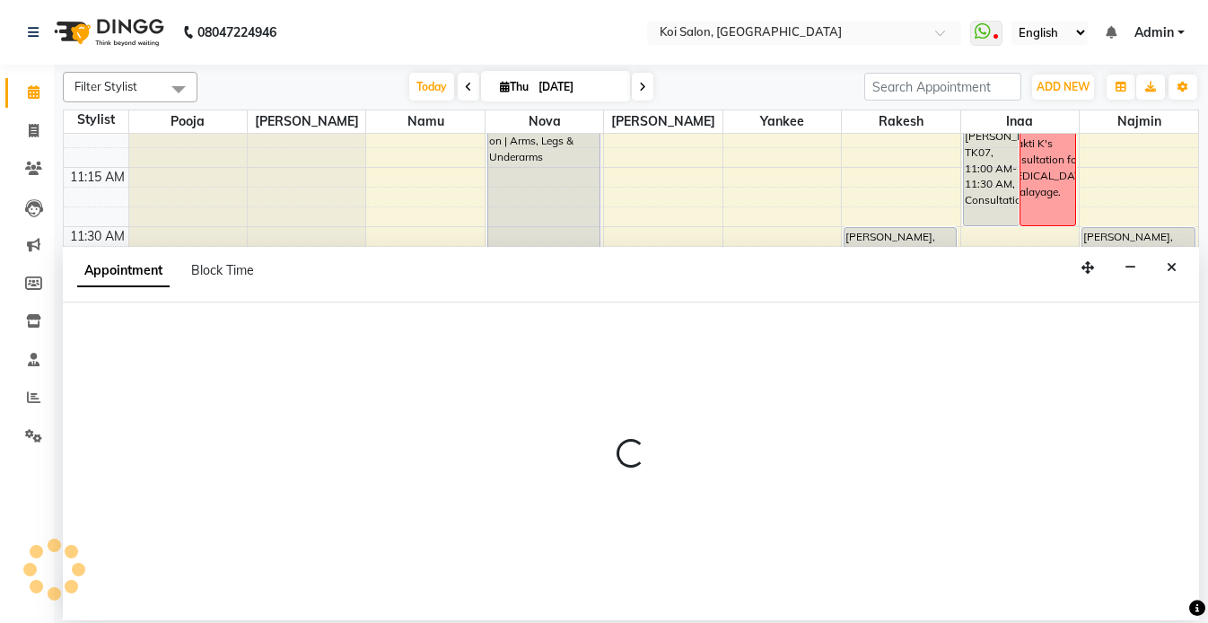
select select "tentative"
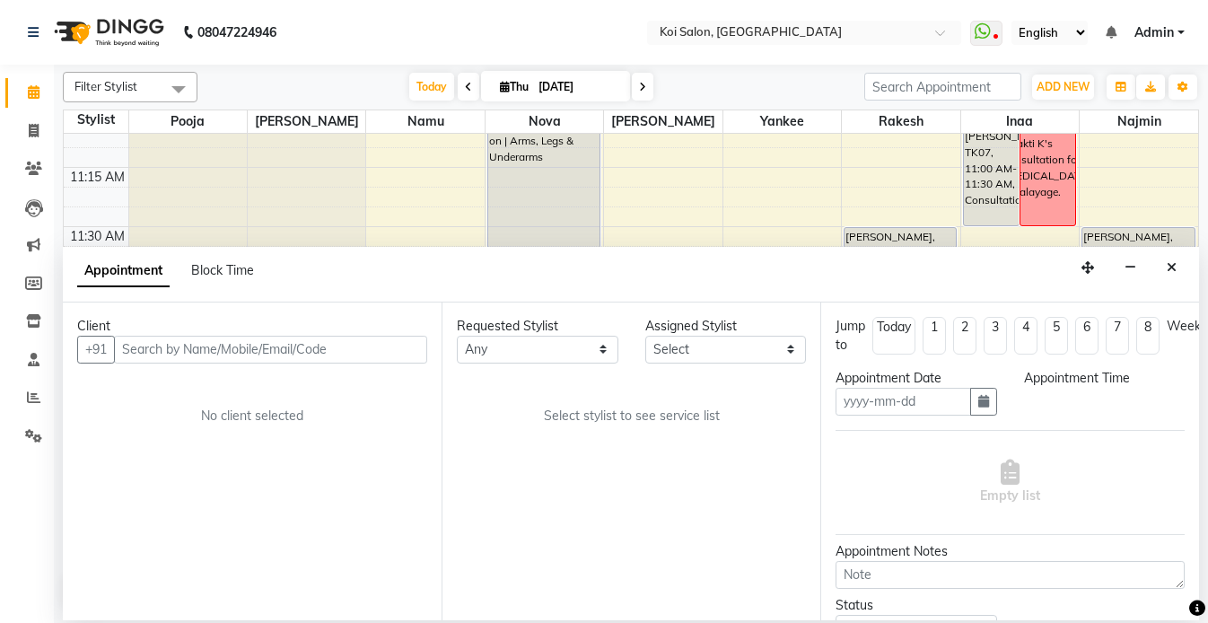
type input "[DATE]"
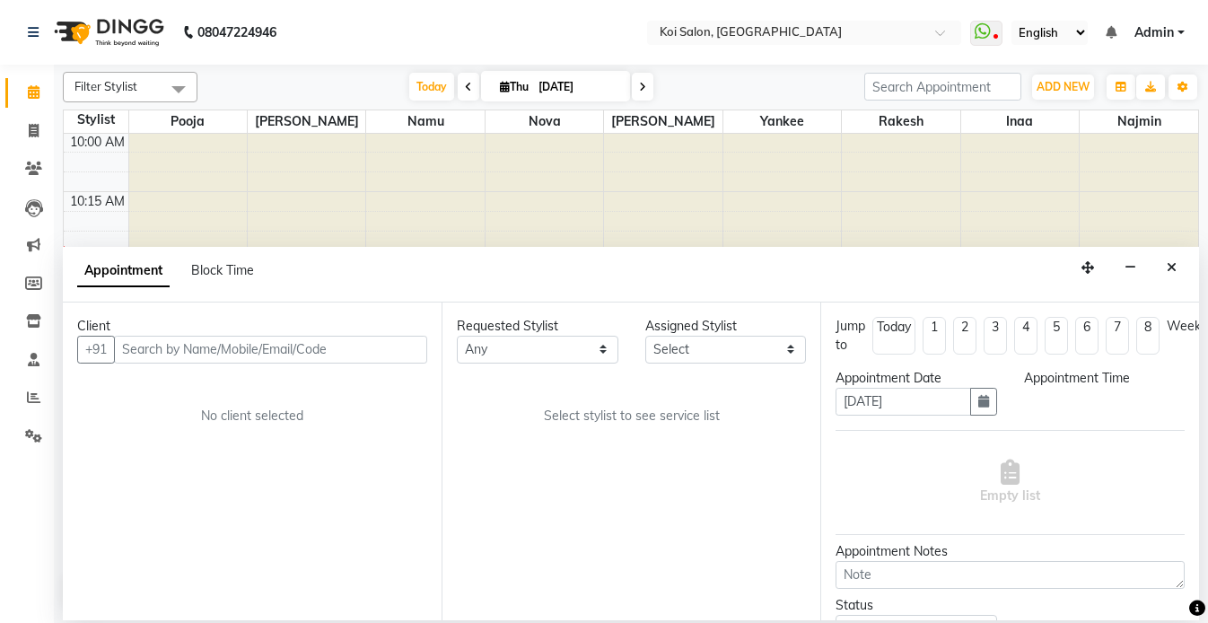
select select "720"
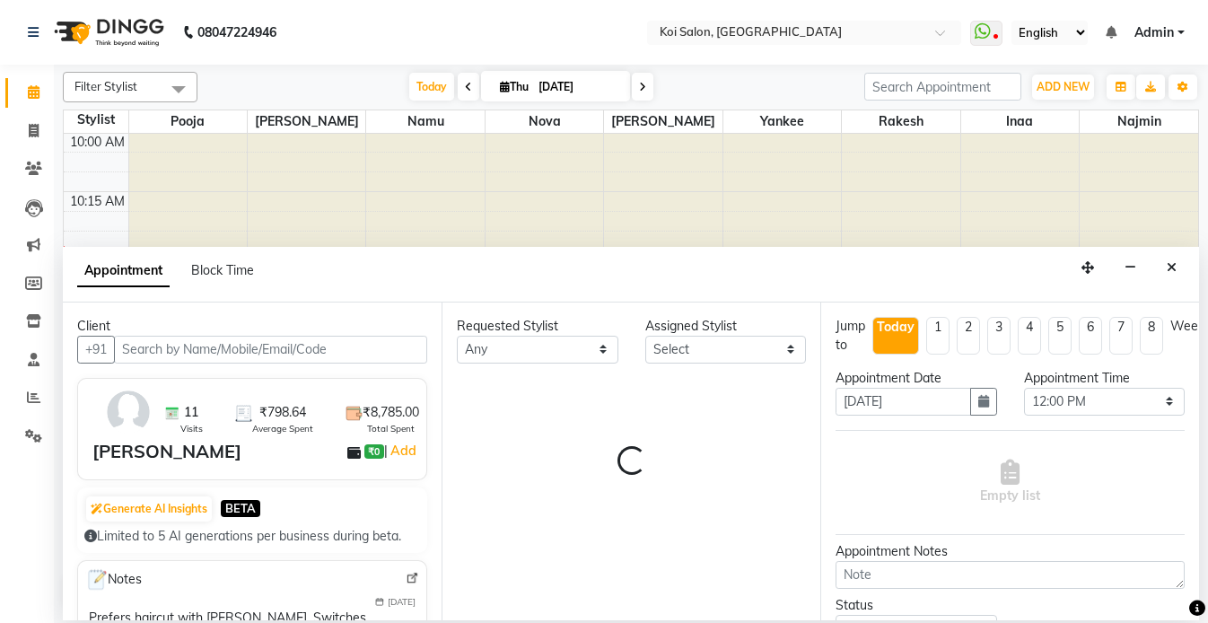
select select "16513"
select select "1406"
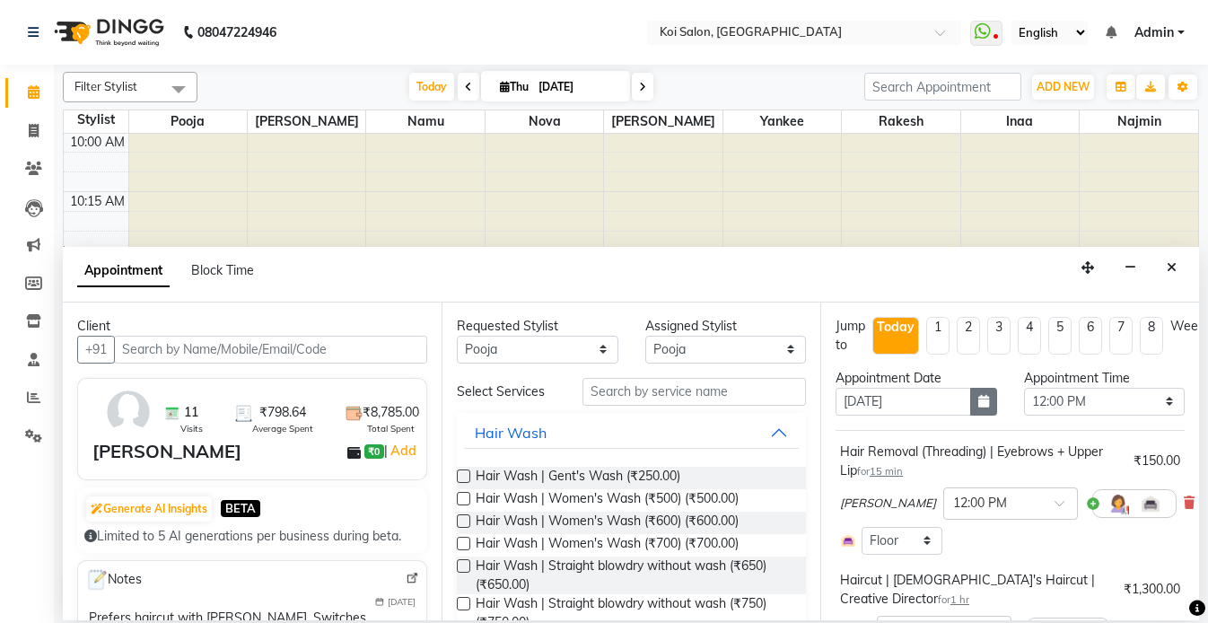
click at [985, 398] on icon "button" at bounding box center [983, 401] width 11 height 13
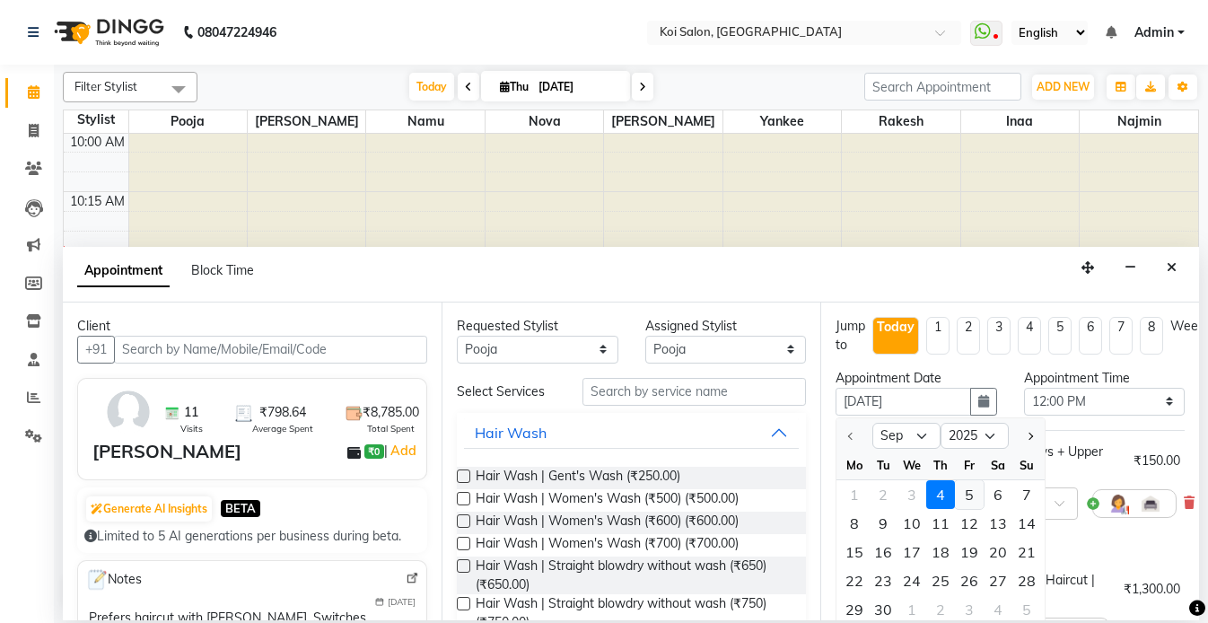
click at [964, 486] on div "5" at bounding box center [969, 494] width 29 height 29
type input "05-09-2025"
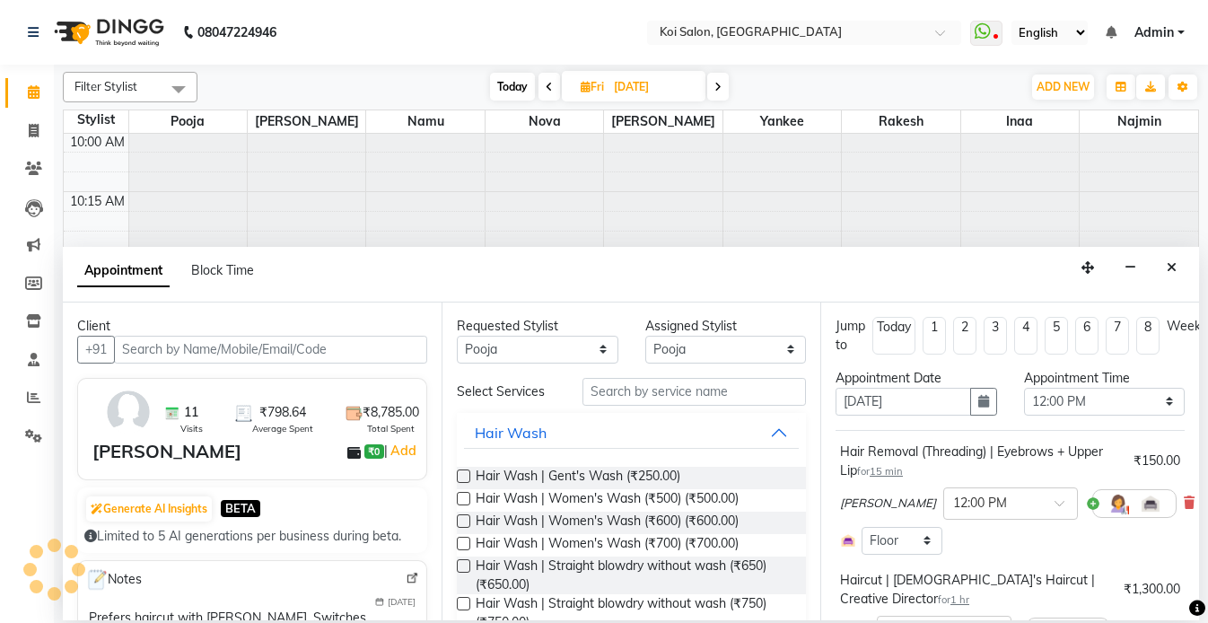
click at [1075, 383] on div "Appointment Time" at bounding box center [1105, 378] width 162 height 19
click at [1070, 407] on select "Select 09:00 AM 09:15 AM 09:30 AM 09:45 AM 10:00 AM 10:15 AM 10:30 AM 10:45 AM …" at bounding box center [1105, 402] width 162 height 28
select select "780"
click at [1024, 388] on select "Select 09:00 AM 09:15 AM 09:30 AM 09:45 AM 10:00 AM 10:15 AM 10:30 AM 10:45 AM …" at bounding box center [1105, 402] width 162 height 28
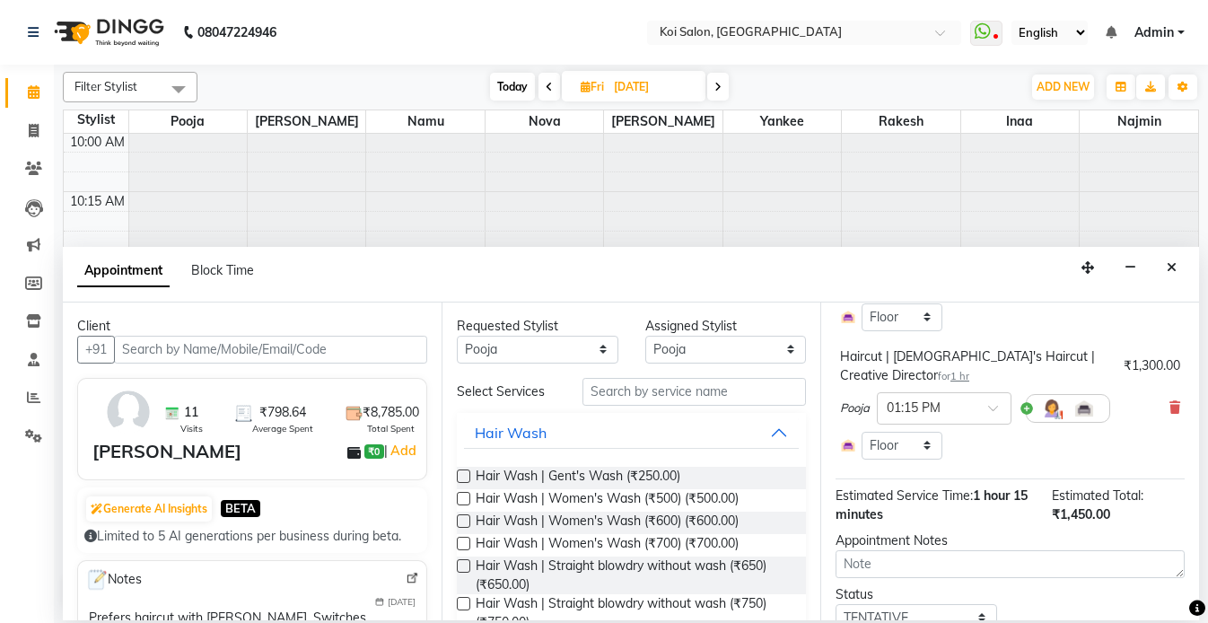
scroll to position [295, 0]
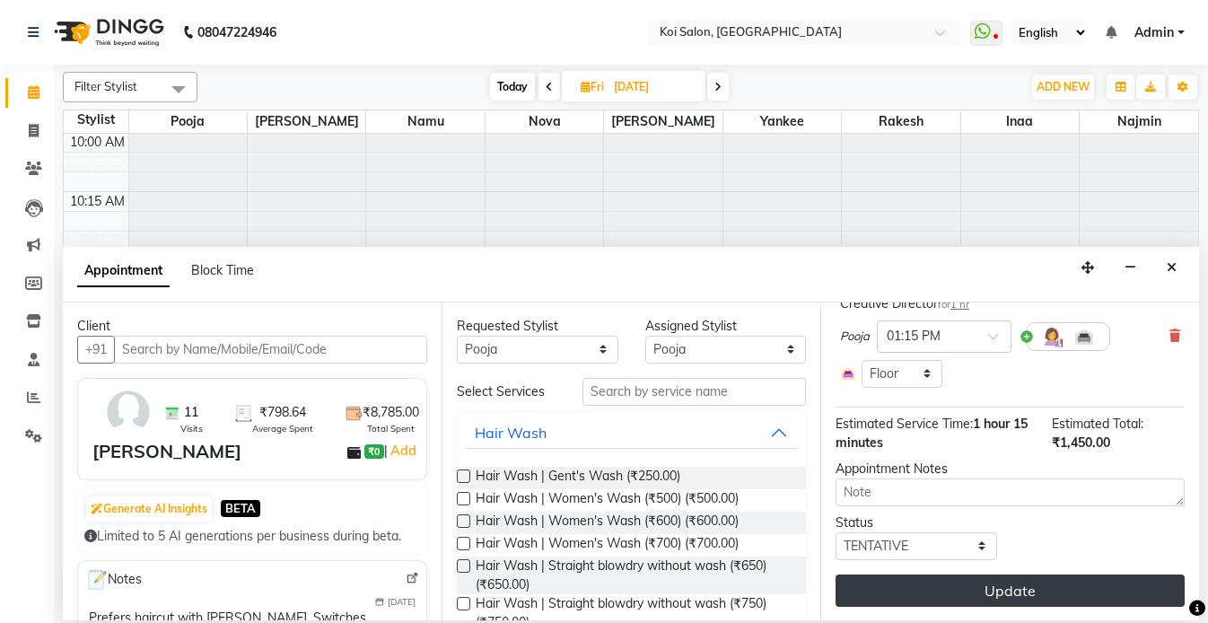
click at [996, 595] on button "Update" at bounding box center [1010, 590] width 349 height 32
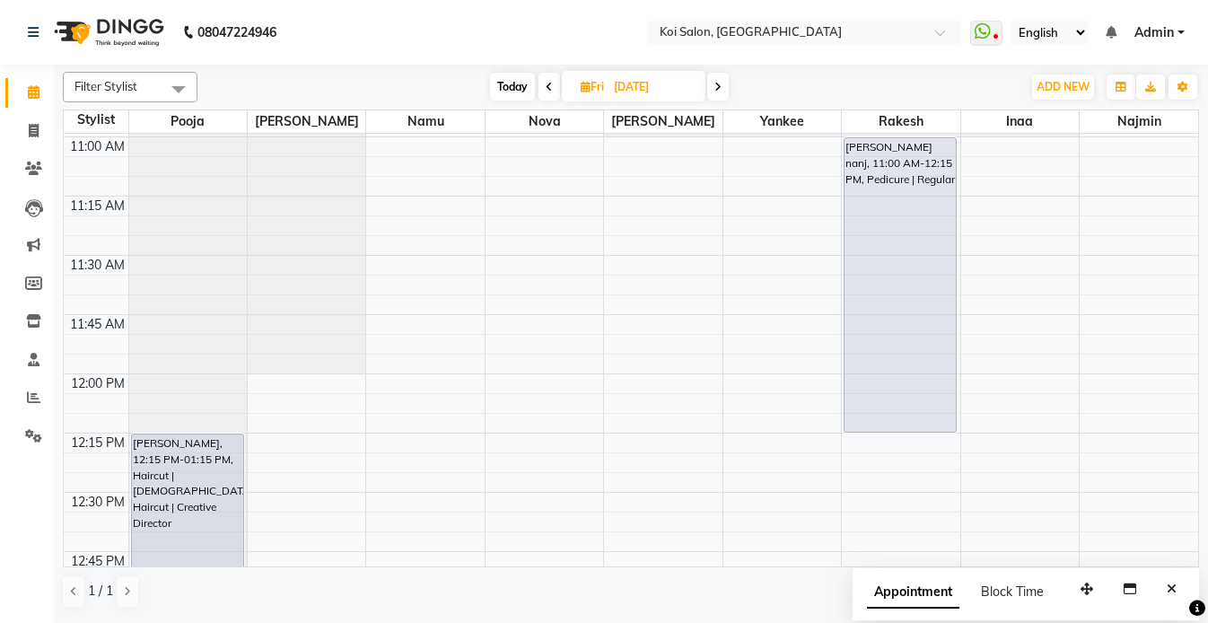
scroll to position [570, 0]
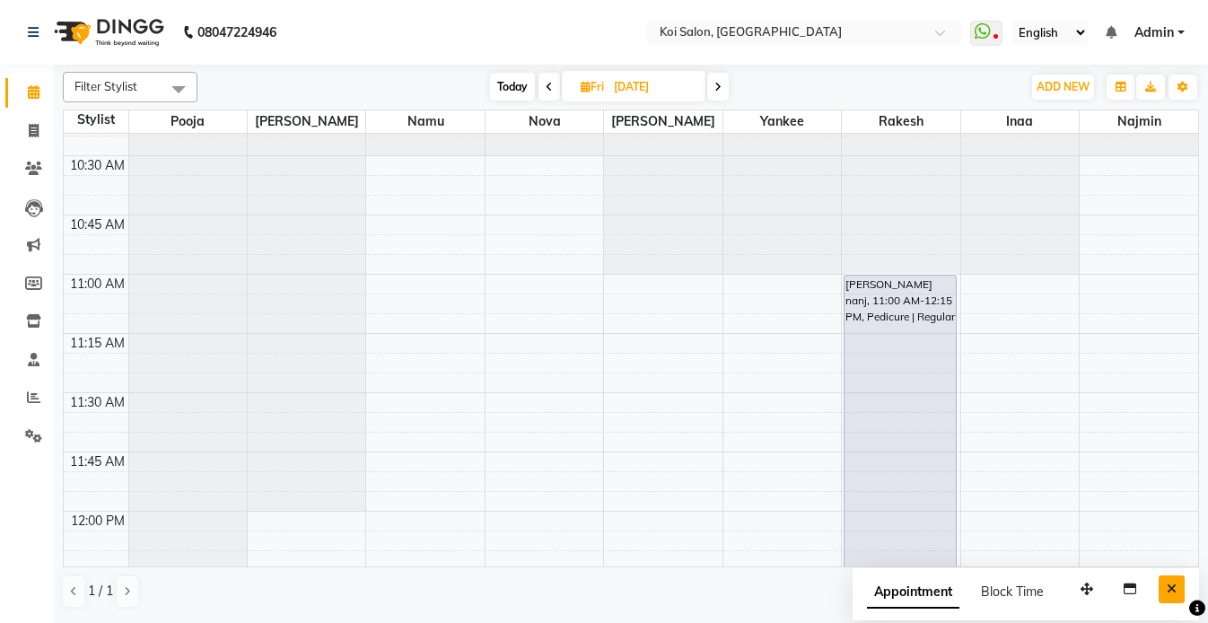
click at [1175, 589] on icon "Close" at bounding box center [1172, 588] width 10 height 13
click at [1190, 85] on button "Toggle Dropdown" at bounding box center [1183, 86] width 29 height 25
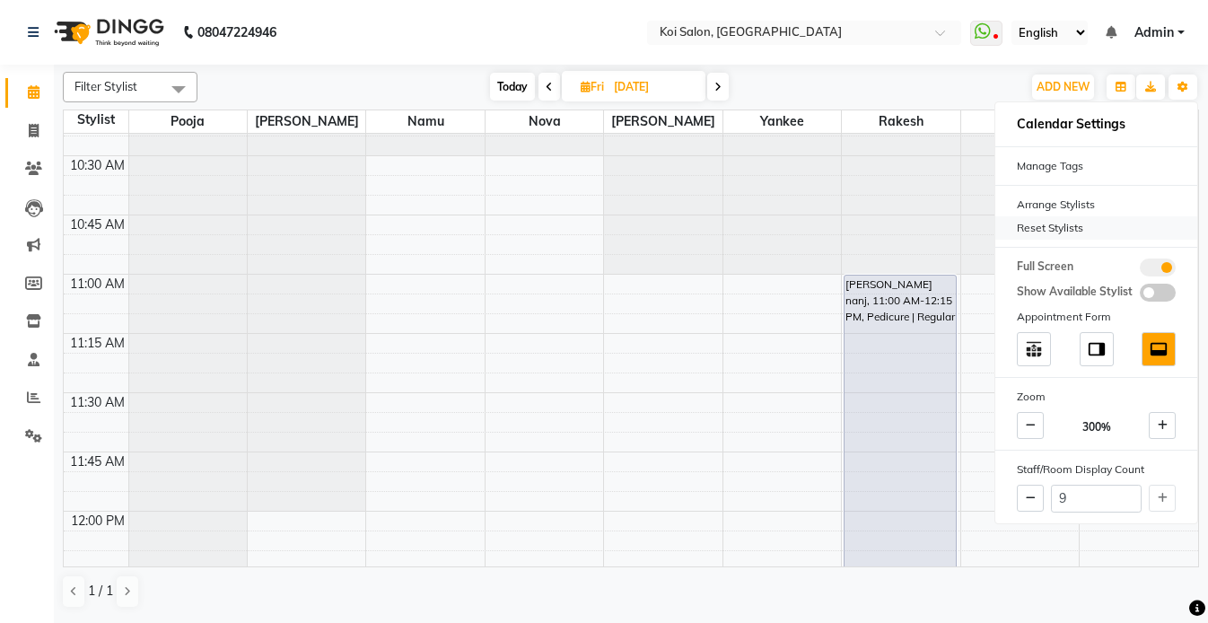
click at [1050, 233] on div "Reset Stylists" at bounding box center [1096, 227] width 202 height 23
click at [487, 38] on nav "08047224946 Select Location × Koi Salon, Kalyani Nagar WhatsApp Status ✕ Status…" at bounding box center [604, 32] width 1208 height 65
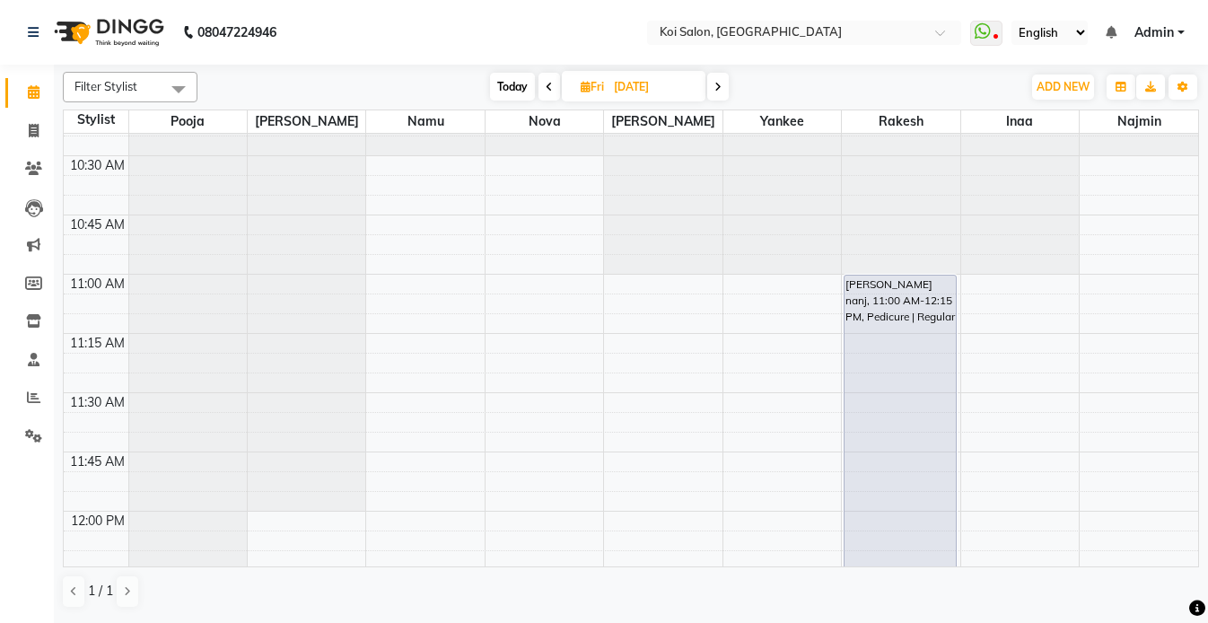
click at [523, 88] on span "Today" at bounding box center [512, 87] width 45 height 28
type input "[DATE]"
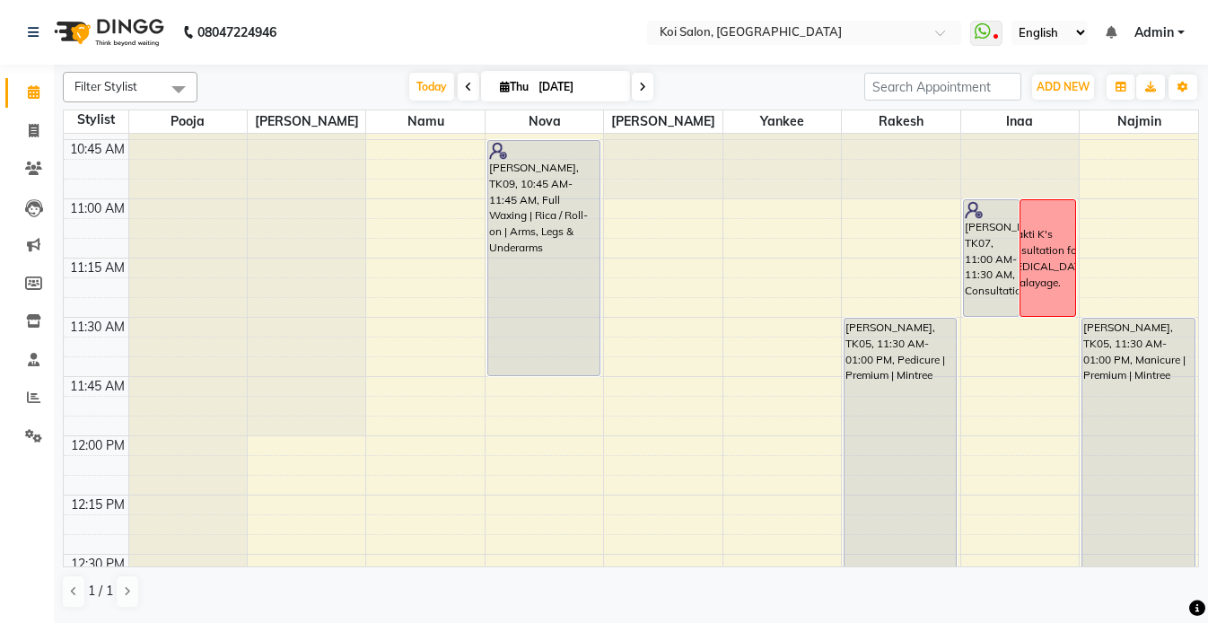
scroll to position [415, 0]
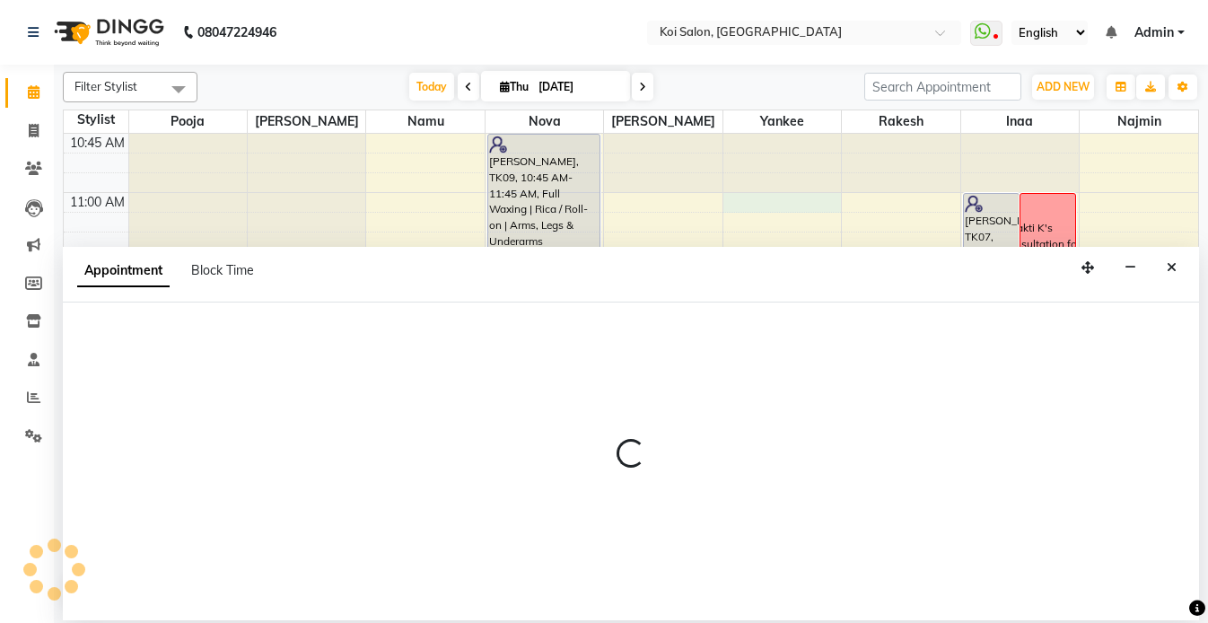
select select "34434"
select select "tentative"
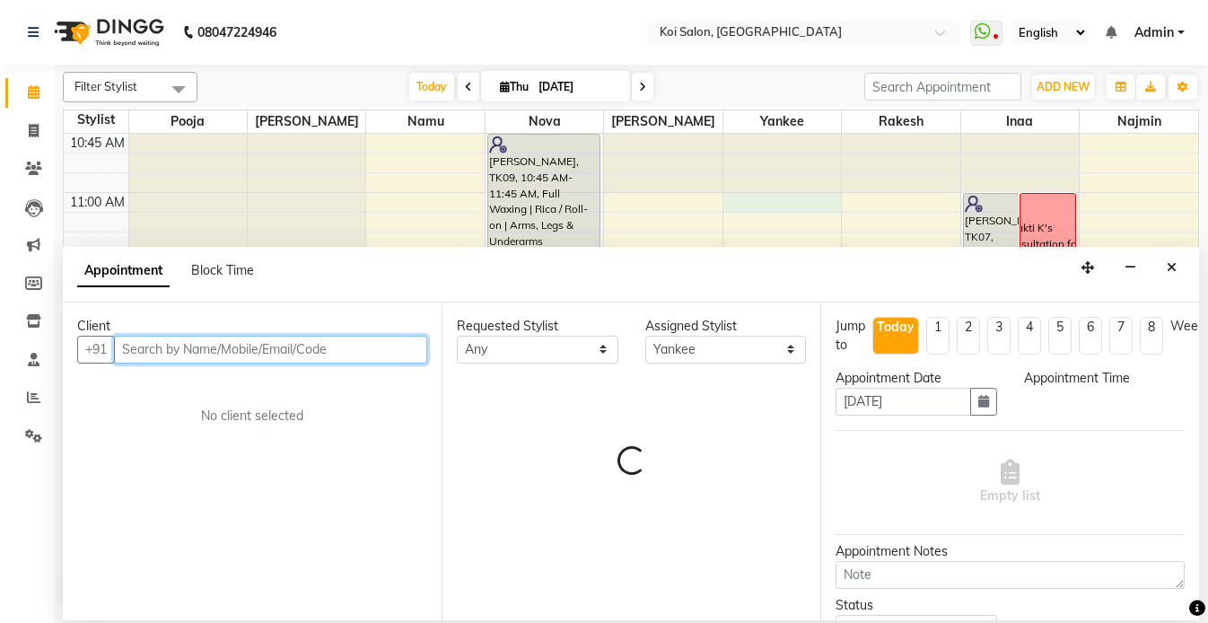
select select "660"
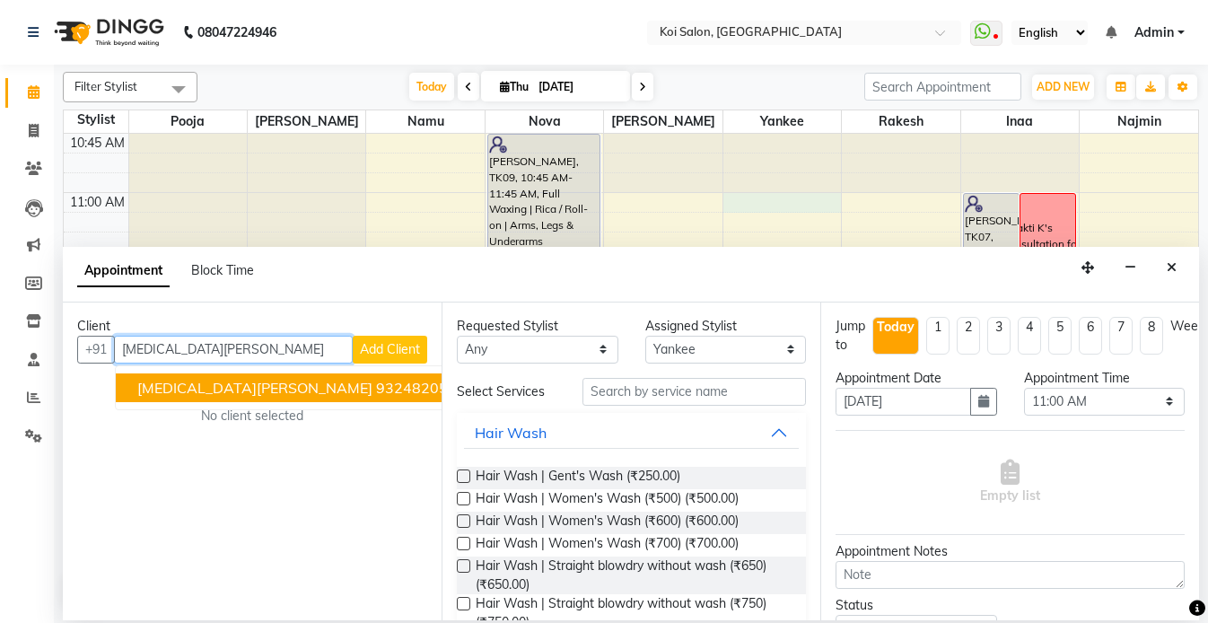
click at [376, 393] on ngb-highlight "9324820583" at bounding box center [421, 388] width 90 height 18
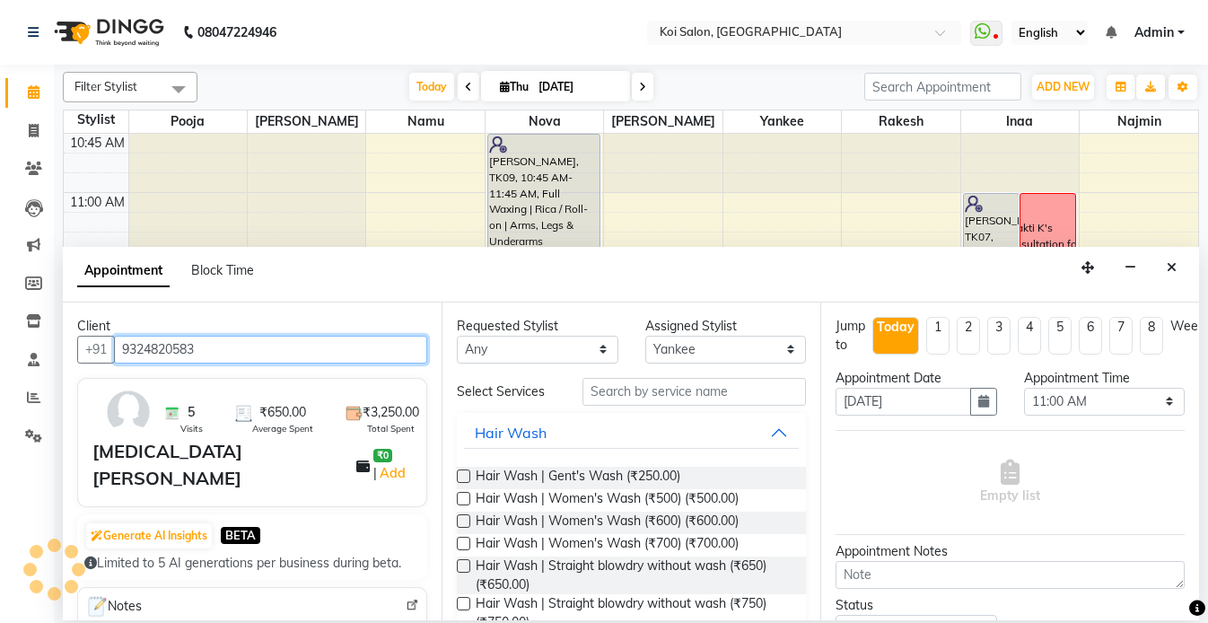
type input "9324820583"
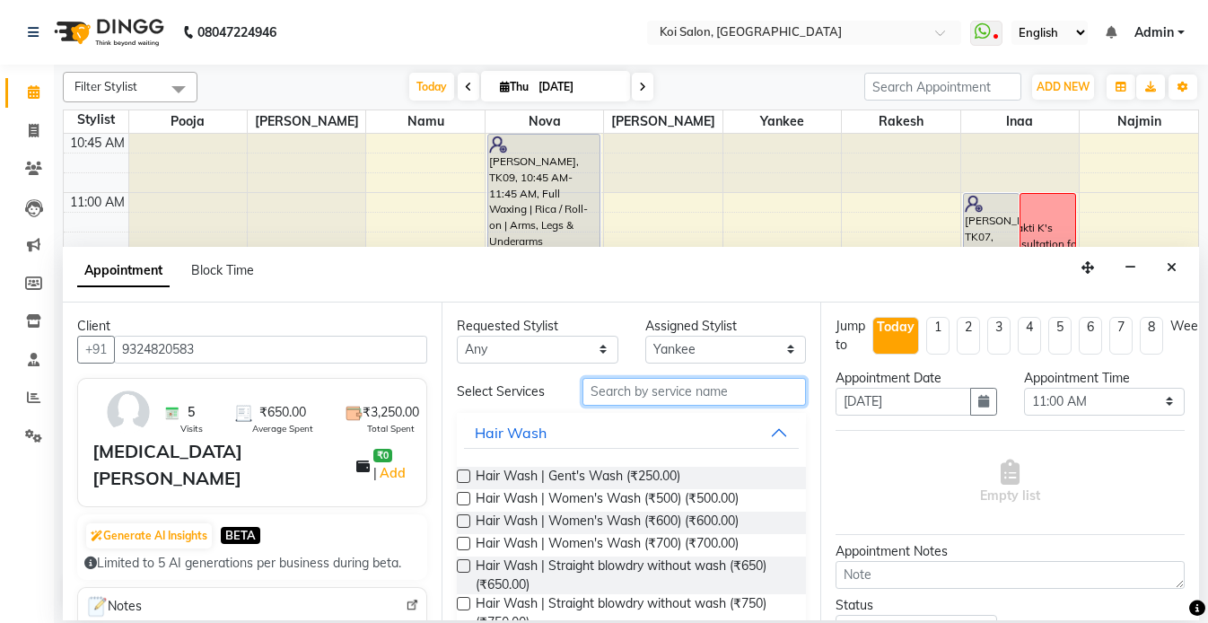
click at [700, 394] on input "text" at bounding box center [693, 392] width 223 height 28
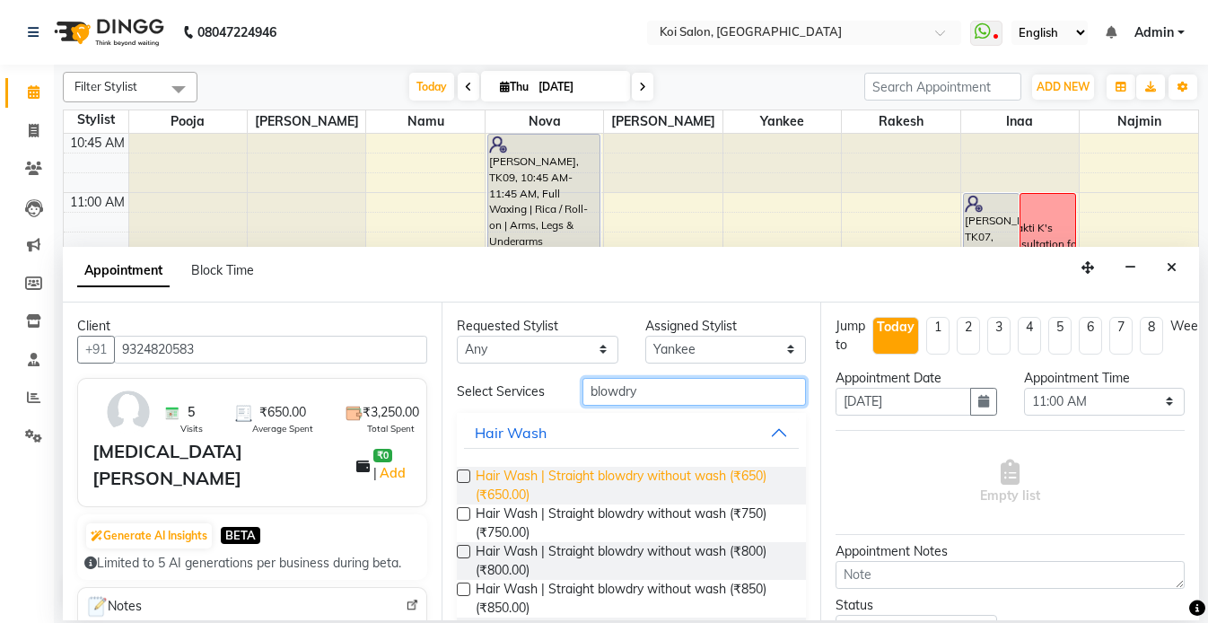
type input "blowdry"
click at [714, 484] on span "Hair Wash | Straight blowdry without wash (₹650) (₹650.00)" at bounding box center [634, 486] width 316 height 38
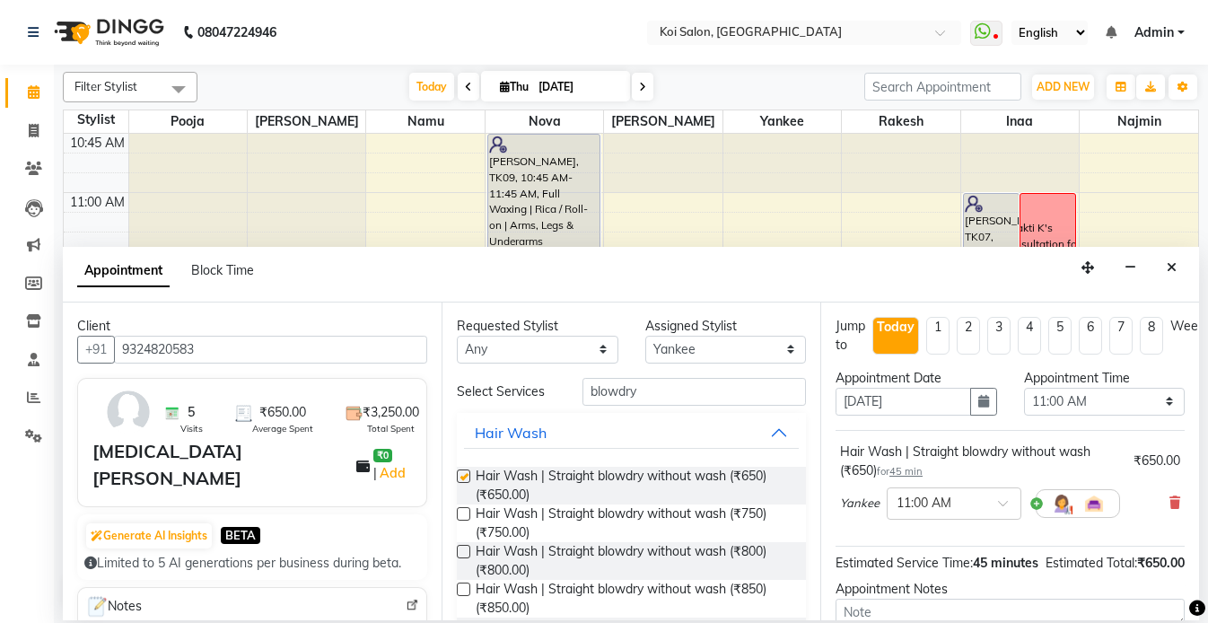
checkbox input "false"
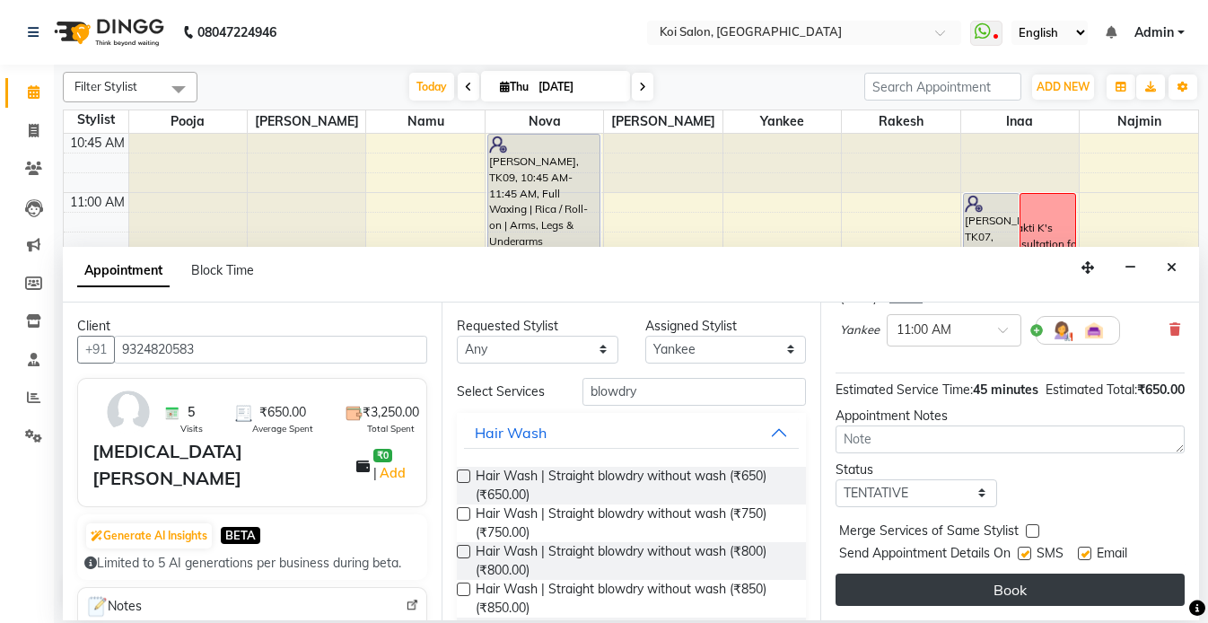
click at [996, 587] on button "Book" at bounding box center [1010, 590] width 349 height 32
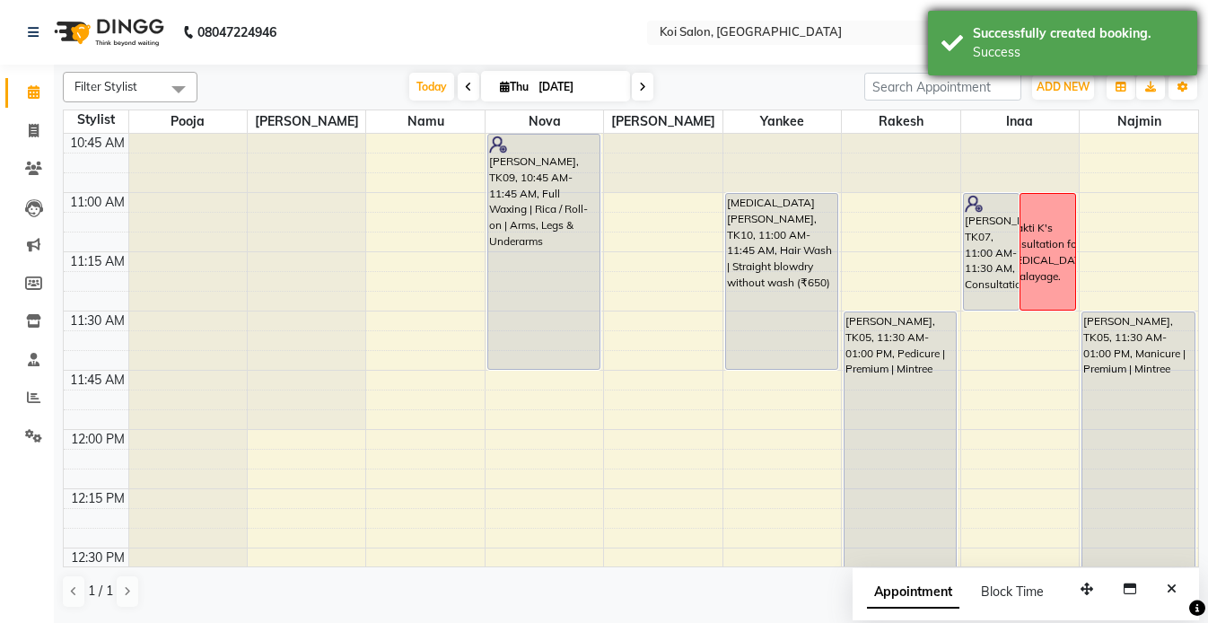
click at [962, 57] on div "Successfully created booking. Success" at bounding box center [1062, 43] width 269 height 65
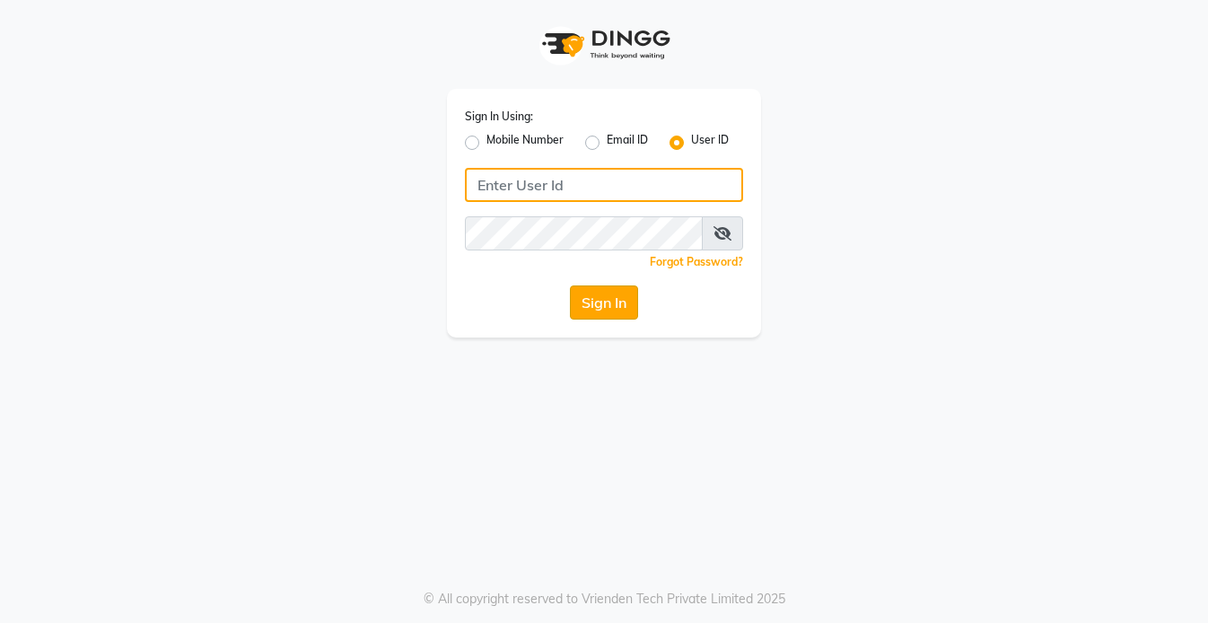
type input "koisalon"
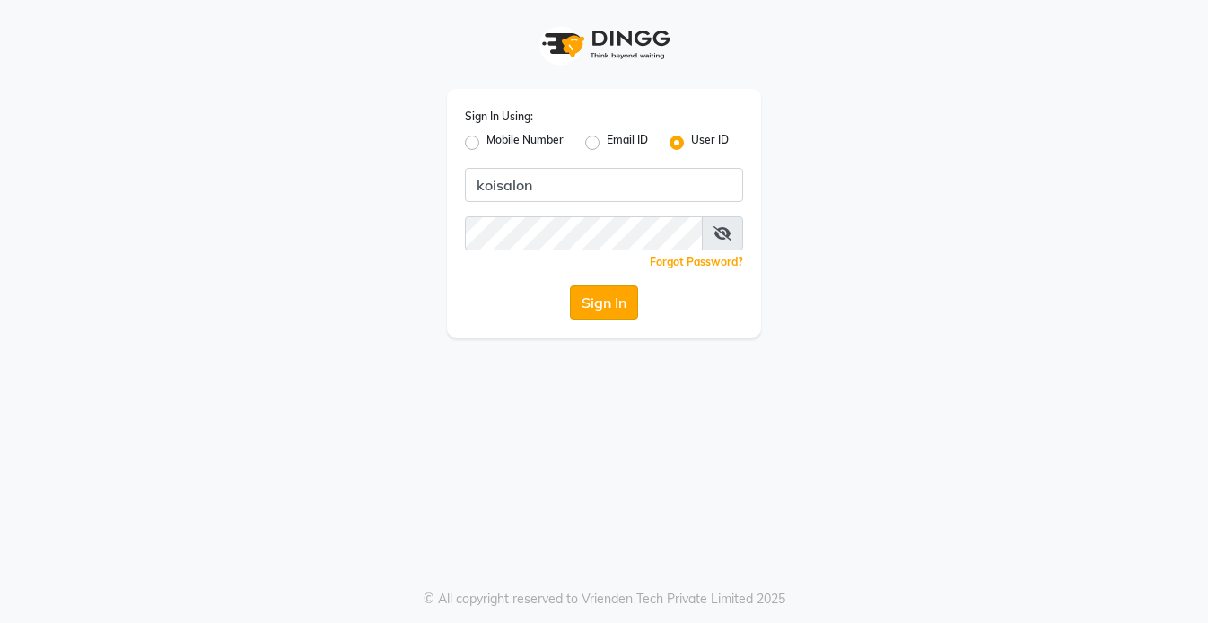
click at [591, 293] on button "Sign In" at bounding box center [604, 302] width 68 height 34
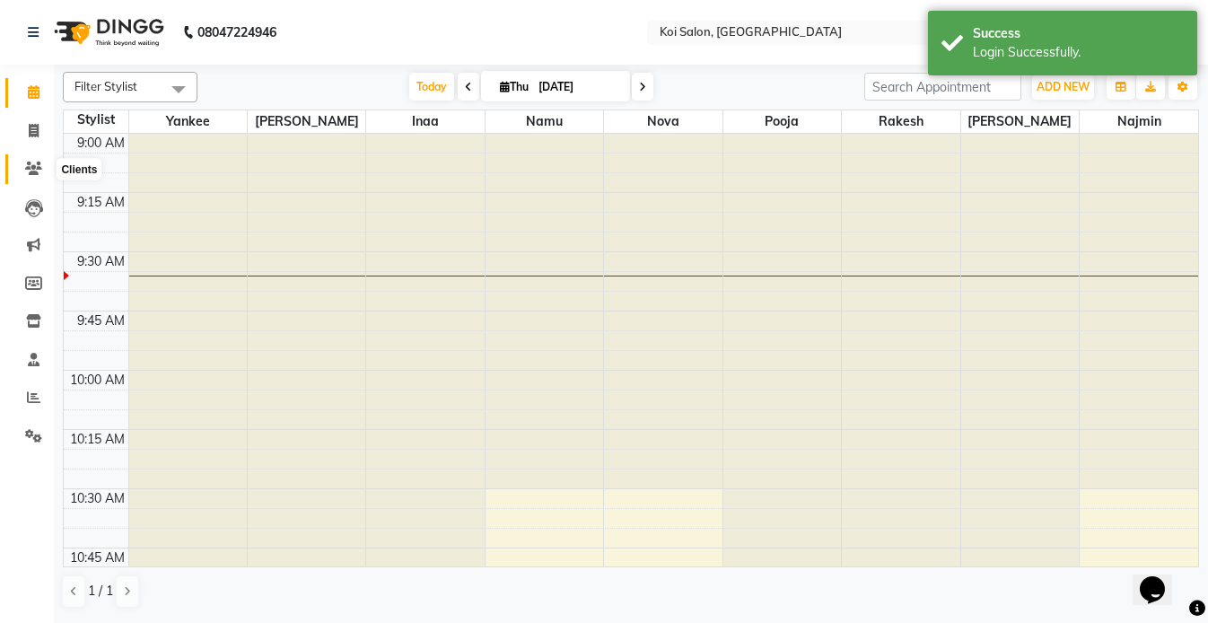
click at [35, 178] on span at bounding box center [33, 169] width 31 height 21
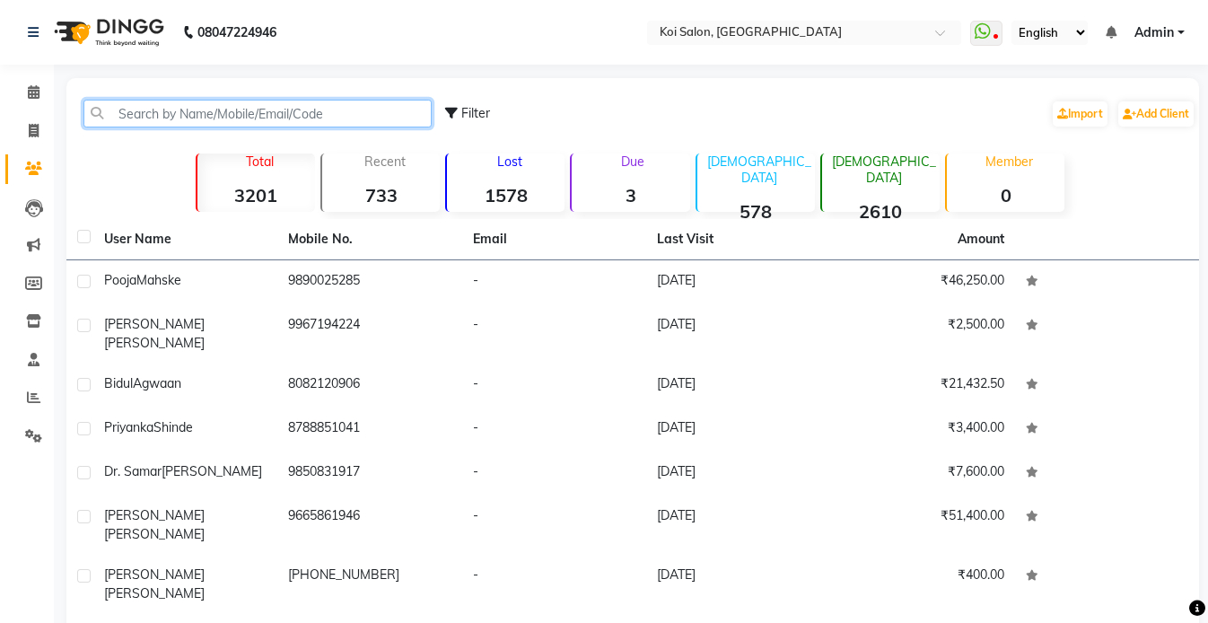
click at [223, 113] on input "text" at bounding box center [257, 114] width 348 height 28
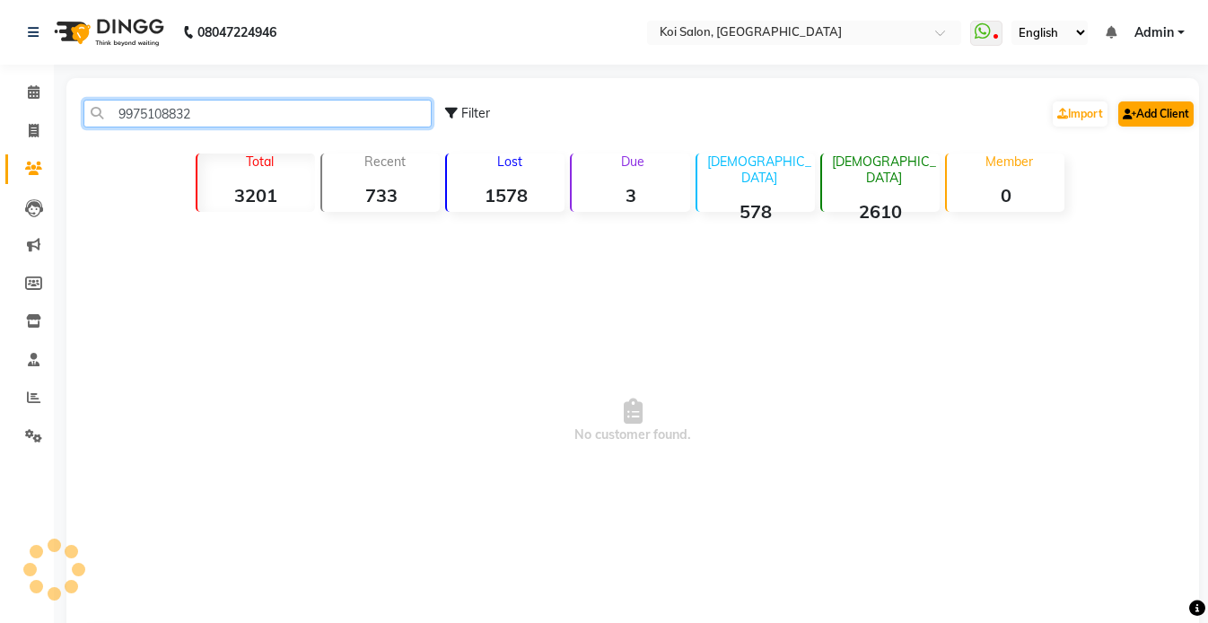
type input "9975108832"
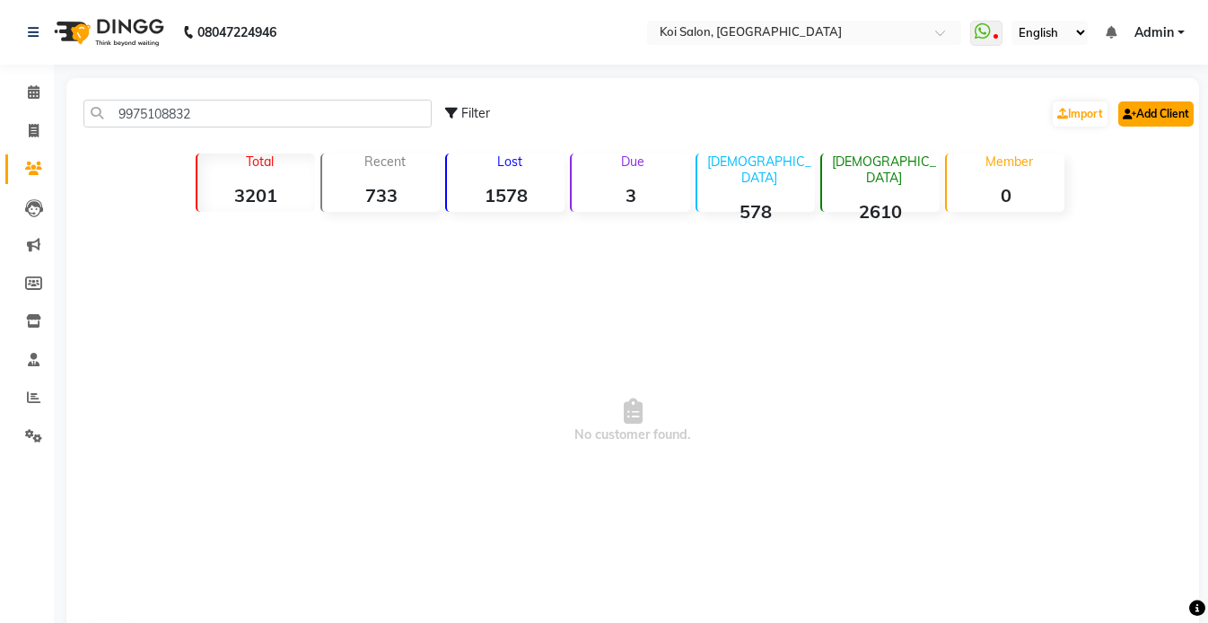
click at [1171, 109] on link "Add Client" at bounding box center [1155, 113] width 75 height 25
select select "22"
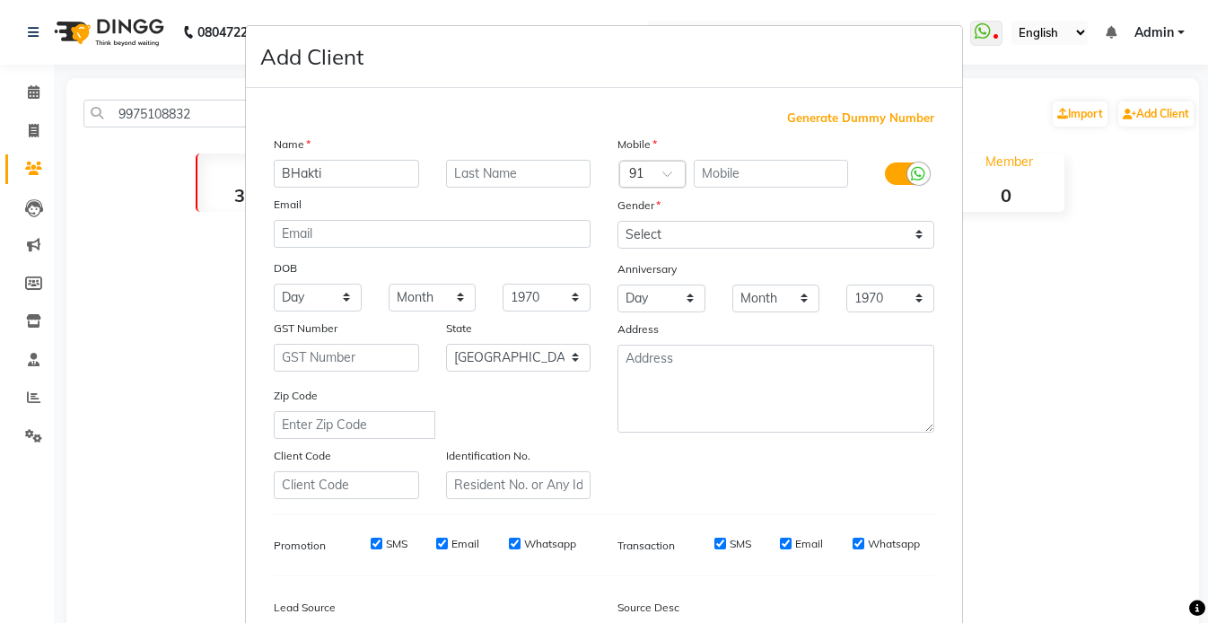
type input "BHakti"
type input "K."
click at [313, 171] on input "BHakti" at bounding box center [346, 174] width 145 height 28
type input "Bhakti"
click at [757, 162] on input "text" at bounding box center [771, 174] width 155 height 28
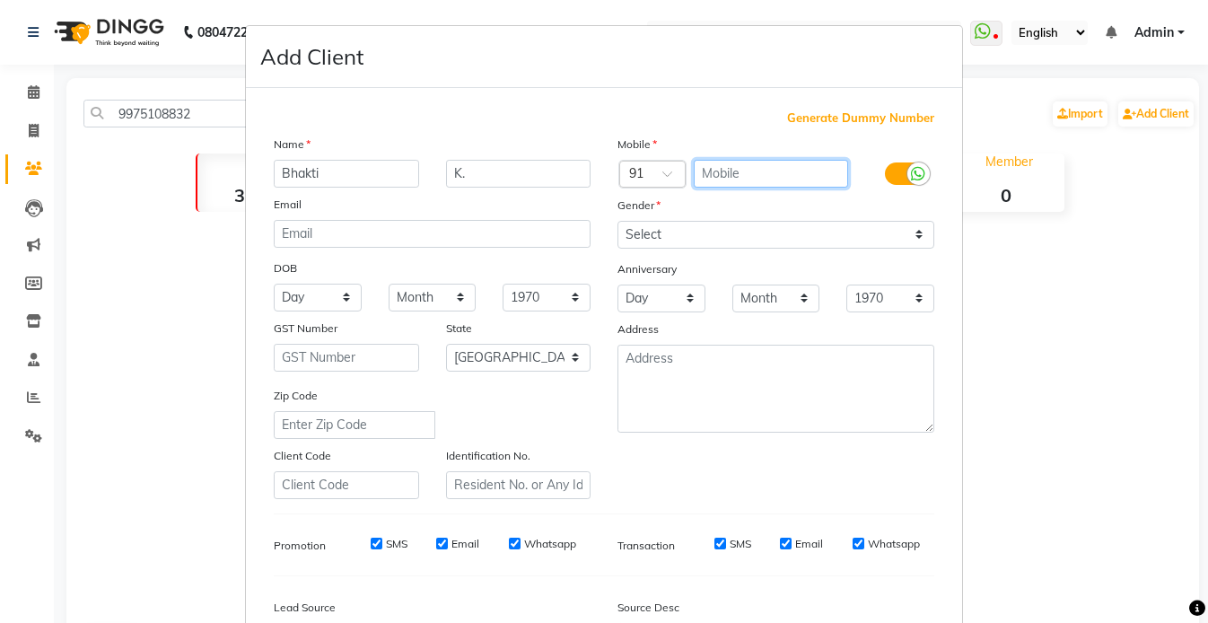
paste input "9975108832"
type input "9975108832"
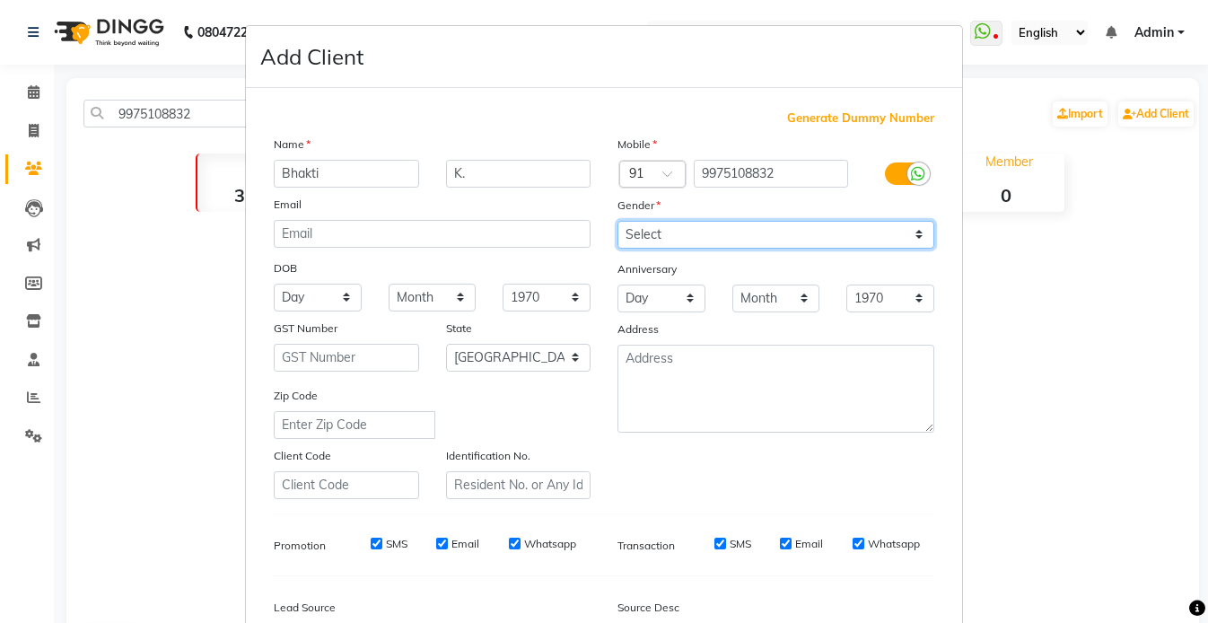
click at [694, 241] on select "Select [DEMOGRAPHIC_DATA] [DEMOGRAPHIC_DATA] Other Prefer Not To Say" at bounding box center [775, 235] width 317 height 28
select select "[DEMOGRAPHIC_DATA]"
click at [617, 221] on select "Select [DEMOGRAPHIC_DATA] [DEMOGRAPHIC_DATA] Other Prefer Not To Say" at bounding box center [775, 235] width 317 height 28
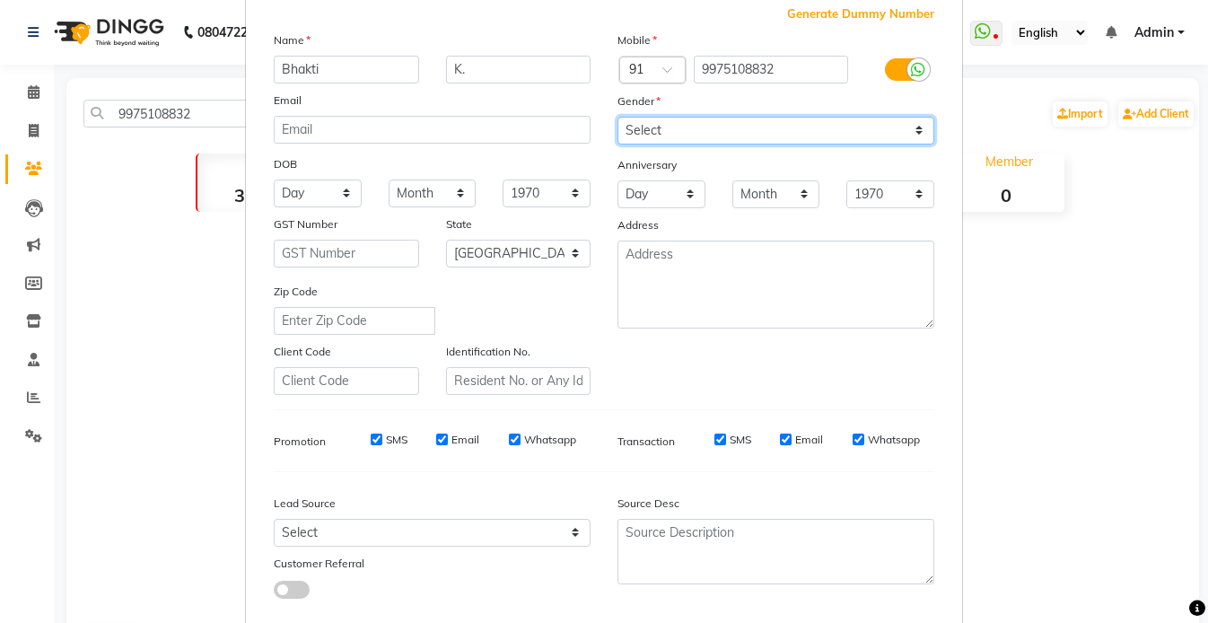
scroll to position [205, 0]
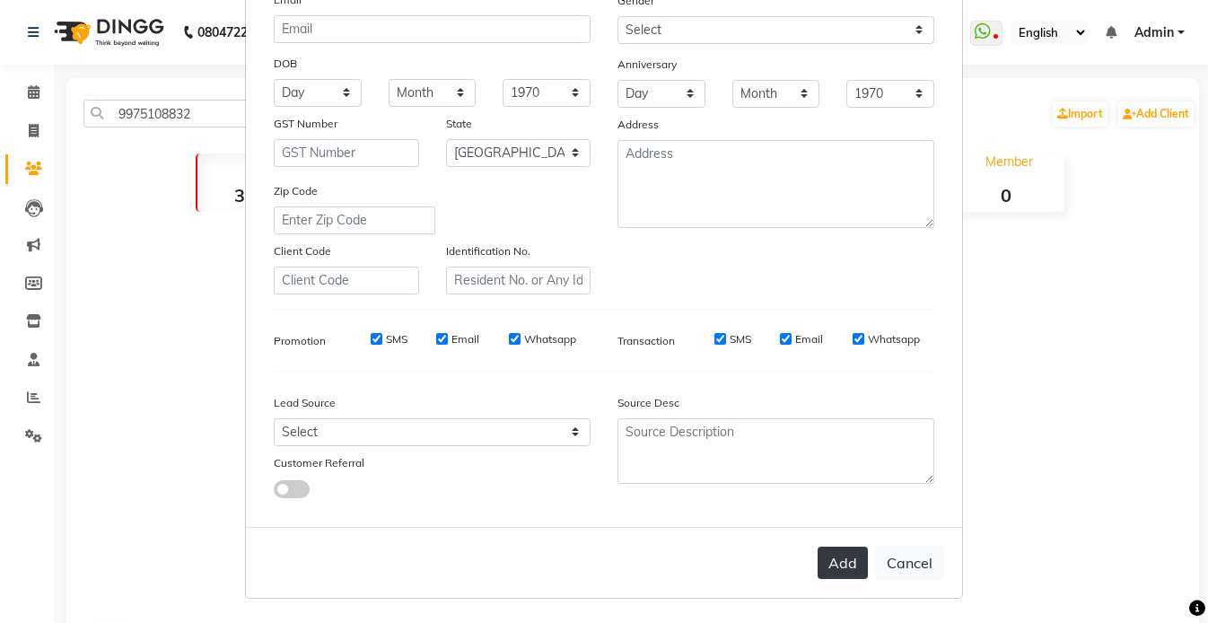
click at [841, 565] on button "Add" at bounding box center [843, 563] width 50 height 32
select select
select select "null"
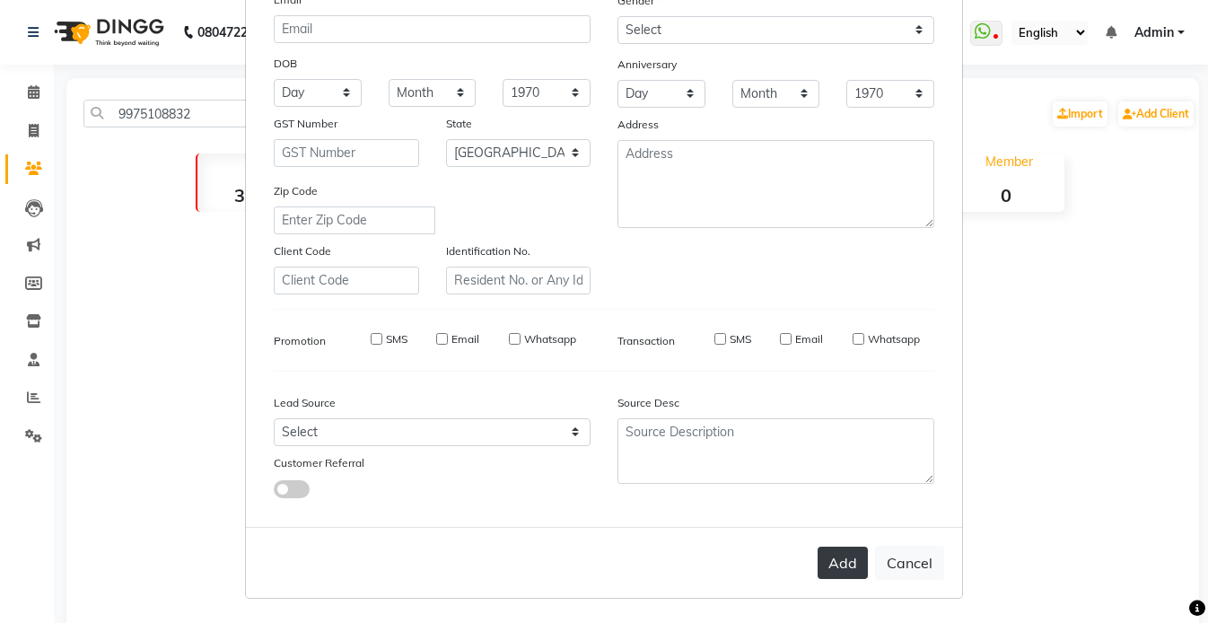
select select
checkbox input "false"
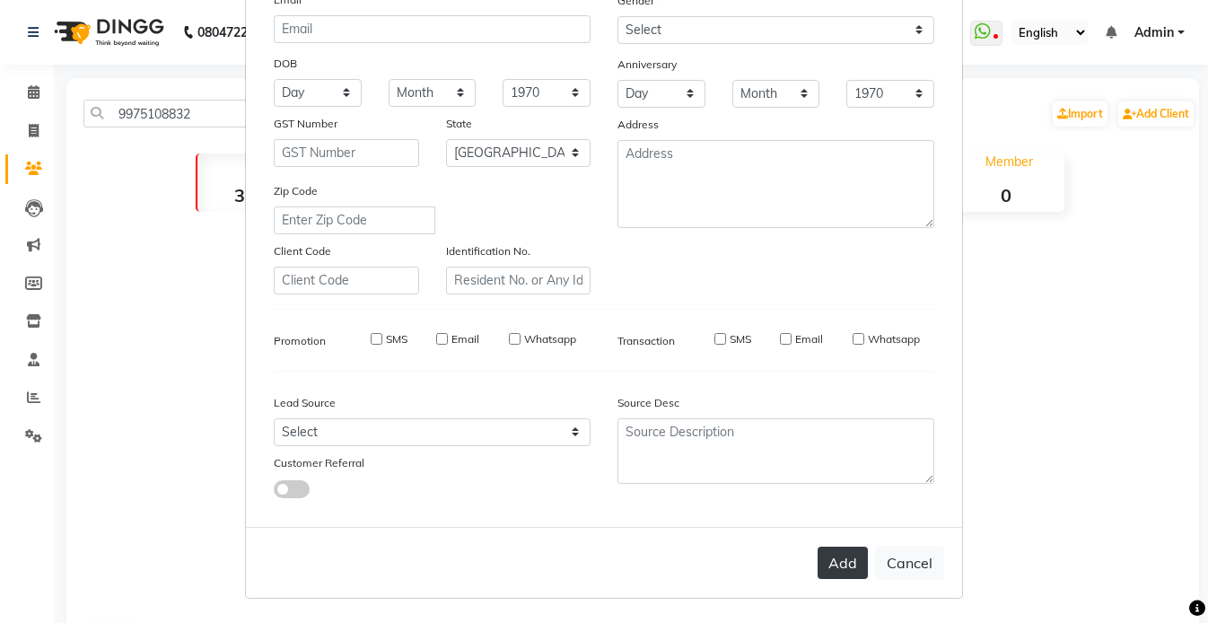
checkbox input "false"
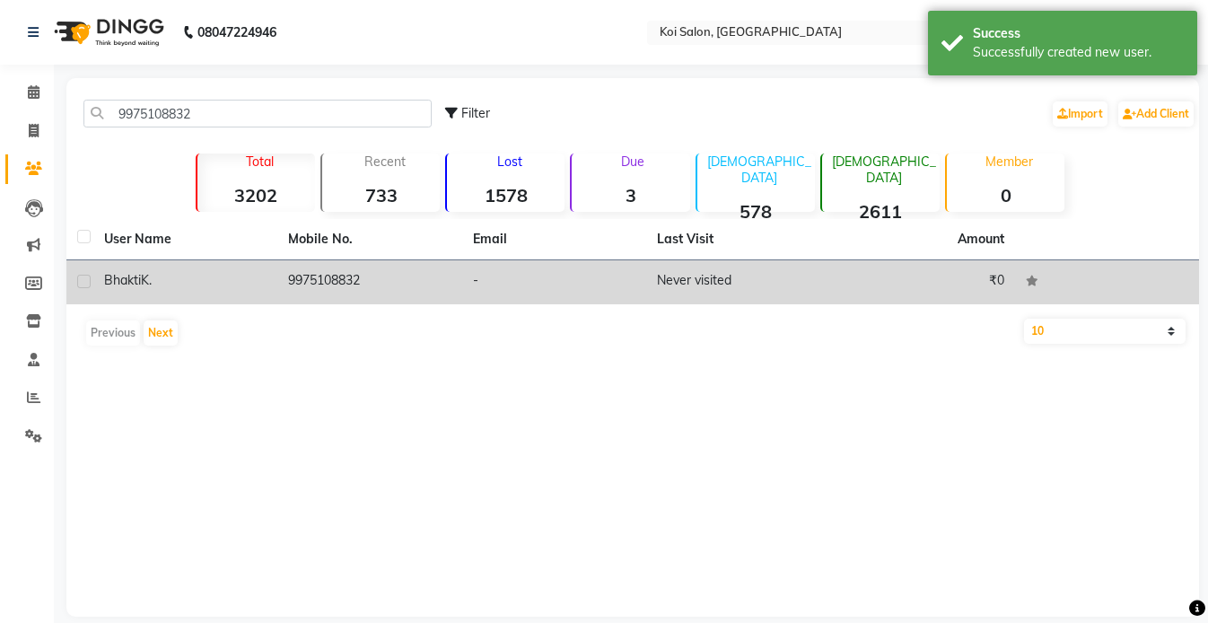
click at [237, 294] on td "[PERSON_NAME]" at bounding box center [185, 282] width 184 height 44
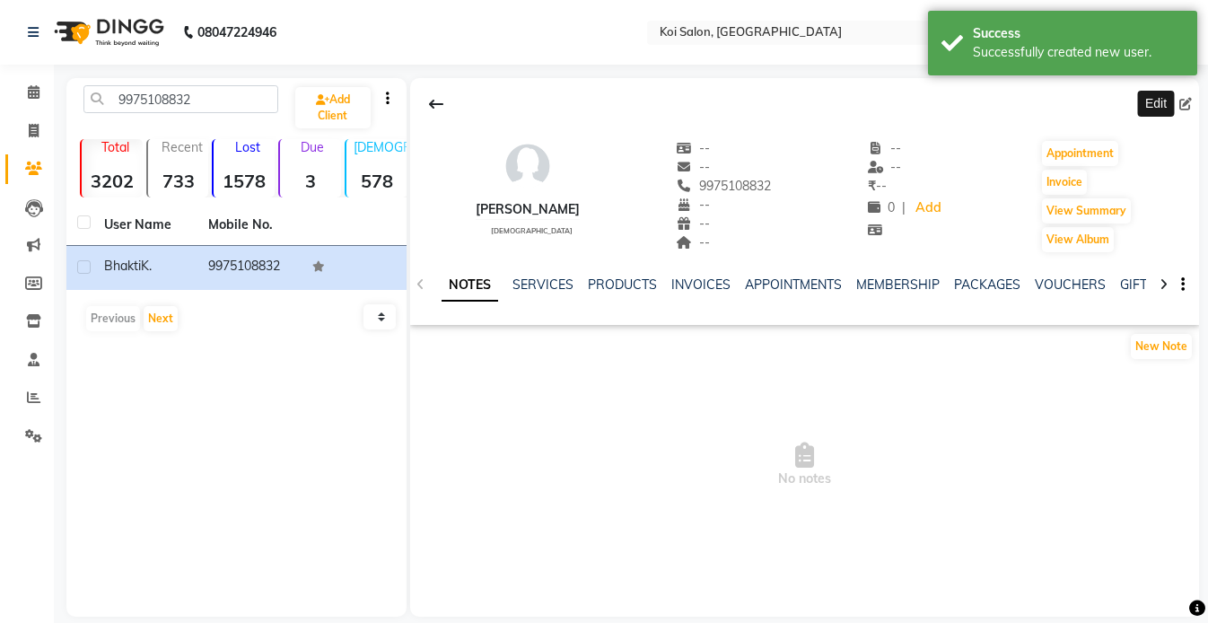
click at [1187, 100] on icon at bounding box center [1185, 104] width 13 height 13
select select "22"
select select "[DEMOGRAPHIC_DATA]"
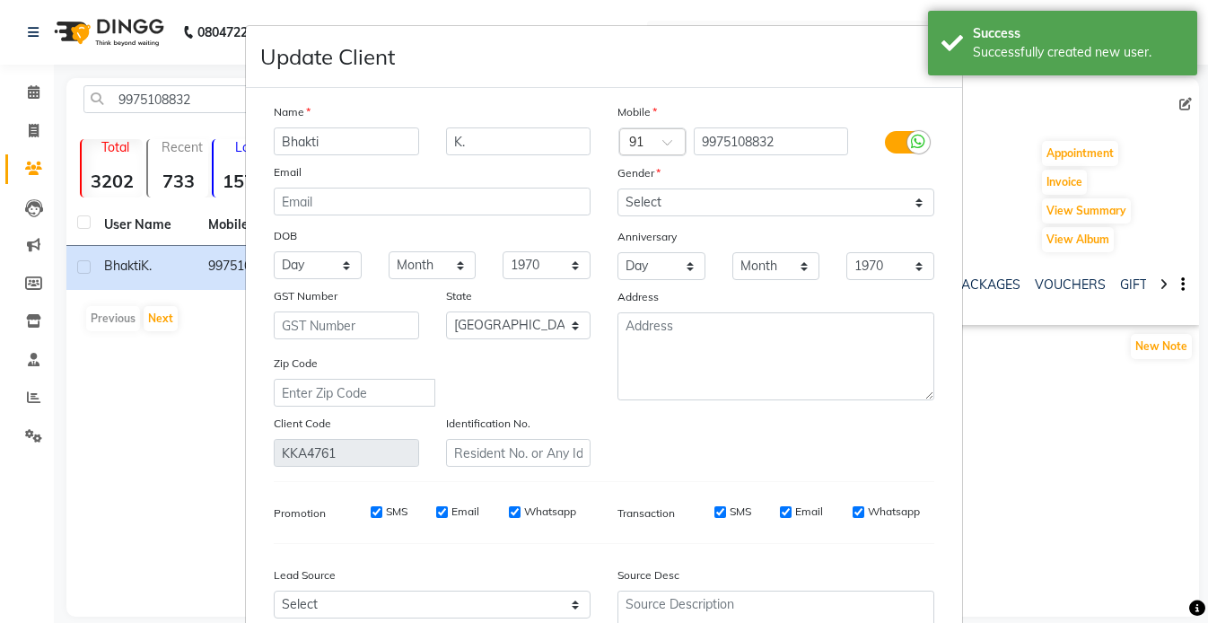
scroll to position [173, 0]
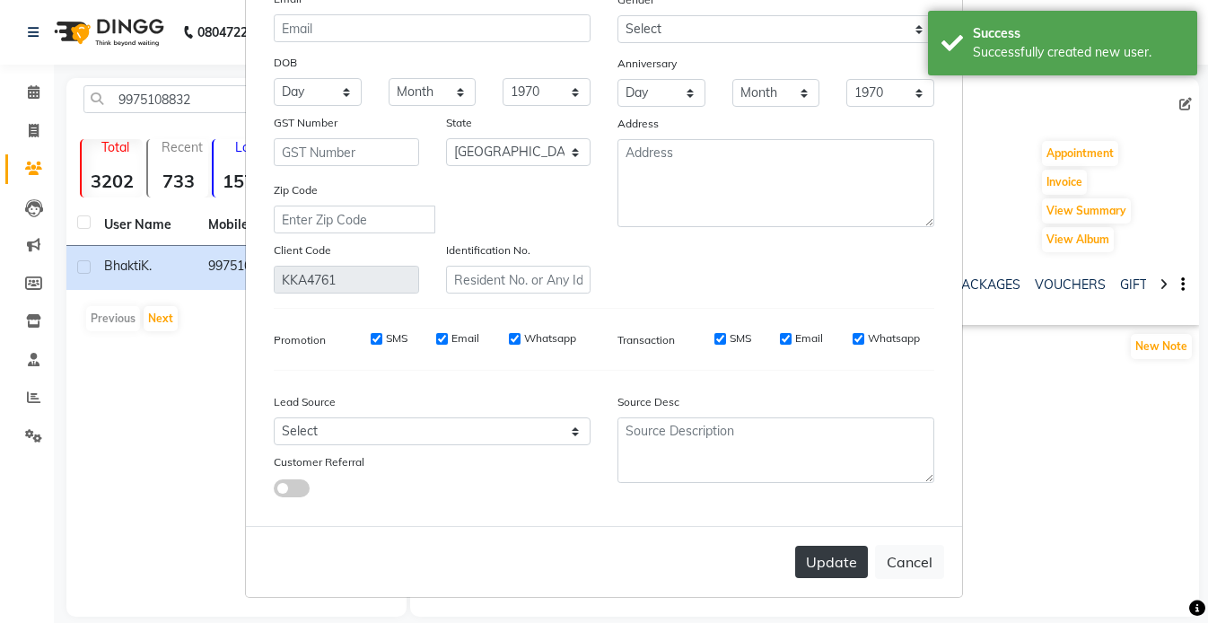
click at [845, 574] on button "Update" at bounding box center [831, 562] width 73 height 32
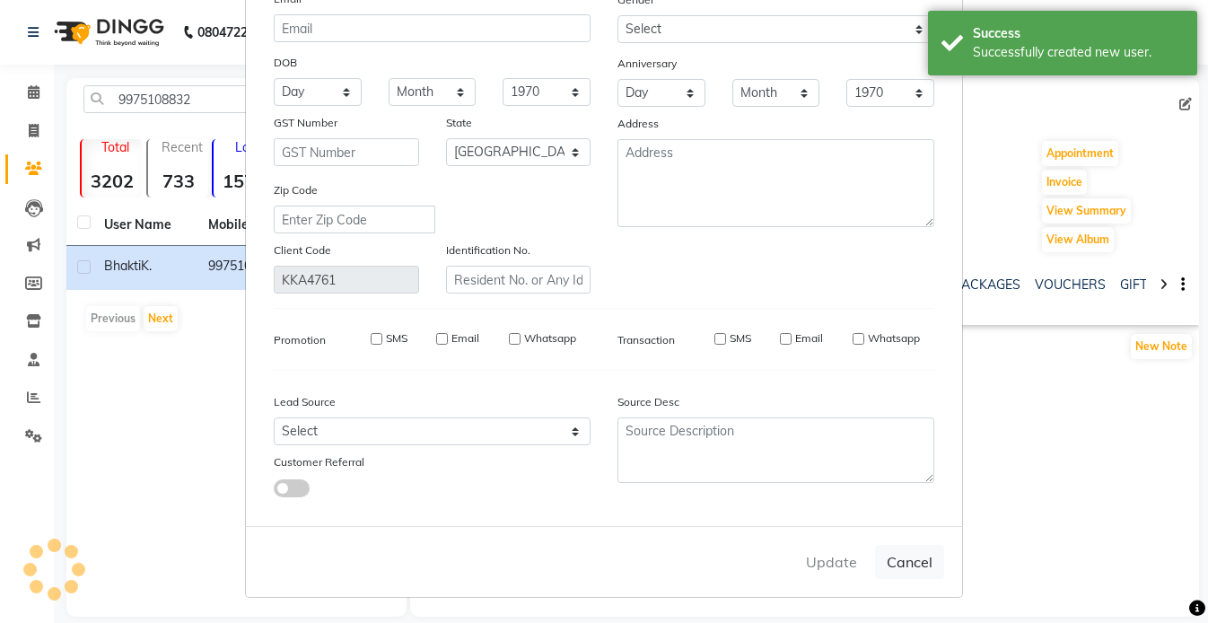
select select
select select "null"
select select
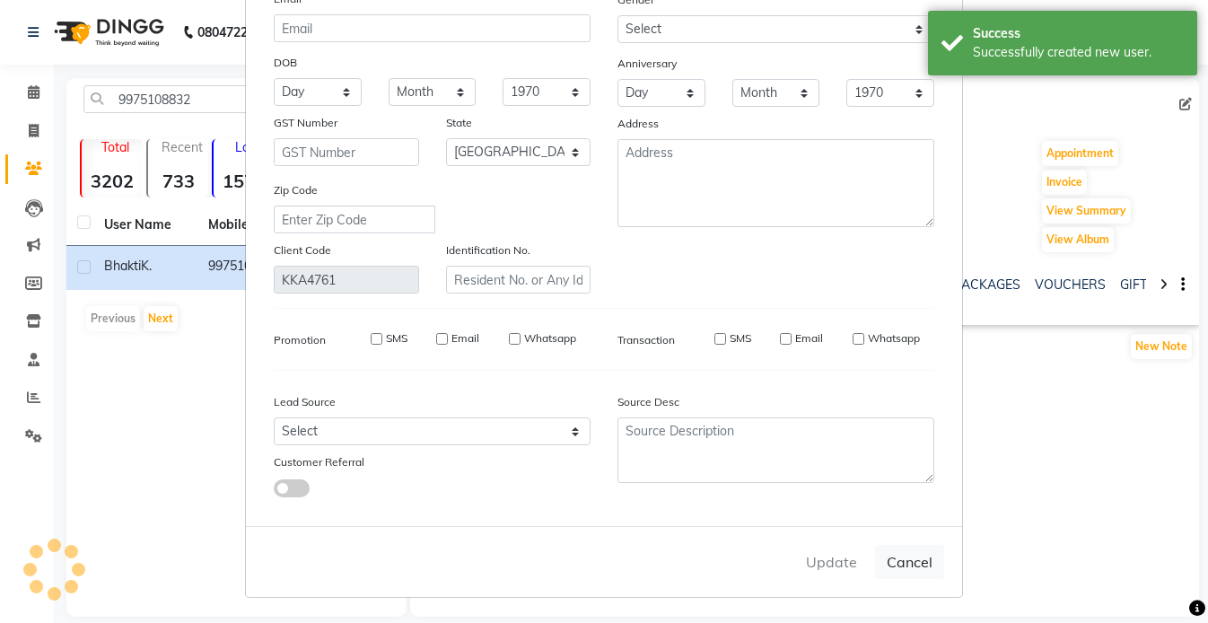
select select
checkbox input "false"
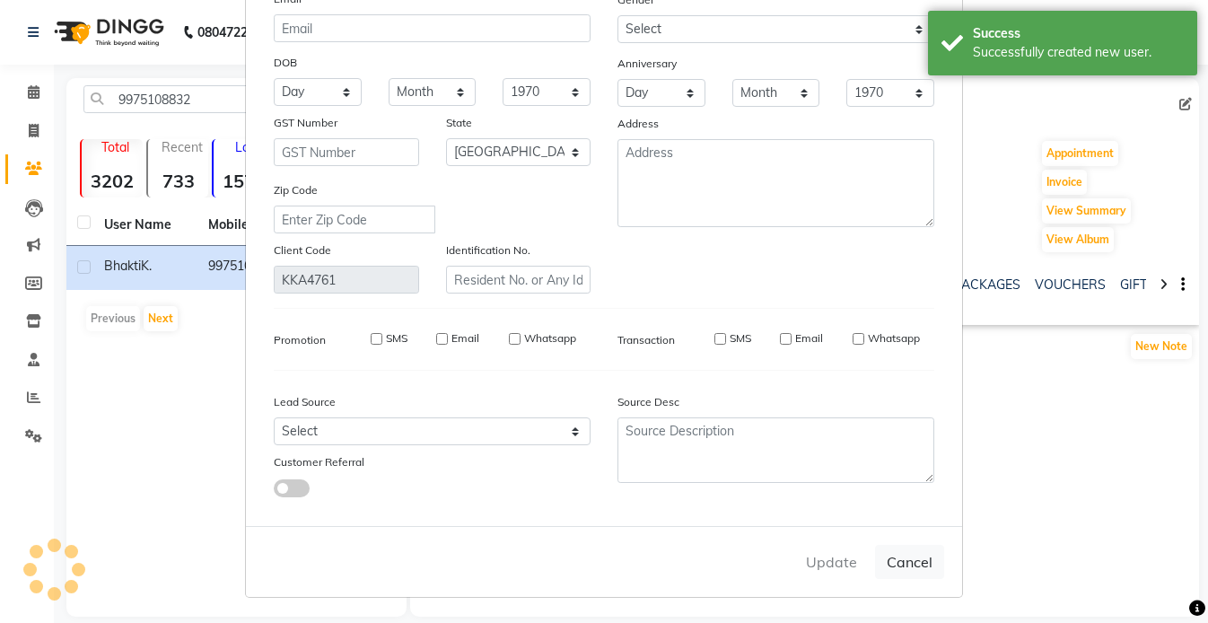
checkbox input "false"
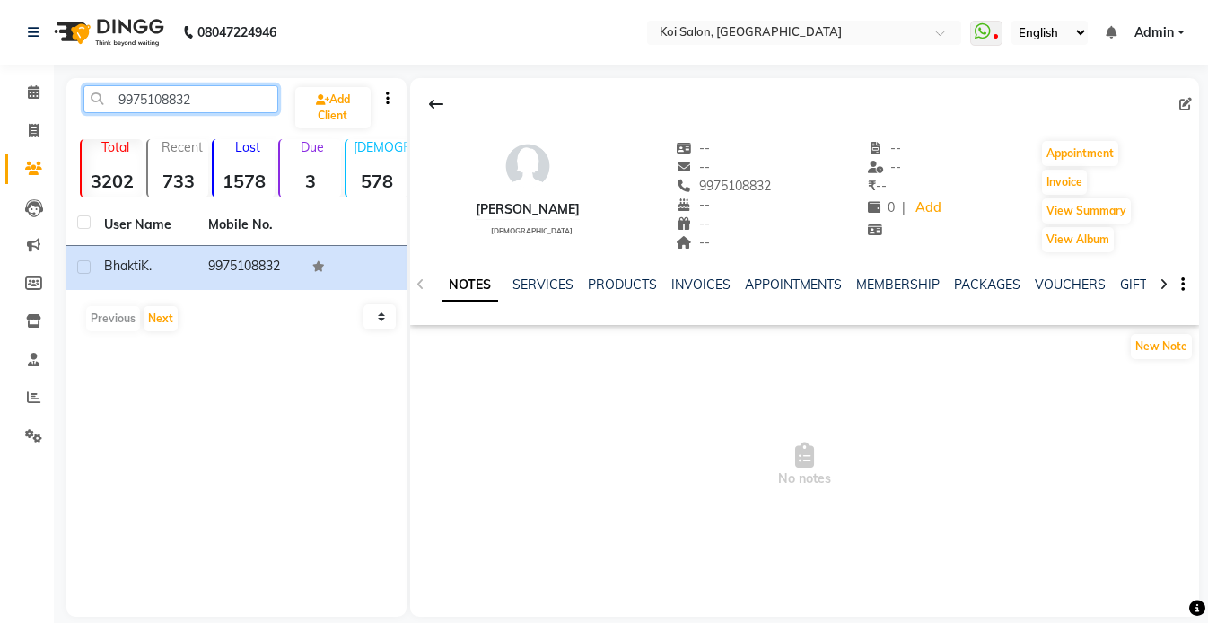
click at [230, 93] on input "9975108832" at bounding box center [180, 99] width 195 height 28
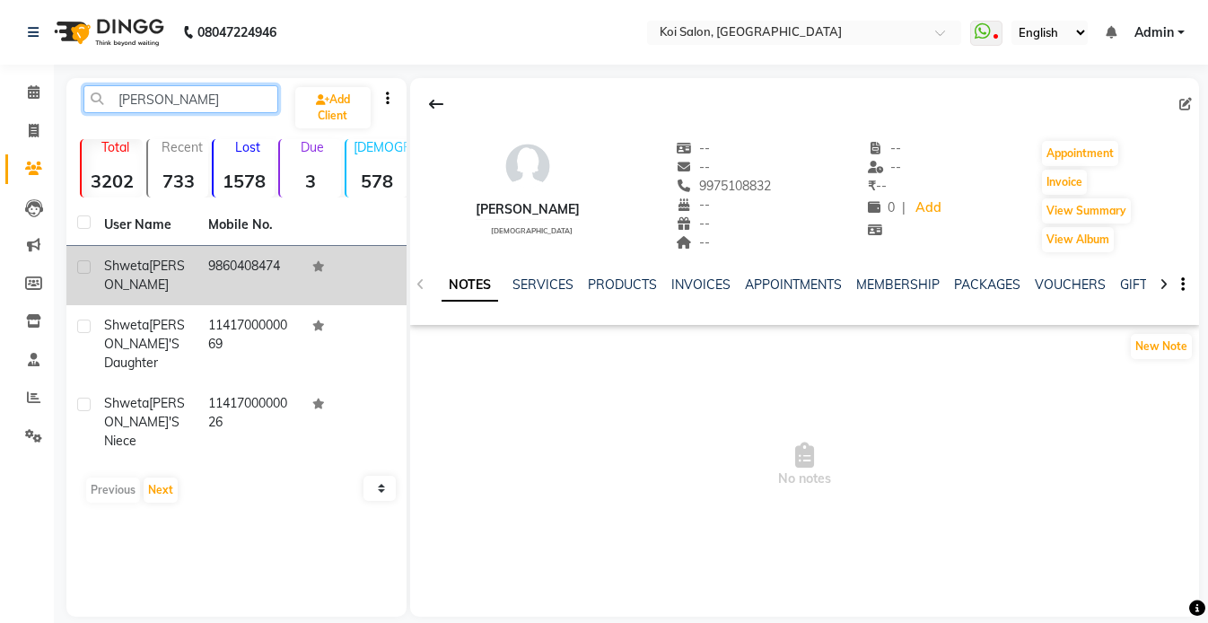
type input "[PERSON_NAME]"
click at [144, 269] on span "Shweta" at bounding box center [126, 266] width 45 height 16
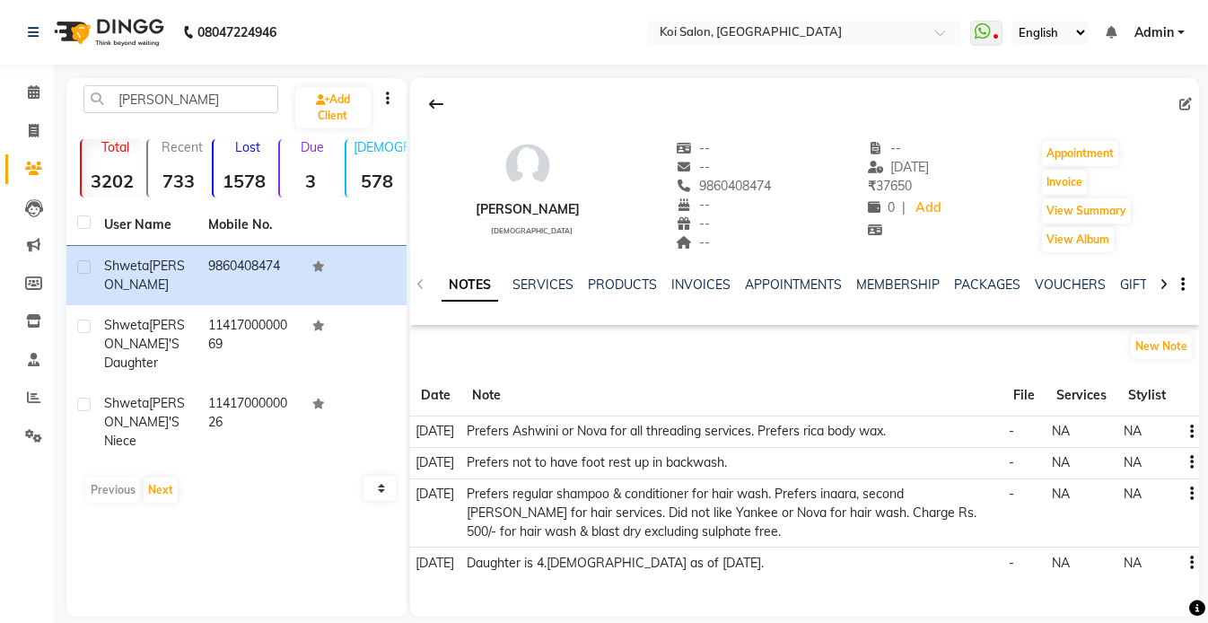
scroll to position [21, 0]
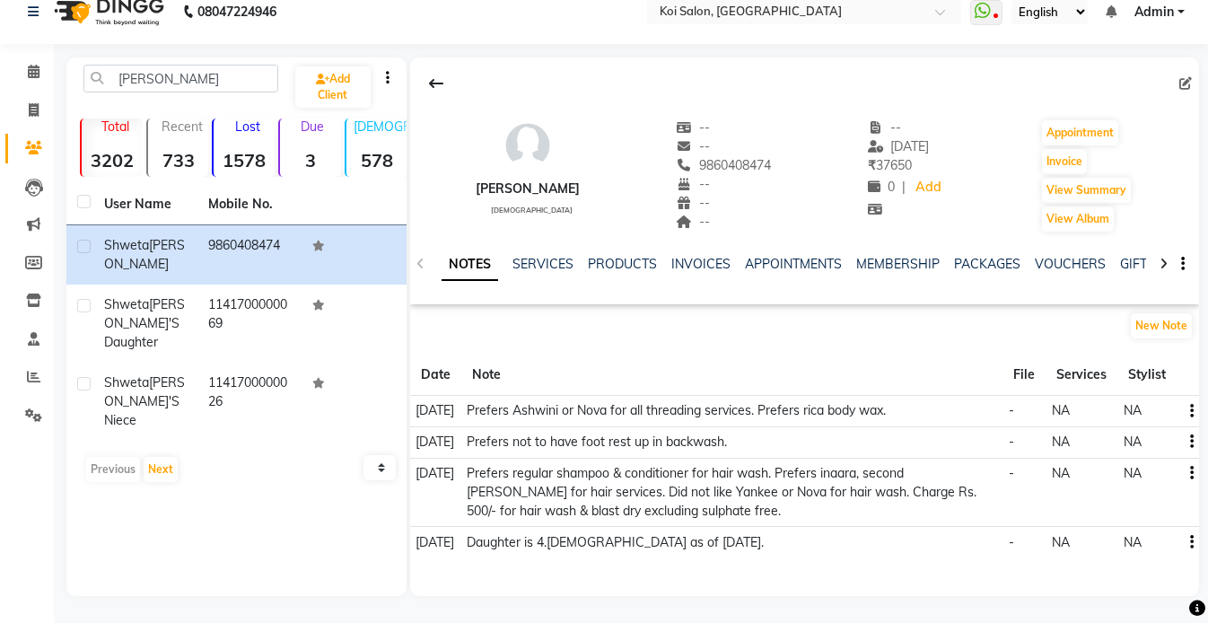
click at [1187, 478] on button "button" at bounding box center [1188, 473] width 11 height 19
click at [1141, 467] on div "Edit" at bounding box center [1148, 473] width 29 height 22
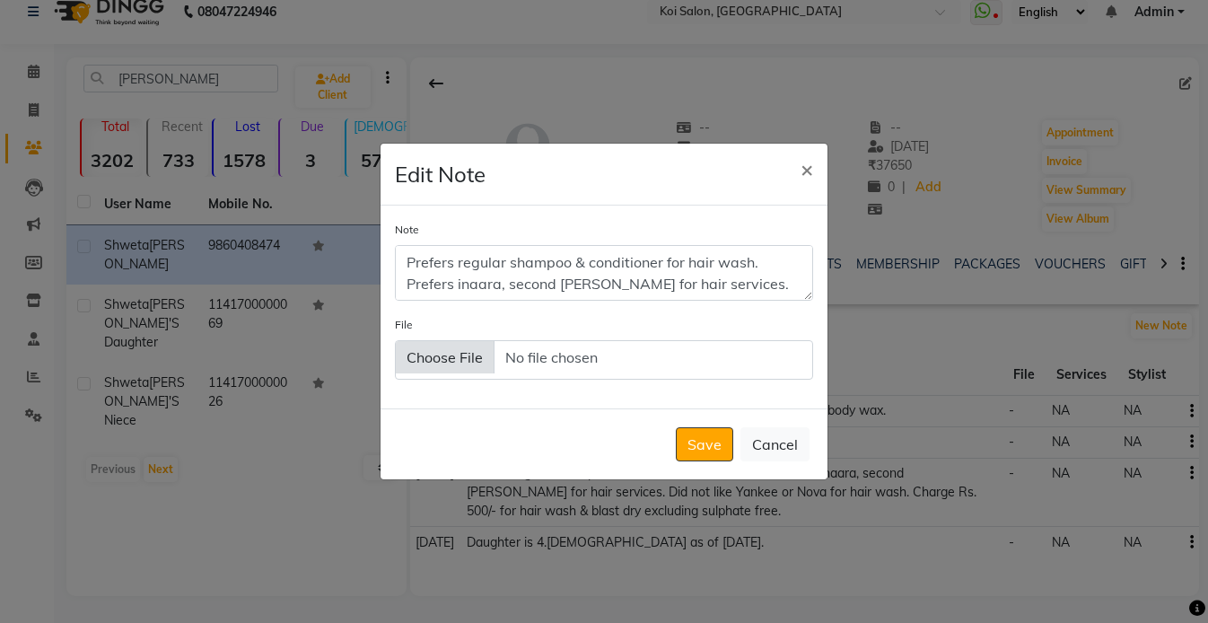
drag, startPoint x: 810, startPoint y: 288, endPoint x: 799, endPoint y: 451, distance: 162.9
click at [799, 408] on div "Note Prefers regular shampoo & conditioner for hair wash. Prefers inaara, secon…" at bounding box center [604, 307] width 447 height 203
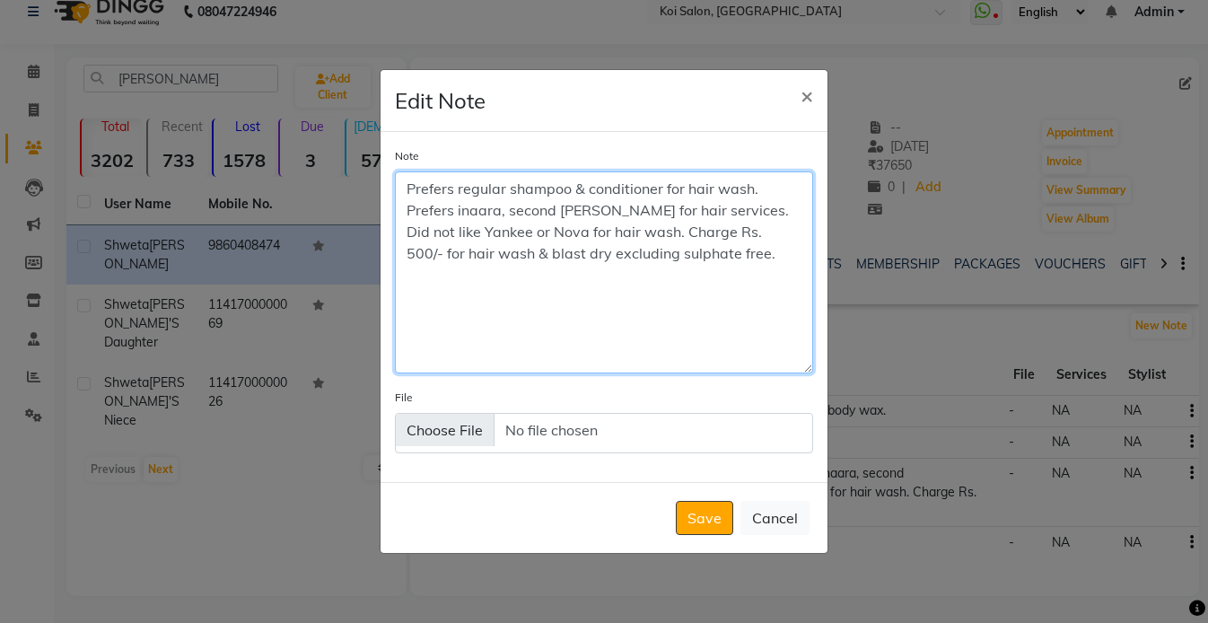
click at [546, 262] on textarea "Prefers regular shampoo & conditioner for hair wash. Prefers inaara, second [PE…" at bounding box center [604, 272] width 418 height 202
drag, startPoint x: 587, startPoint y: 251, endPoint x: 697, endPoint y: 246, distance: 110.5
click at [697, 246] on textarea "Prefers regular shampoo & conditioner for hair wash. Prefers inaara, second [PE…" at bounding box center [604, 272] width 418 height 202
type textarea "Prefers regular shampoo & conditioner for hair wash. Prefers inaara, second [PE…"
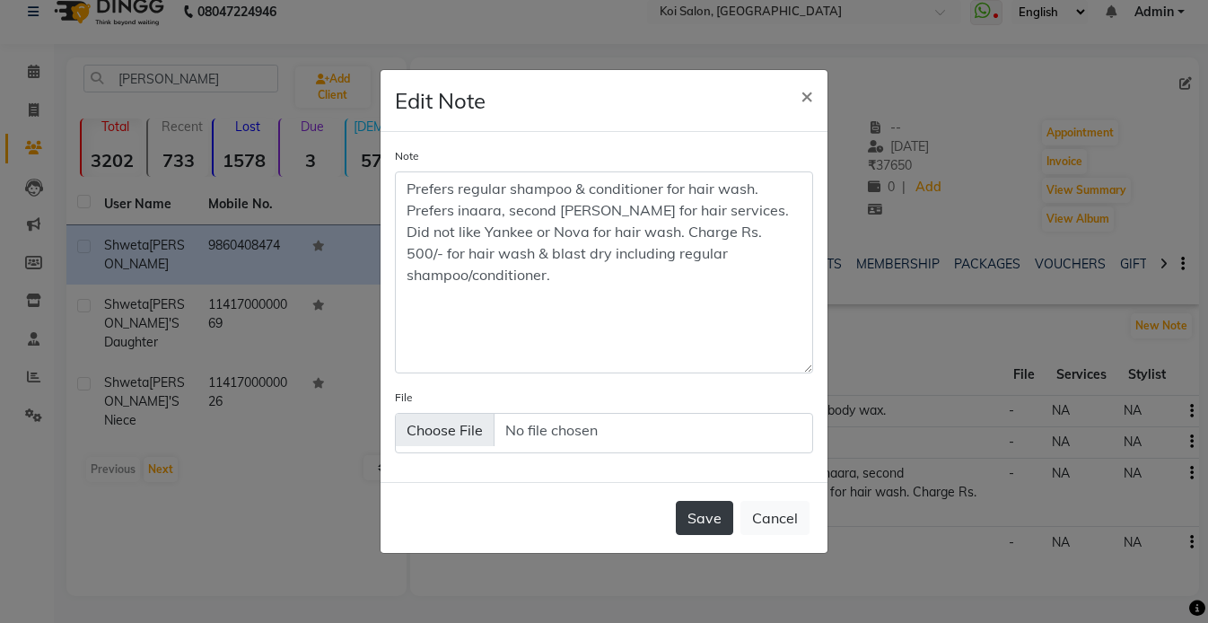
click at [706, 512] on button "Save" at bounding box center [704, 518] width 57 height 34
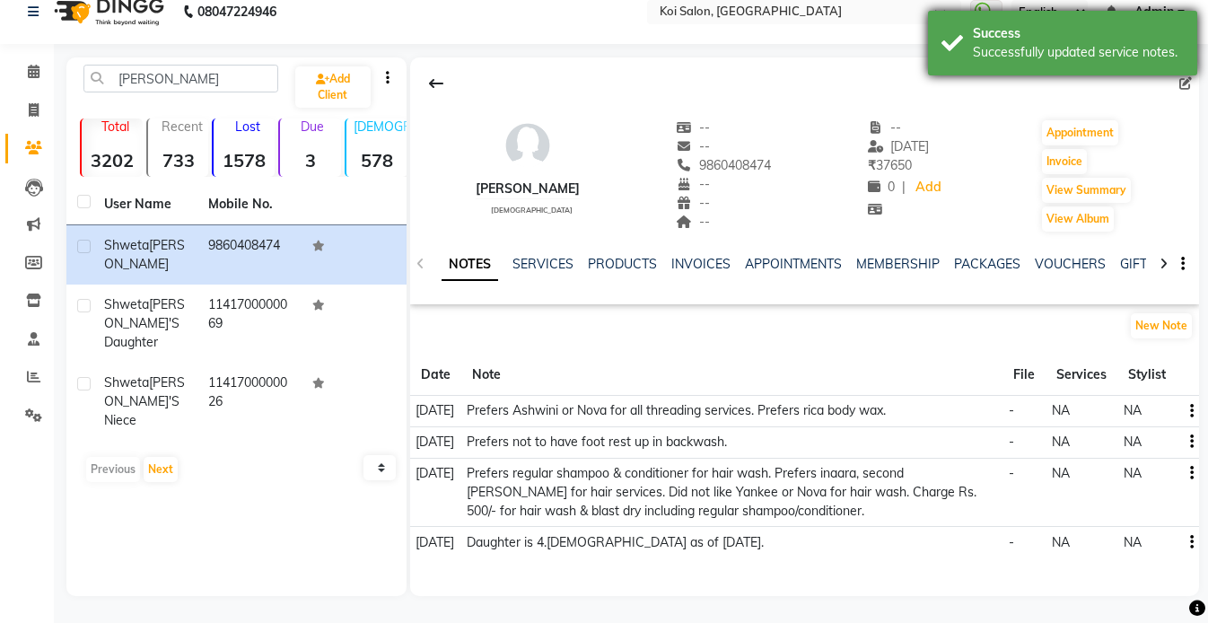
click at [1031, 36] on div "Success" at bounding box center [1078, 33] width 211 height 19
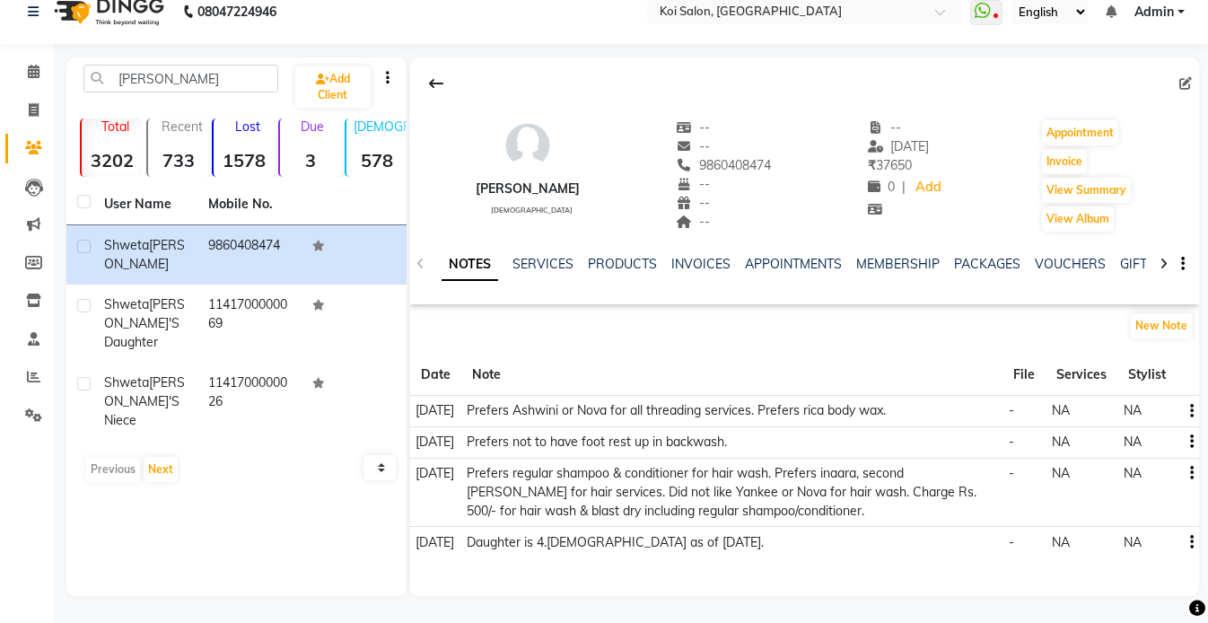
click at [1190, 473] on icon "button" at bounding box center [1192, 473] width 4 height 1
click at [1153, 467] on div "Edit" at bounding box center [1148, 473] width 29 height 22
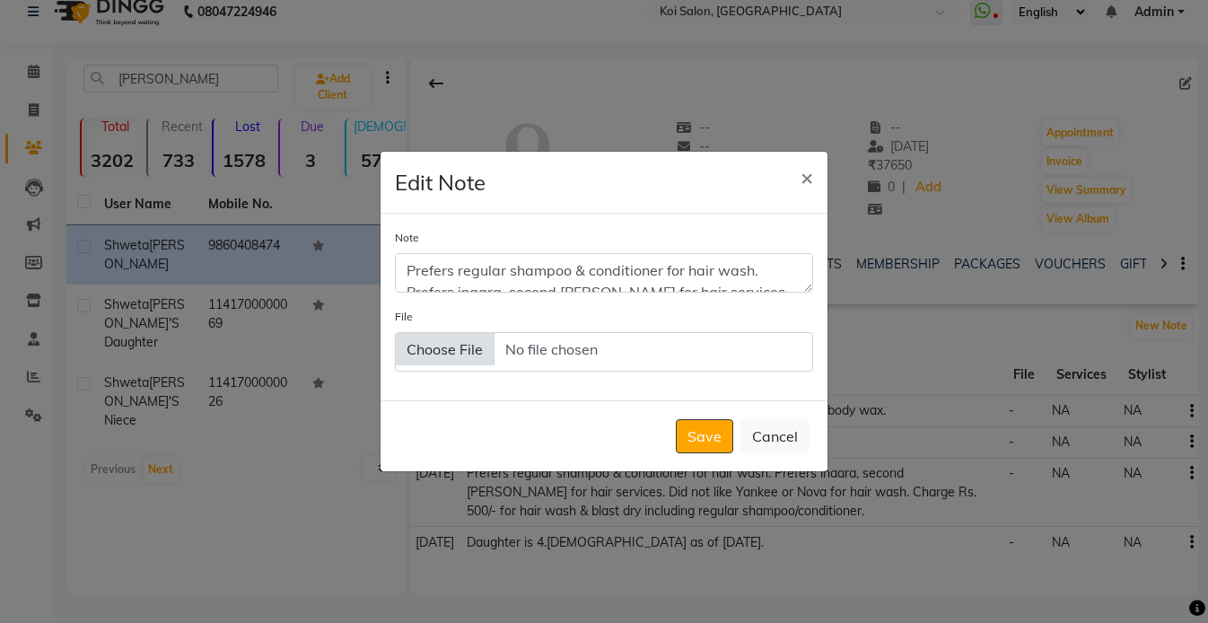
drag, startPoint x: 811, startPoint y: 286, endPoint x: 810, endPoint y: 425, distance: 139.1
click at [810, 401] on div "Note Prefers regular shampoo & conditioner for hair wash. Prefers inaara, secon…" at bounding box center [604, 308] width 447 height 188
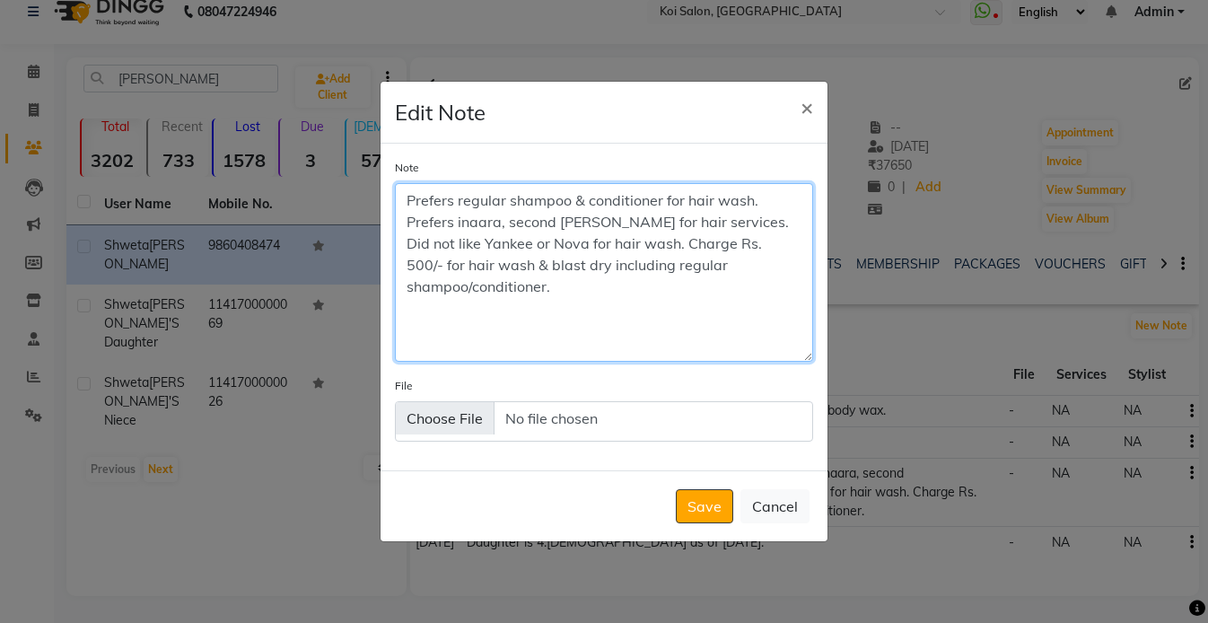
click at [772, 246] on textarea "Prefers regular shampoo & conditioner for hair wash. Prefers inaara, second [PE…" at bounding box center [604, 272] width 418 height 179
click at [547, 271] on textarea "Prefers regular shampoo & conditioner for hair wash. Prefers inaara, second [PE…" at bounding box center [604, 272] width 418 height 179
type textarea "Prefers regular shampoo & conditioner for hair wash. Prefers inaara, second [PE…"
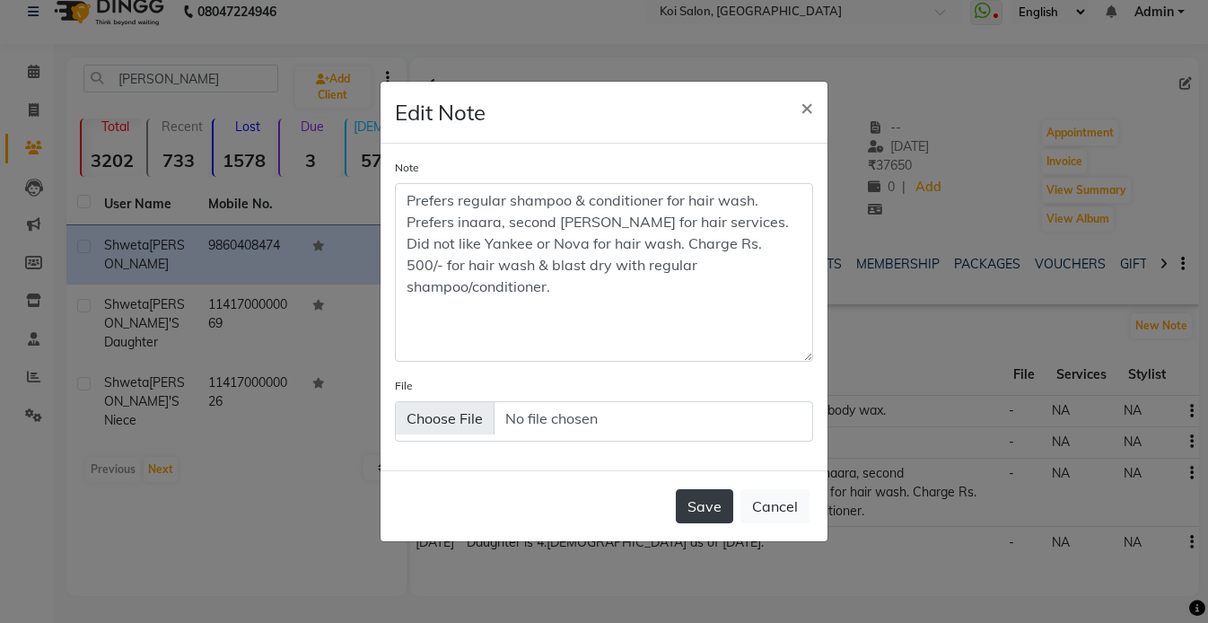
click at [707, 505] on button "Save" at bounding box center [704, 506] width 57 height 34
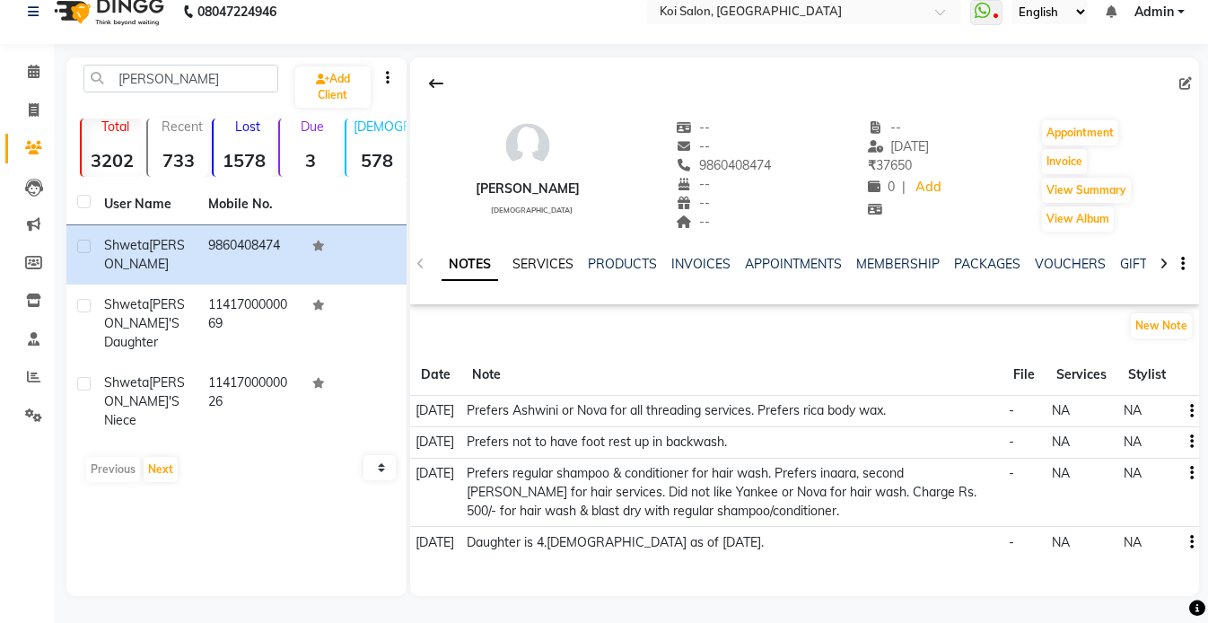
click at [552, 267] on link "SERVICES" at bounding box center [542, 264] width 61 height 16
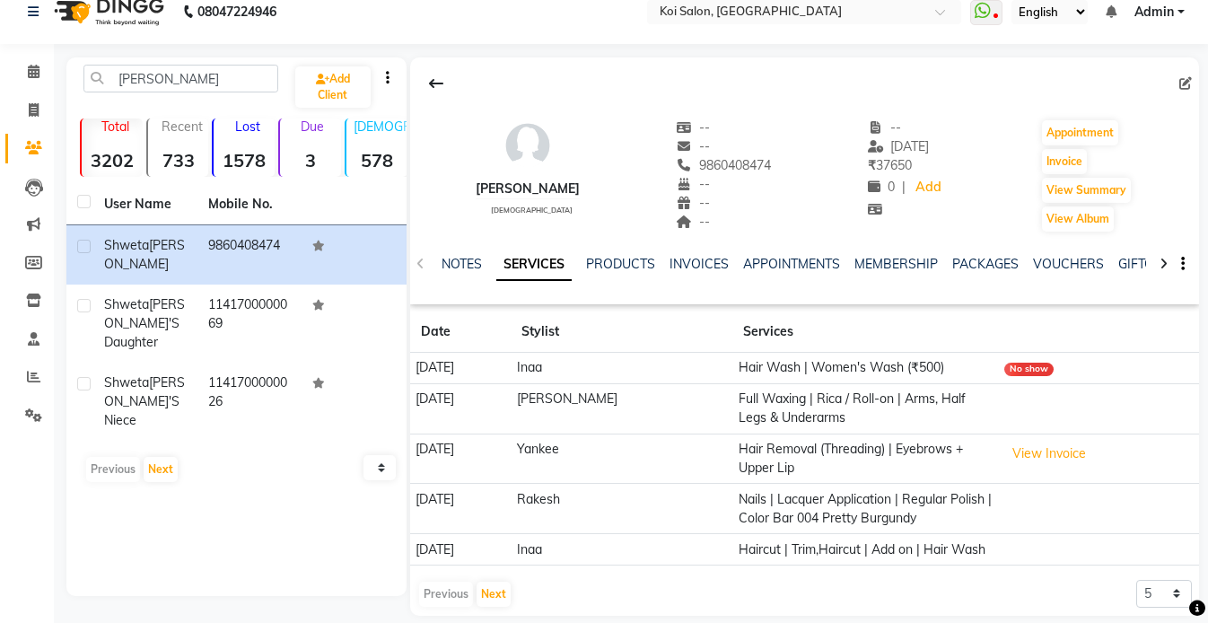
scroll to position [40, 0]
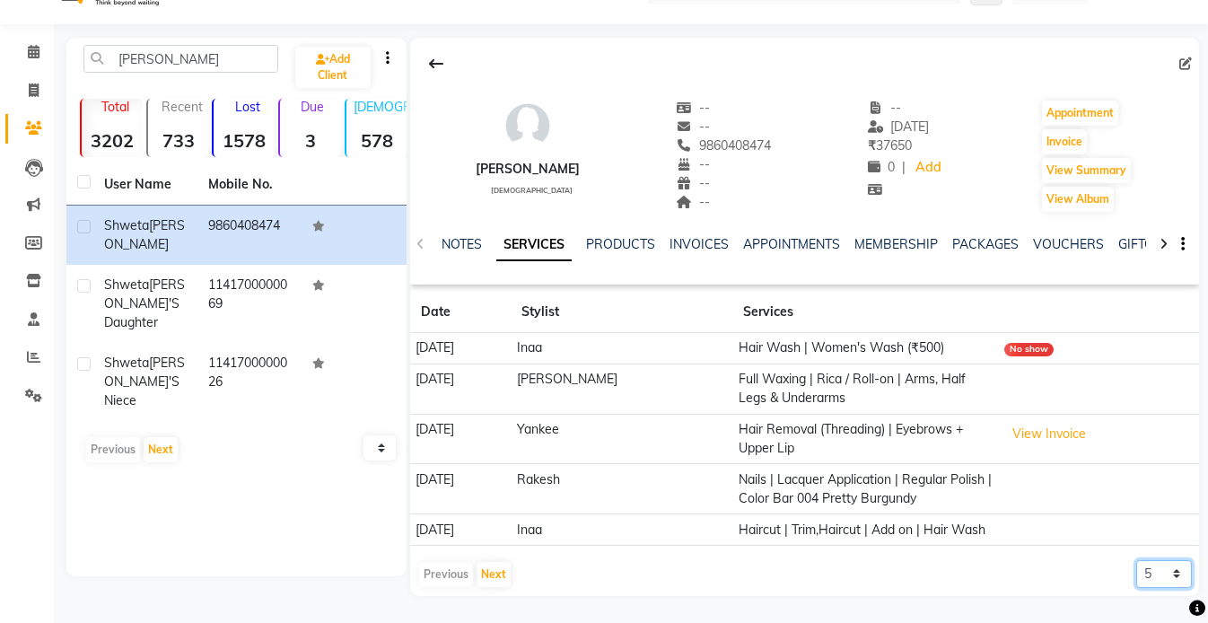
click at [1145, 584] on select "5 10 50 100 500" at bounding box center [1164, 574] width 56 height 28
select select "500"
click at [1136, 560] on select "5 10 50 100 500" at bounding box center [1164, 574] width 56 height 28
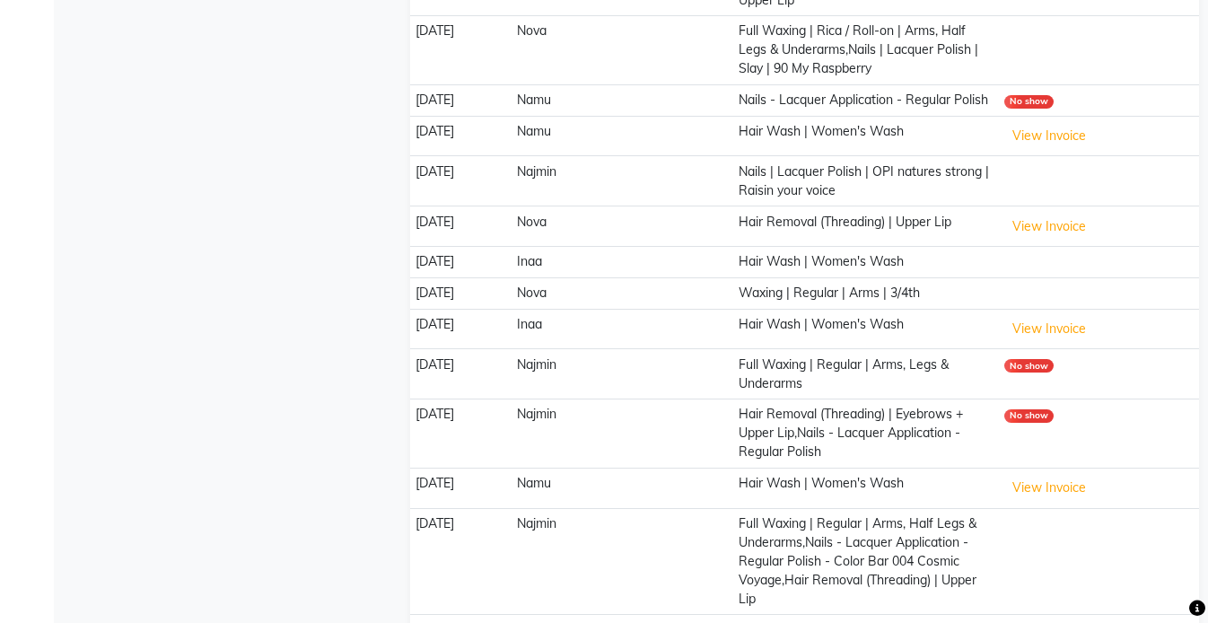
scroll to position [0, 0]
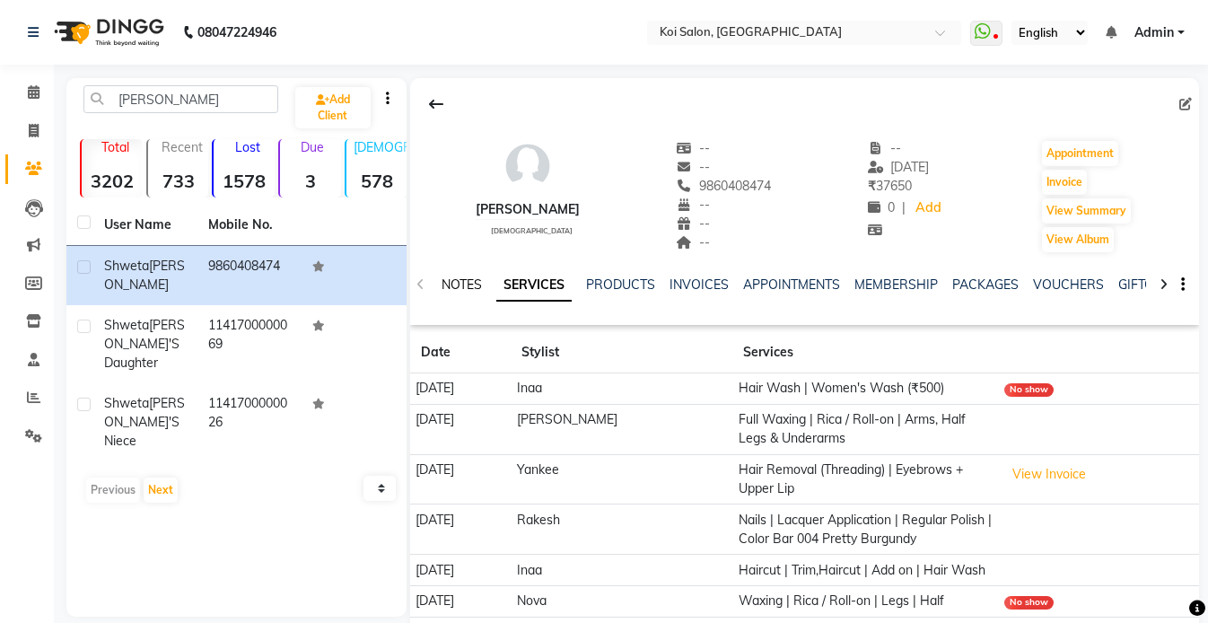
click at [475, 282] on link "NOTES" at bounding box center [462, 284] width 40 height 16
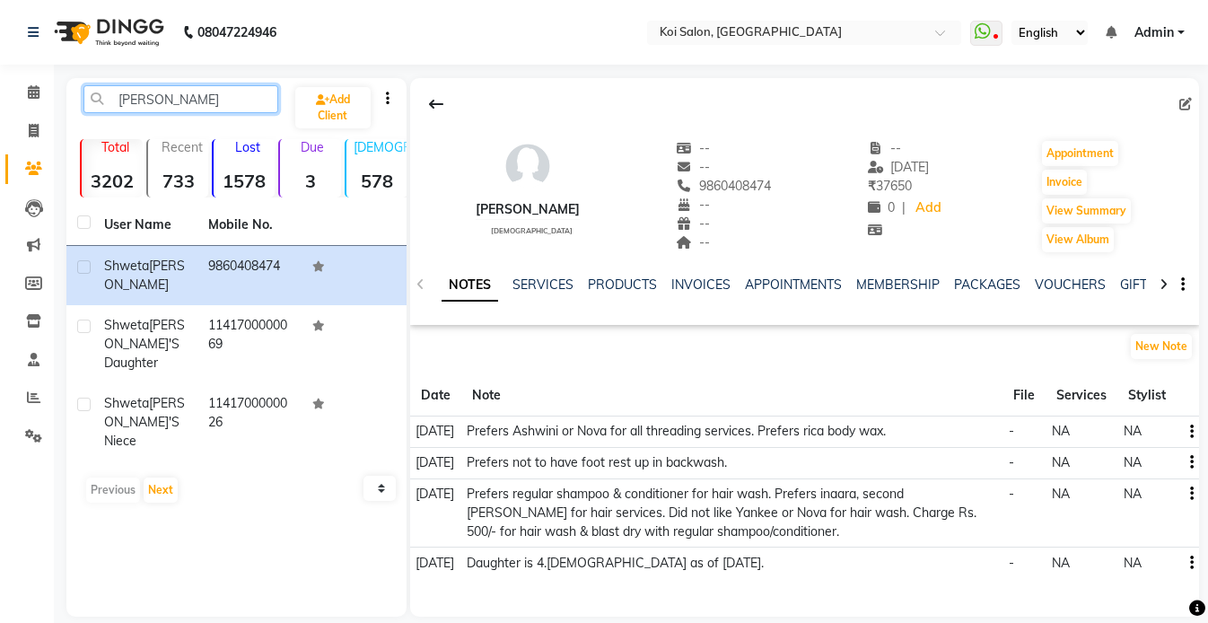
click at [196, 110] on input "[PERSON_NAME]" at bounding box center [180, 99] width 195 height 28
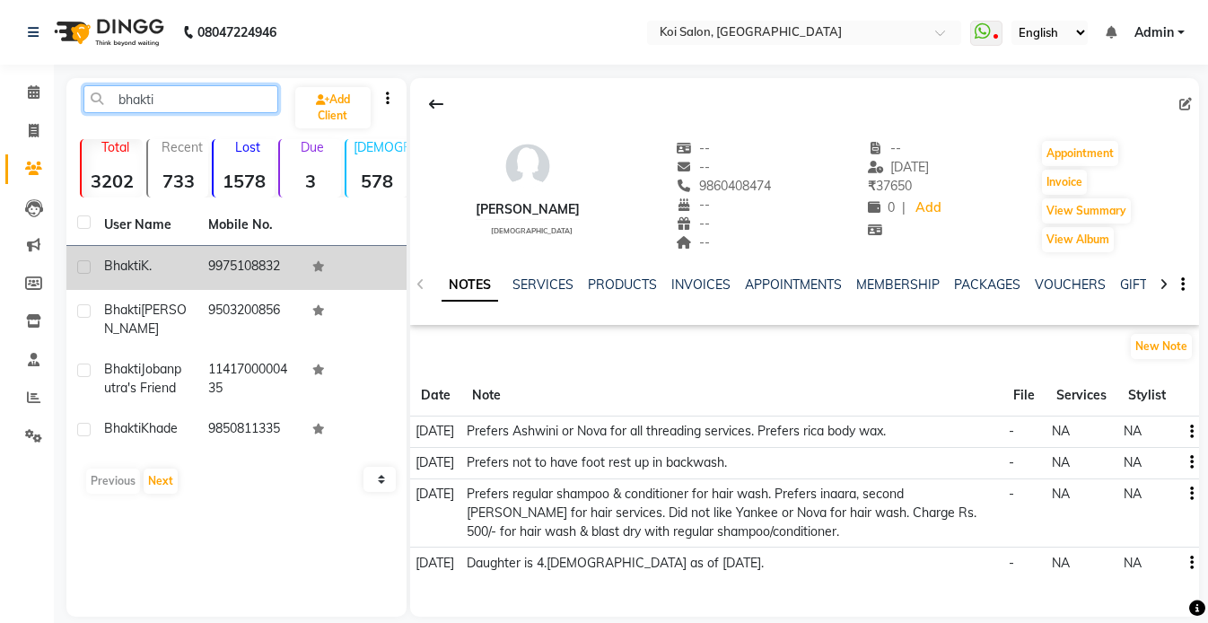
type input "bhakti"
click at [188, 265] on td "[PERSON_NAME]" at bounding box center [145, 268] width 104 height 44
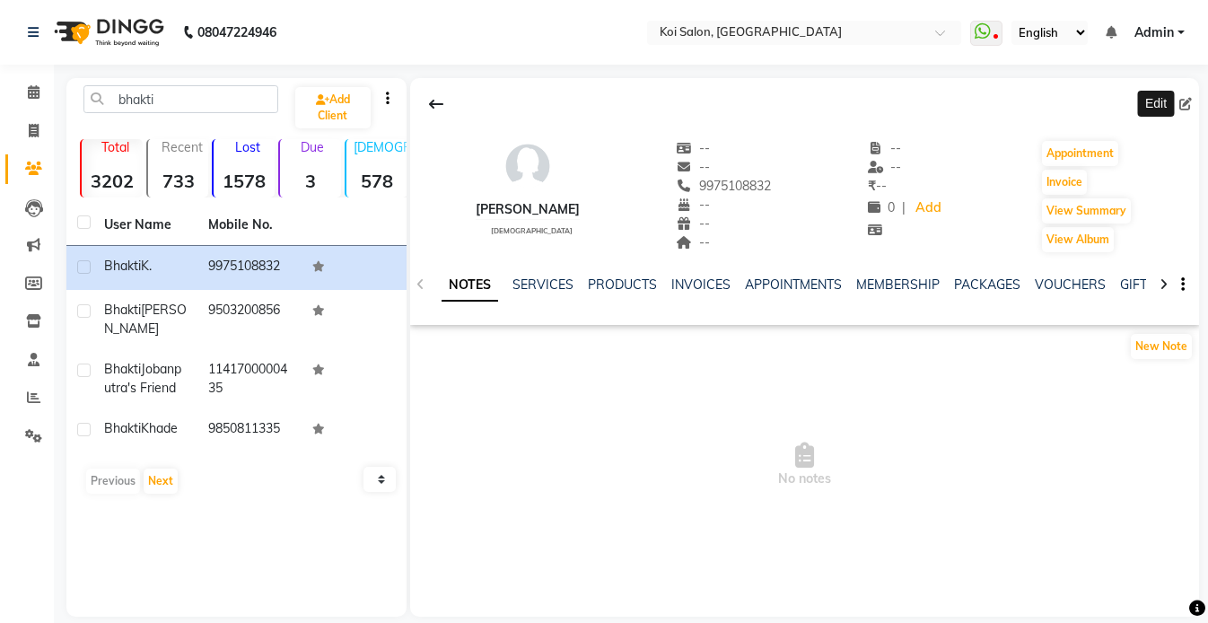
click at [1187, 107] on icon at bounding box center [1185, 104] width 13 height 13
select select "22"
select select "[DEMOGRAPHIC_DATA]"
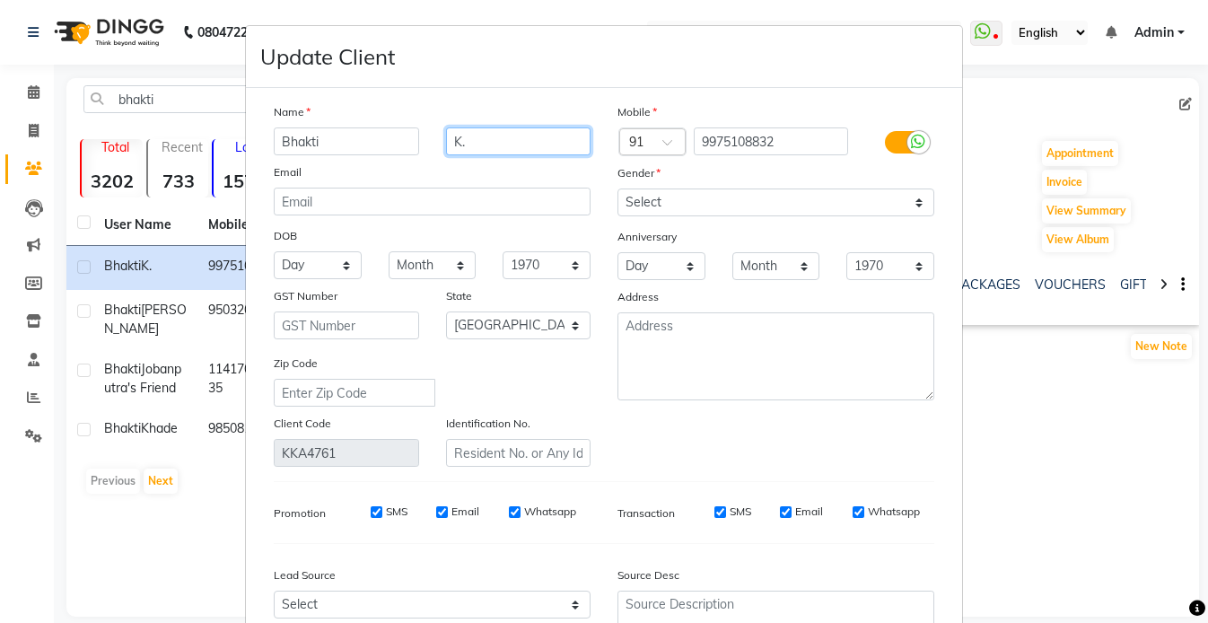
click at [479, 152] on input "K." at bounding box center [518, 141] width 145 height 28
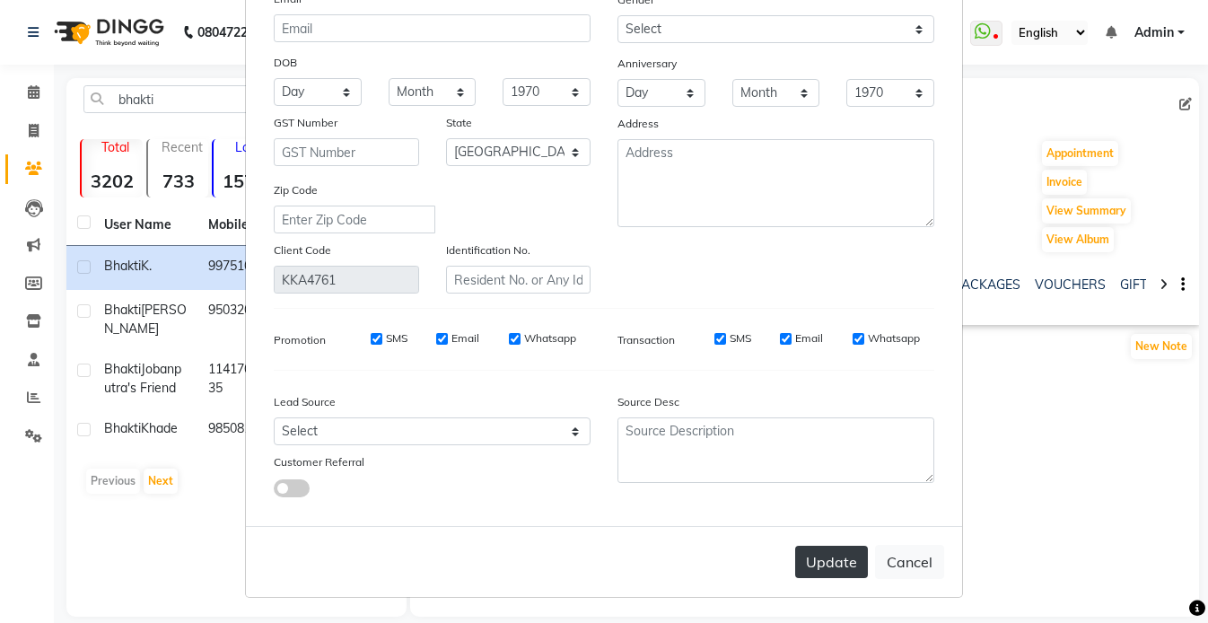
type input "[PERSON_NAME]"
click at [839, 559] on button "Update" at bounding box center [831, 562] width 73 height 32
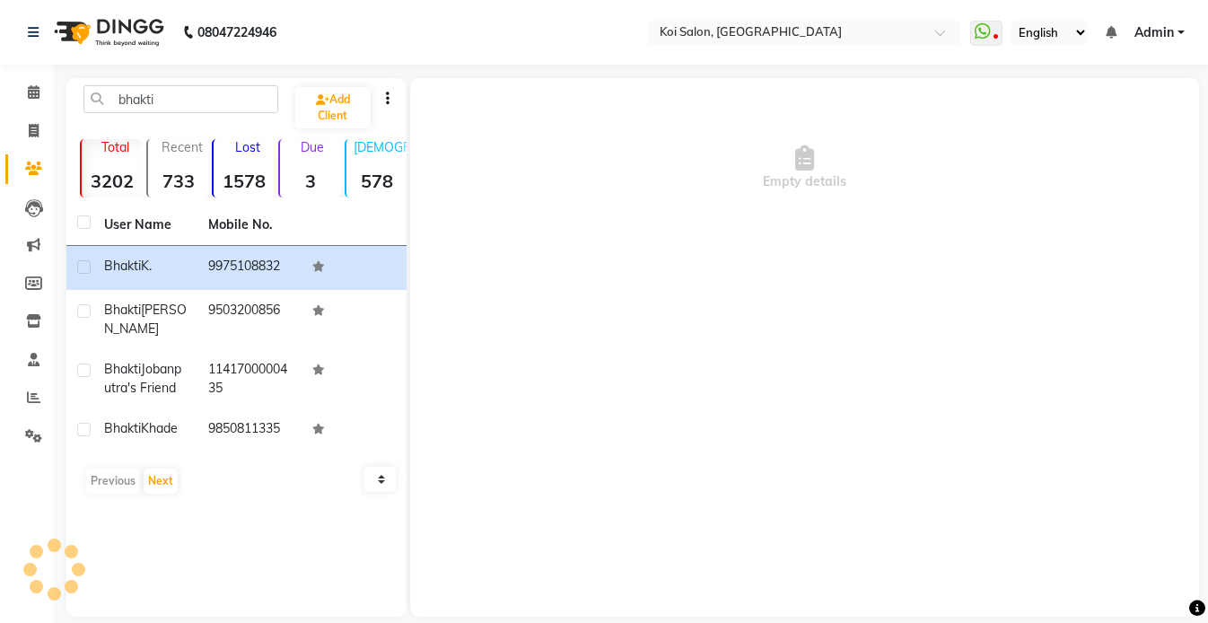
select select
select select "null"
select select
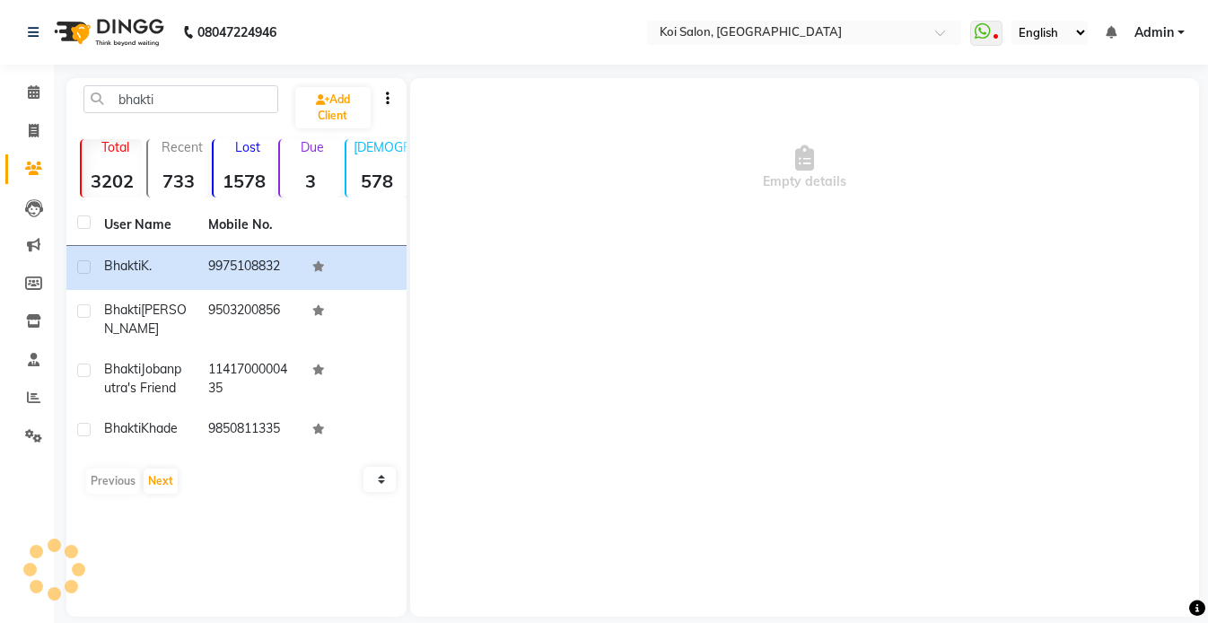
select select
checkbox input "false"
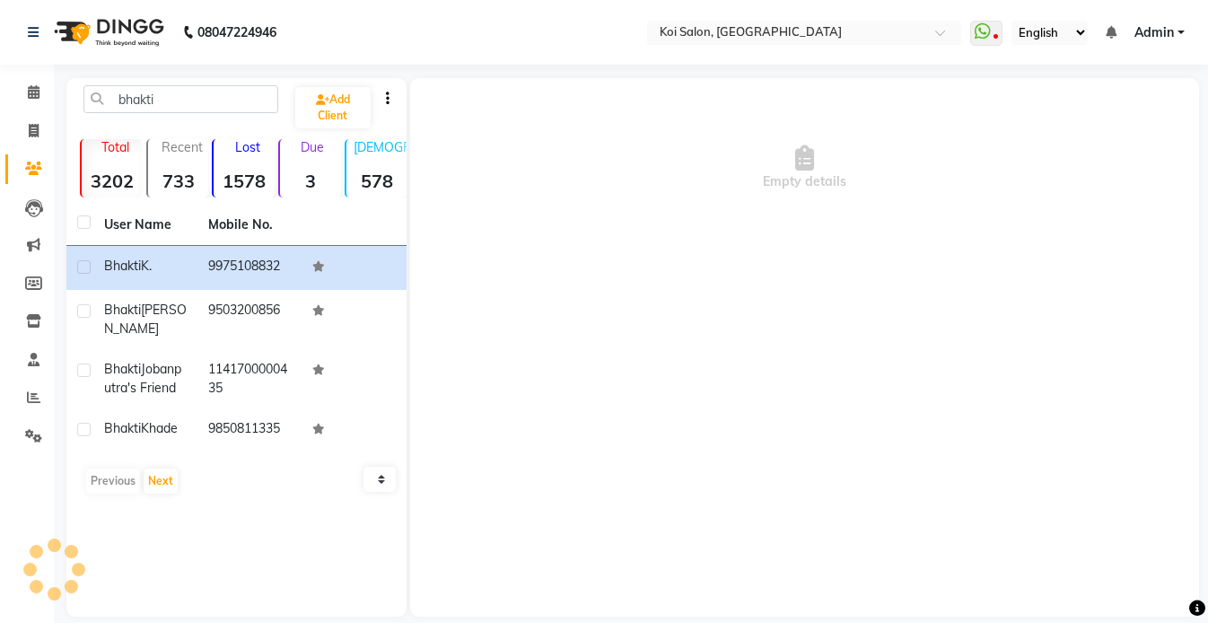
checkbox input "false"
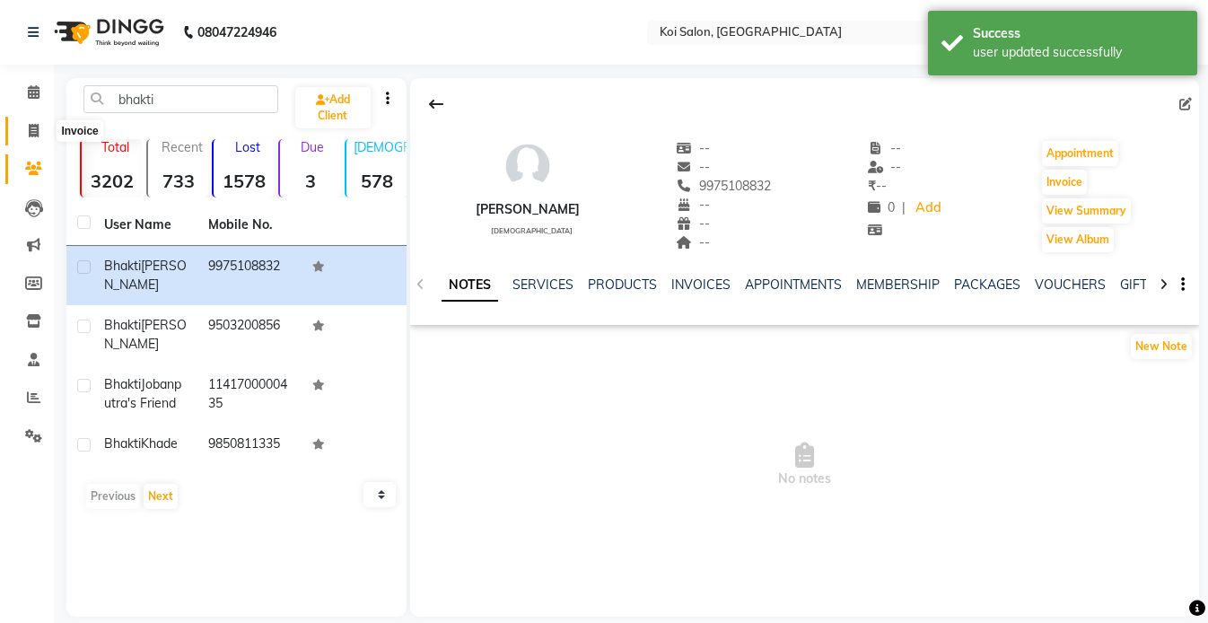
click at [33, 131] on icon at bounding box center [34, 130] width 10 height 13
select select "6717"
select select "service"
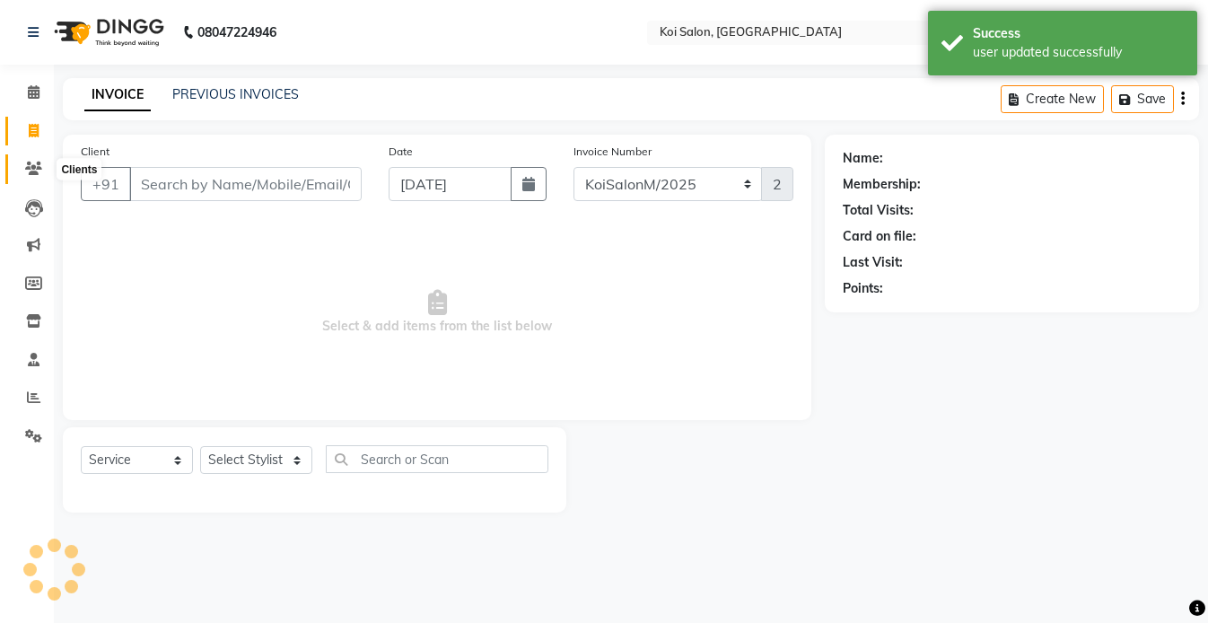
click at [37, 174] on icon at bounding box center [33, 168] width 17 height 13
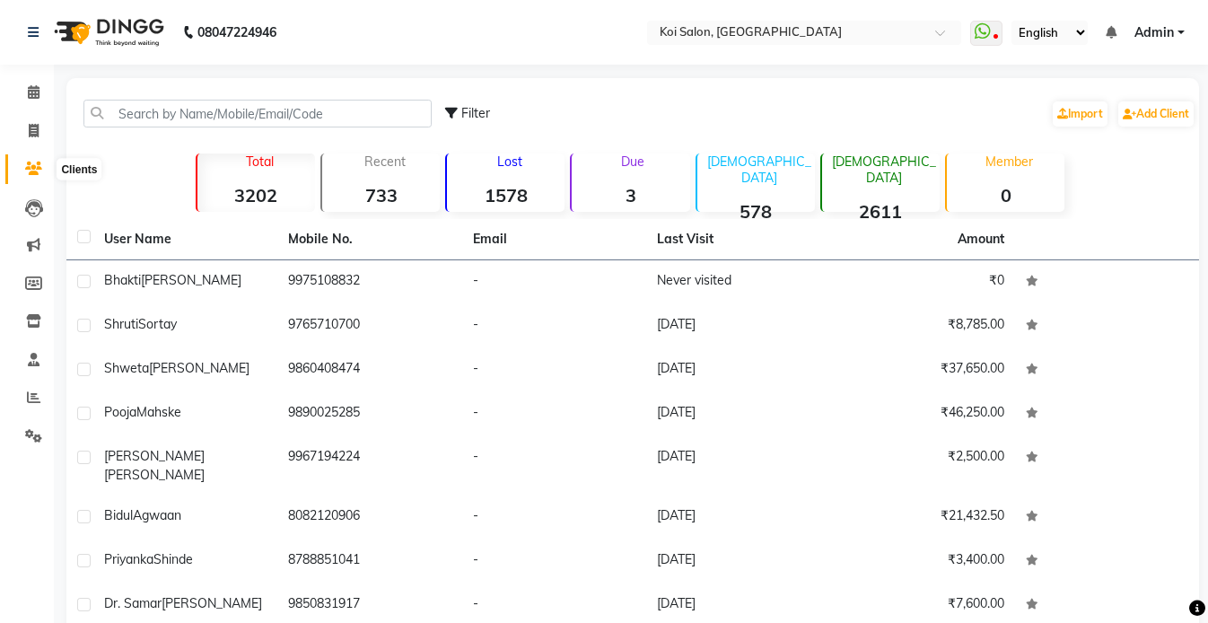
click at [37, 172] on icon at bounding box center [33, 168] width 17 height 13
click at [36, 129] on icon at bounding box center [34, 130] width 10 height 13
select select "6717"
select select "service"
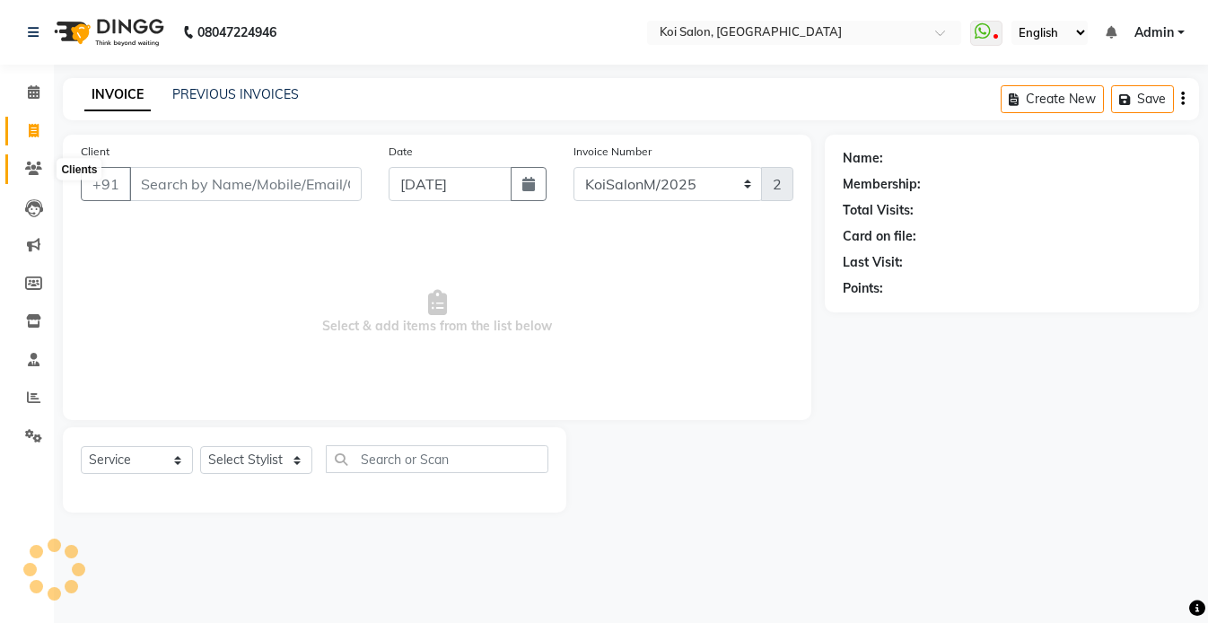
click at [34, 172] on icon at bounding box center [33, 168] width 17 height 13
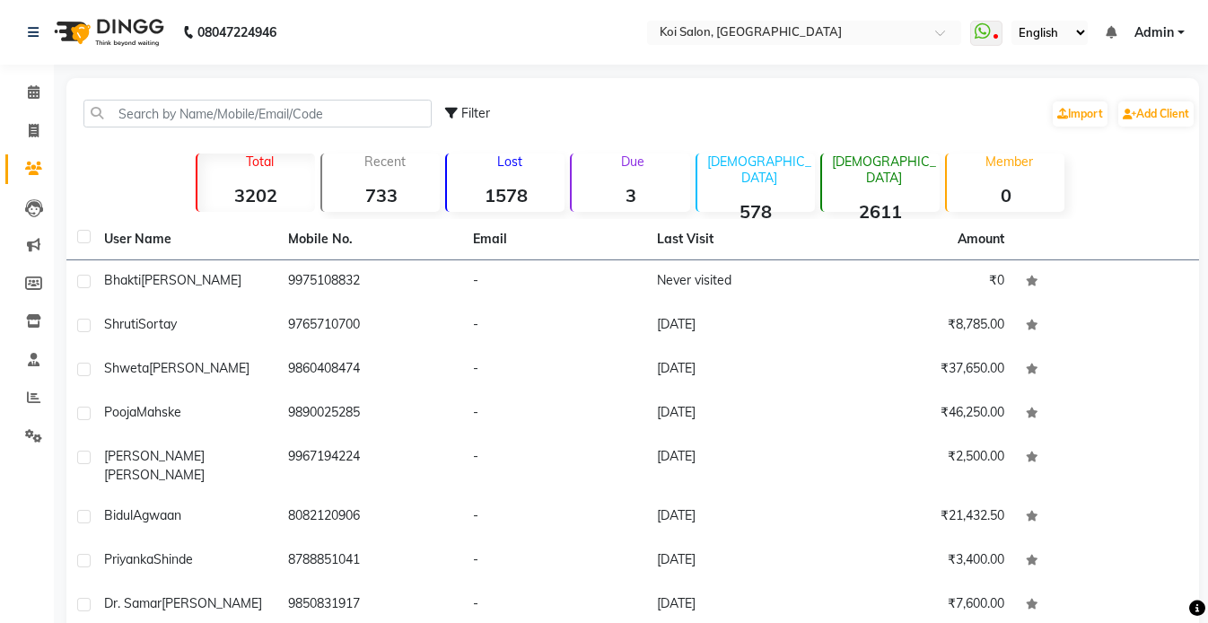
scroll to position [63, 0]
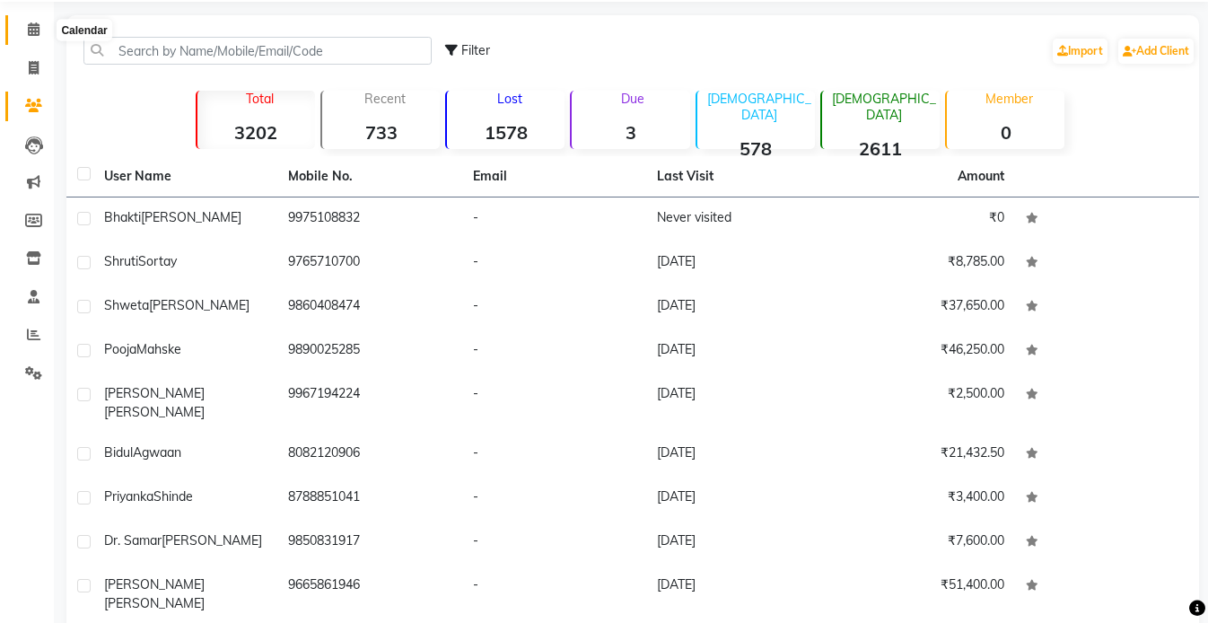
click at [39, 29] on icon at bounding box center [34, 28] width 12 height 13
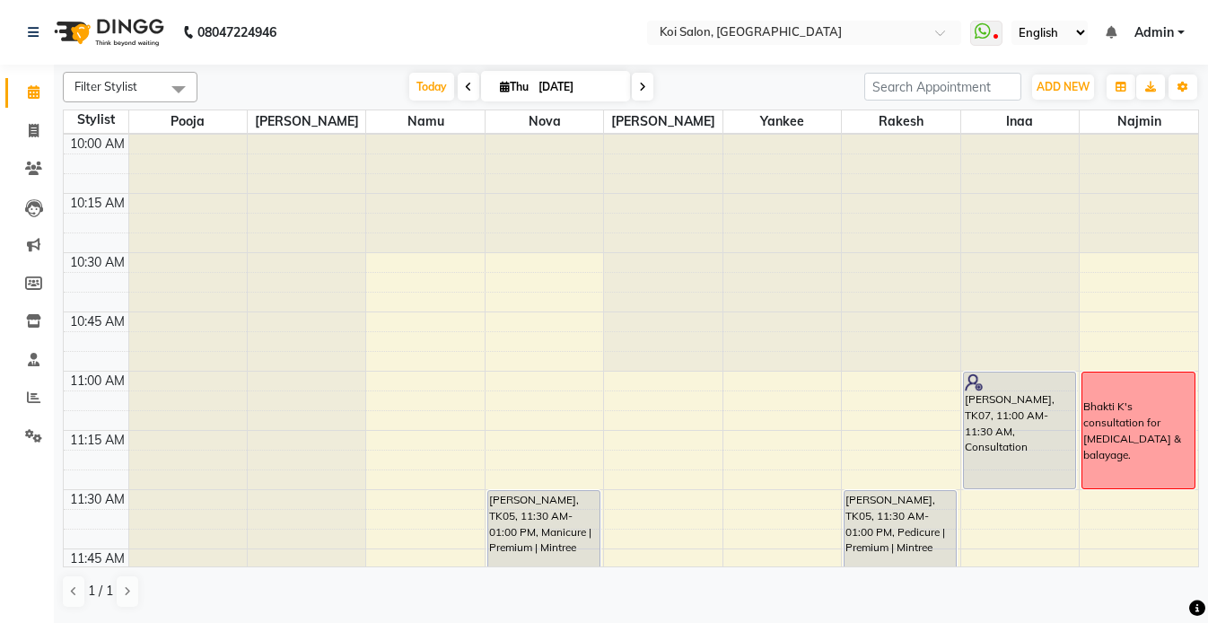
scroll to position [231, 0]
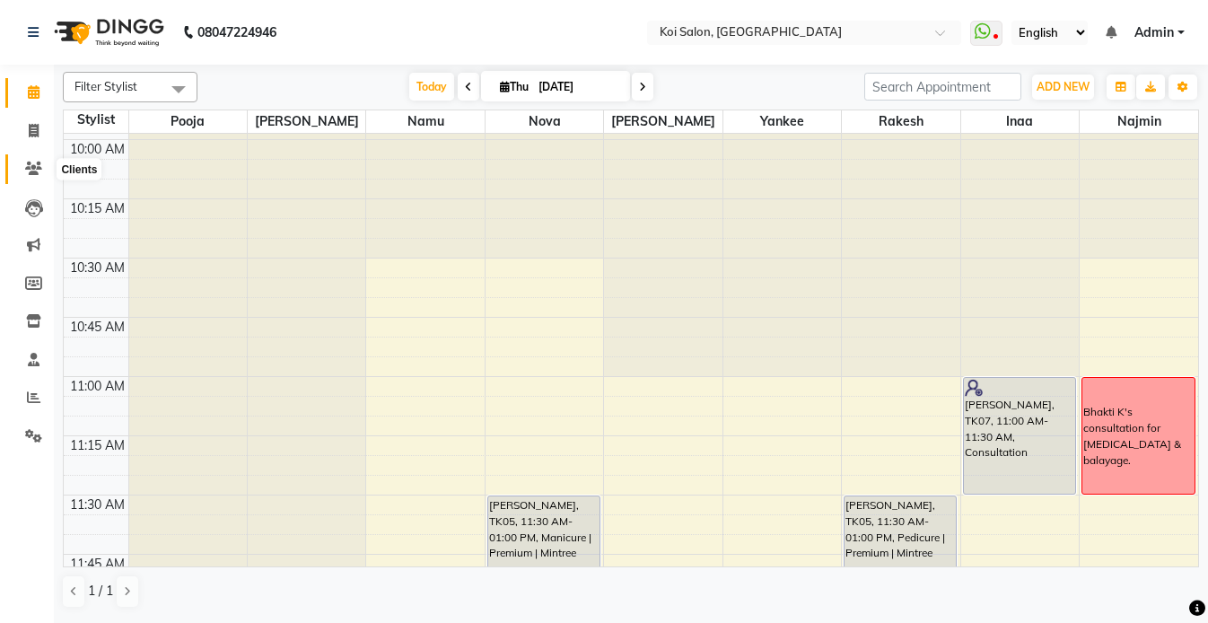
click at [30, 170] on icon at bounding box center [33, 168] width 17 height 13
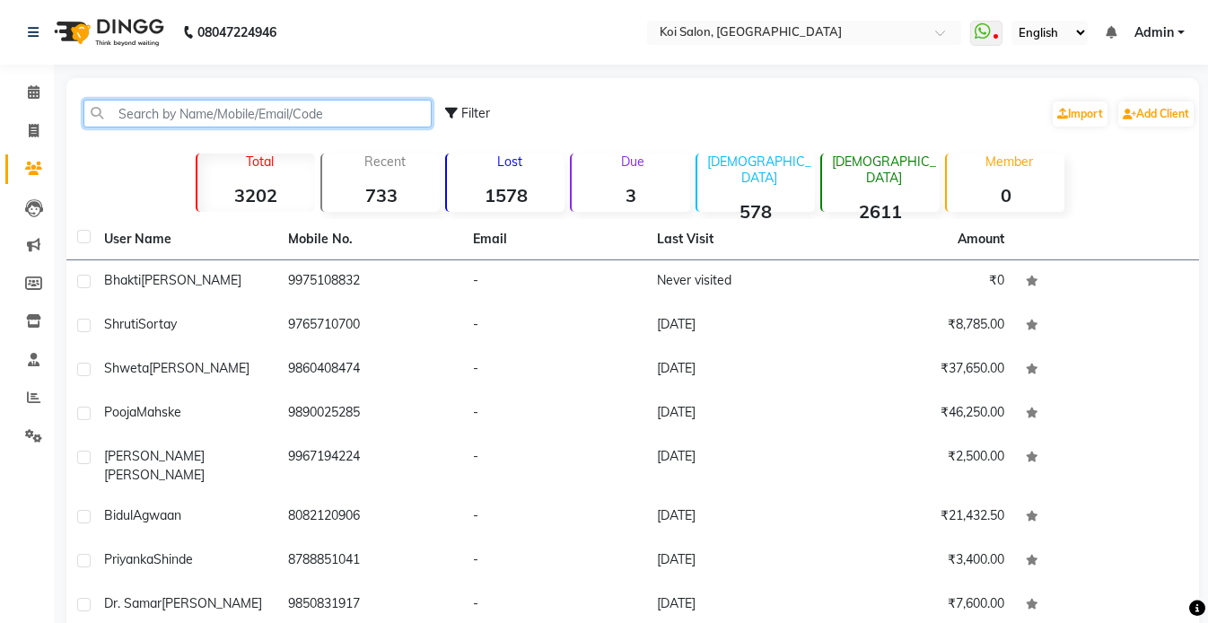
click at [233, 113] on input "text" at bounding box center [257, 114] width 348 height 28
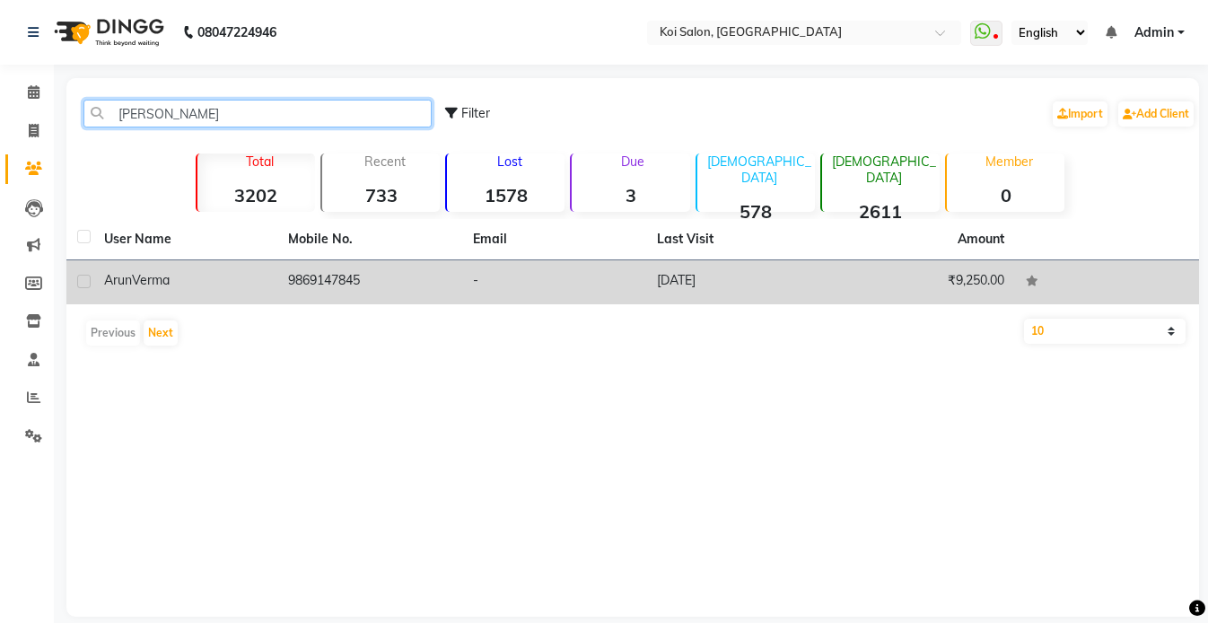
scroll to position [1, 0]
type input "[PERSON_NAME]"
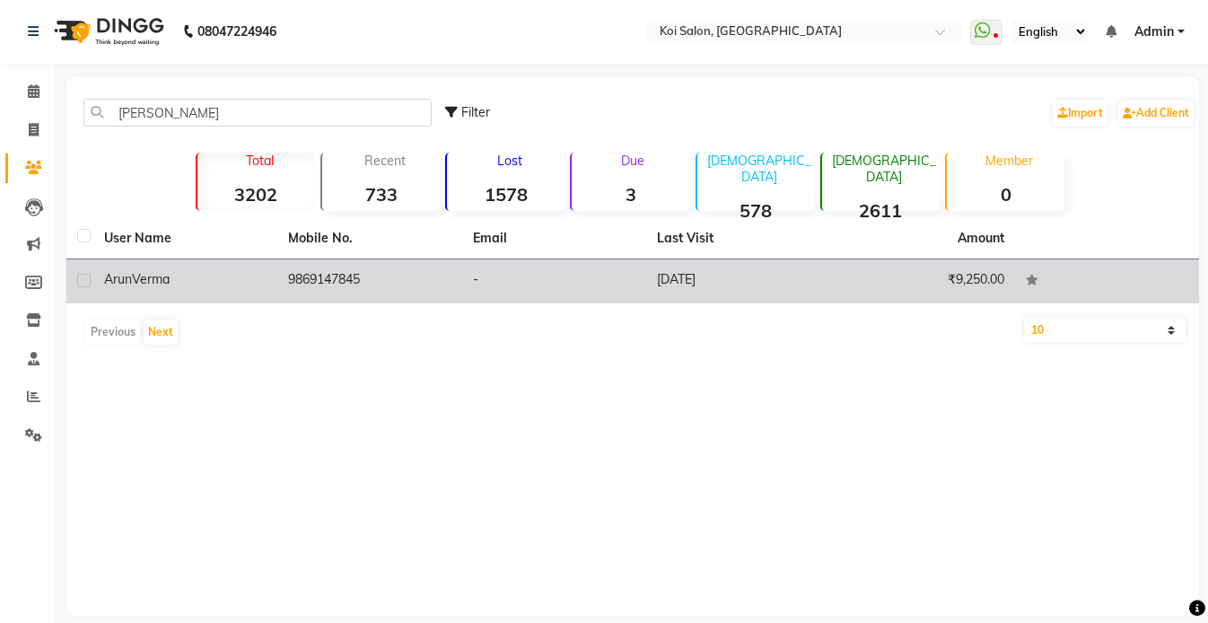
click at [221, 284] on div "[PERSON_NAME]" at bounding box center [185, 279] width 162 height 19
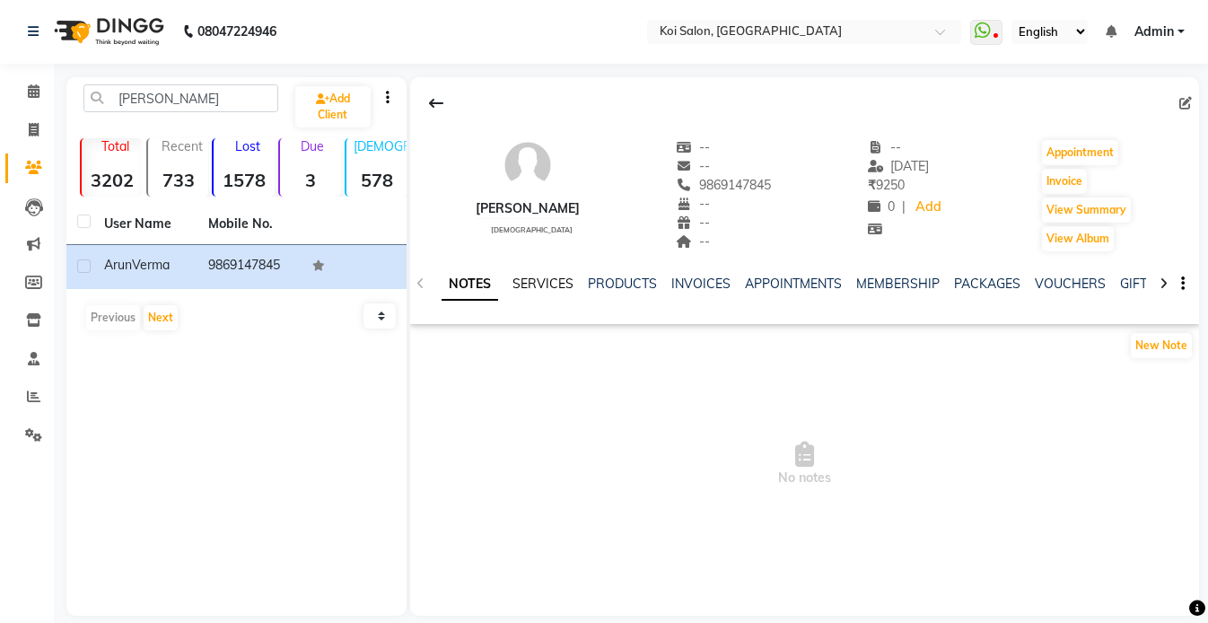
click at [539, 286] on link "SERVICES" at bounding box center [542, 284] width 61 height 16
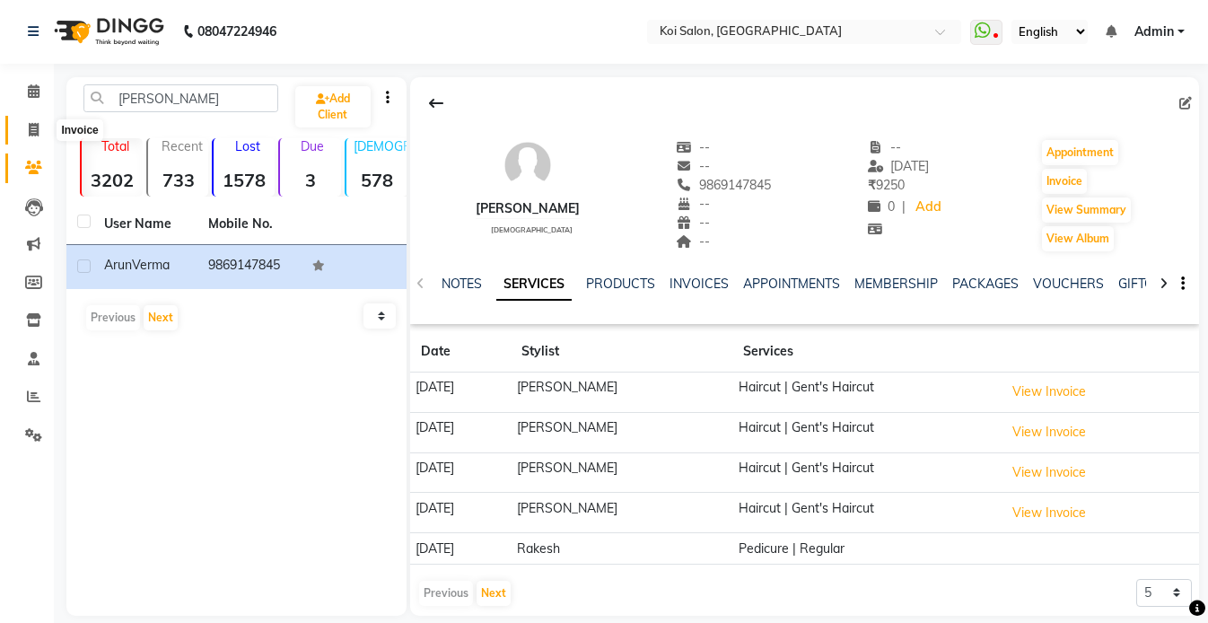
click at [37, 127] on icon at bounding box center [34, 129] width 10 height 13
select select "6717"
select select "service"
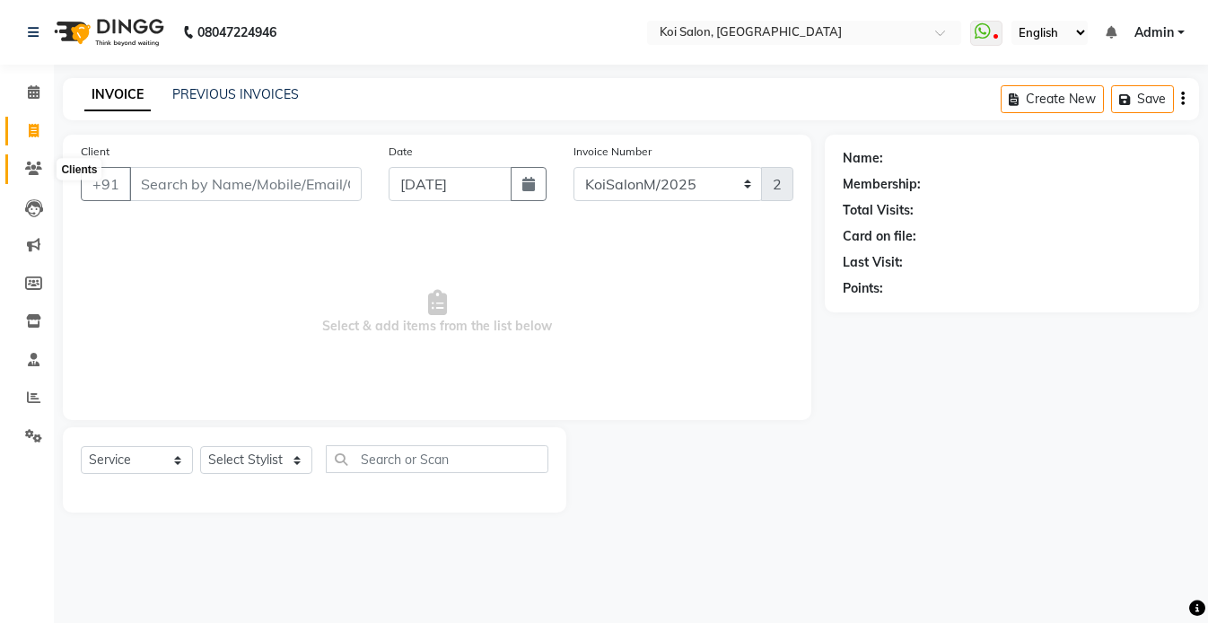
click at [36, 168] on icon at bounding box center [33, 168] width 17 height 13
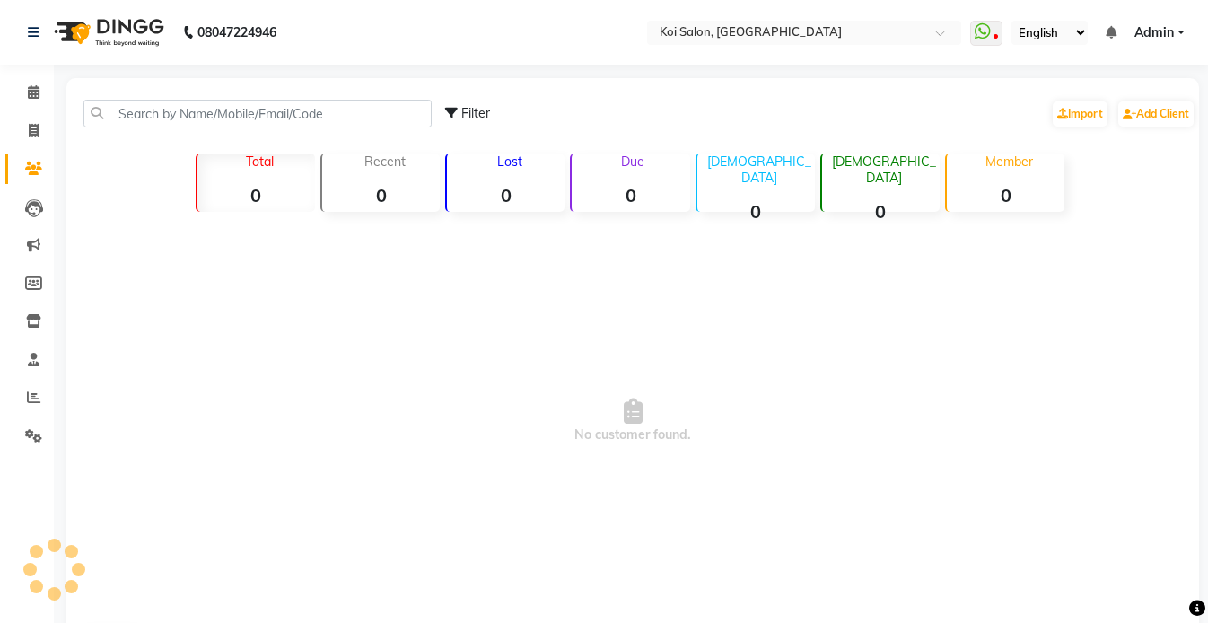
scroll to position [63, 0]
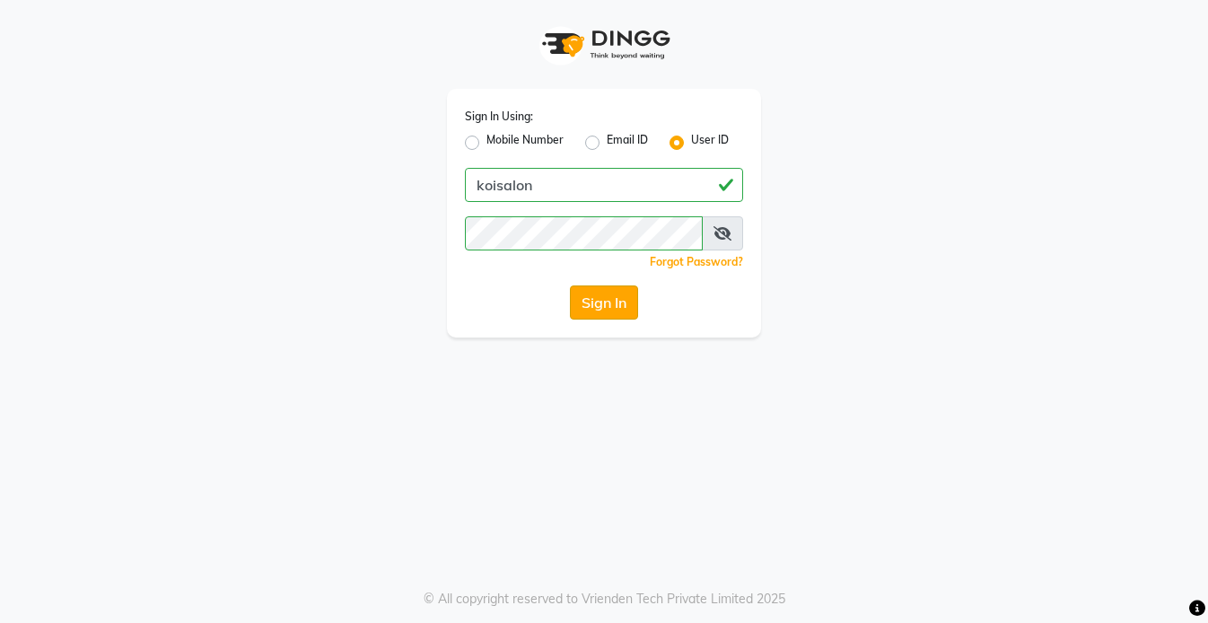
click at [591, 308] on button "Sign In" at bounding box center [604, 302] width 68 height 34
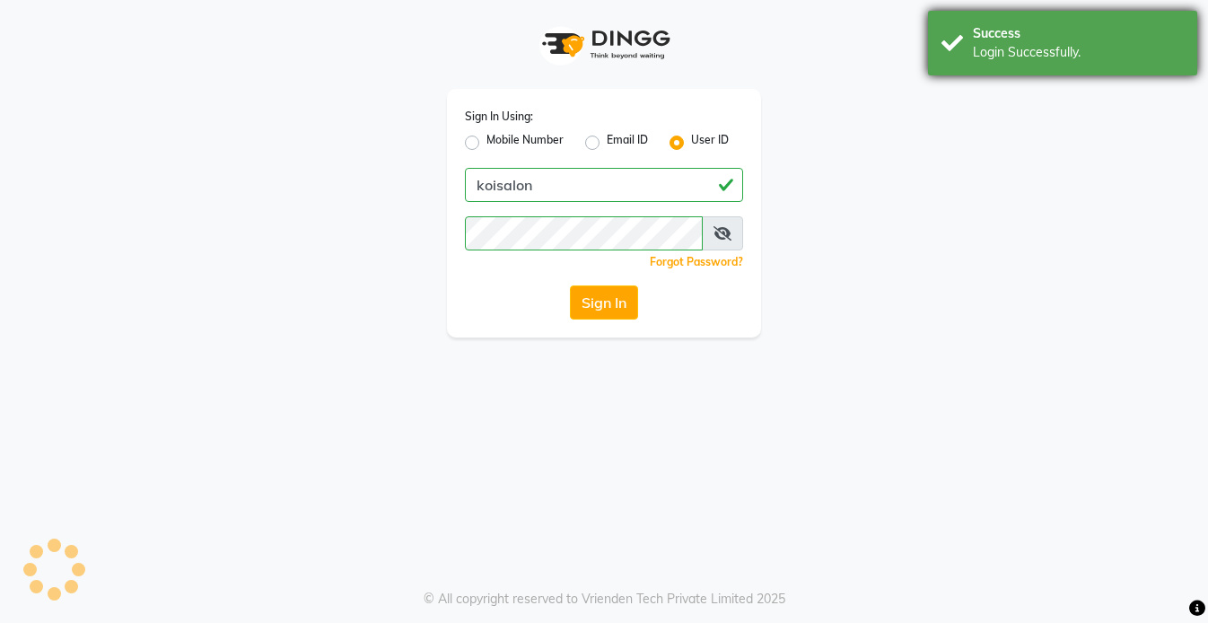
click at [1002, 22] on div "Success Login Successfully." at bounding box center [1062, 43] width 269 height 65
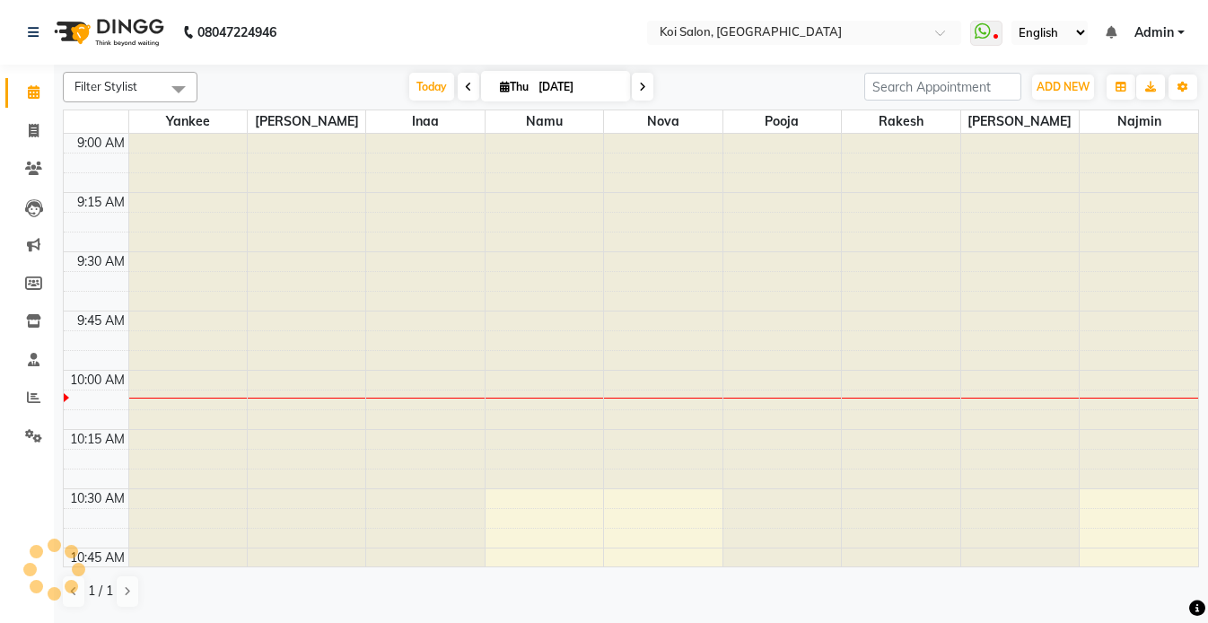
select select "en"
click at [36, 168] on icon at bounding box center [33, 168] width 17 height 13
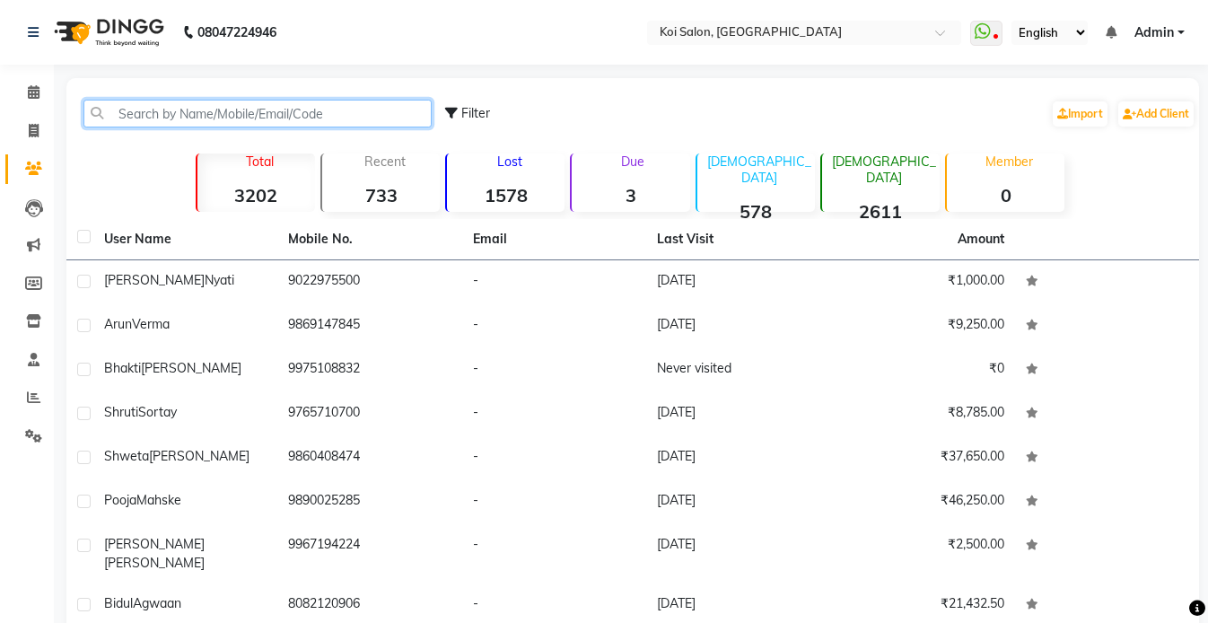
click at [275, 124] on input "text" at bounding box center [257, 114] width 348 height 28
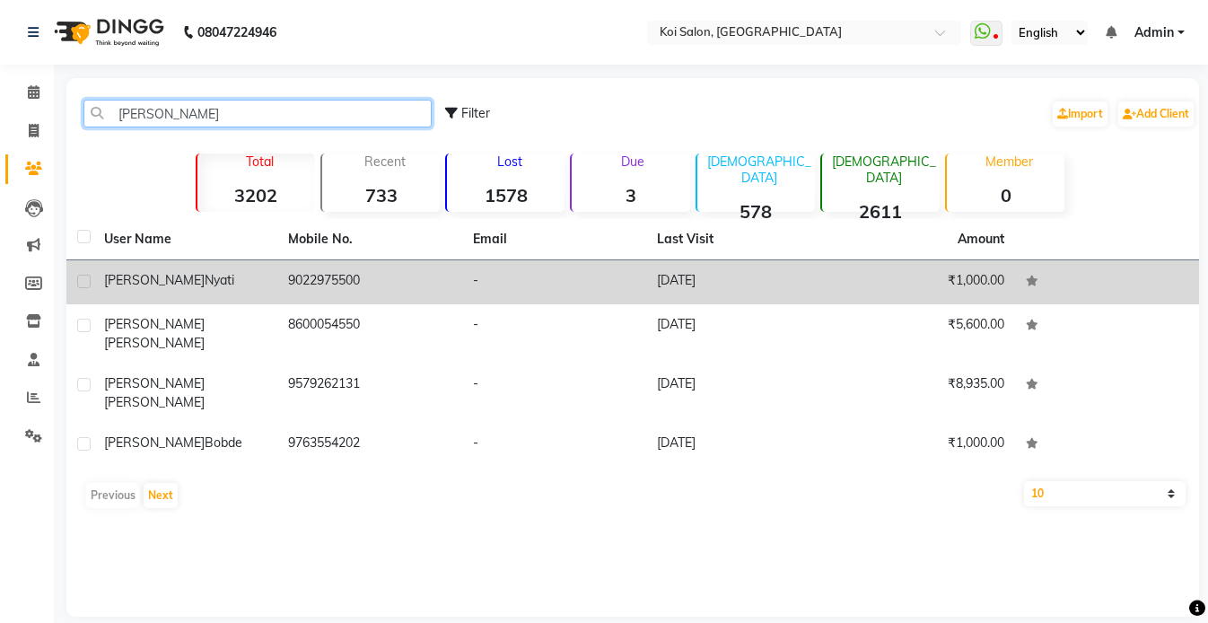
type input "[PERSON_NAME]"
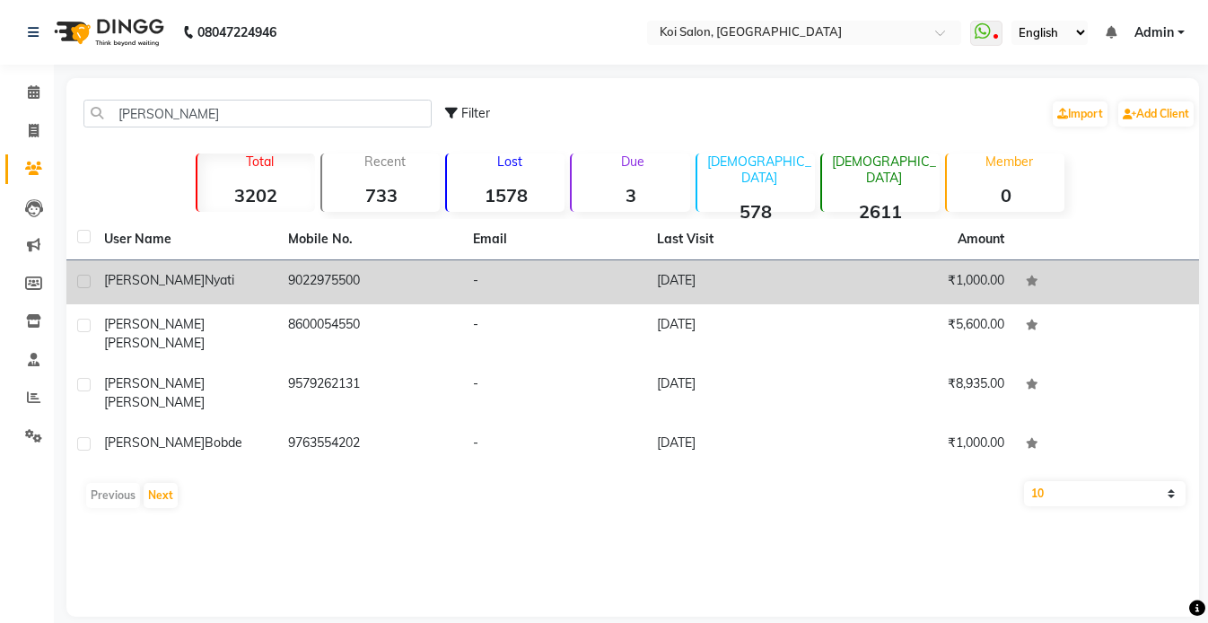
click at [211, 272] on div "[PERSON_NAME]" at bounding box center [185, 280] width 162 height 19
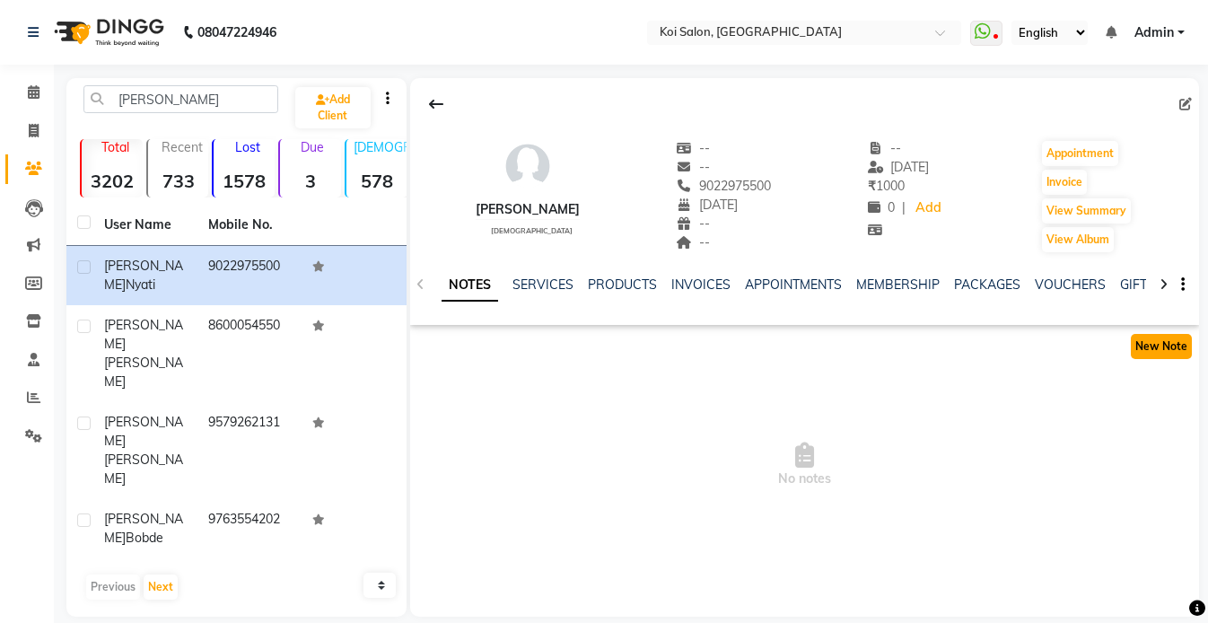
click at [1152, 346] on button "New Note" at bounding box center [1161, 346] width 61 height 25
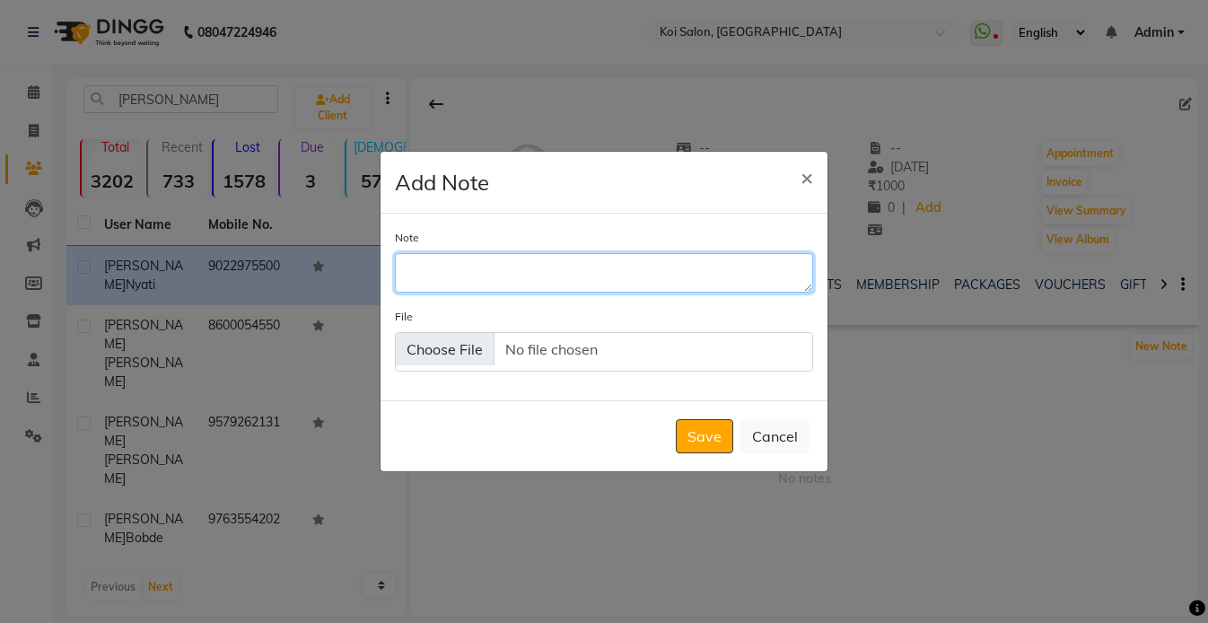
click at [560, 279] on textarea "Note" at bounding box center [604, 272] width 418 height 39
type textarea "Prefers rica wax."
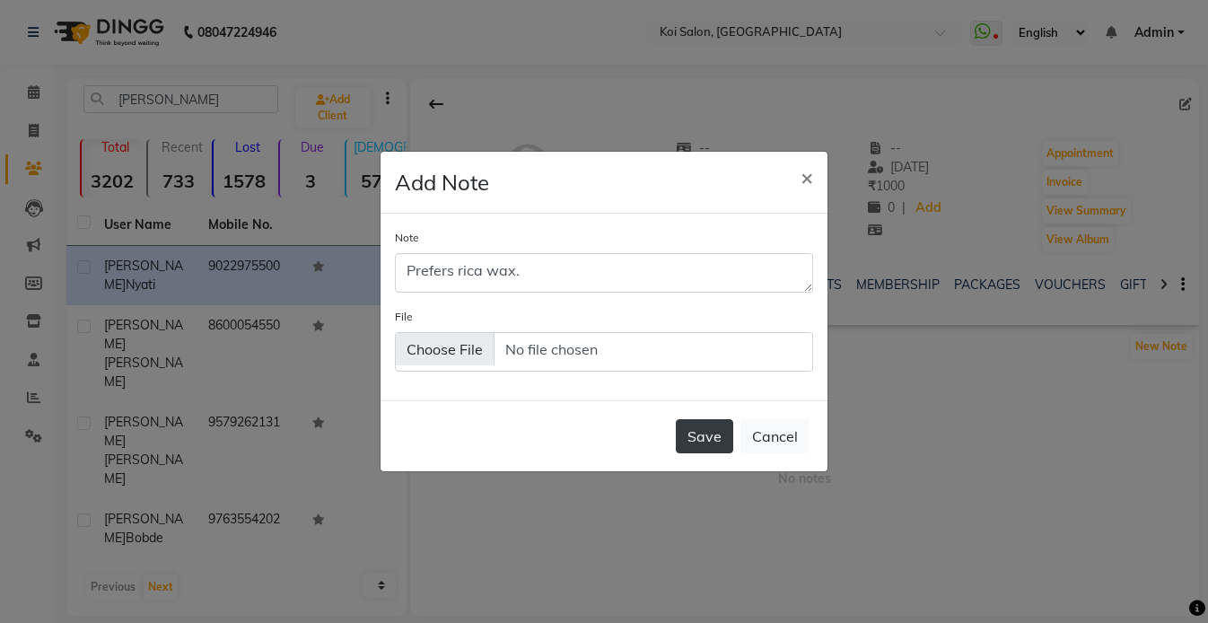
click at [679, 427] on button "Save" at bounding box center [704, 436] width 57 height 34
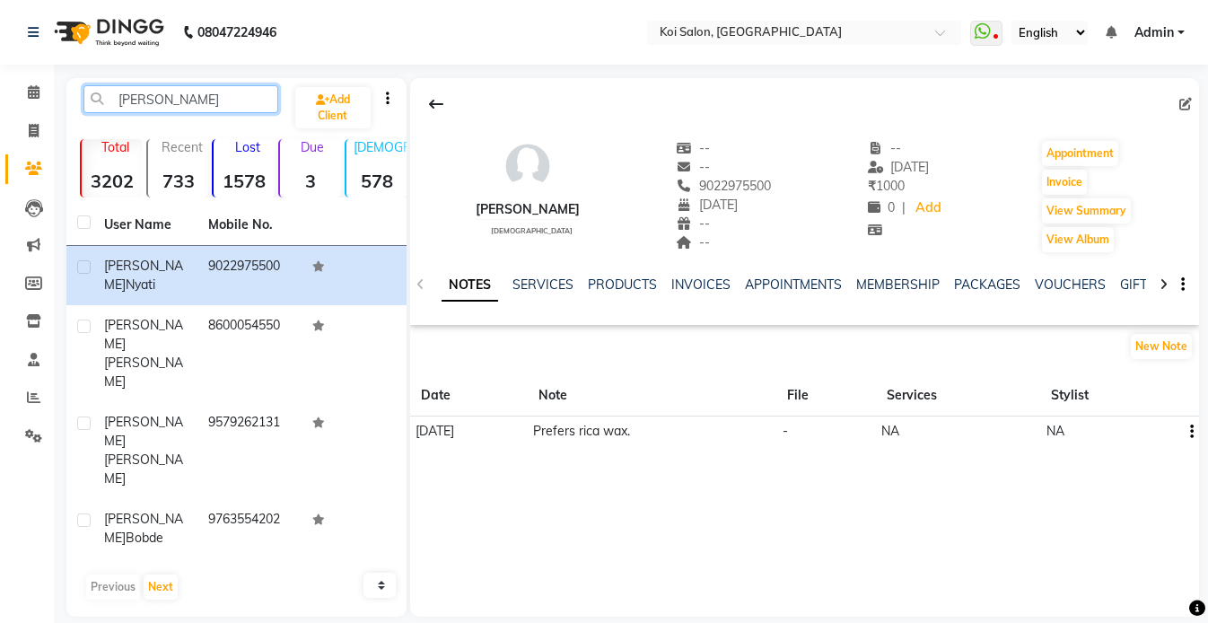
click at [206, 96] on input "[PERSON_NAME]" at bounding box center [180, 99] width 195 height 28
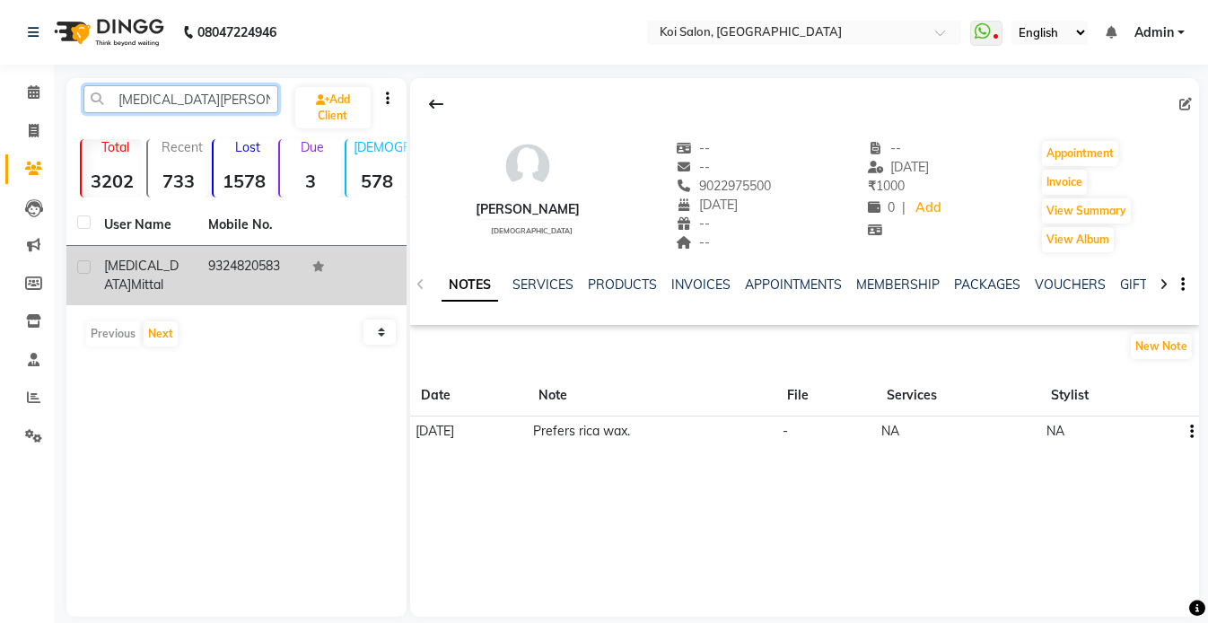
type input "[MEDICAL_DATA][PERSON_NAME]"
click at [157, 257] on div "[MEDICAL_DATA][PERSON_NAME]" at bounding box center [145, 276] width 83 height 38
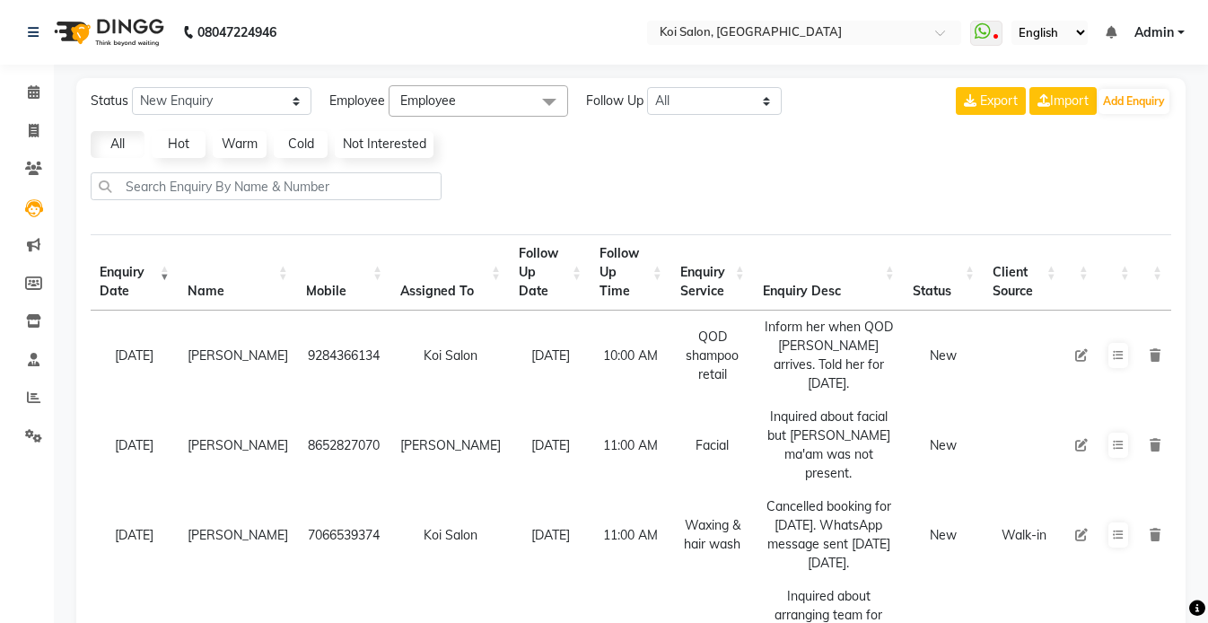
select select "10"
click at [1126, 103] on button "Add Enquiry" at bounding box center [1134, 101] width 71 height 25
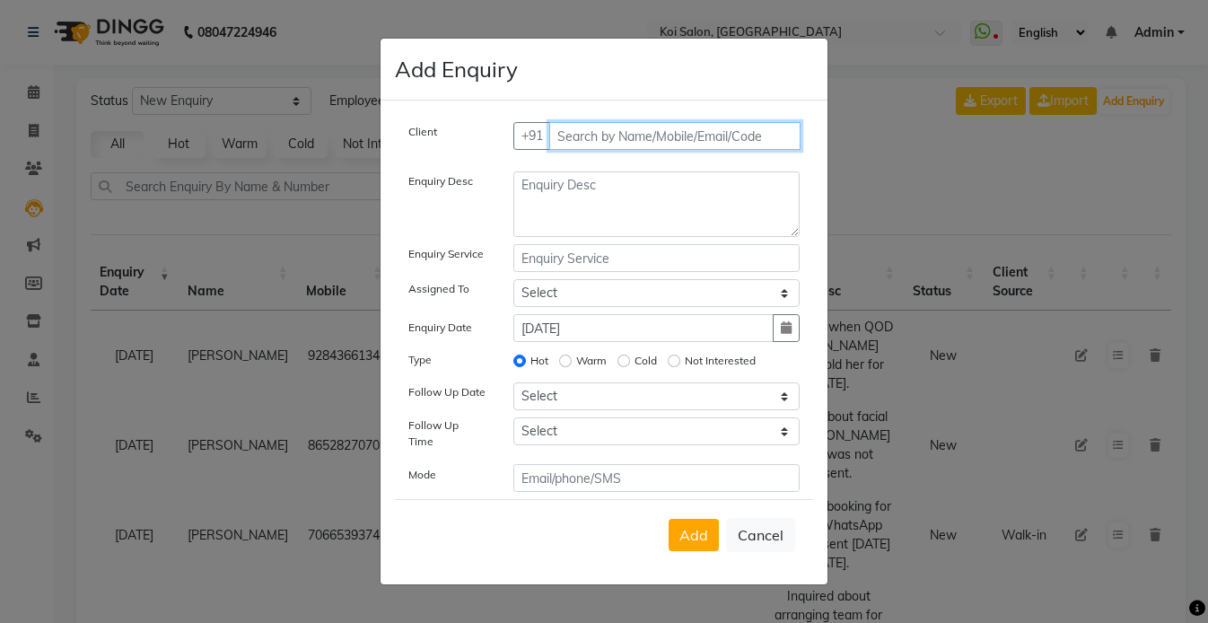
click at [603, 145] on input "text" at bounding box center [675, 136] width 252 height 28
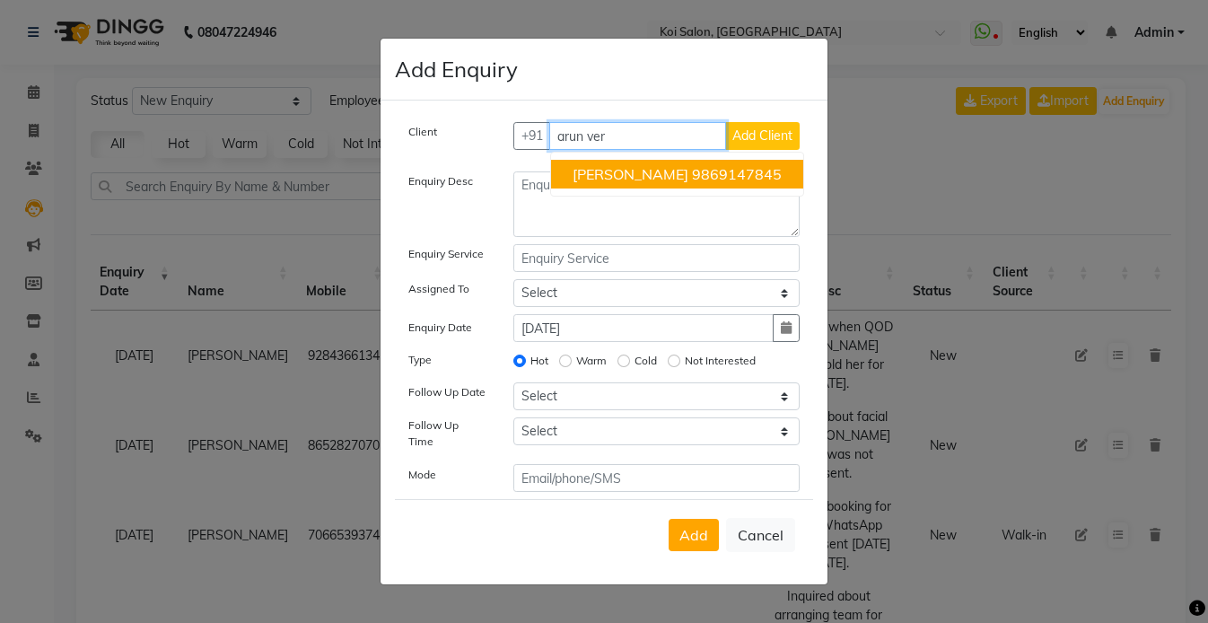
click at [625, 183] on span "[PERSON_NAME]" at bounding box center [631, 174] width 116 height 18
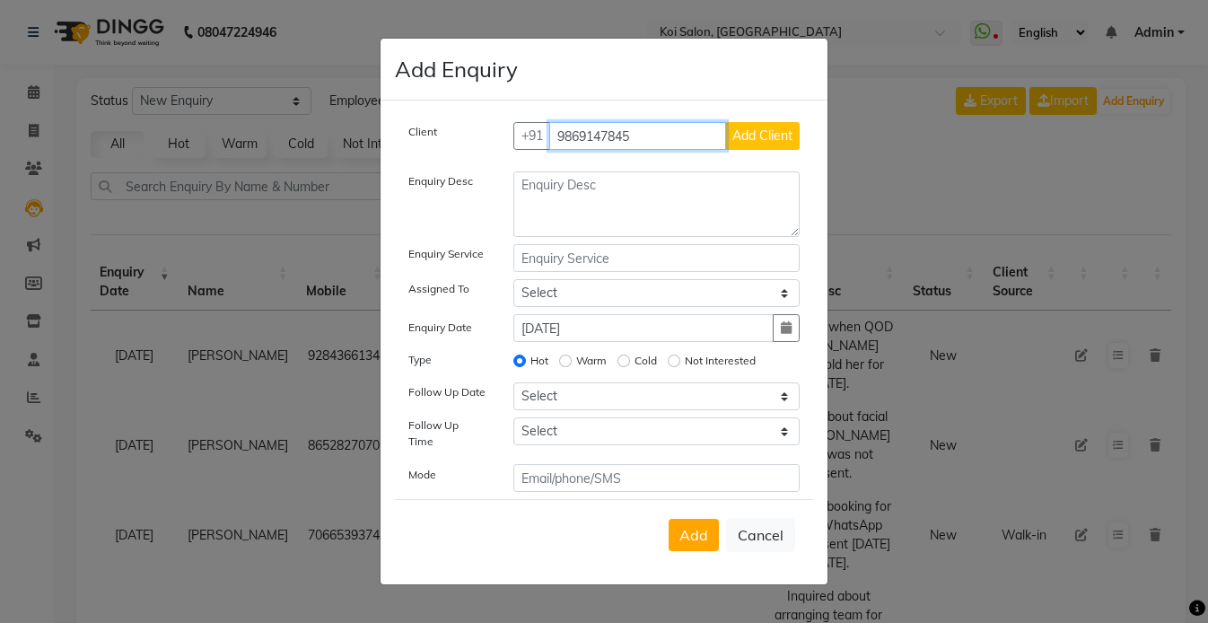
type input "9869147845"
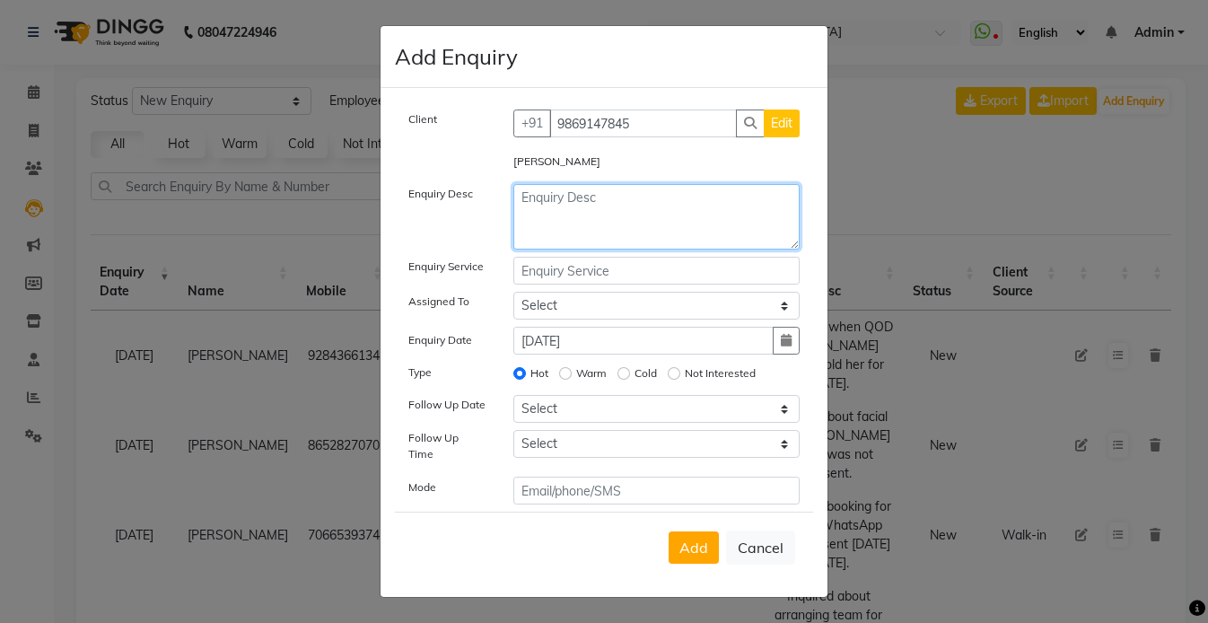
click at [608, 215] on textarea at bounding box center [656, 217] width 287 height 66
type textarea "Could not make booking for Thursday, 4th Sep 2025. Said will call tomorrow or S…"
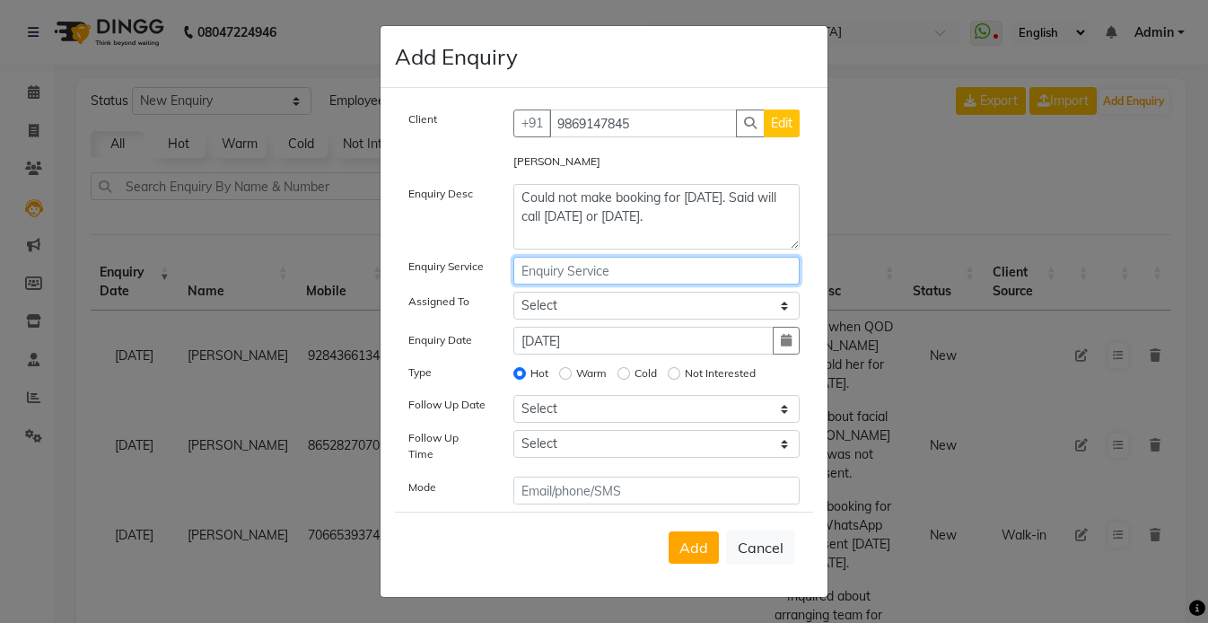
click at [573, 280] on input "text" at bounding box center [656, 271] width 287 height 28
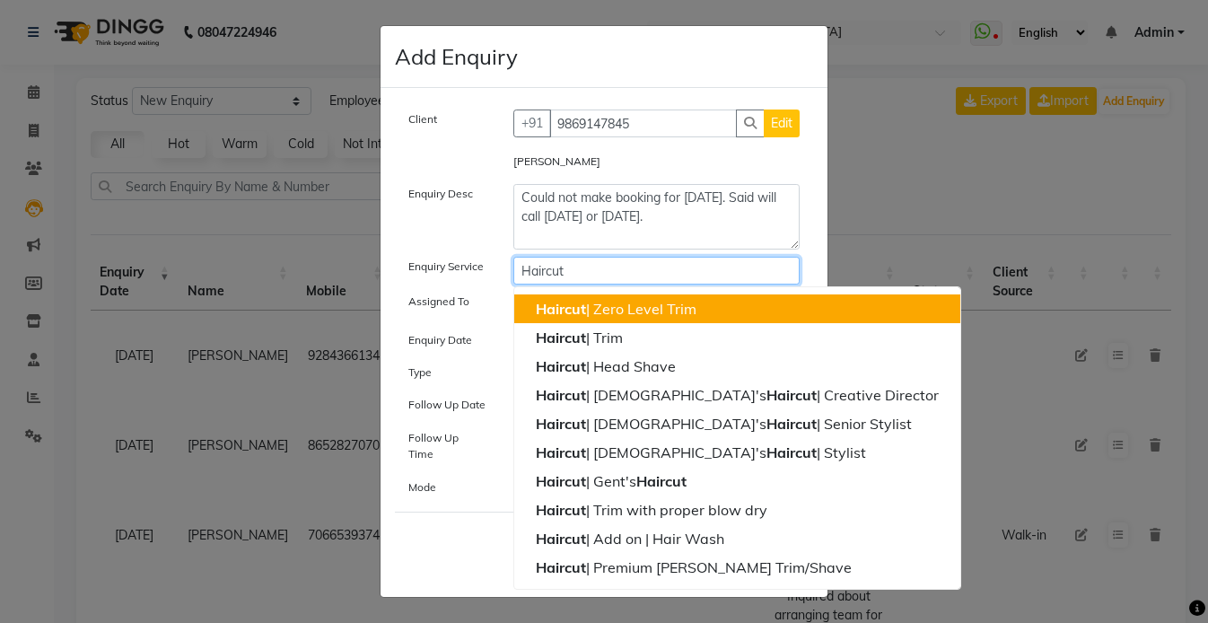
type input "Haircut"
click at [425, 306] on label "Assigned To" at bounding box center [438, 301] width 61 height 16
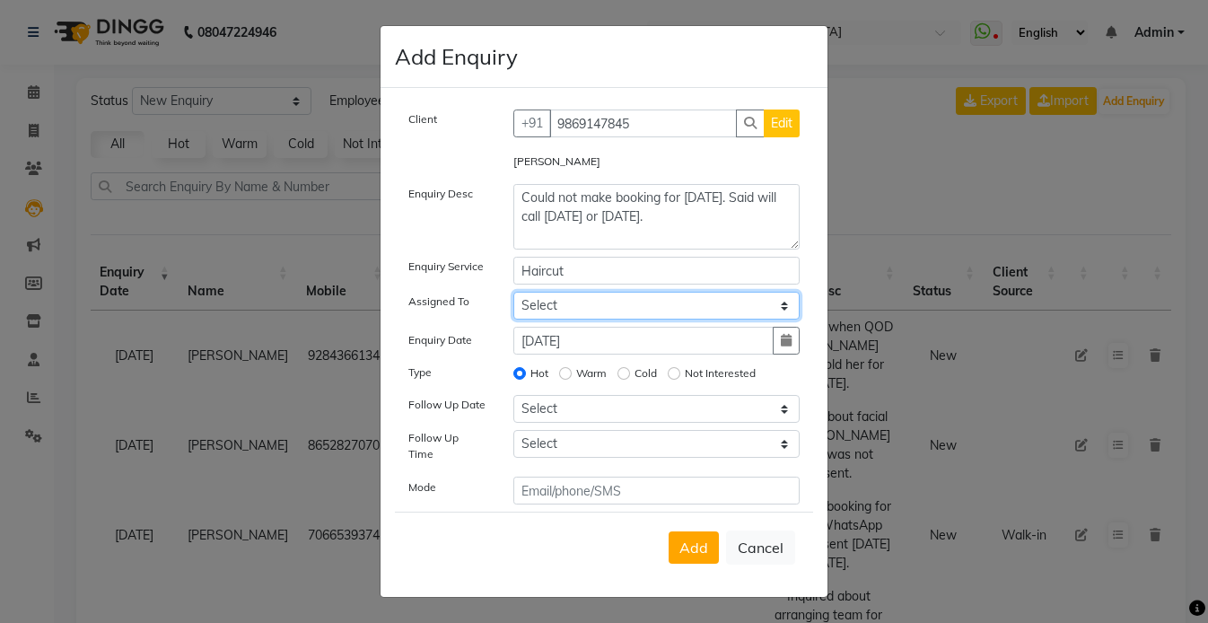
click at [557, 308] on select "Select Ambika | Housekeeping Harsha Inaa Irfan | Electrician Koi Salon Najmin N…" at bounding box center [656, 306] width 287 height 28
select select "23241"
click at [513, 297] on select "Select Ambika | Housekeeping Harsha Inaa Irfan | Electrician Koi Salon Najmin N…" at bounding box center [656, 306] width 287 height 28
click at [582, 430] on div "Client +91 9869147845 Edit Arun Verma Enquiry Desc Could not make booking for T…" at bounding box center [604, 306] width 418 height 395
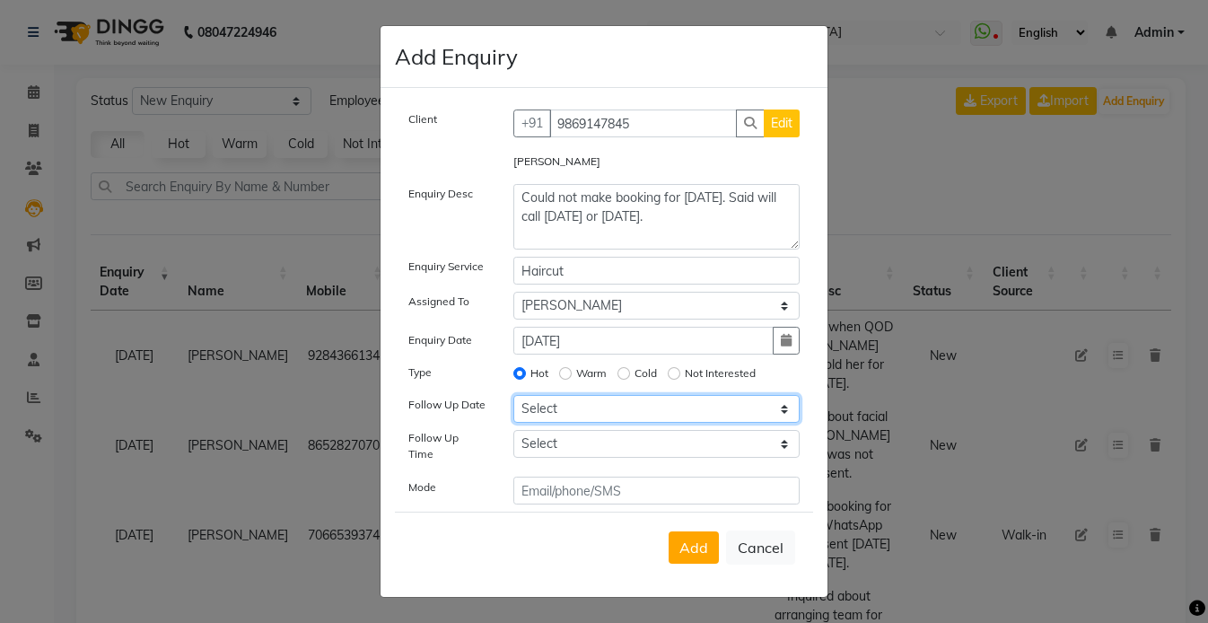
click at [570, 423] on select "Select Today Tomorrow In 2 days (Saturday) In 3 days (Sunday) In 4 days (Monday…" at bounding box center [656, 409] width 287 height 28
select select "2025-09-05"
click at [513, 400] on select "Select Today Tomorrow In 2 days (Saturday) In 3 days (Sunday) In 4 days (Monday…" at bounding box center [656, 409] width 287 height 28
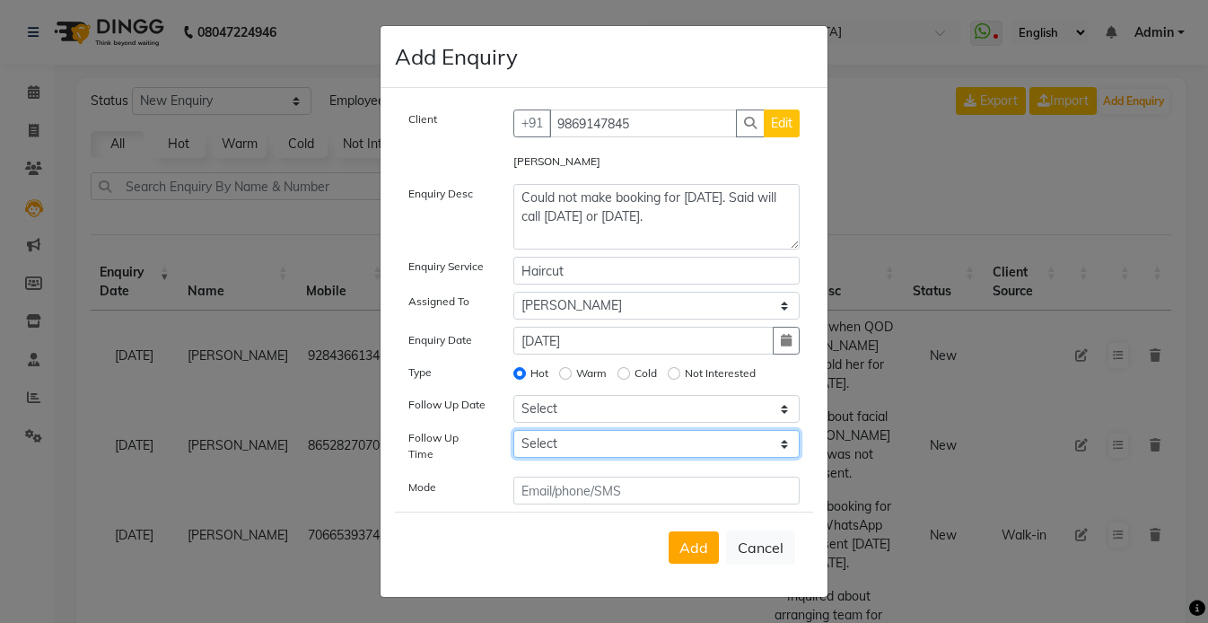
click at [574, 453] on select "Select 07:00 AM 07:15 AM 07:30 AM 07:45 AM 08:00 AM 08:15 AM 08:30 AM 08:45 AM …" at bounding box center [656, 444] width 287 height 28
select select "660"
click at [513, 435] on select "Select 07:00 AM 07:15 AM 07:30 AM 07:45 AM 08:00 AM 08:15 AM 08:30 AM 08:45 AM …" at bounding box center [656, 444] width 287 height 28
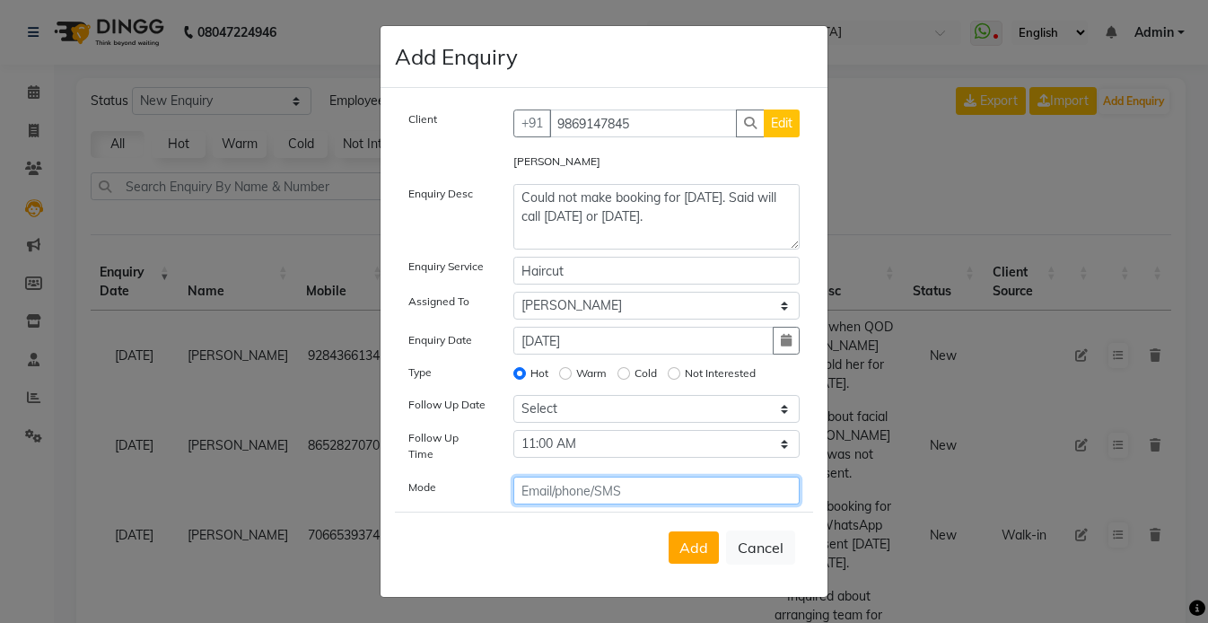
click at [566, 484] on input "text" at bounding box center [656, 491] width 287 height 28
type input "WhatsApp"
click at [684, 539] on span "Add" at bounding box center [693, 548] width 29 height 18
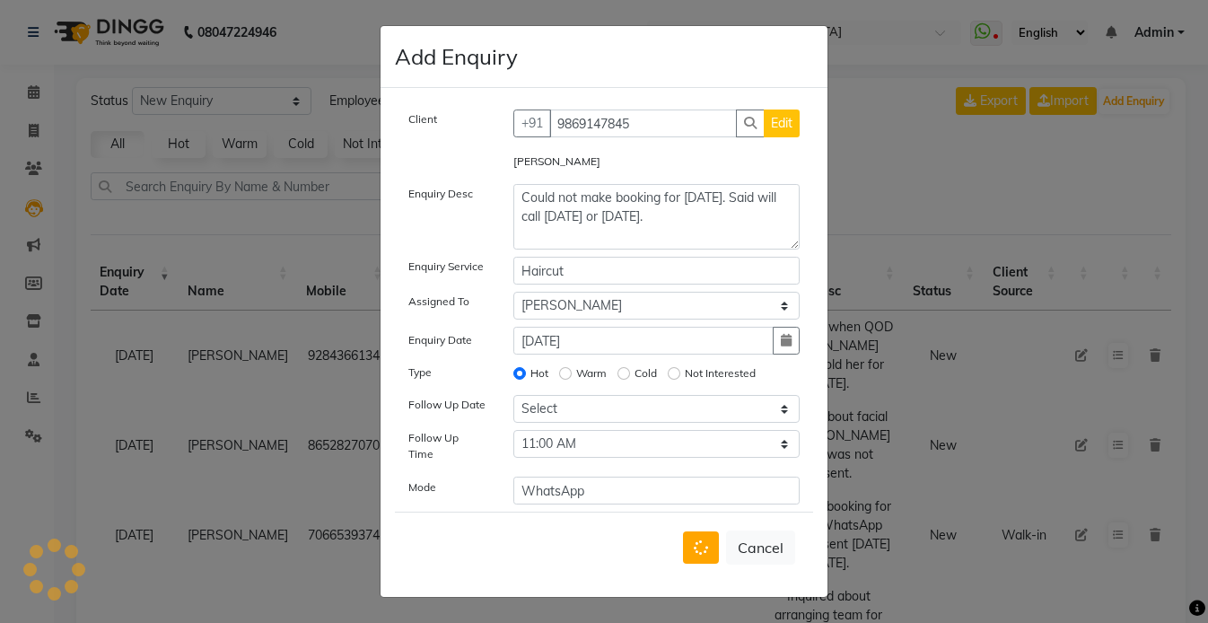
select select
radio input "false"
select select
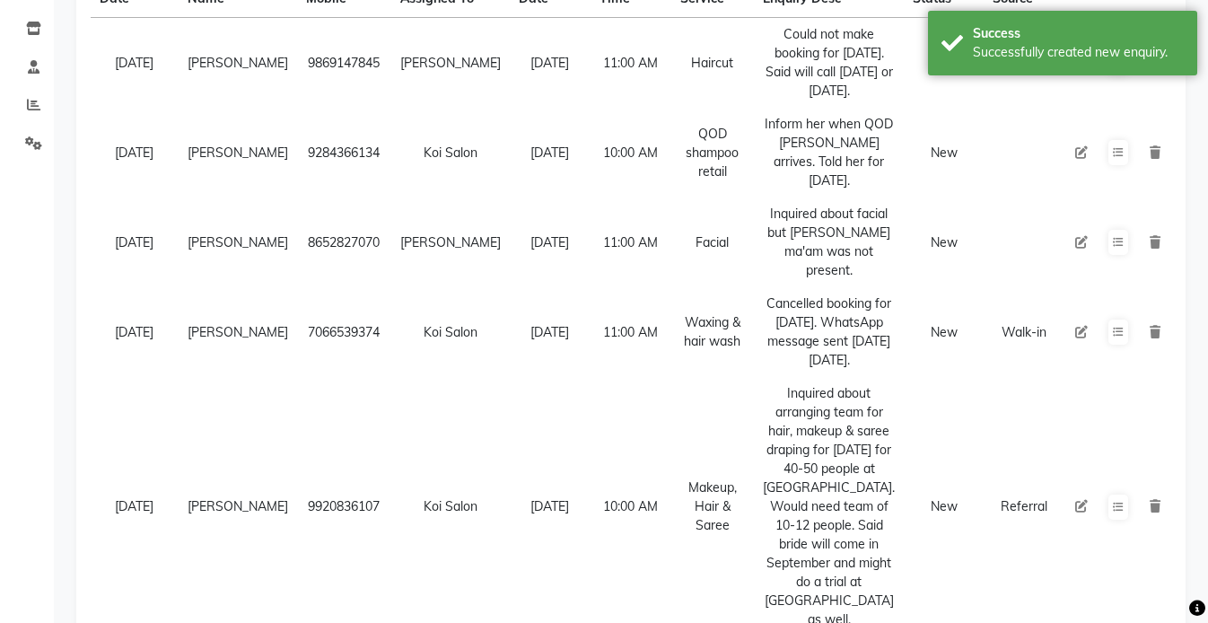
scroll to position [300, 0]
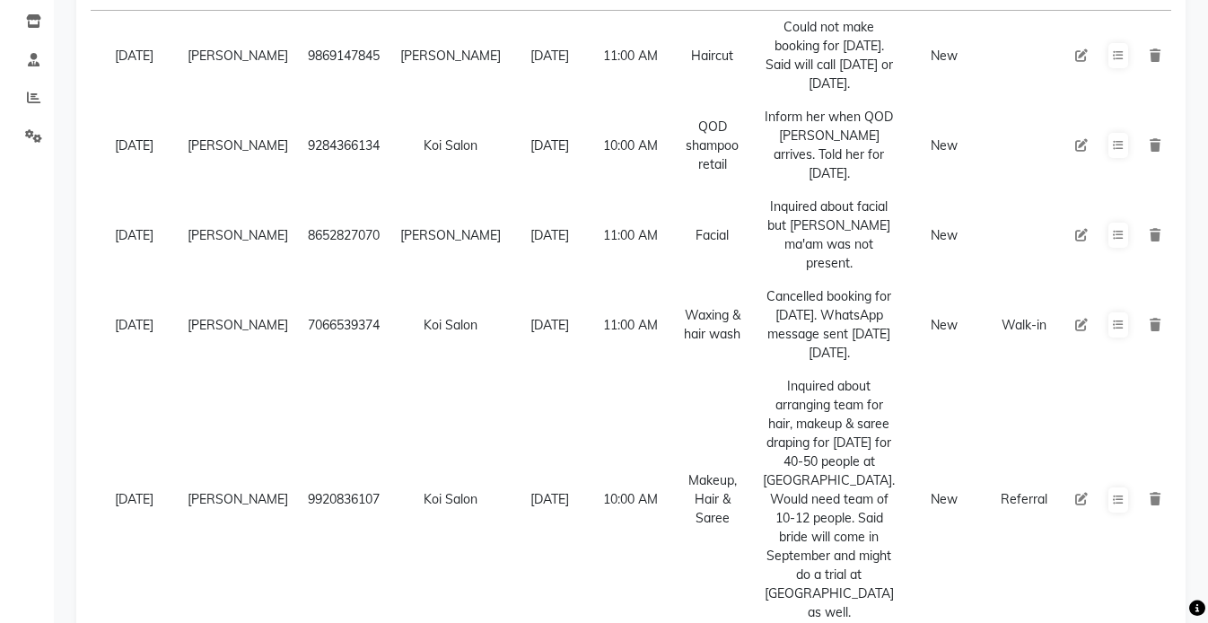
click at [1085, 241] on icon at bounding box center [1081, 235] width 13 height 13
select select "16514"
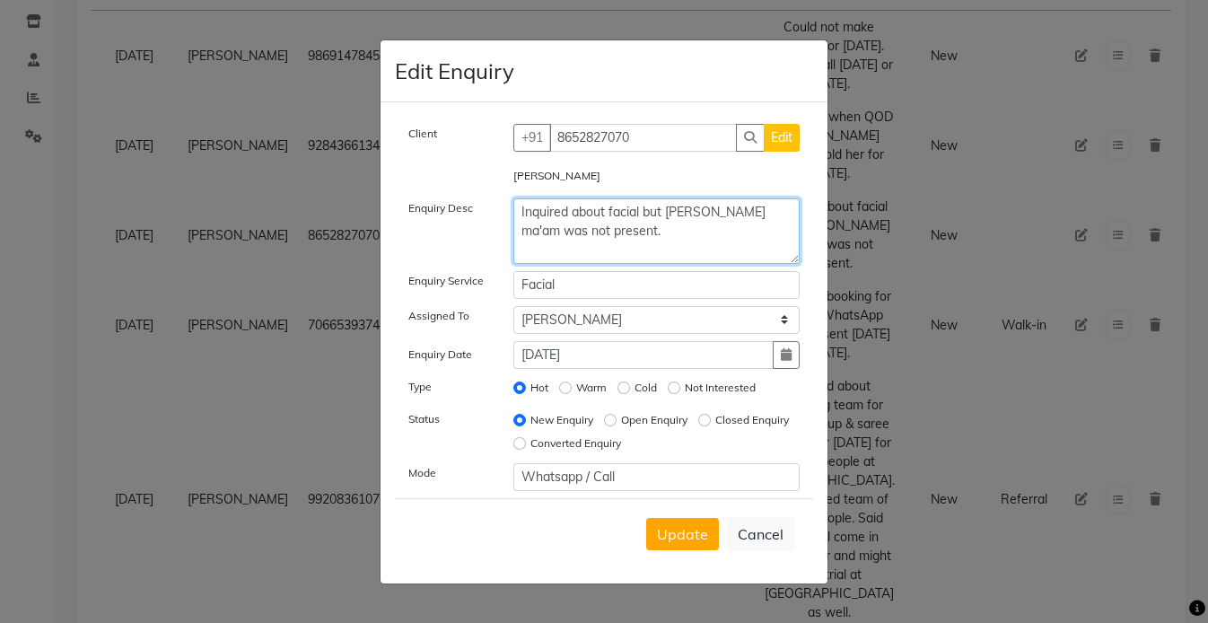
click at [679, 223] on textarea "Inquired about facial but Harsha ma'am was not present." at bounding box center [656, 231] width 287 height 66
type textarea "Inquired about facial but Harsha ma'am was not present. WhatsApp sent on Thursd…"
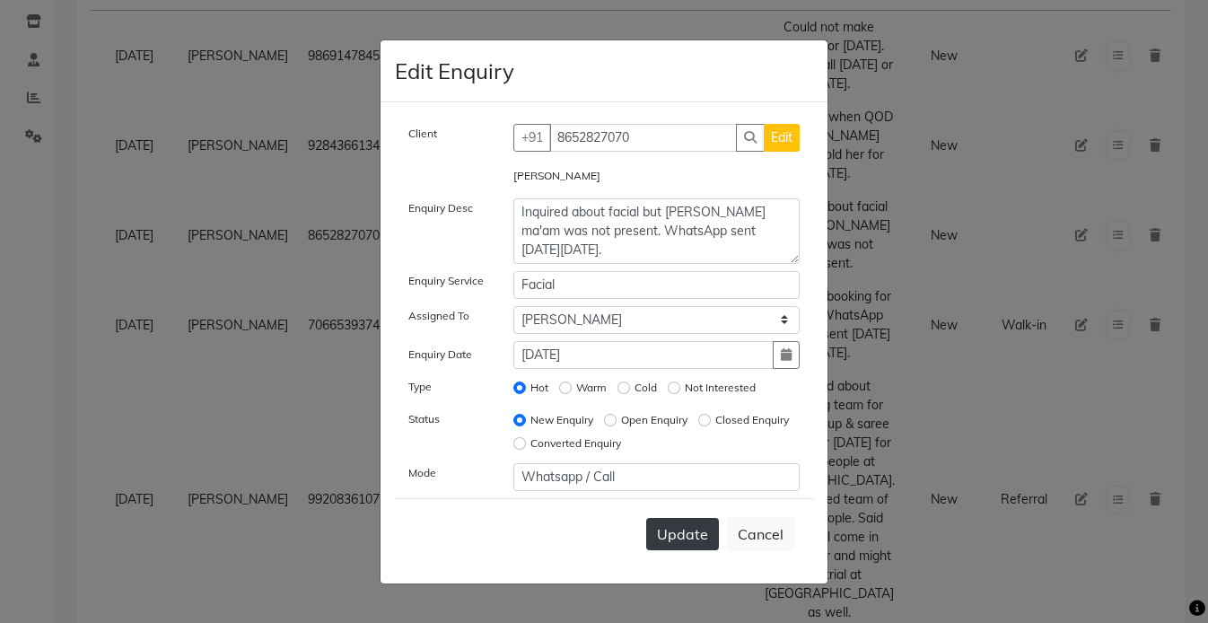
click at [671, 530] on span "Update" at bounding box center [682, 534] width 51 height 18
select select
radio input "false"
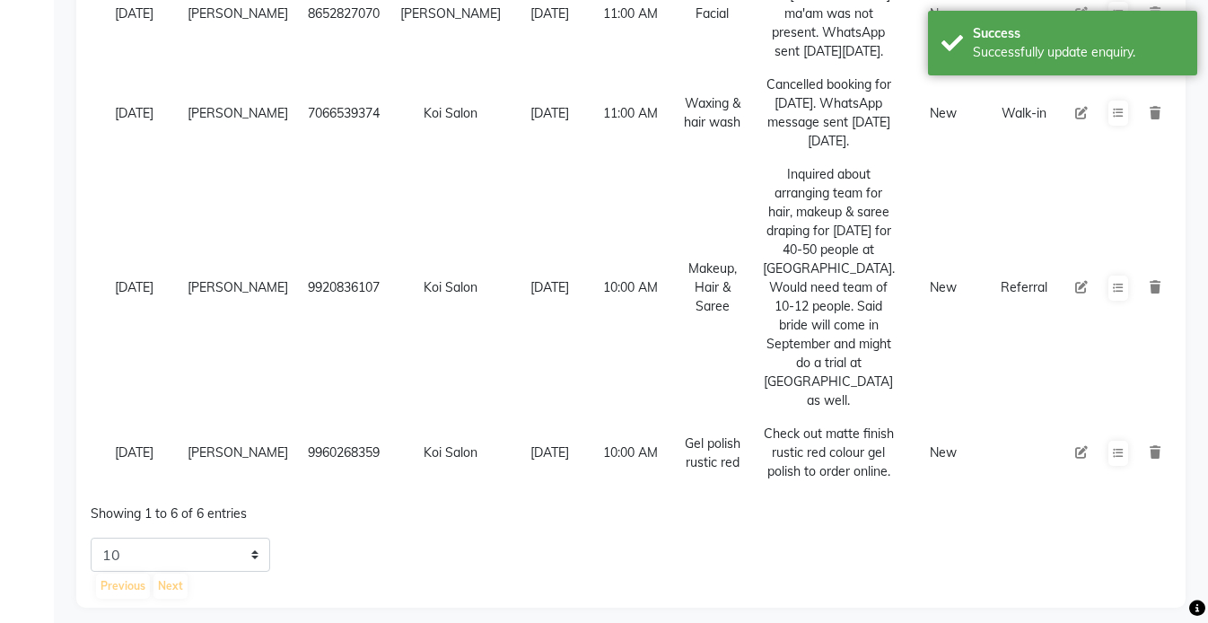
scroll to position [539, 0]
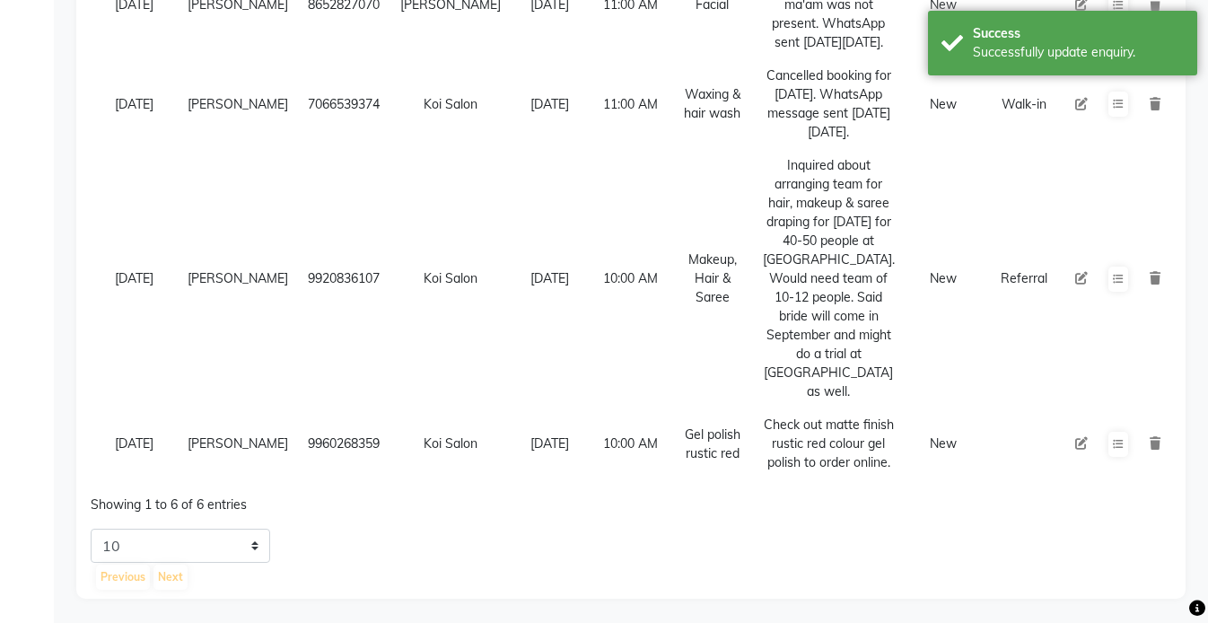
click at [1081, 110] on icon at bounding box center [1081, 104] width 13 height 13
select select "17080"
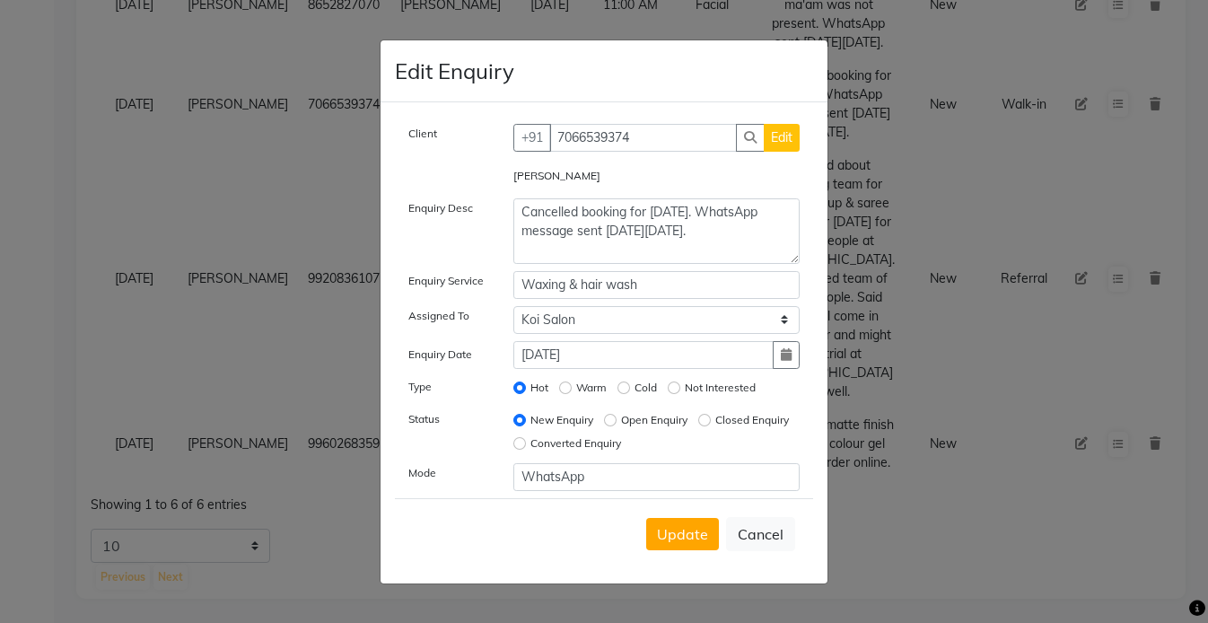
click at [698, 431] on div "Closed Enquiry" at bounding box center [743, 420] width 91 height 22
click at [698, 426] on input "Closed Enquiry" at bounding box center [704, 420] width 13 height 13
radio input "true"
radio input "false"
click at [669, 528] on span "Update" at bounding box center [682, 534] width 51 height 18
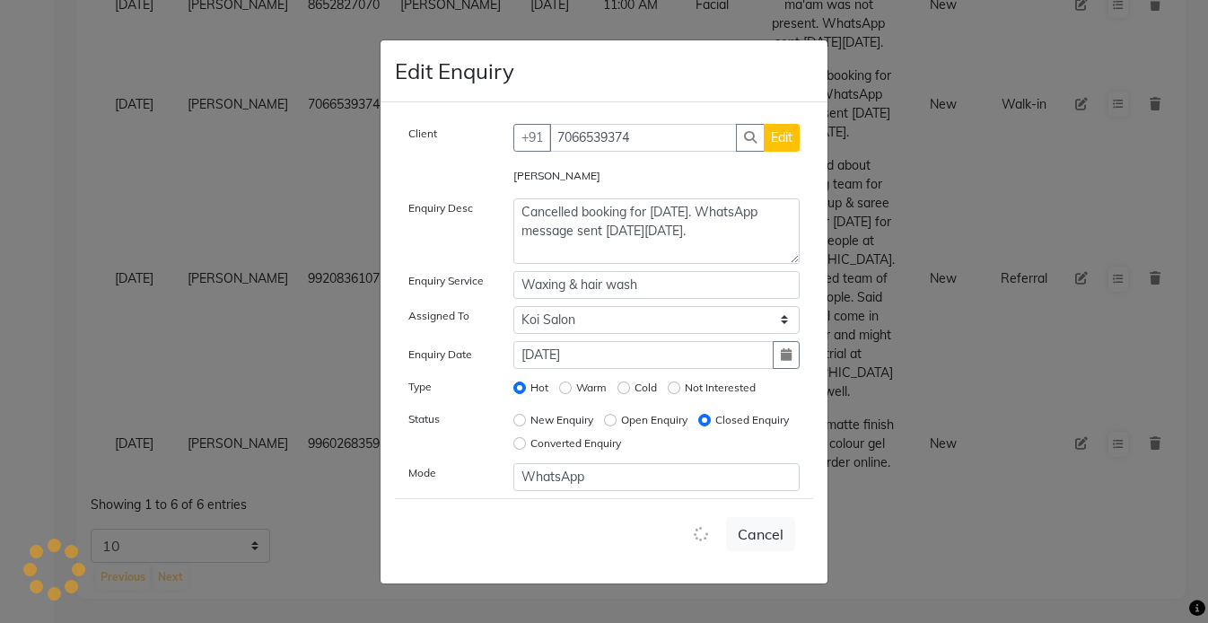
select select
radio input "false"
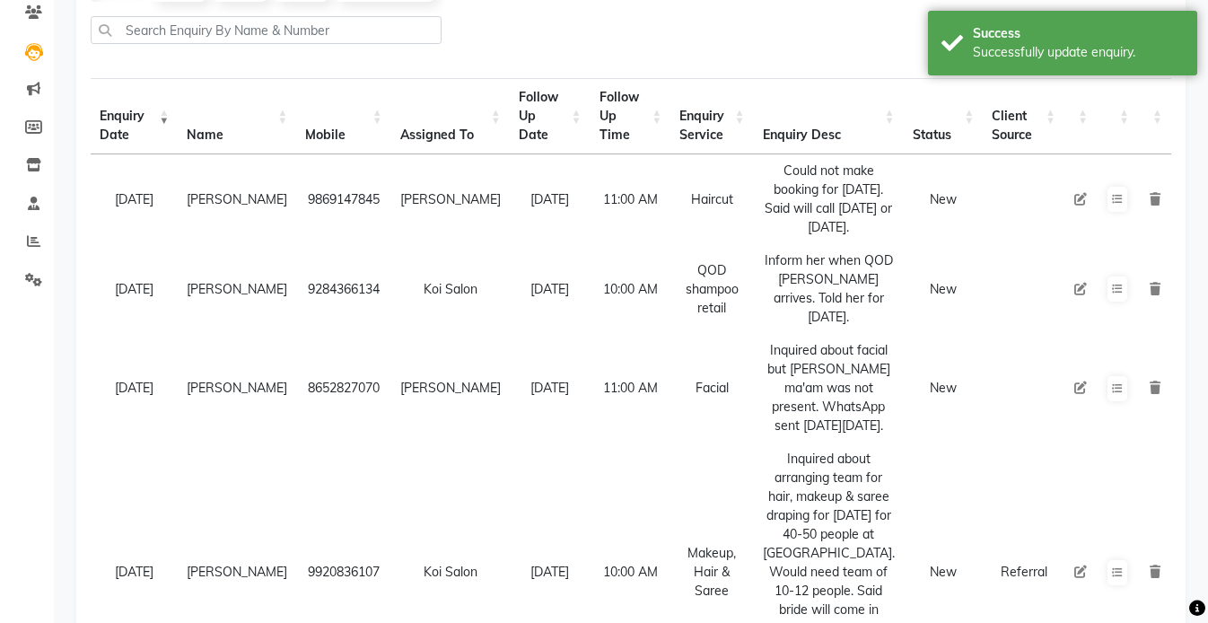
scroll to position [150, 0]
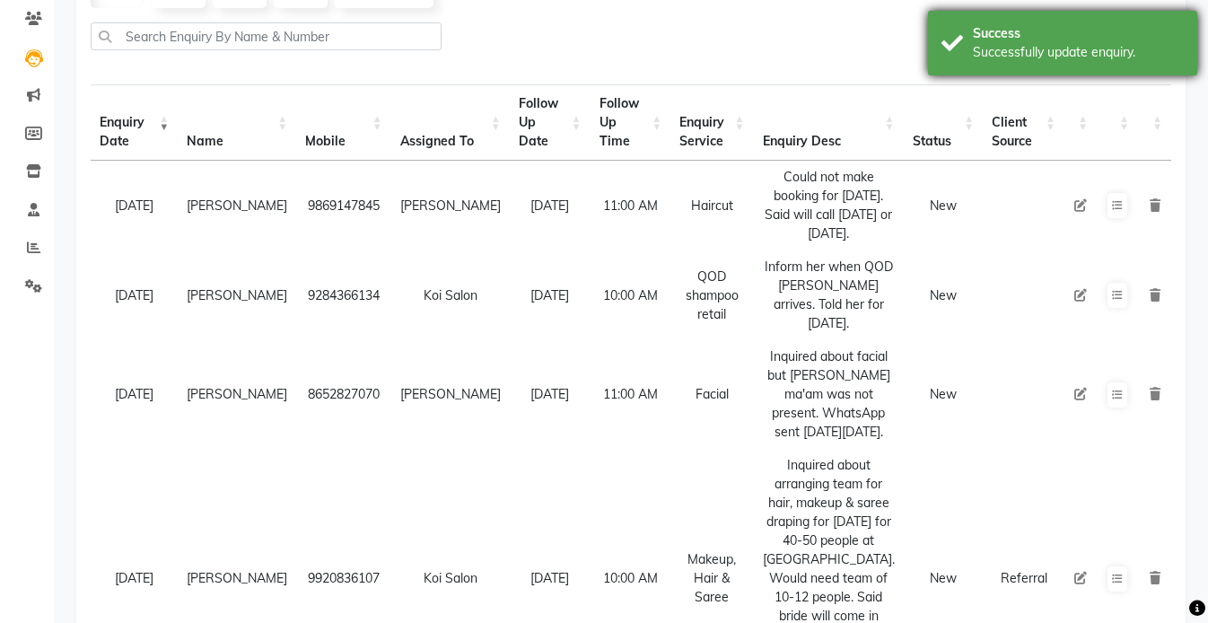
click at [1026, 25] on div "Success" at bounding box center [1078, 33] width 211 height 19
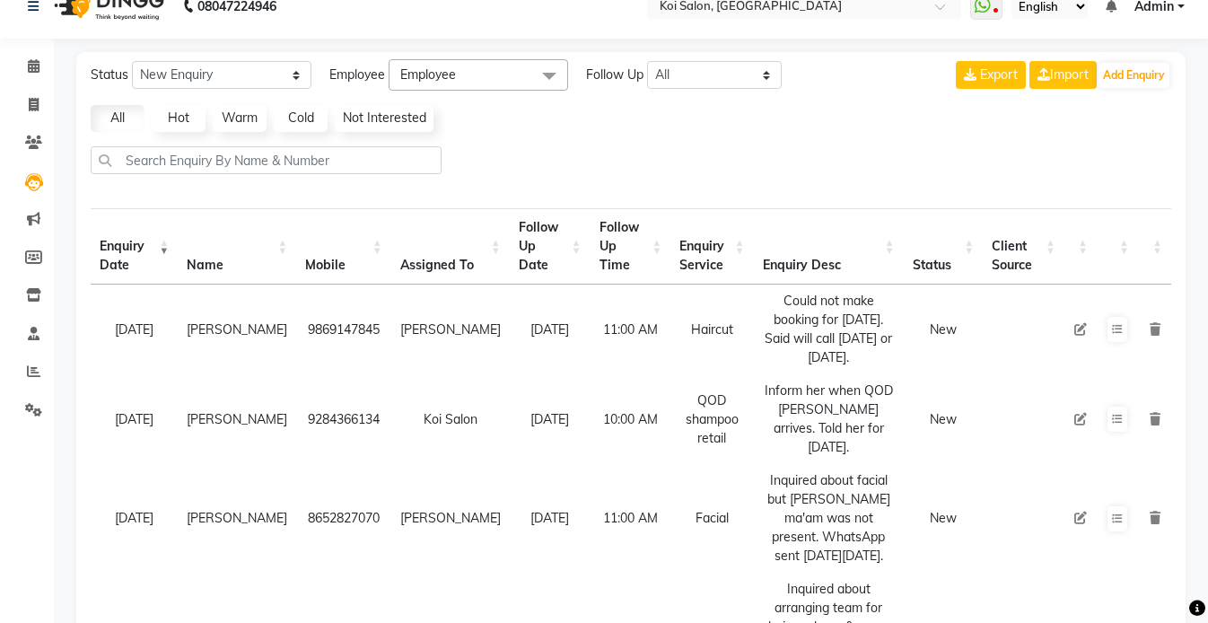
scroll to position [0, 0]
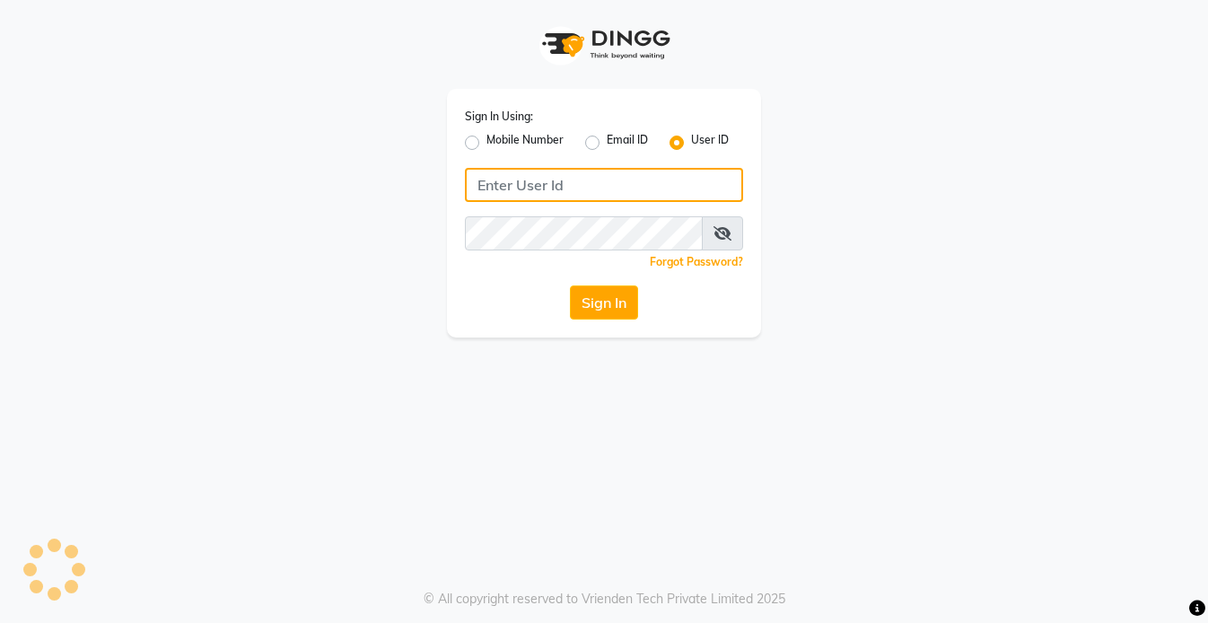
type input "koisalon"
